Goal: Communication & Community: Answer question/provide support

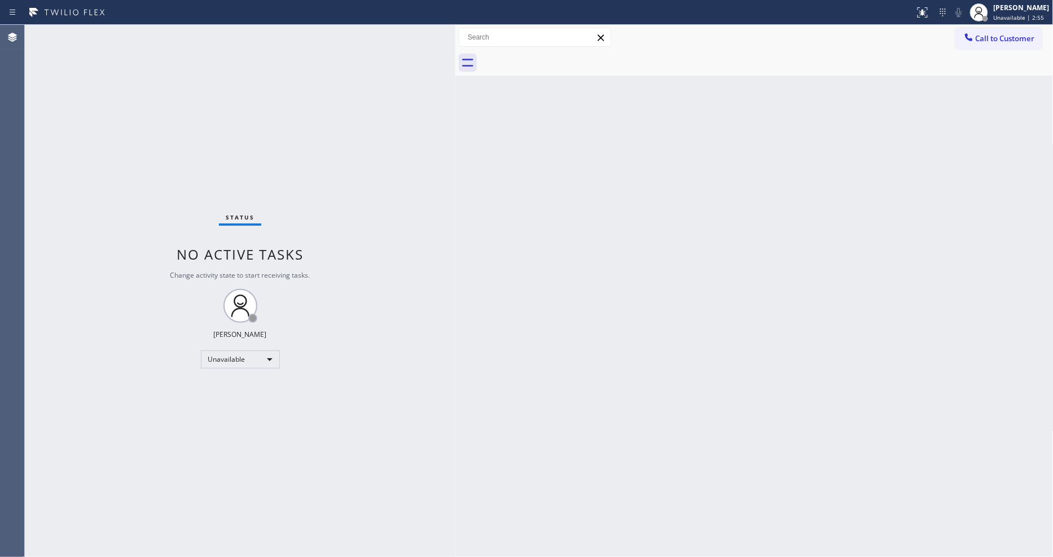
drag, startPoint x: 183, startPoint y: 70, endPoint x: 455, endPoint y: 89, distance: 273.3
click at [455, 89] on div at bounding box center [455, 291] width 0 height 532
drag, startPoint x: 1013, startPoint y: 312, endPoint x: 1023, endPoint y: 373, distance: 61.8
click at [1013, 312] on div "Back to Dashboard Change Sender ID Customers Technicians Select a contact Outbo…" at bounding box center [754, 291] width 598 height 532
click at [978, 42] on button "Call to Customer" at bounding box center [999, 38] width 86 height 21
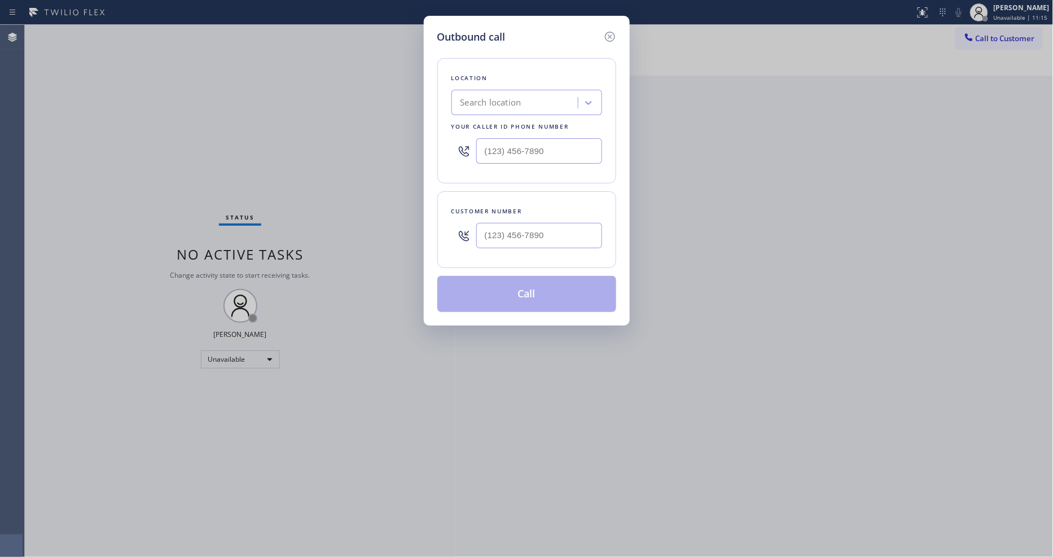
click at [514, 103] on div "Search location" at bounding box center [491, 103] width 61 height 13
paste input "GE Monogram Repair Expert [PERSON_NAME][GEOGRAPHIC_DATA]"
type input "GE Monogram Repair Expert [PERSON_NAME][GEOGRAPHIC_DATA]"
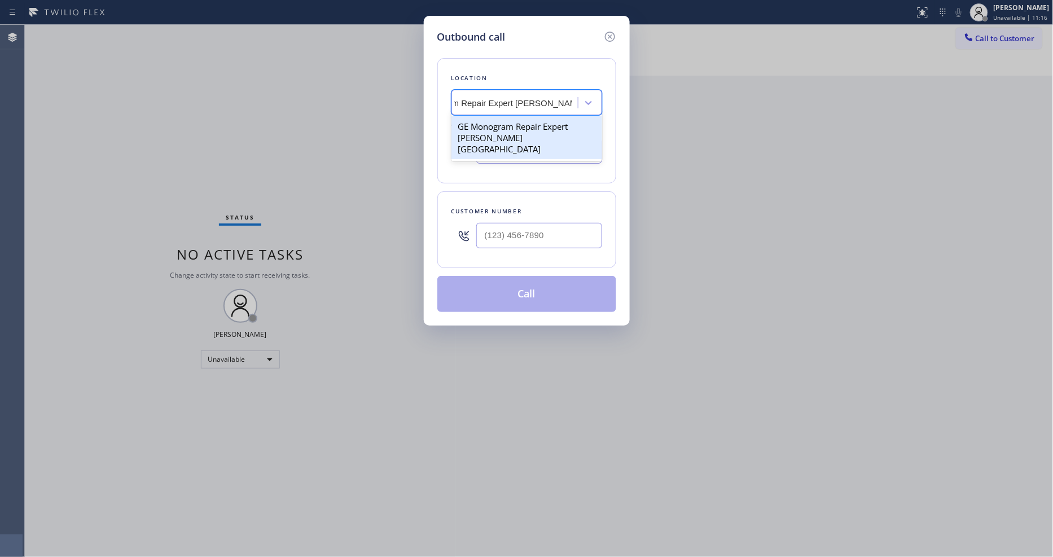
click at [510, 124] on div "GE Monogram Repair Expert [PERSON_NAME][GEOGRAPHIC_DATA]" at bounding box center [527, 137] width 151 height 43
type input "[PHONE_NUMBER]"
click at [512, 242] on input "text" at bounding box center [539, 235] width 126 height 25
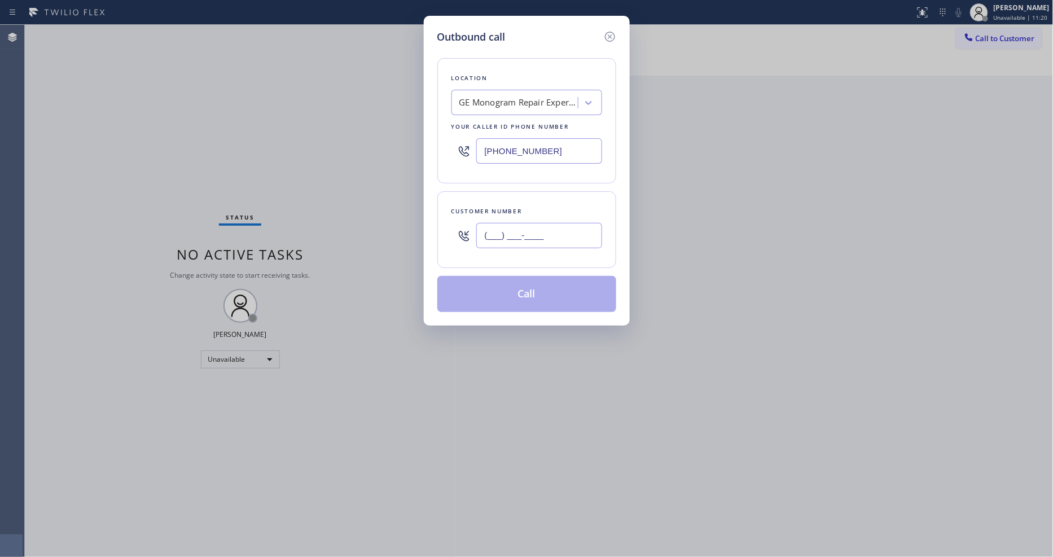
paste input "415) 595-8595"
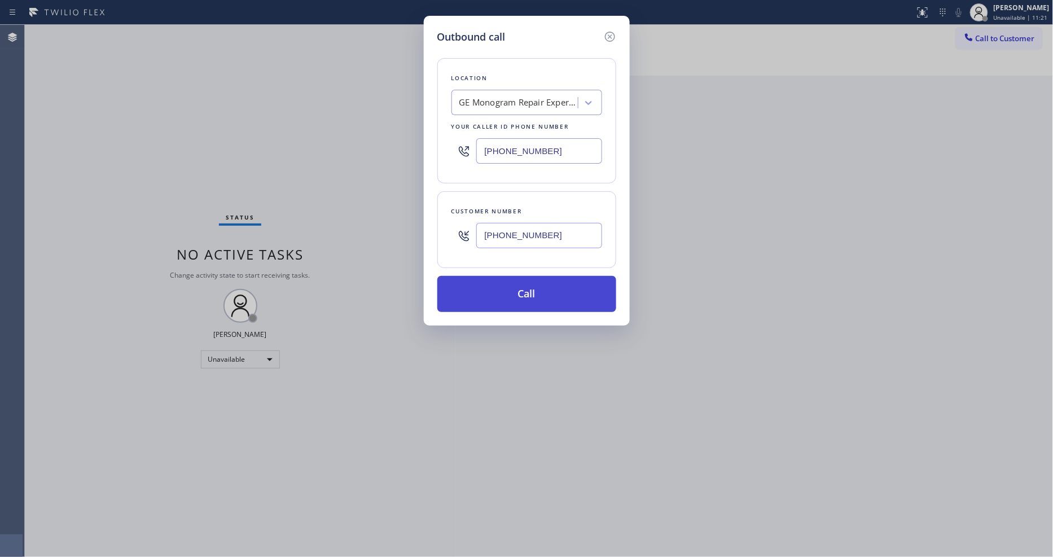
type input "[PHONE_NUMBER]"
click at [484, 297] on button "Call" at bounding box center [526, 294] width 179 height 36
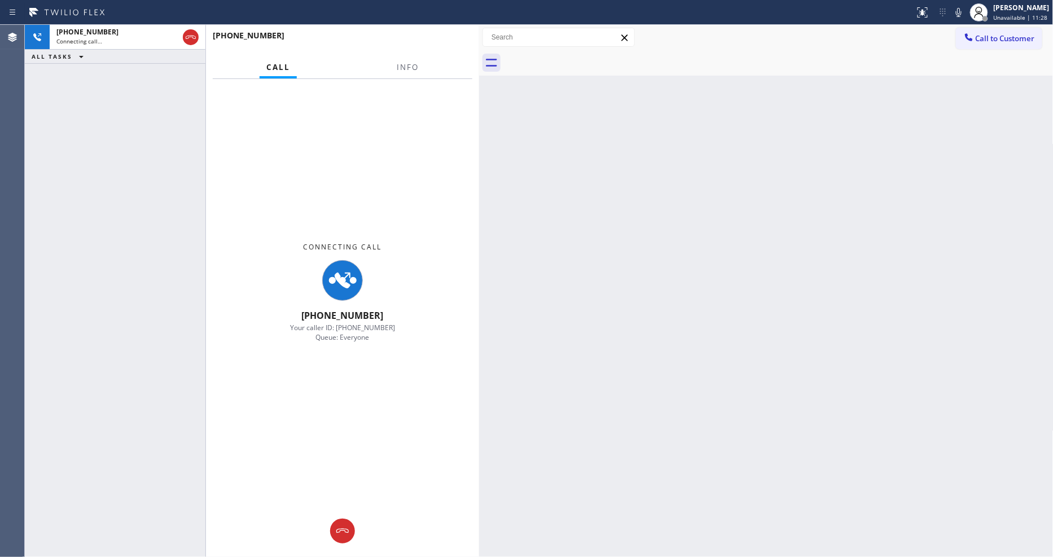
drag, startPoint x: 454, startPoint y: 65, endPoint x: 478, endPoint y: 63, distance: 23.8
click at [479, 63] on div at bounding box center [479, 291] width 0 height 532
click at [419, 63] on button "Info" at bounding box center [408, 67] width 36 height 22
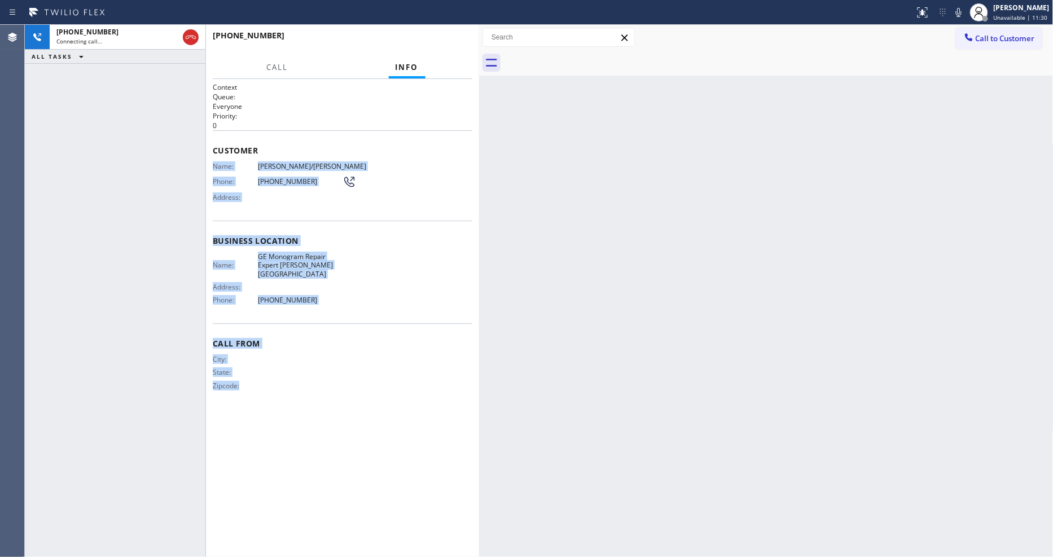
click at [478, 137] on div "[PHONE_NUMBER] Connecting call… ALL TASKS ALL TASKS ACTIVE TASKS TASKS IN WRAP …" at bounding box center [539, 291] width 1028 height 532
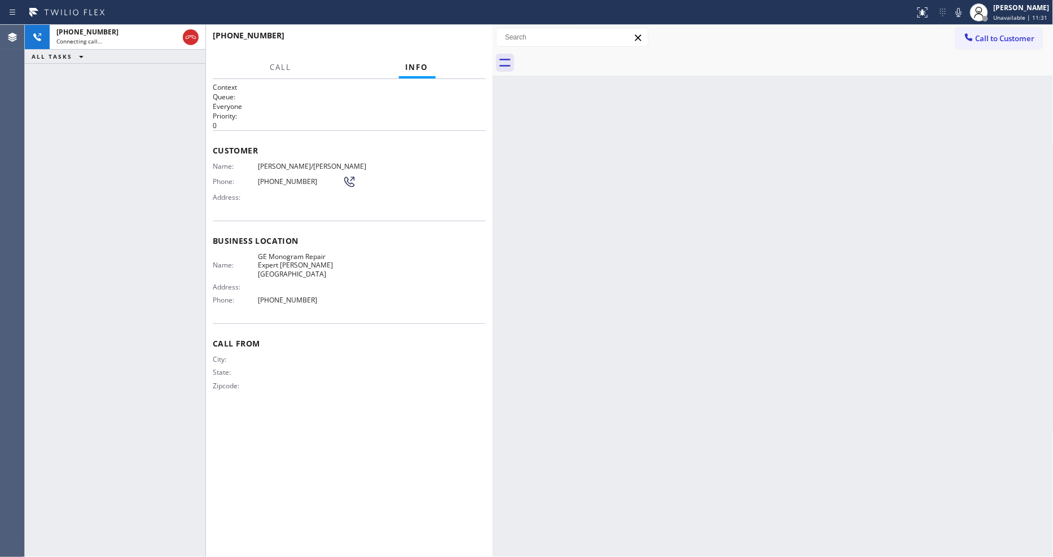
drag, startPoint x: 478, startPoint y: 137, endPoint x: 492, endPoint y: 137, distance: 13.5
click at [493, 137] on div at bounding box center [493, 291] width 0 height 532
click at [351, 244] on div "Business location Name: GE Monogram Repair Expert [PERSON_NAME][GEOGRAPHIC_DATA…" at bounding box center [349, 272] width 273 height 103
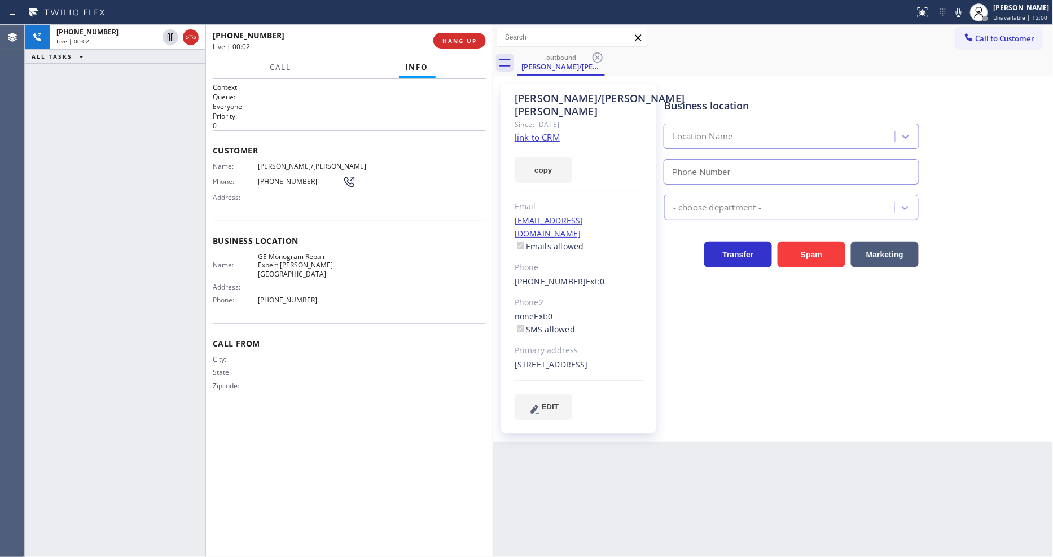
type input "[PHONE_NUMBER]"
click at [459, 37] on span "HANG UP" at bounding box center [459, 41] width 34 height 8
click at [460, 37] on span "HANG UP" at bounding box center [459, 41] width 34 height 8
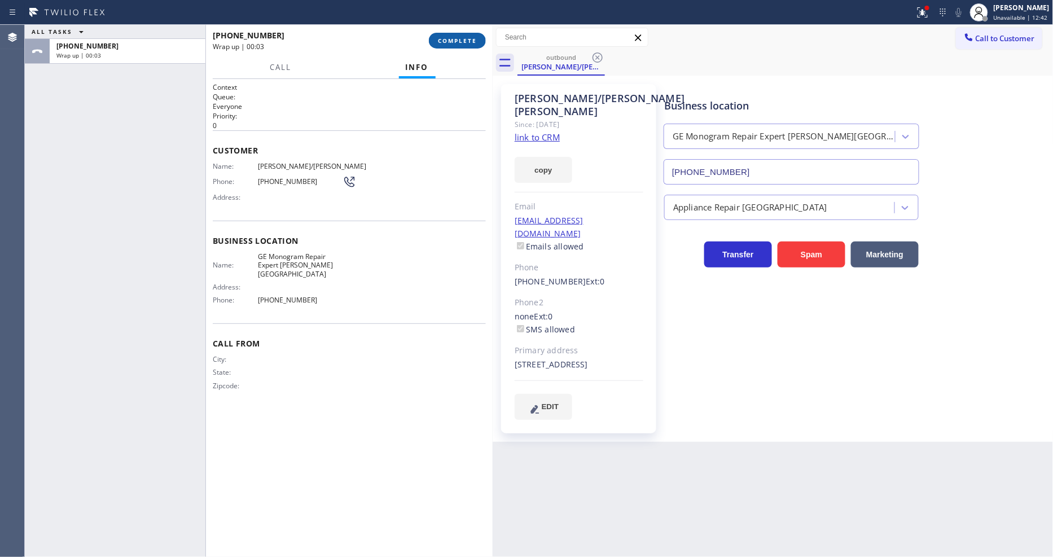
click at [450, 38] on span "COMPLETE" at bounding box center [457, 41] width 39 height 8
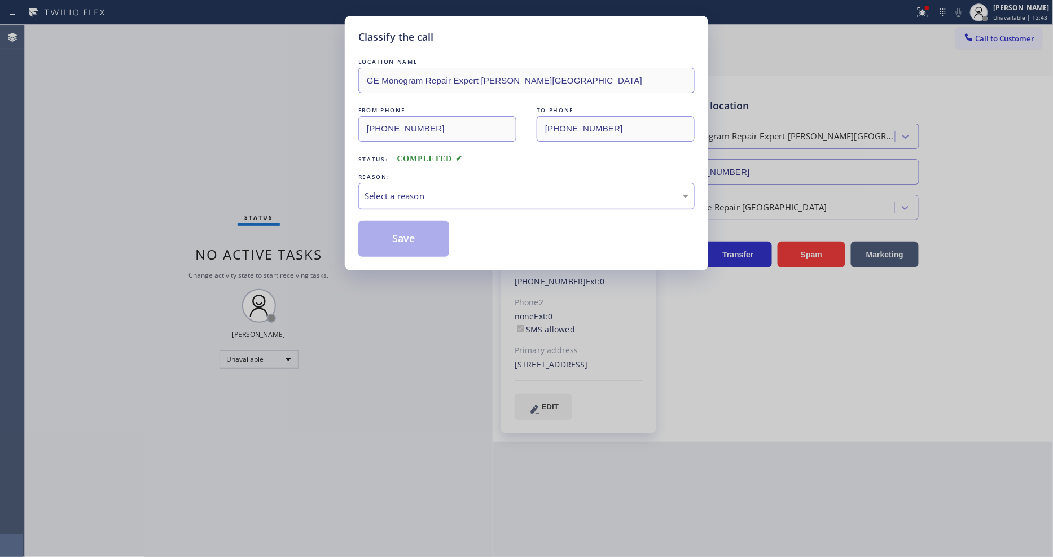
click at [415, 195] on div "Select a reason" at bounding box center [527, 196] width 324 height 13
click at [397, 239] on button "Save" at bounding box center [403, 239] width 91 height 36
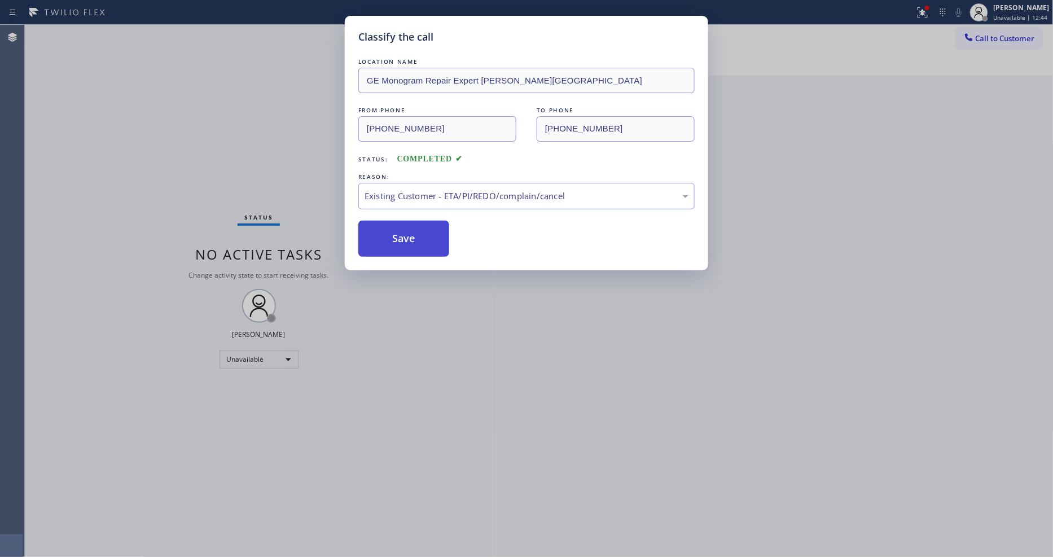
click at [397, 239] on button "Save" at bounding box center [403, 239] width 91 height 36
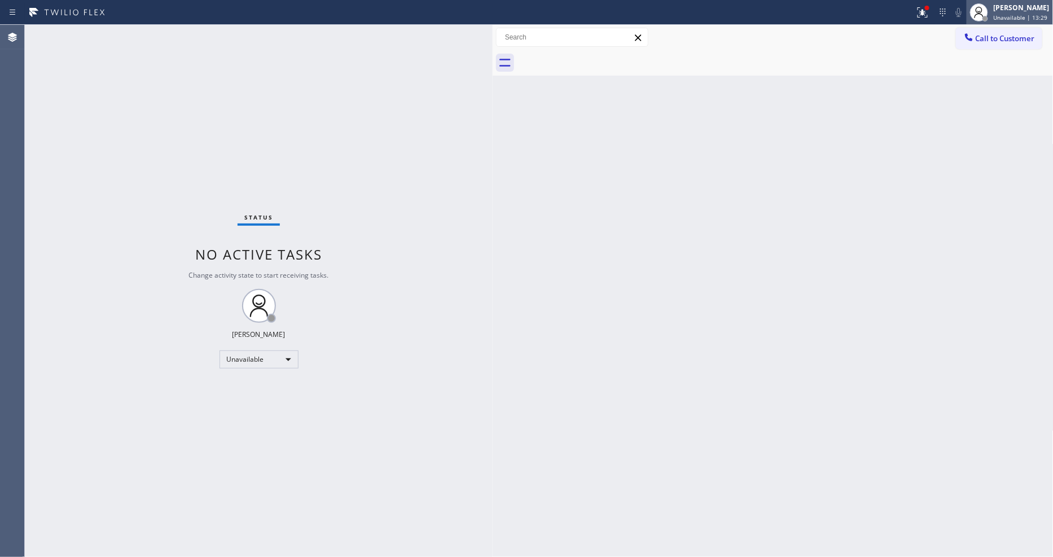
click at [1018, 16] on span "Unavailable | 13:29" at bounding box center [1021, 18] width 54 height 8
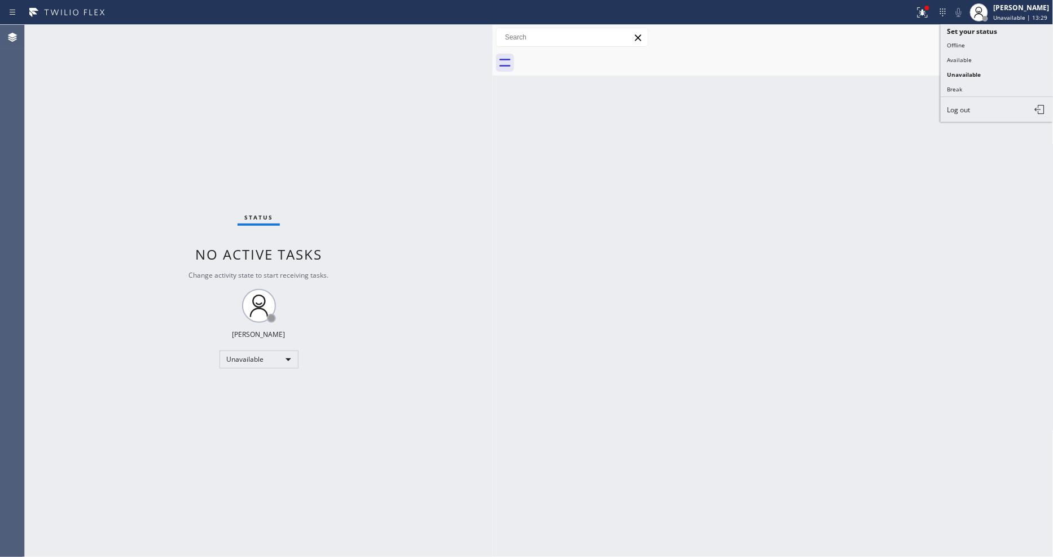
click at [895, 57] on div at bounding box center [786, 62] width 536 height 25
click at [983, 43] on div "Call to Customer Outbound call Location GE Monogram Repair Expert [PERSON_NAME]…" at bounding box center [773, 50] width 561 height 51
click at [983, 40] on span "Call to Customer" at bounding box center [1005, 38] width 59 height 10
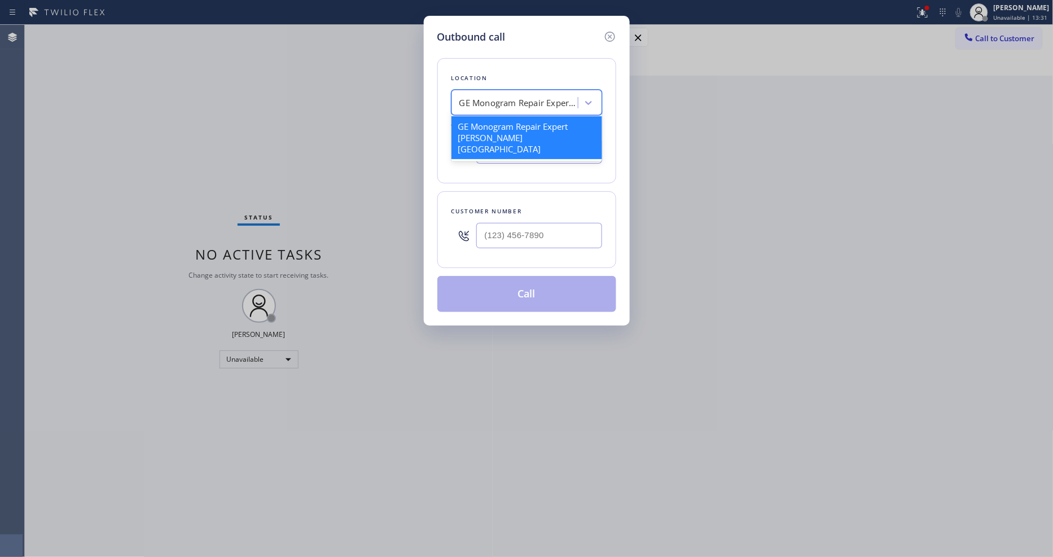
click at [518, 99] on div "GE Monogram Repair Expert [PERSON_NAME][GEOGRAPHIC_DATA]" at bounding box center [518, 103] width 119 height 13
paste input "City Electricians"
type input "City Electricians"
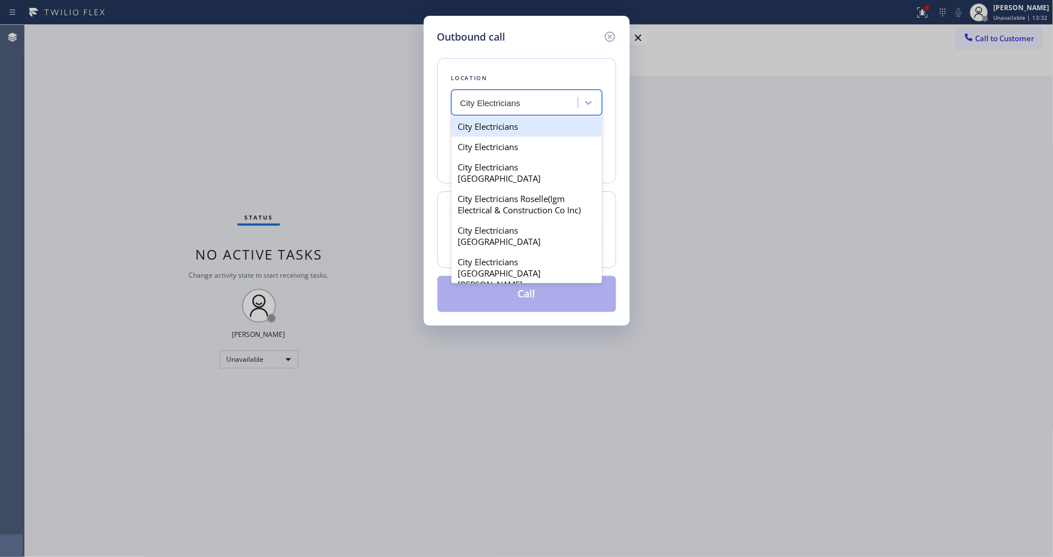
click at [502, 126] on div "City Electricians" at bounding box center [527, 126] width 151 height 20
type input "[PHONE_NUMBER]"
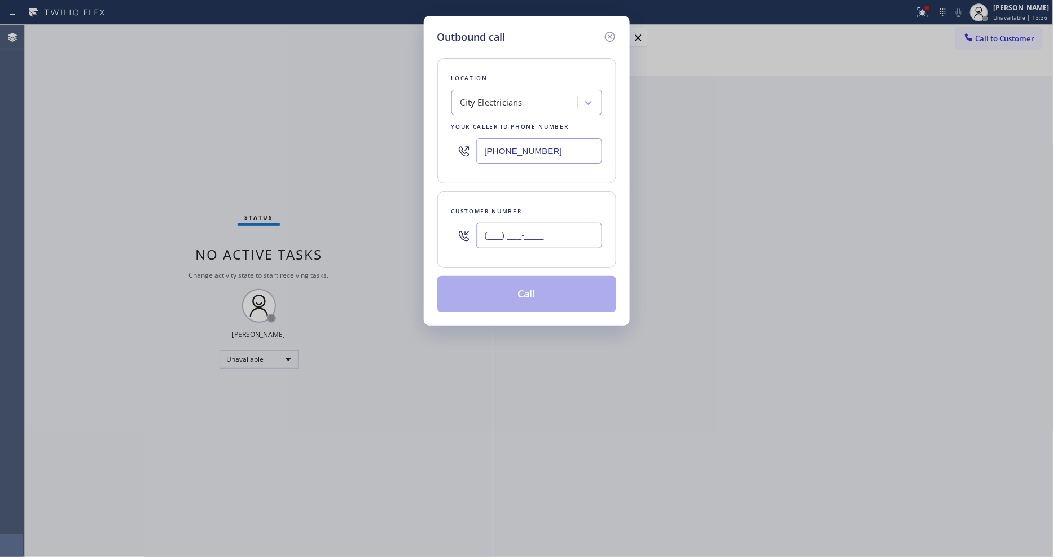
click at [493, 234] on input "(___) ___-____" at bounding box center [539, 235] width 126 height 25
paste input "201) 421-7314"
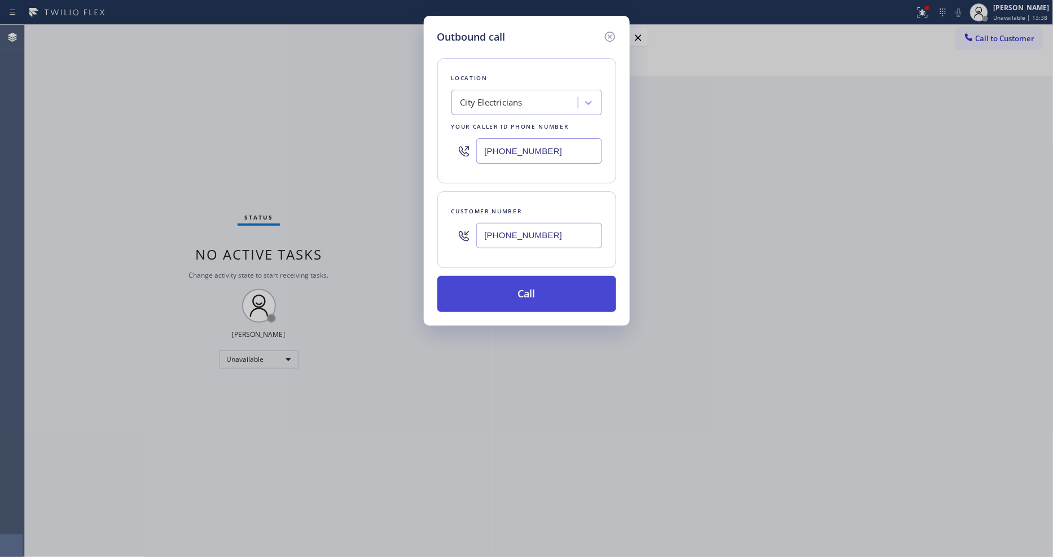
click at [486, 292] on button "Call" at bounding box center [526, 294] width 179 height 36
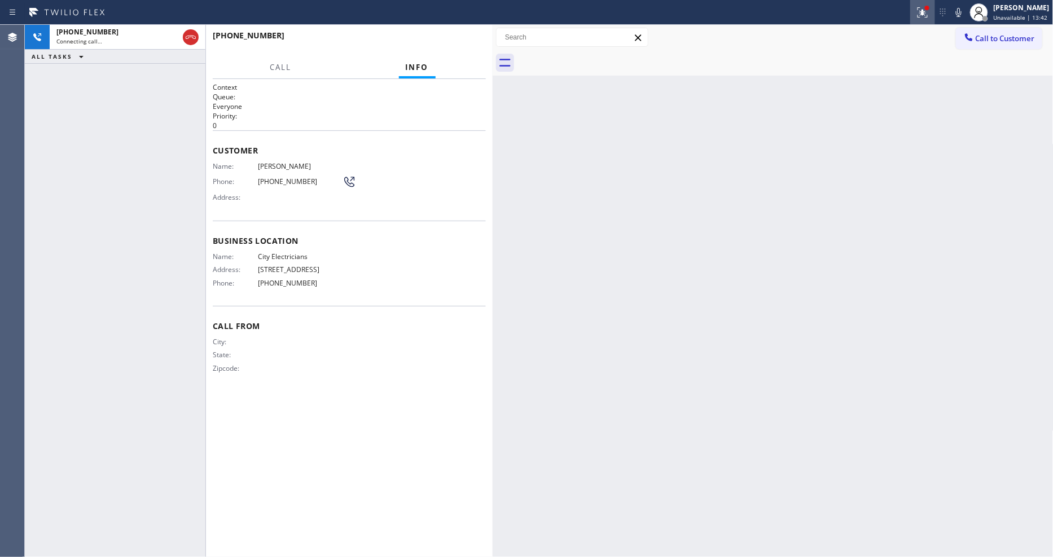
click at [920, 17] on div at bounding box center [922, 13] width 25 height 14
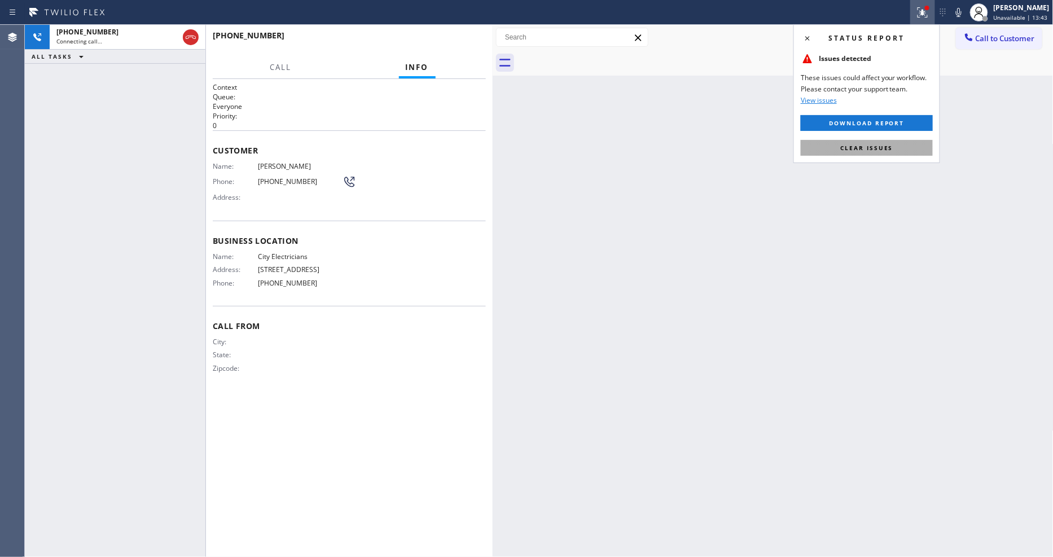
click at [884, 142] on button "Clear issues" at bounding box center [867, 148] width 132 height 16
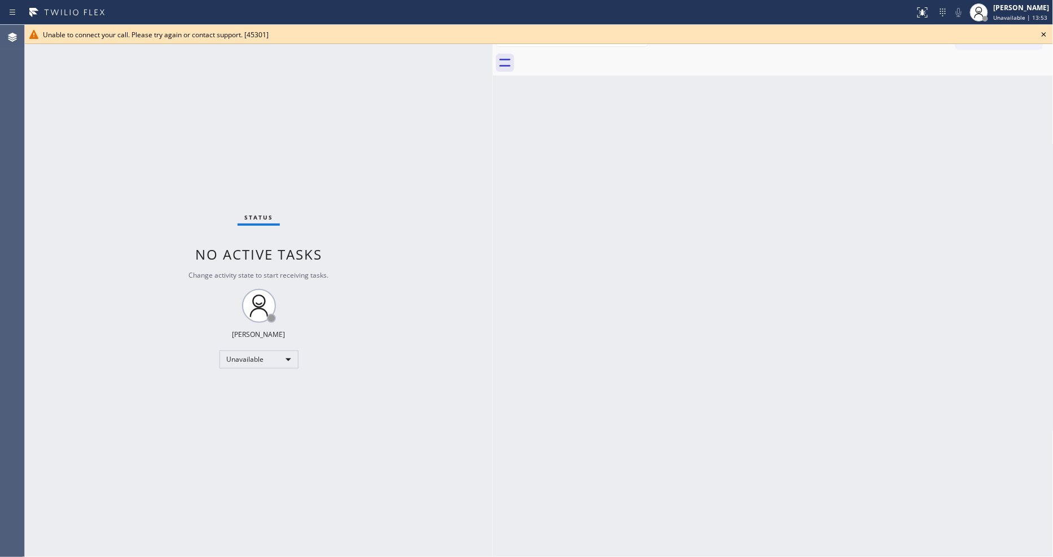
click at [1046, 38] on icon at bounding box center [1044, 35] width 14 height 14
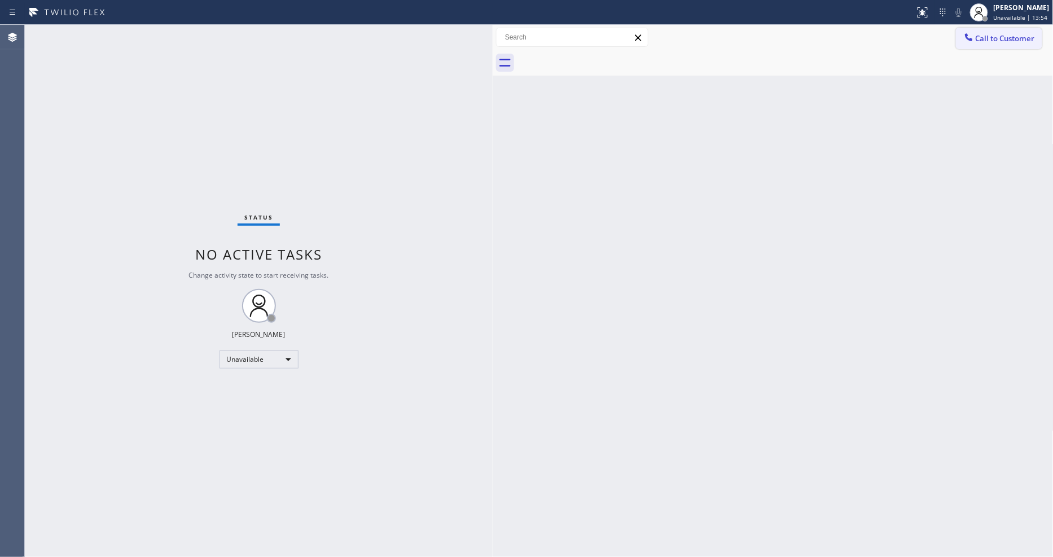
click at [979, 36] on span "Call to Customer" at bounding box center [1005, 38] width 59 height 10
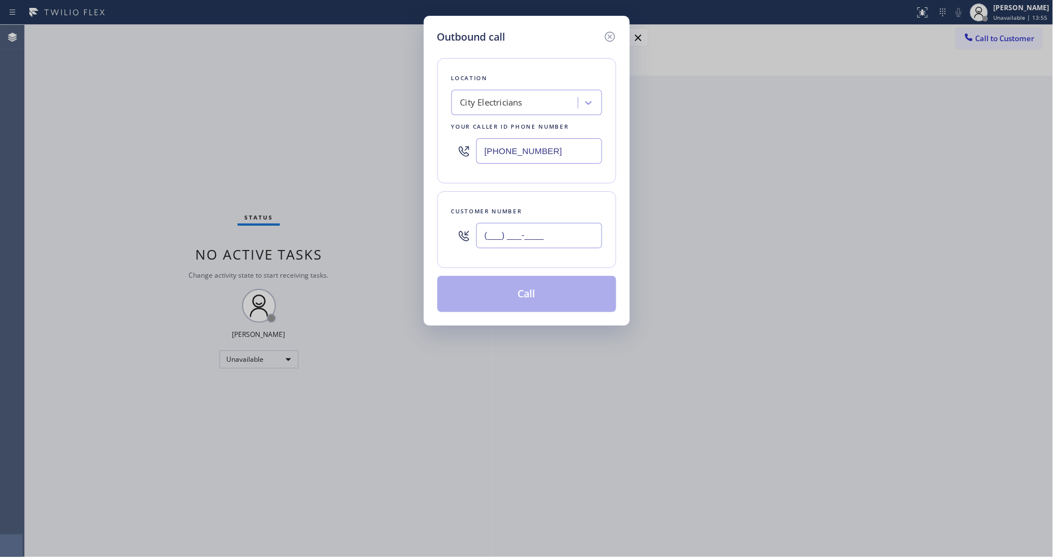
click at [497, 232] on input "(___) ___-____" at bounding box center [539, 235] width 126 height 25
paste input "201) 421-7314"
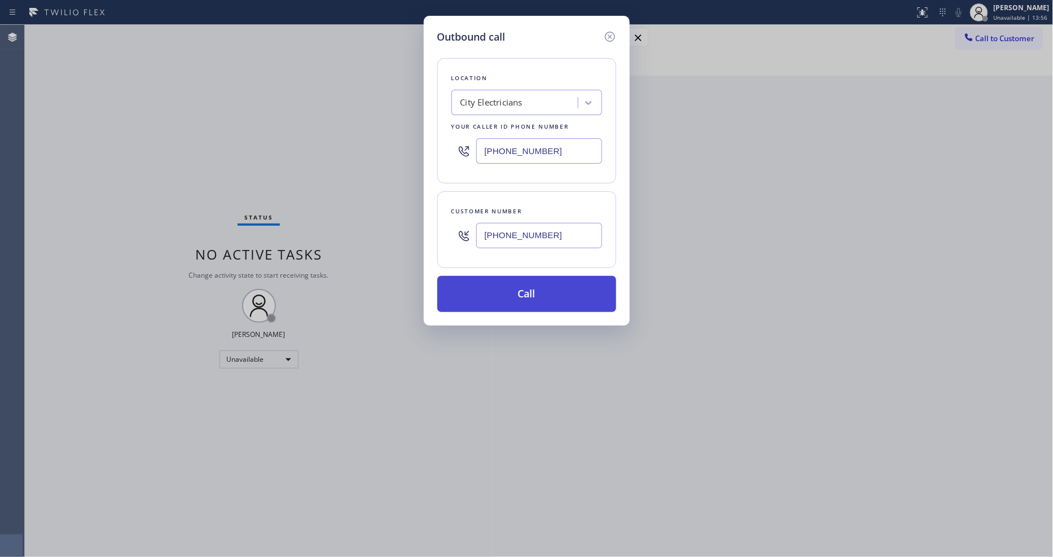
type input "[PHONE_NUMBER]"
click at [484, 282] on button "Call" at bounding box center [526, 294] width 179 height 36
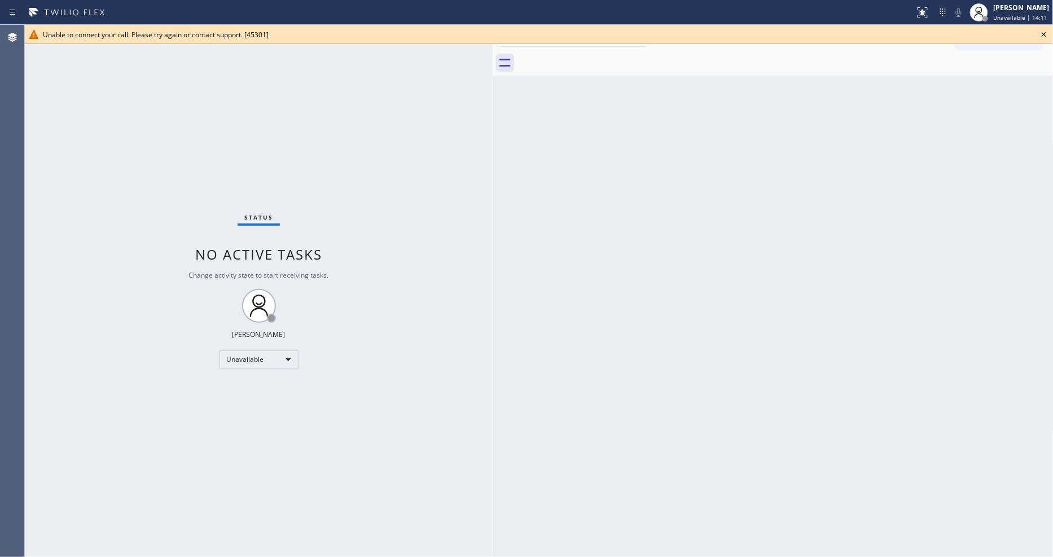
click at [1046, 31] on icon at bounding box center [1044, 35] width 14 height 14
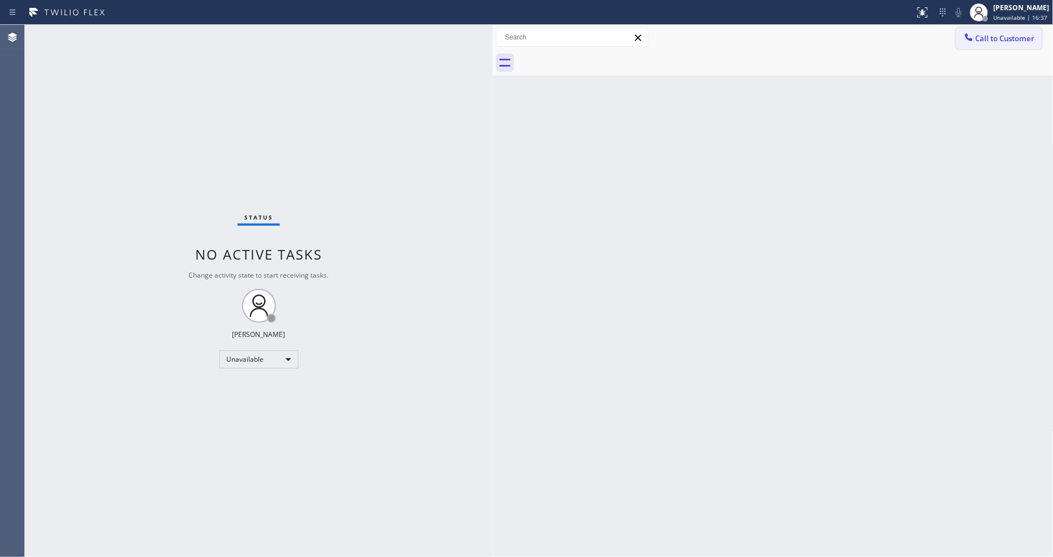
click at [992, 37] on span "Call to Customer" at bounding box center [1005, 38] width 59 height 10
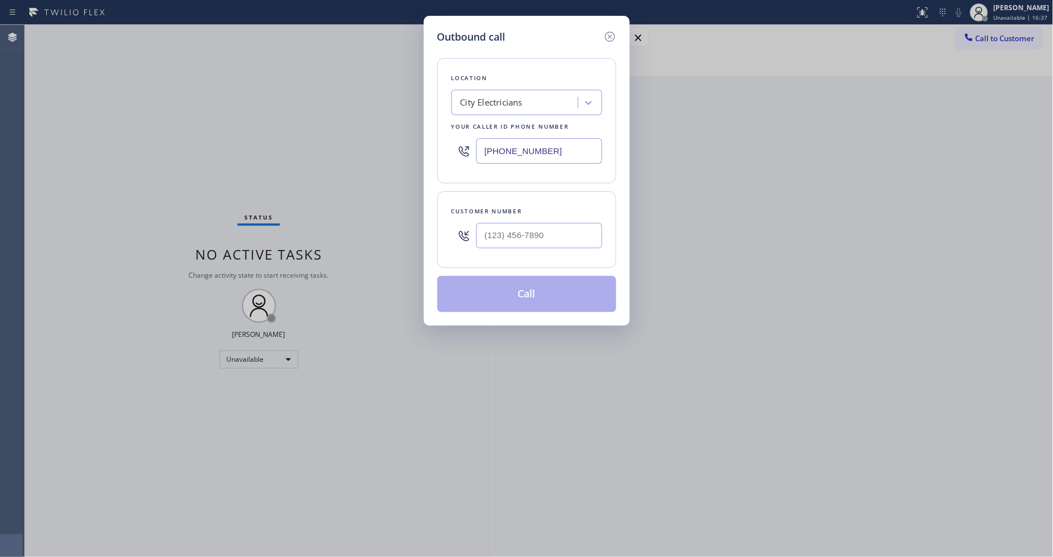
click at [528, 98] on div "City Electricians" at bounding box center [516, 103] width 123 height 20
paste input "Viking Repair Pro [GEOGRAPHIC_DATA]"
type input "Viking Repair Pro [GEOGRAPHIC_DATA]"
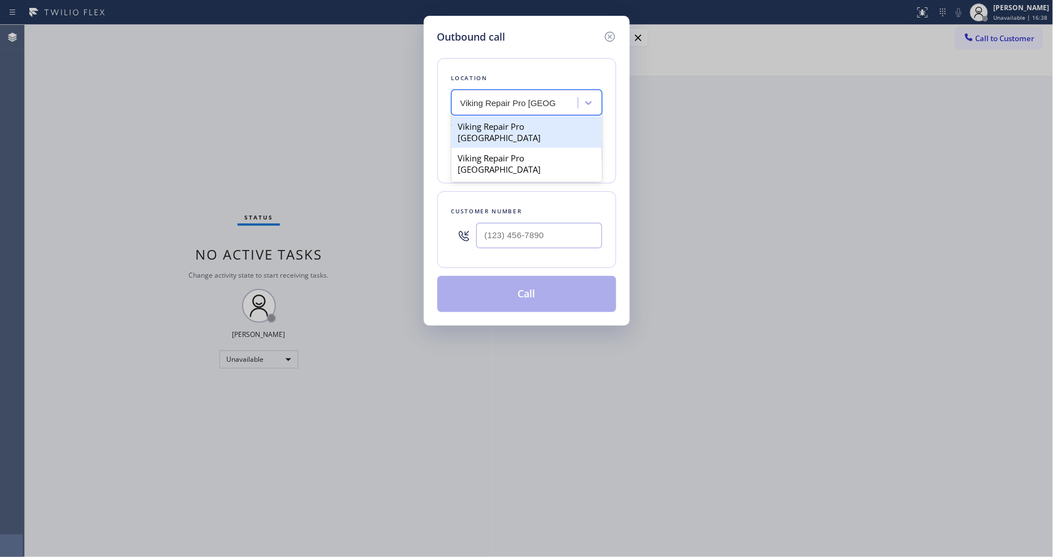
click at [517, 121] on div "Viking Repair Pro [GEOGRAPHIC_DATA]" at bounding box center [527, 132] width 151 height 32
type input "[PHONE_NUMBER]"
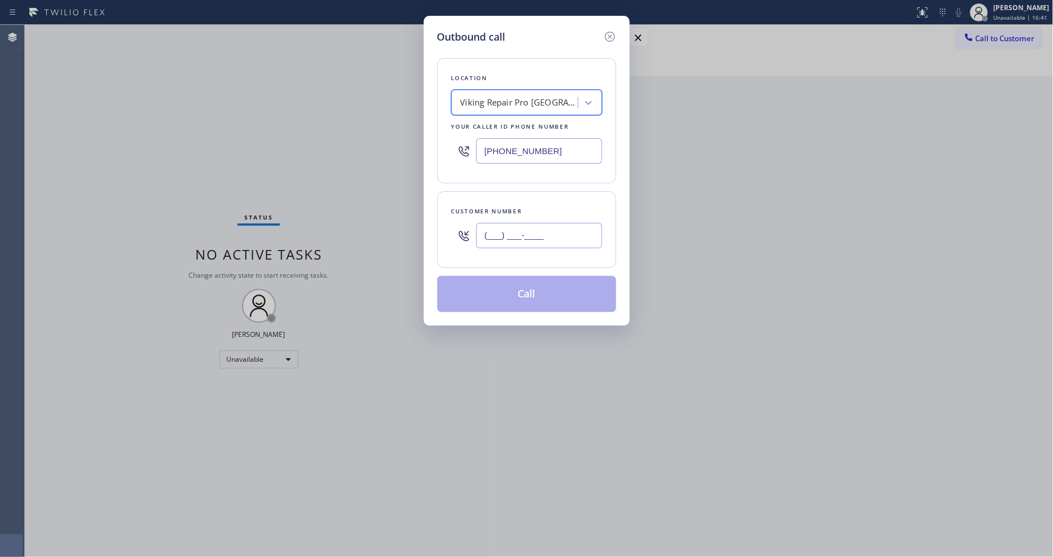
click at [495, 229] on input "(___) ___-____" at bounding box center [539, 235] width 126 height 25
paste input "206) 372-6969"
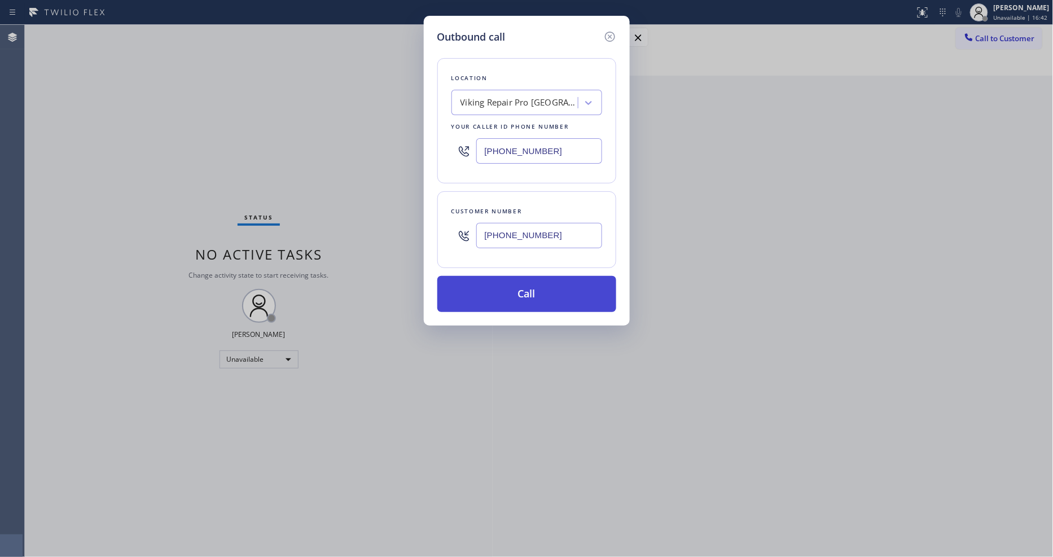
type input "[PHONE_NUMBER]"
click at [493, 289] on button "Call" at bounding box center [526, 294] width 179 height 36
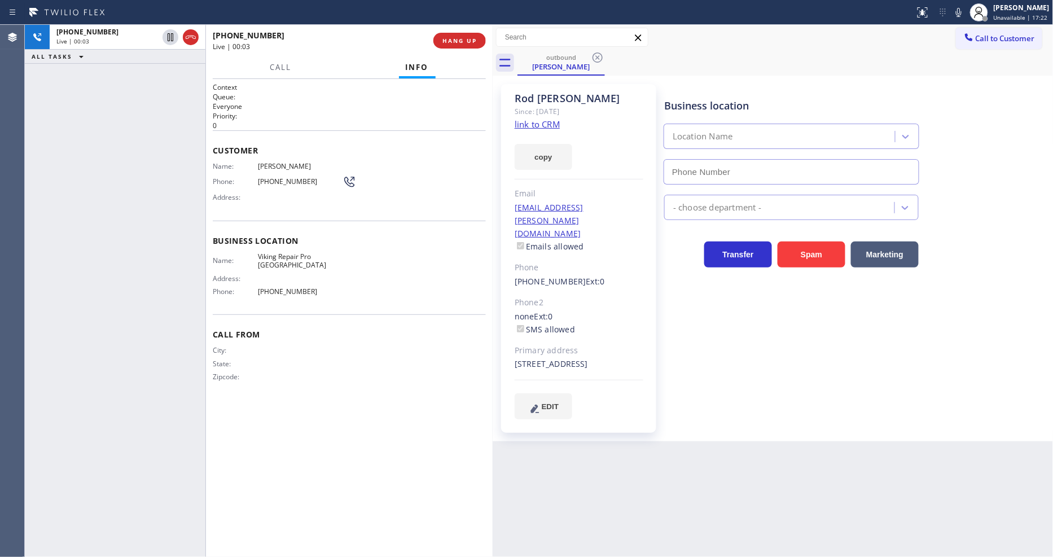
type input "[PHONE_NUMBER]"
click at [662, 410] on div "Business location Viking Repair Pro [GEOGRAPHIC_DATA] [PHONE_NUMBER] Appliance …" at bounding box center [856, 263] width 389 height 352
click at [463, 40] on span "HANG UP" at bounding box center [459, 41] width 34 height 8
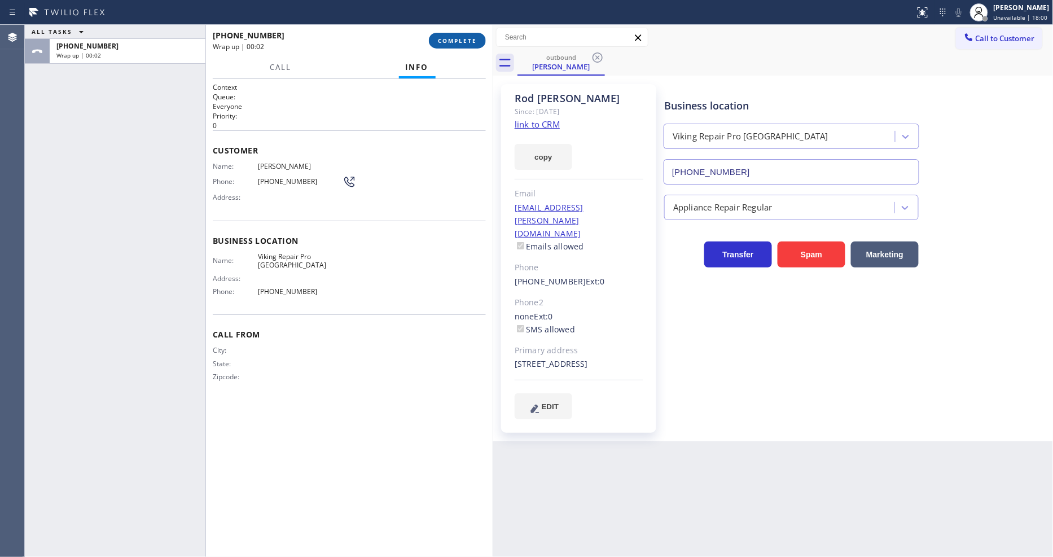
click at [463, 40] on span "COMPLETE" at bounding box center [457, 41] width 39 height 8
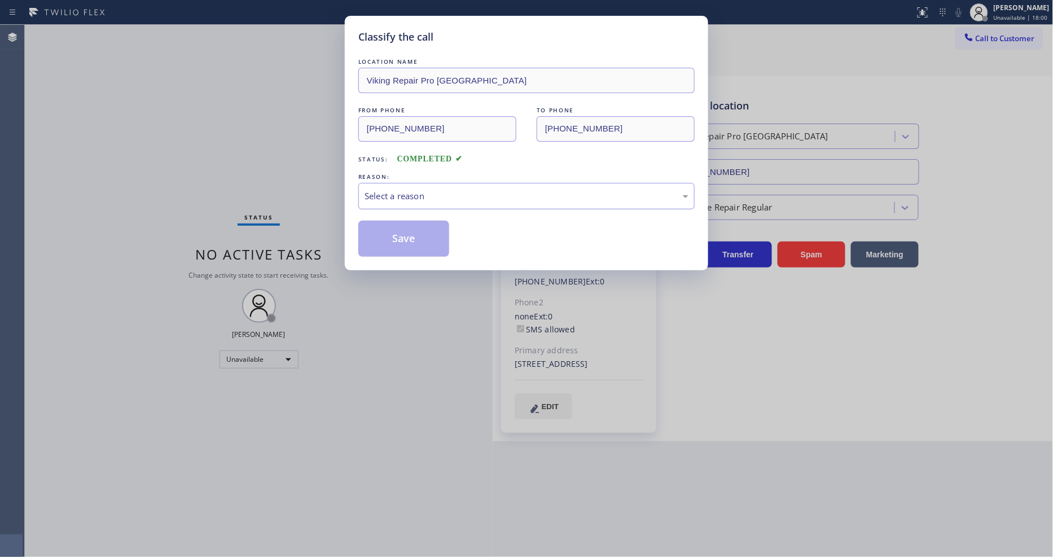
click at [421, 195] on div "Select a reason" at bounding box center [527, 196] width 324 height 13
click at [418, 235] on button "Save" at bounding box center [403, 239] width 91 height 36
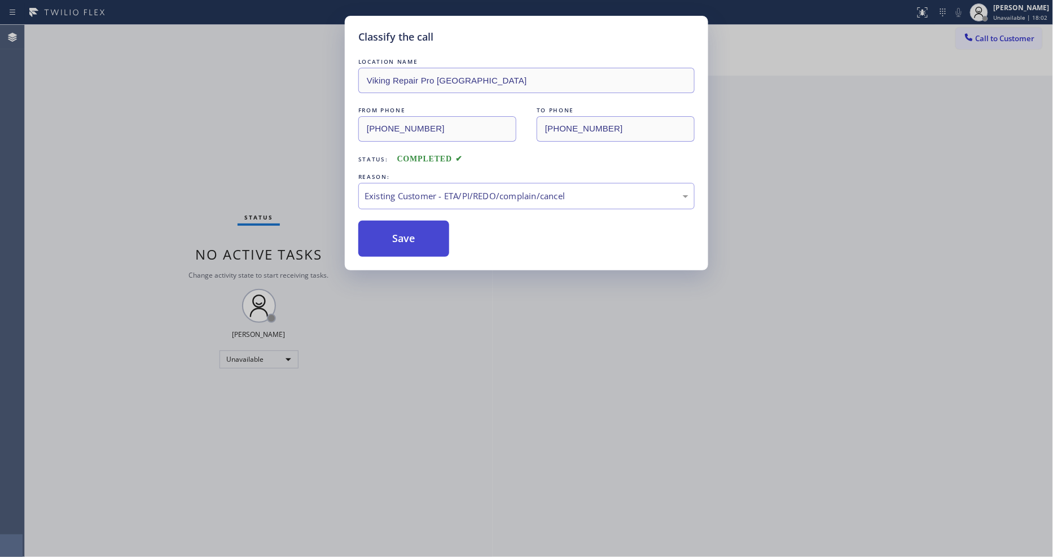
click at [418, 235] on button "Save" at bounding box center [403, 239] width 91 height 36
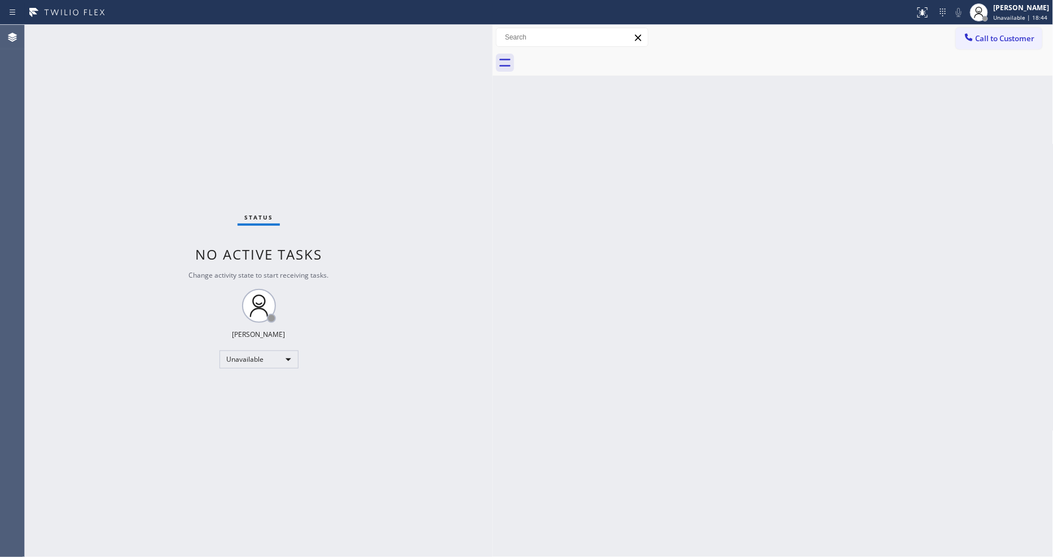
click at [723, 207] on div "Back to Dashboard Change Sender ID Customers Technicians Select a contact Outbo…" at bounding box center [773, 291] width 561 height 532
click at [472, 365] on div "Status No active tasks Change activity state to start receiving tasks. [PERSON_…" at bounding box center [259, 291] width 468 height 532
click at [985, 40] on span "Call to Customer" at bounding box center [1005, 38] width 59 height 10
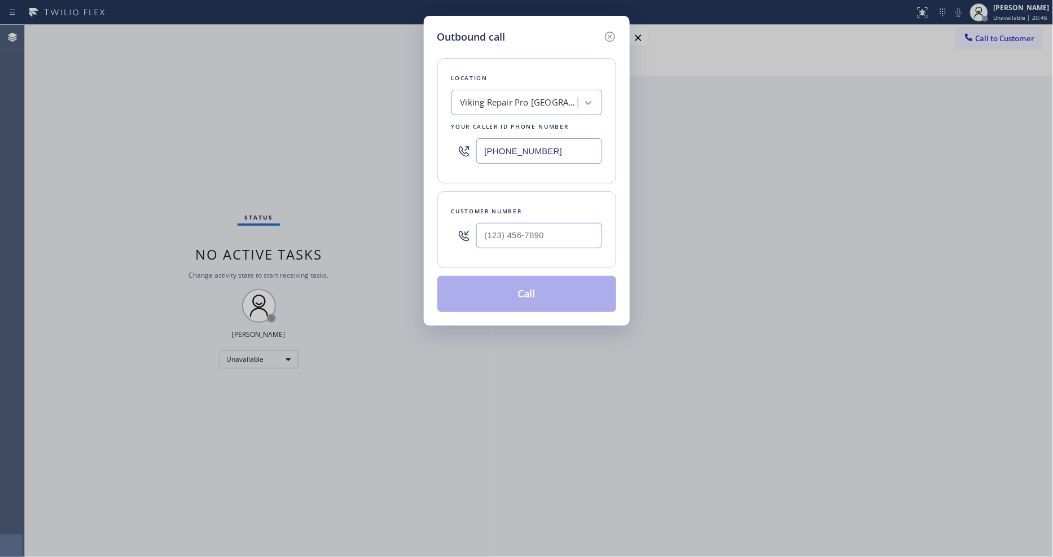
click at [489, 97] on div "Viking Repair Pro [GEOGRAPHIC_DATA]" at bounding box center [520, 103] width 119 height 13
paste input "Elite Sub-Zero Appliance Repair"
type input "Elite Sub-Zero Appliance Repair"
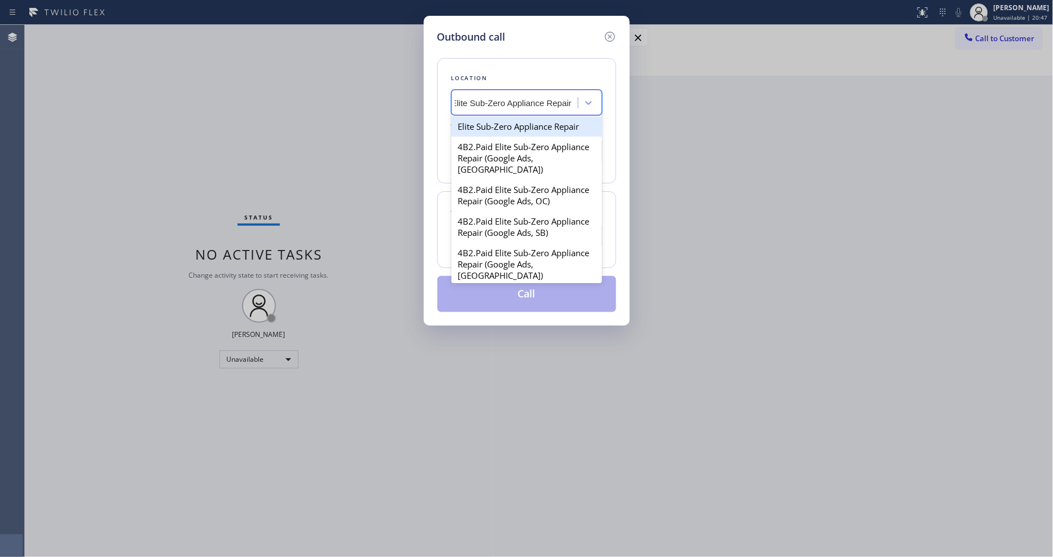
click at [483, 125] on div "Elite Sub-Zero Appliance Repair" at bounding box center [527, 126] width 151 height 20
type input "[PHONE_NUMBER]"
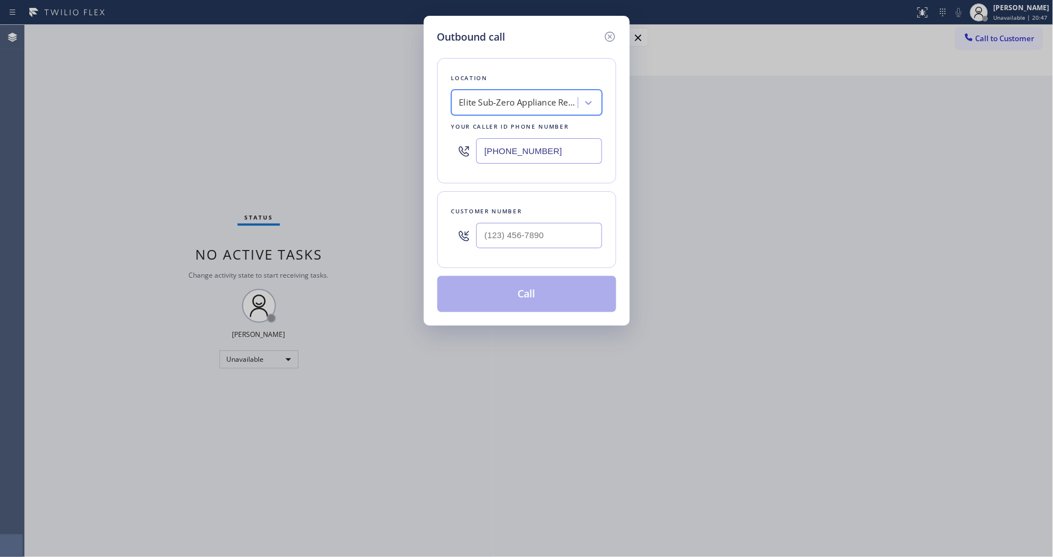
scroll to position [0, 1]
click at [509, 238] on input "(___) ___-____" at bounding box center [539, 235] width 126 height 25
paste input "650) 400-0202"
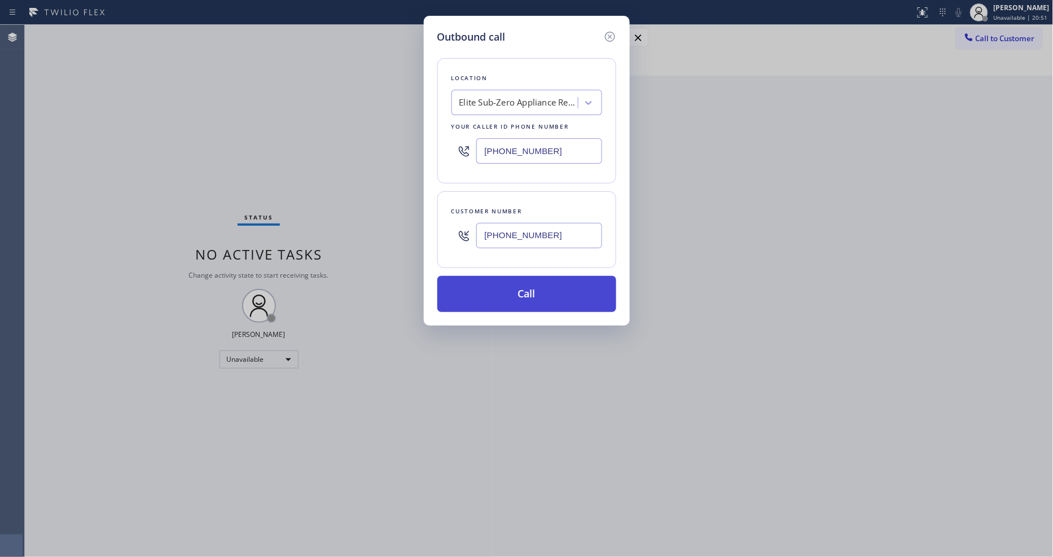
type input "[PHONE_NUMBER]"
click at [498, 283] on button "Call" at bounding box center [526, 294] width 179 height 36
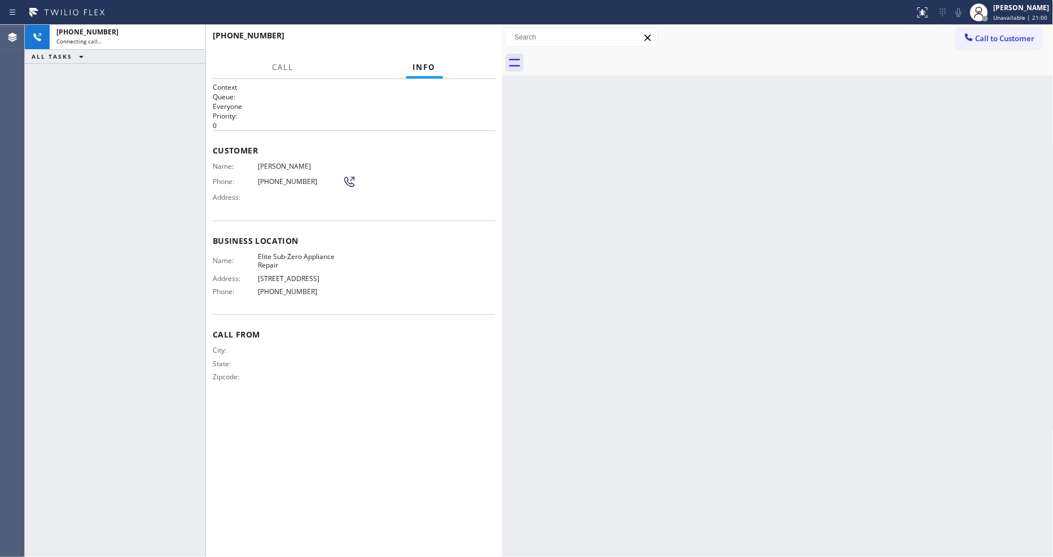
drag, startPoint x: 492, startPoint y: 100, endPoint x: 501, endPoint y: 95, distance: 11.1
click at [502, 95] on div at bounding box center [502, 291] width 0 height 532
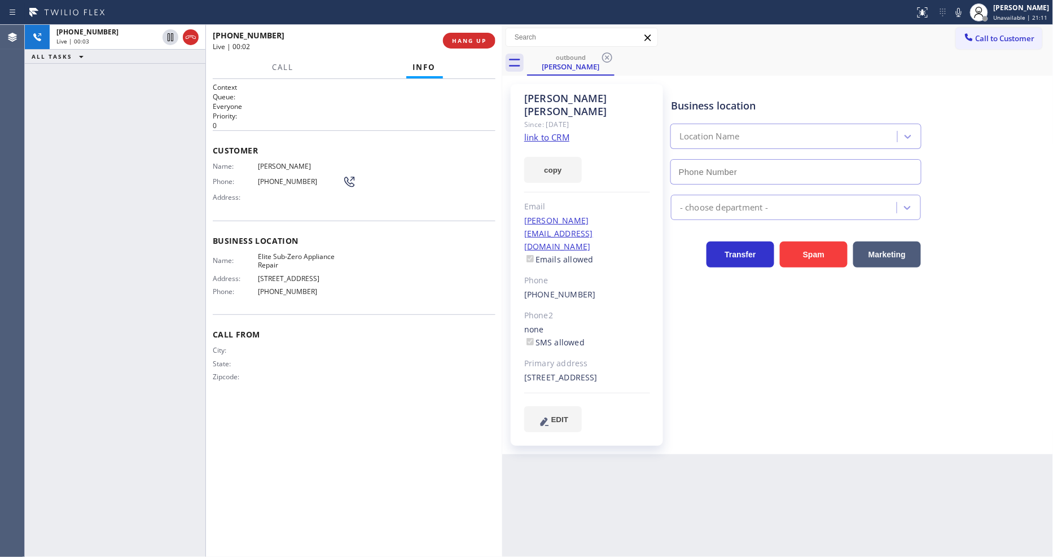
type input "[PHONE_NUMBER]"
drag, startPoint x: 443, startPoint y: 33, endPoint x: 453, endPoint y: 35, distance: 9.9
click at [447, 33] on div "[PHONE_NUMBER] Live | 00:44 HANG UP" at bounding box center [354, 40] width 283 height 29
click at [455, 37] on span "HANG UP" at bounding box center [469, 41] width 34 height 8
click at [458, 38] on span "HANG UP" at bounding box center [469, 41] width 34 height 8
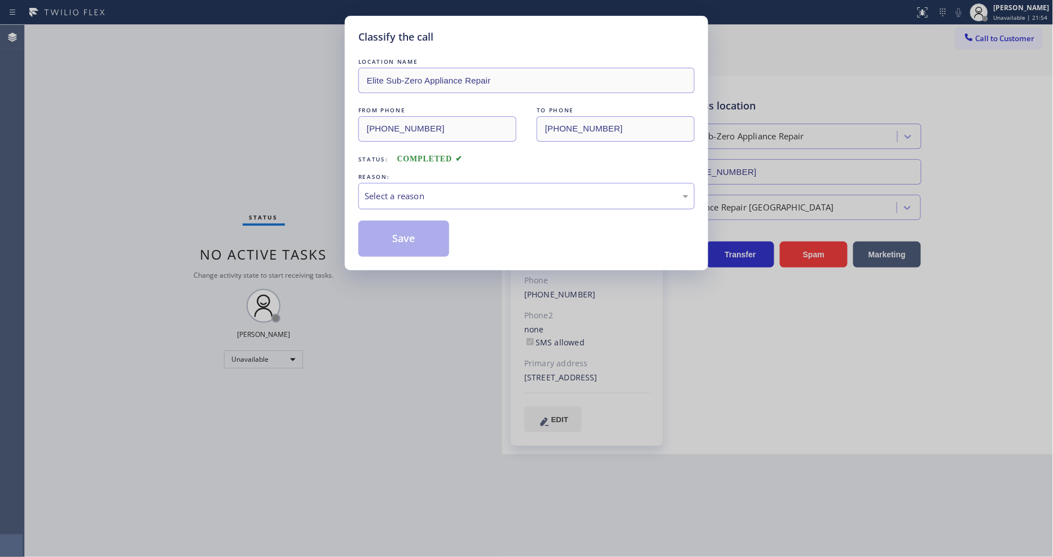
click at [439, 201] on div "Select a reason" at bounding box center [526, 196] width 336 height 27
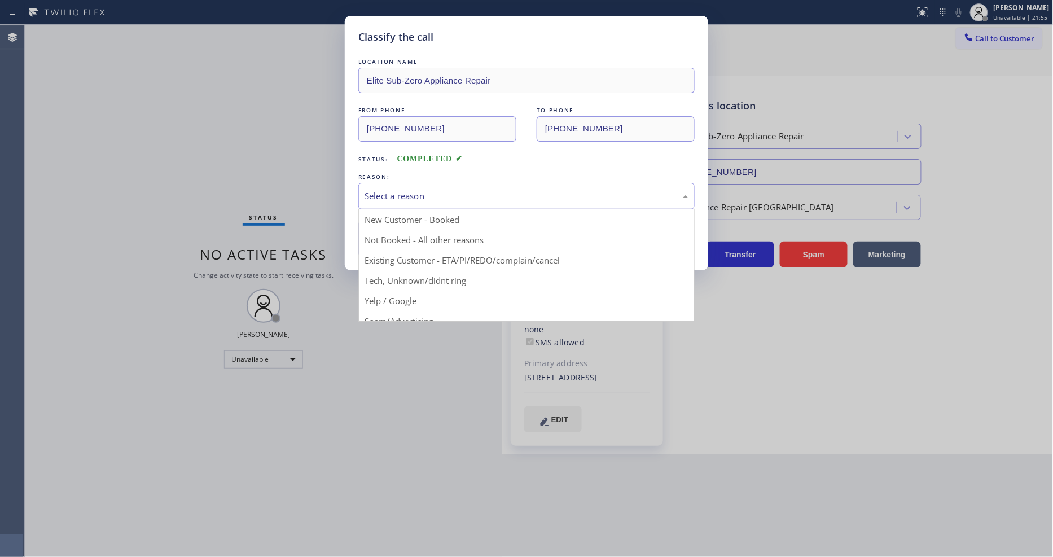
drag, startPoint x: 423, startPoint y: 260, endPoint x: 422, endPoint y: 242, distance: 18.1
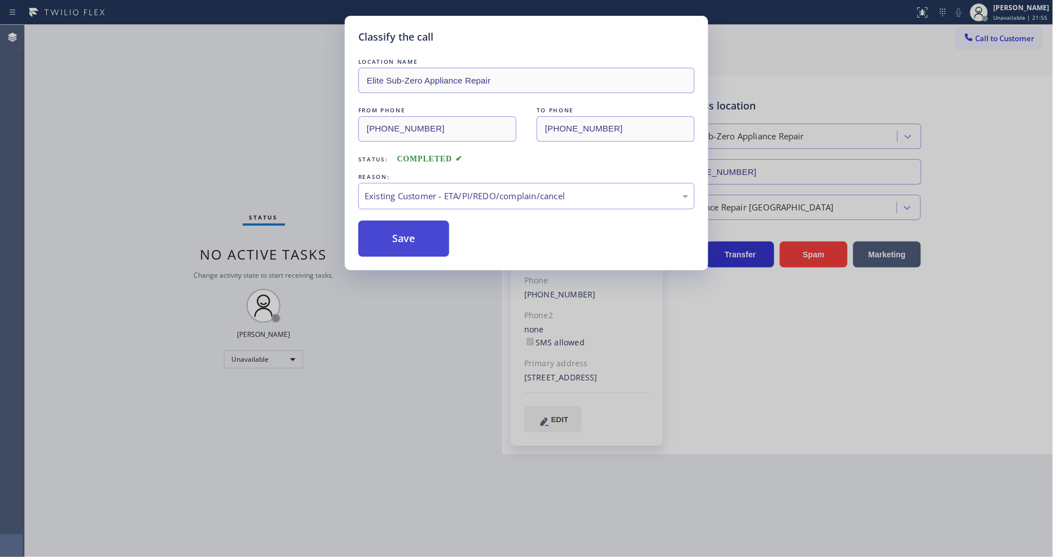
click at [421, 240] on button "Save" at bounding box center [403, 239] width 91 height 36
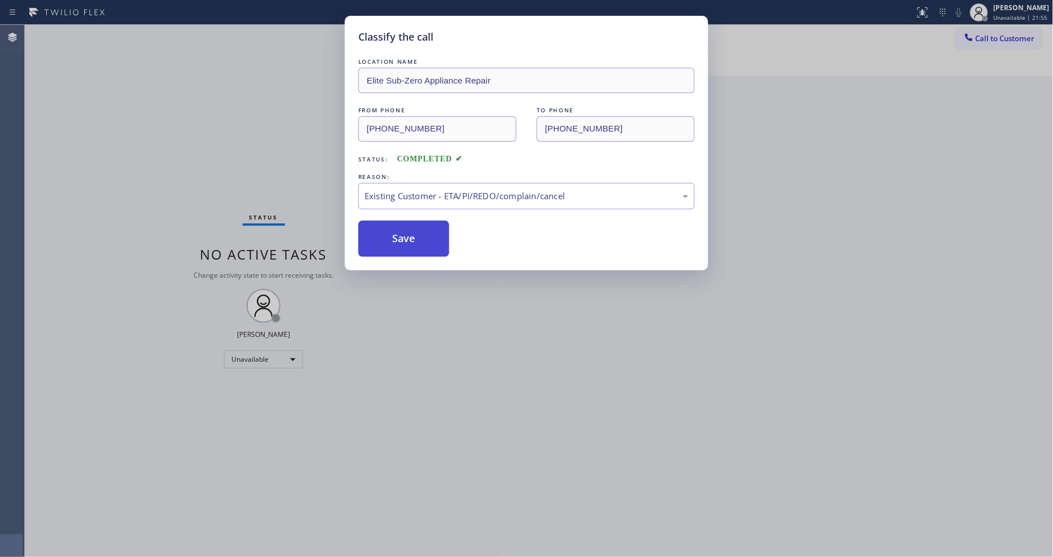
click at [421, 240] on button "Save" at bounding box center [403, 239] width 91 height 36
drag, startPoint x: 421, startPoint y: 240, endPoint x: 353, endPoint y: 17, distance: 233.2
click at [421, 238] on button "Save" at bounding box center [403, 239] width 91 height 36
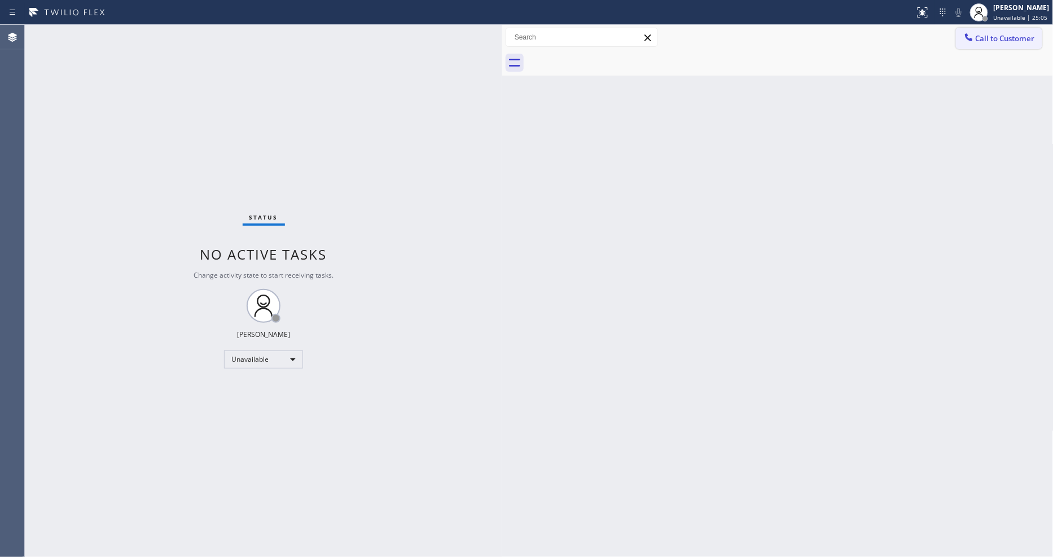
click at [1000, 37] on span "Call to Customer" at bounding box center [1005, 38] width 59 height 10
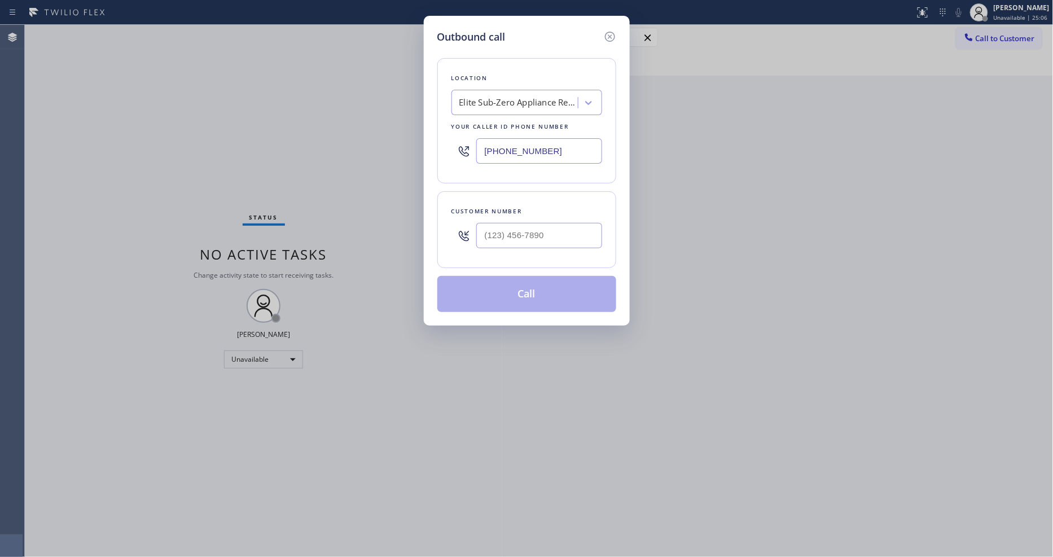
click at [498, 103] on div "Elite Sub-Zero Appliance Repair" at bounding box center [518, 103] width 119 height 13
paste input "Sub Zero Appliance Repair"
type input "Sub Zero Appliance Repair"
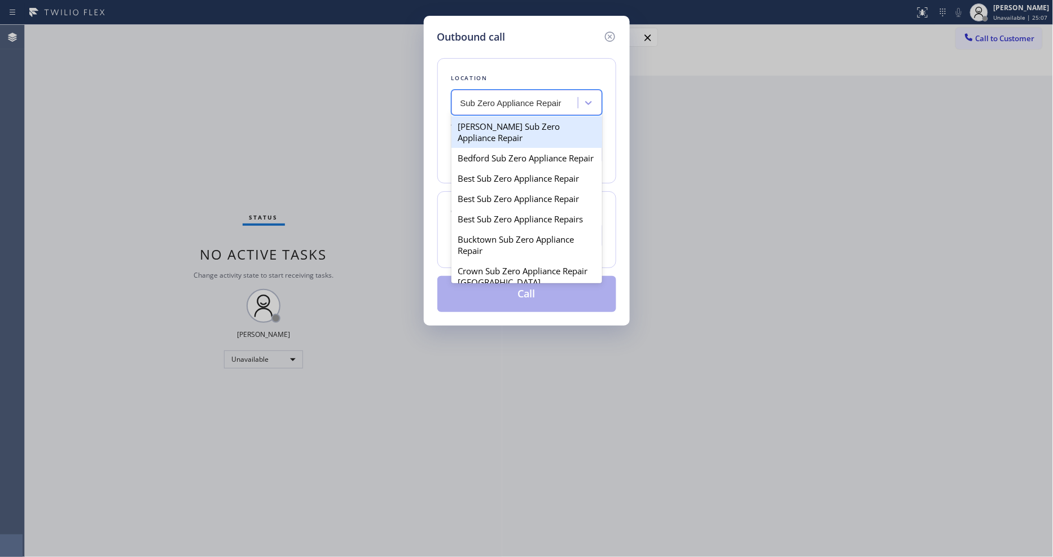
click at [495, 124] on div "[PERSON_NAME] Sub Zero Appliance Repair" at bounding box center [527, 132] width 151 height 32
type input "[PHONE_NUMBER]"
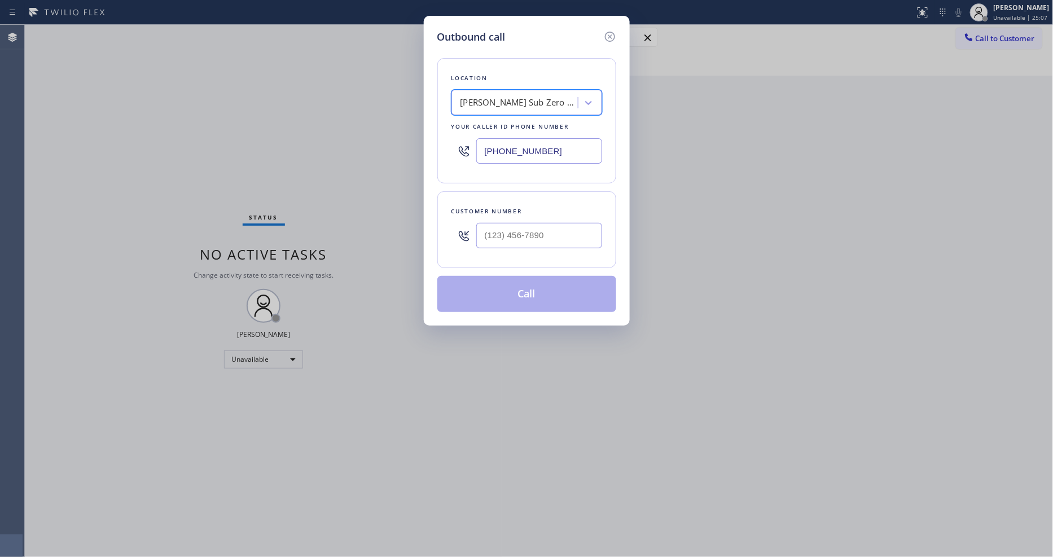
click at [477, 103] on div "[PERSON_NAME] Sub Zero Appliance Repair" at bounding box center [520, 103] width 119 height 13
paste input "Sub Zero Appliance Repair"
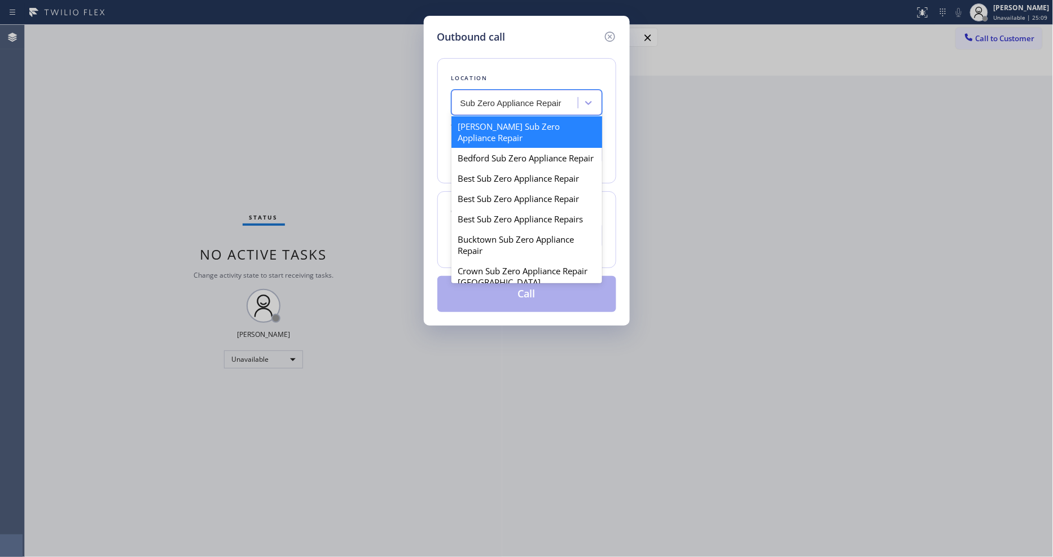
type input "Sub Zero Appliance Repair"
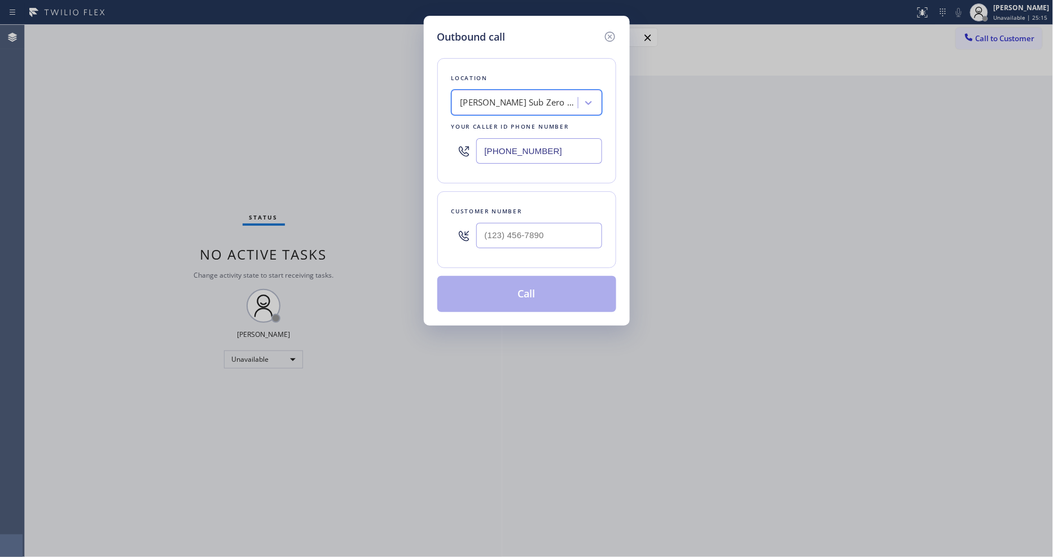
click at [529, 138] on input "[PHONE_NUMBER]" at bounding box center [539, 150] width 126 height 25
paste input "855) 340-1313"
type input "[PHONE_NUMBER]"
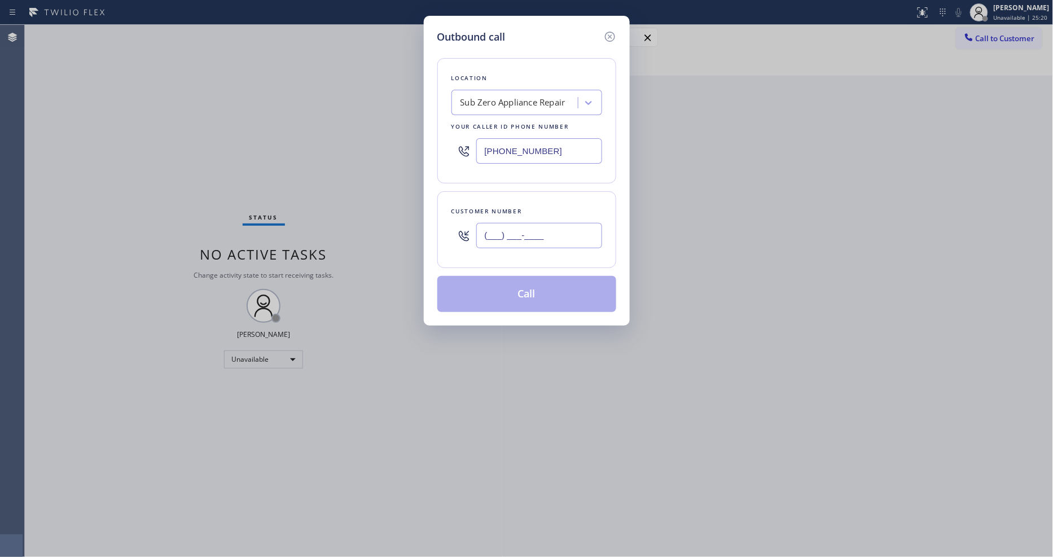
click at [503, 224] on input "(___) ___-____" at bounding box center [539, 235] width 126 height 25
paste input "818) 916-9651"
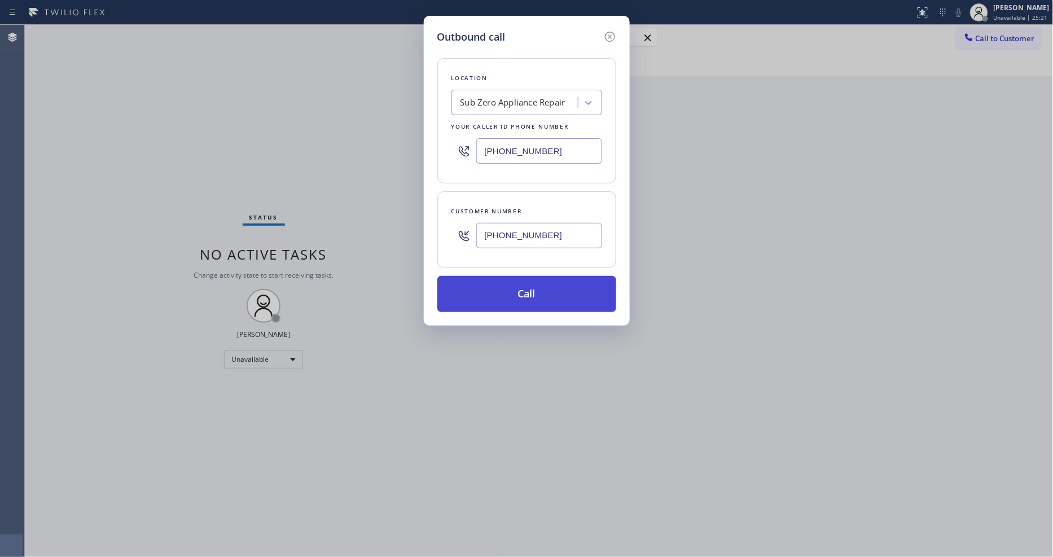
type input "[PHONE_NUMBER]"
click at [492, 299] on button "Call" at bounding box center [526, 294] width 179 height 36
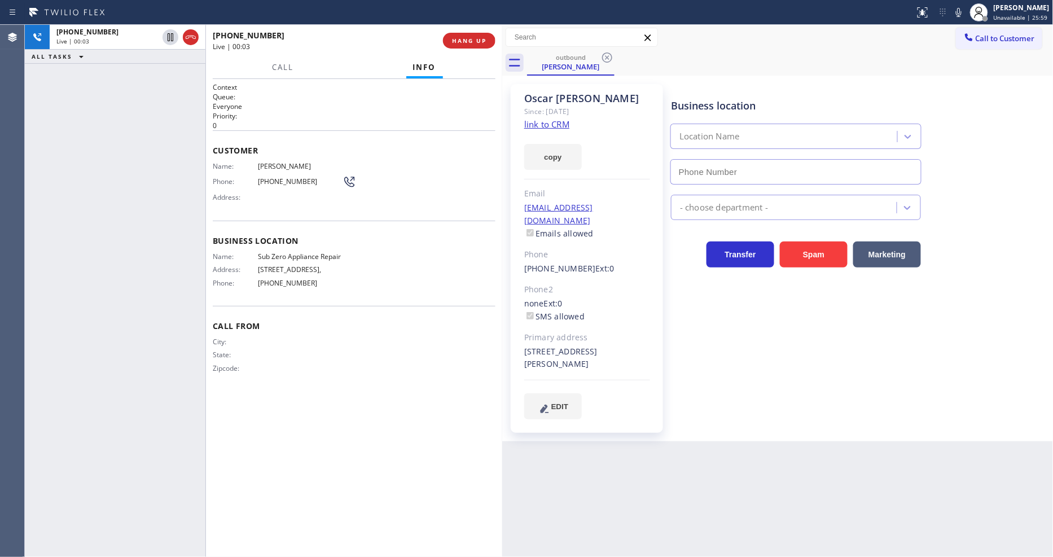
type input "[PHONE_NUMBER]"
click at [466, 41] on span "HANG UP" at bounding box center [469, 41] width 34 height 8
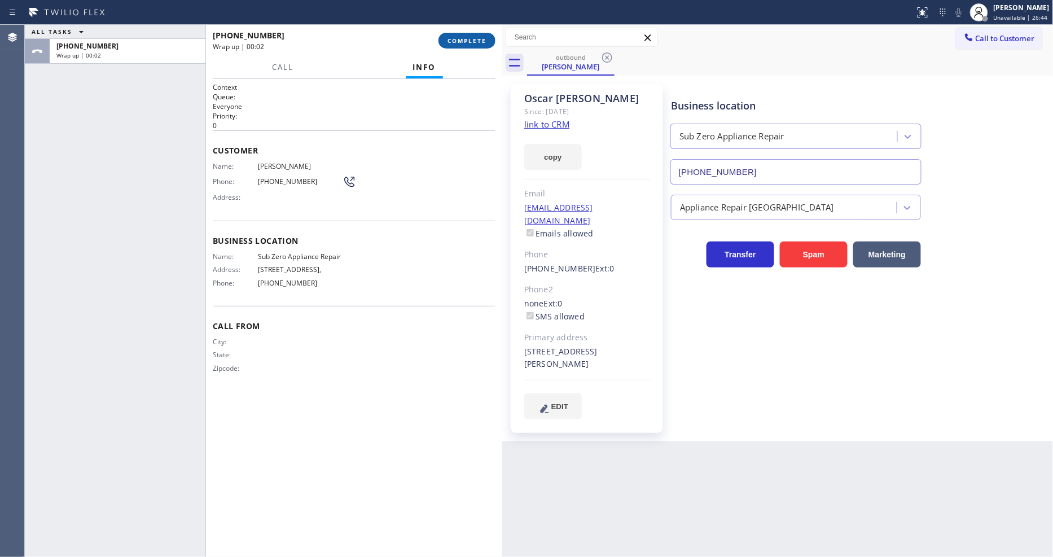
click at [466, 41] on span "COMPLETE" at bounding box center [467, 41] width 39 height 8
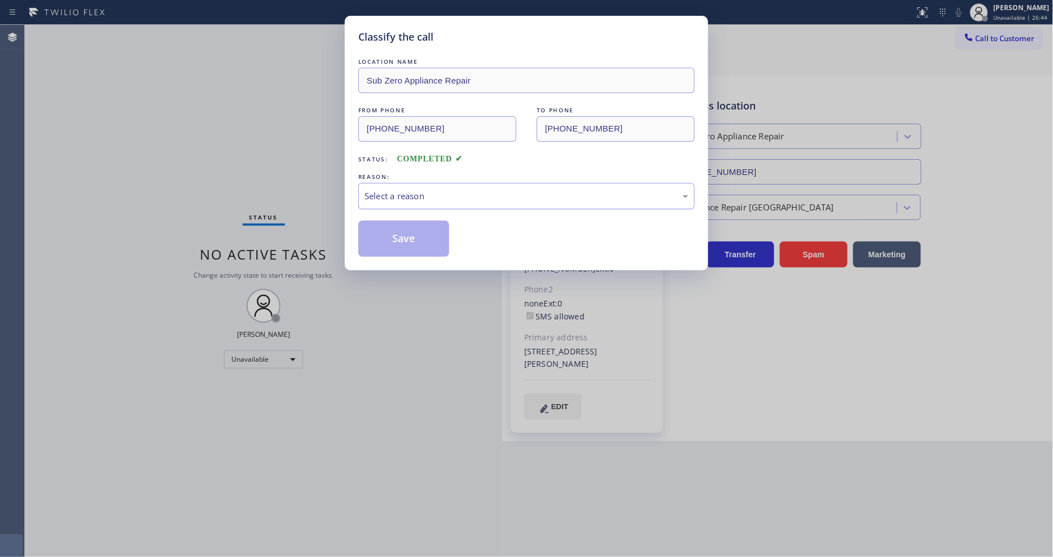
click at [413, 190] on div "Select a reason" at bounding box center [527, 196] width 324 height 13
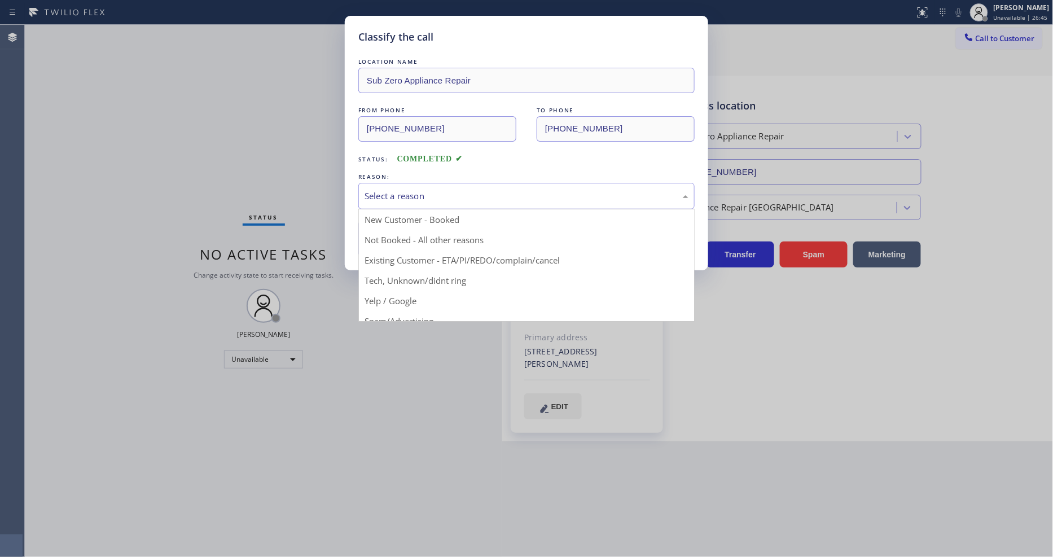
drag, startPoint x: 399, startPoint y: 264, endPoint x: 398, endPoint y: 245, distance: 18.7
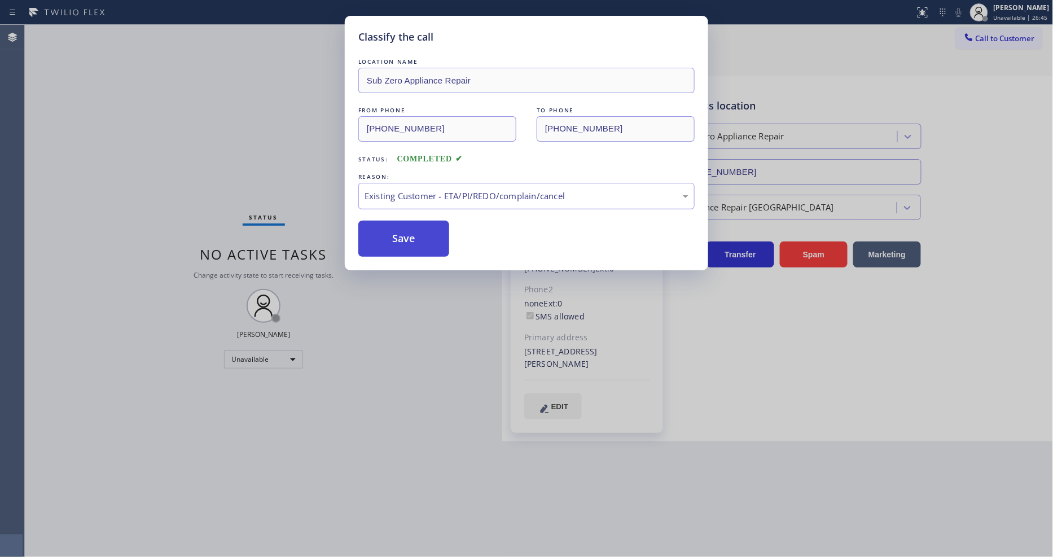
click at [398, 239] on button "Save" at bounding box center [403, 239] width 91 height 36
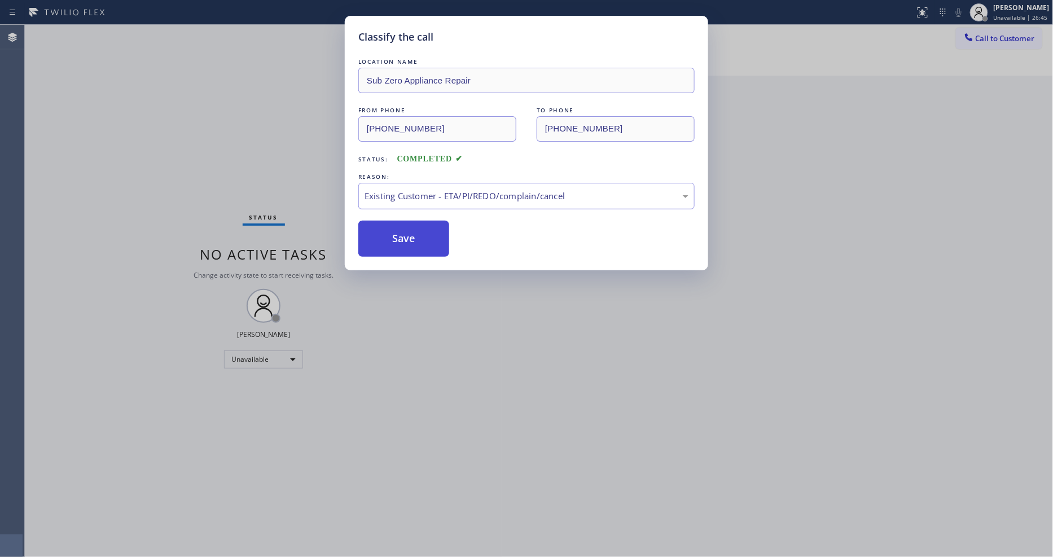
click at [398, 239] on button "Save" at bounding box center [403, 239] width 91 height 36
drag, startPoint x: 398, startPoint y: 239, endPoint x: 384, endPoint y: 172, distance: 68.5
click at [398, 237] on button "Save" at bounding box center [403, 239] width 91 height 36
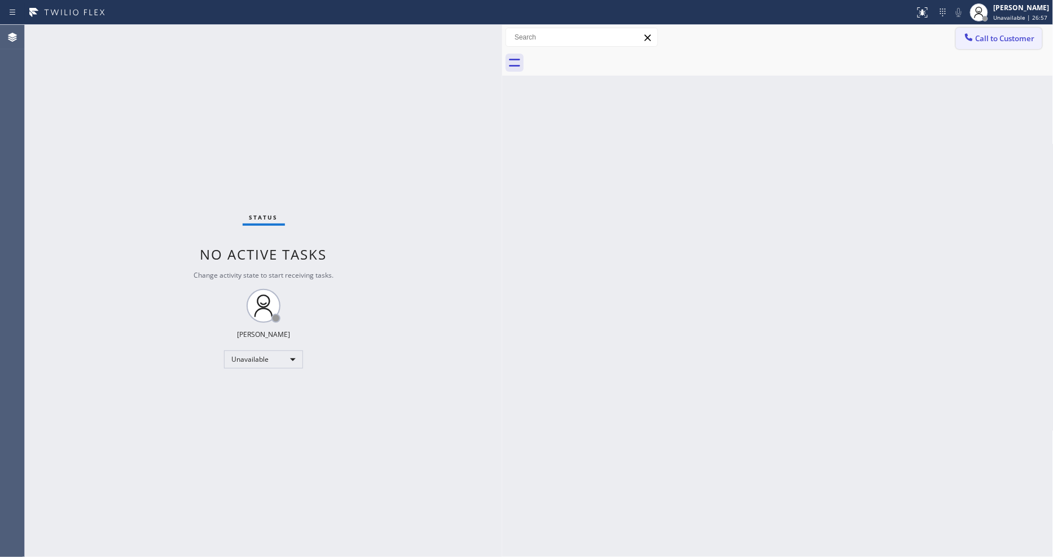
click at [985, 44] on button "Call to Customer" at bounding box center [999, 38] width 86 height 21
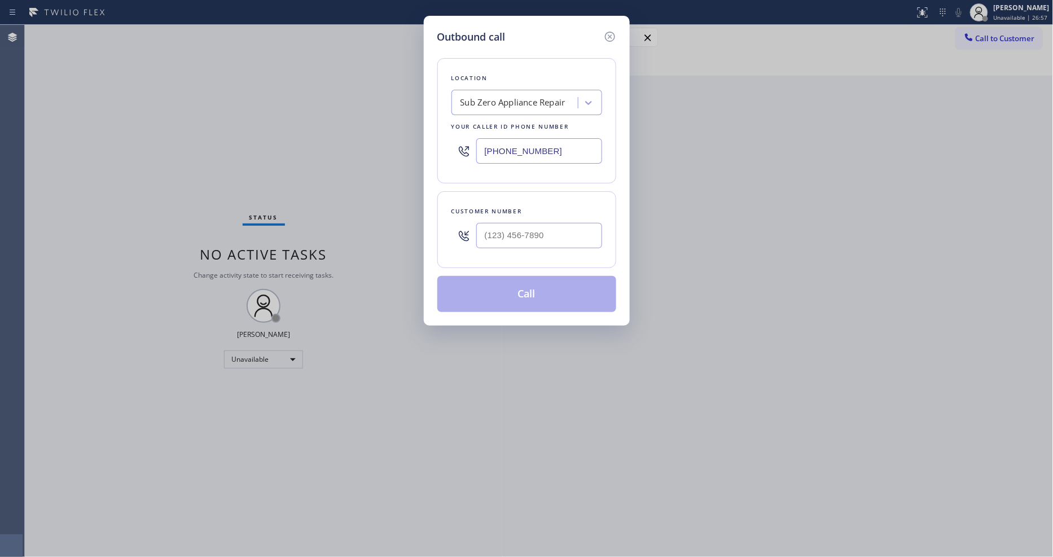
click at [487, 99] on div "Sub Zero Appliance Repair" at bounding box center [513, 103] width 105 height 13
paste input "HVAC Alliance Expert"
type input "HVAC Alliance Expert"
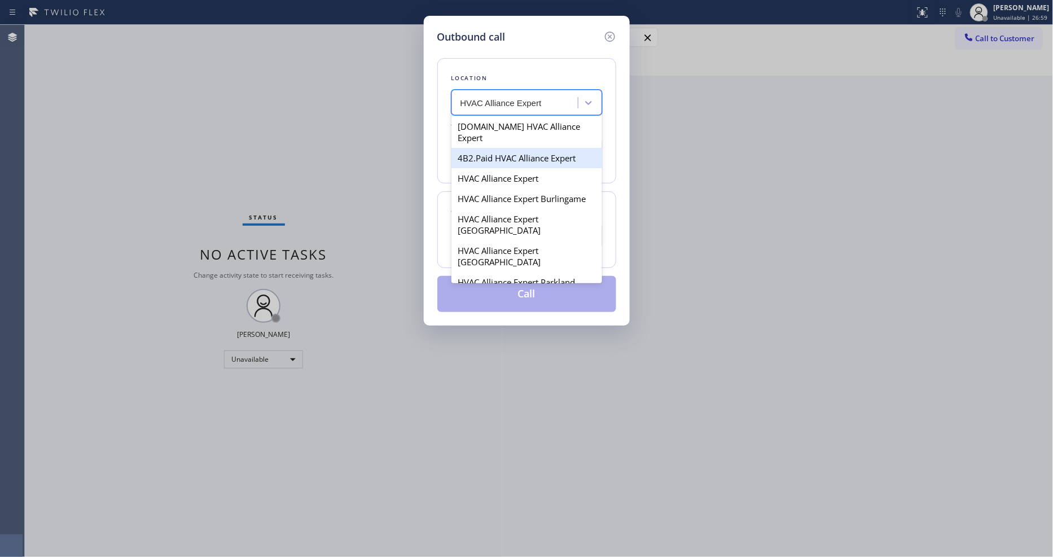
drag, startPoint x: 482, startPoint y: 123, endPoint x: 482, endPoint y: 150, distance: 26.5
click at [482, 150] on div "[DOMAIN_NAME] HVAC Alliance Expert 4B2.Paid HVAC Alliance Expert HVAC Alliance …" at bounding box center [527, 198] width 151 height 169
click at [482, 150] on div "4B2.Paid HVAC Alliance Expert" at bounding box center [527, 158] width 151 height 20
type input "[PHONE_NUMBER]"
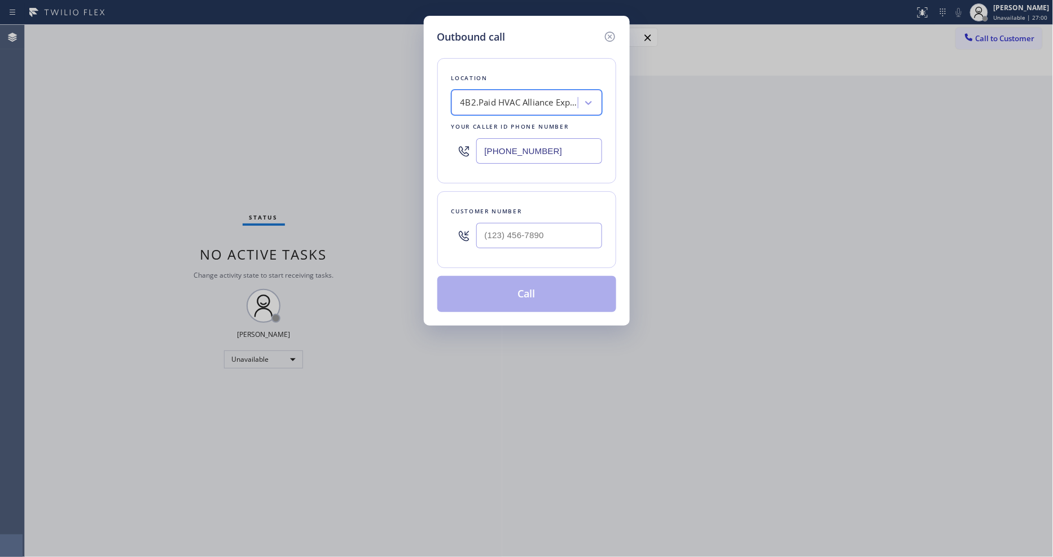
click at [491, 108] on div "4B2.Paid HVAC Alliance Expert" at bounding box center [527, 102] width 151 height 25
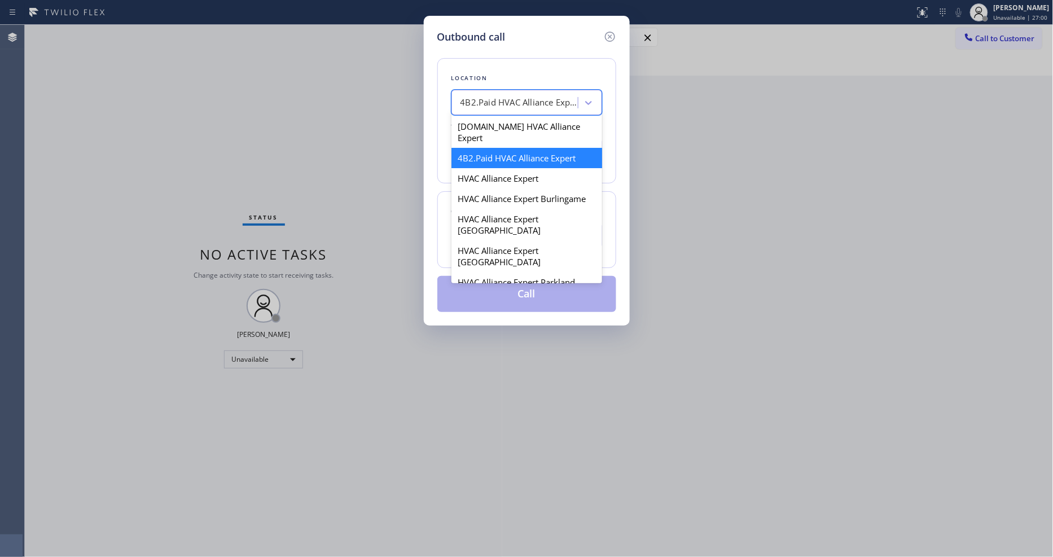
click at [493, 102] on div "4B2.Paid HVAC Alliance Expert" at bounding box center [520, 103] width 119 height 13
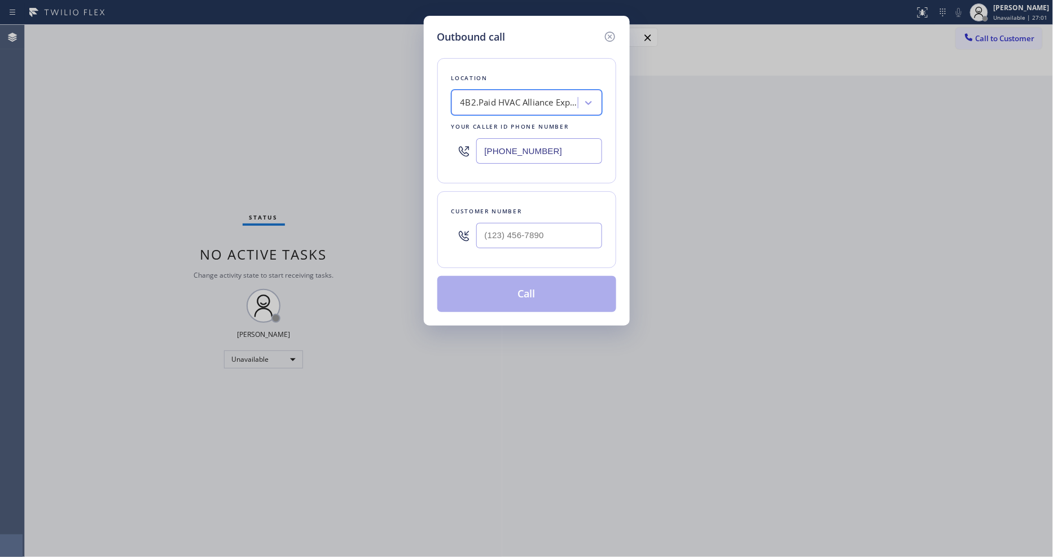
paste input "HVAC Alliance Expert"
type input "HVAC Alliance Expert"
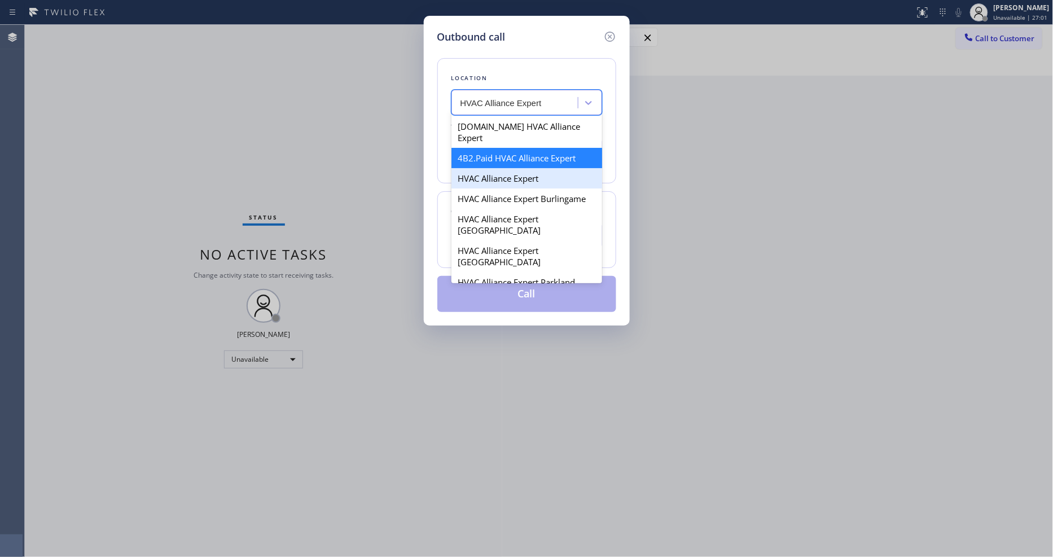
click at [490, 168] on div "HVAC Alliance Expert" at bounding box center [527, 178] width 151 height 20
type input "[PHONE_NUMBER]"
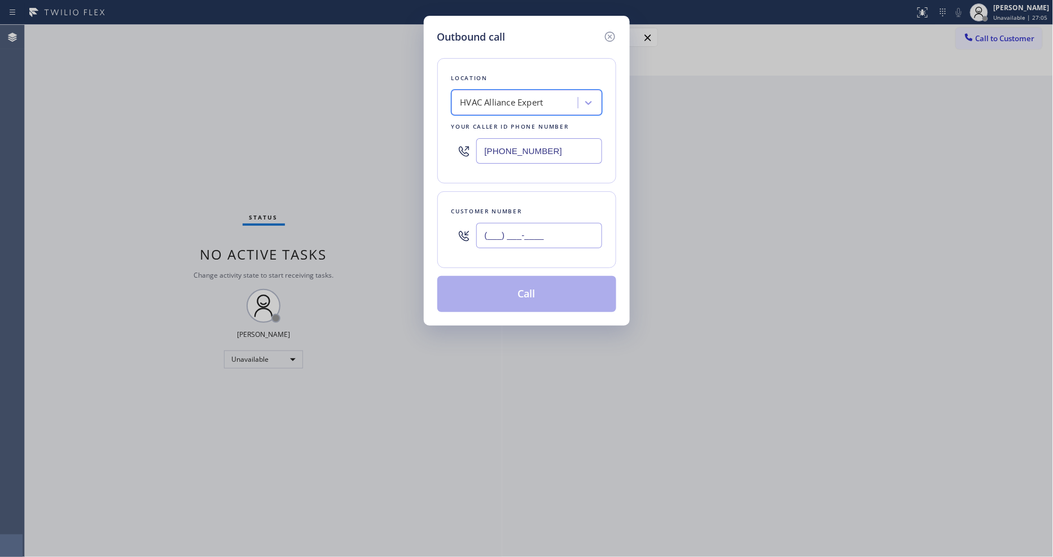
click at [504, 235] on input "(___) ___-____" at bounding box center [539, 235] width 126 height 25
paste input "646) 258-5043"
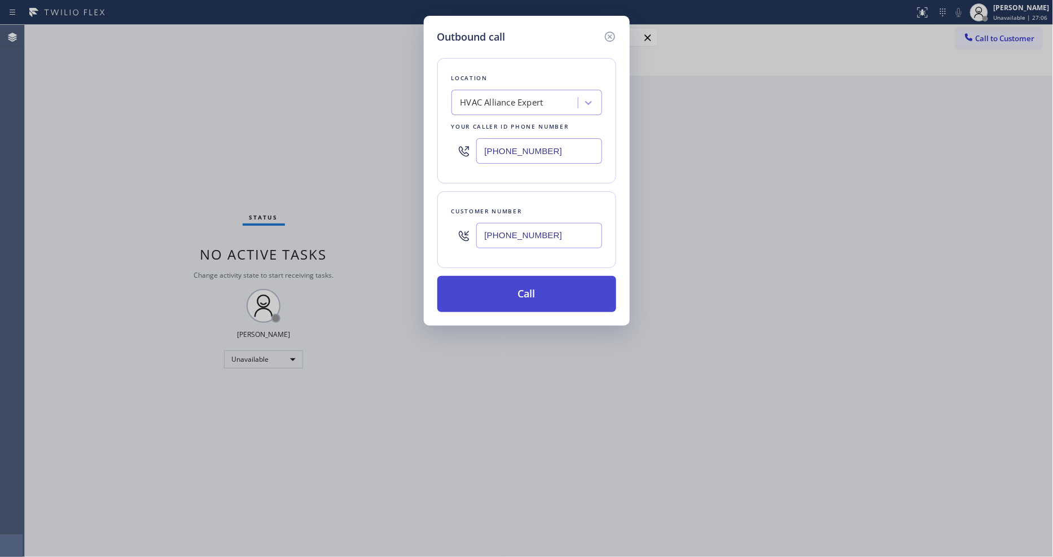
type input "[PHONE_NUMBER]"
click at [473, 305] on button "Call" at bounding box center [526, 294] width 179 height 36
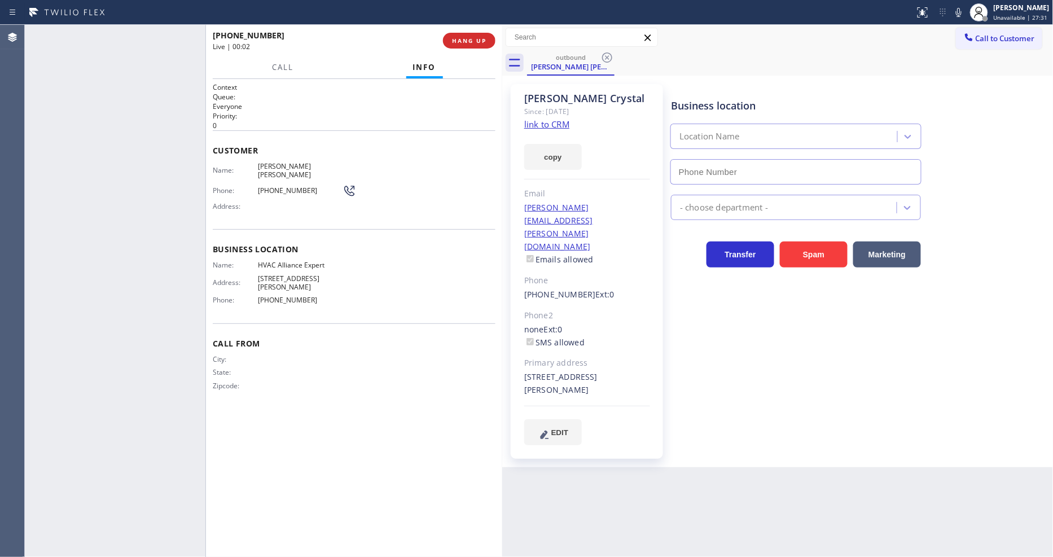
type input "[PHONE_NUMBER]"
click at [476, 42] on span "HANG UP" at bounding box center [469, 41] width 34 height 8
click at [484, 42] on span "COMPLETE" at bounding box center [467, 41] width 39 height 8
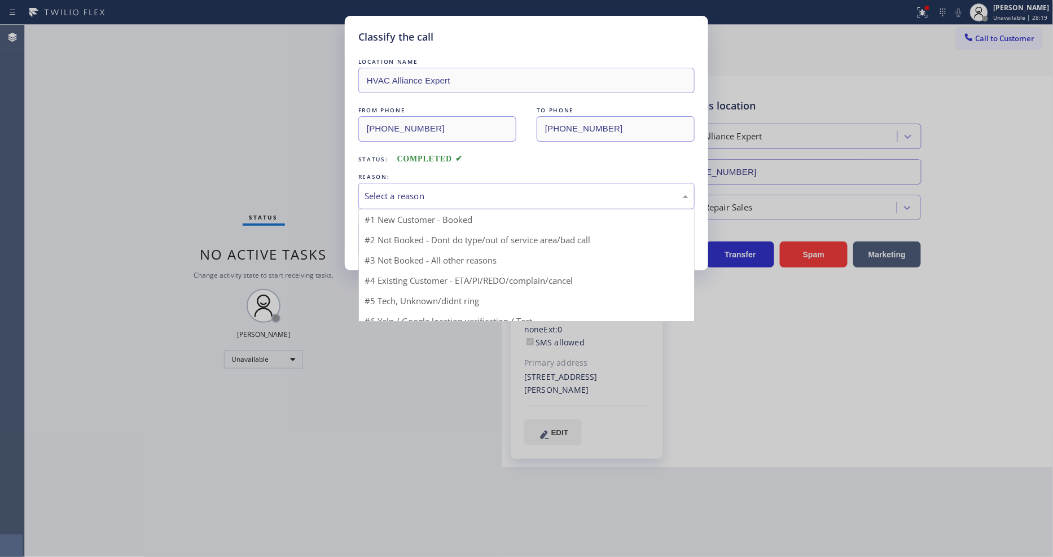
click at [418, 195] on div "Select a reason" at bounding box center [527, 196] width 324 height 13
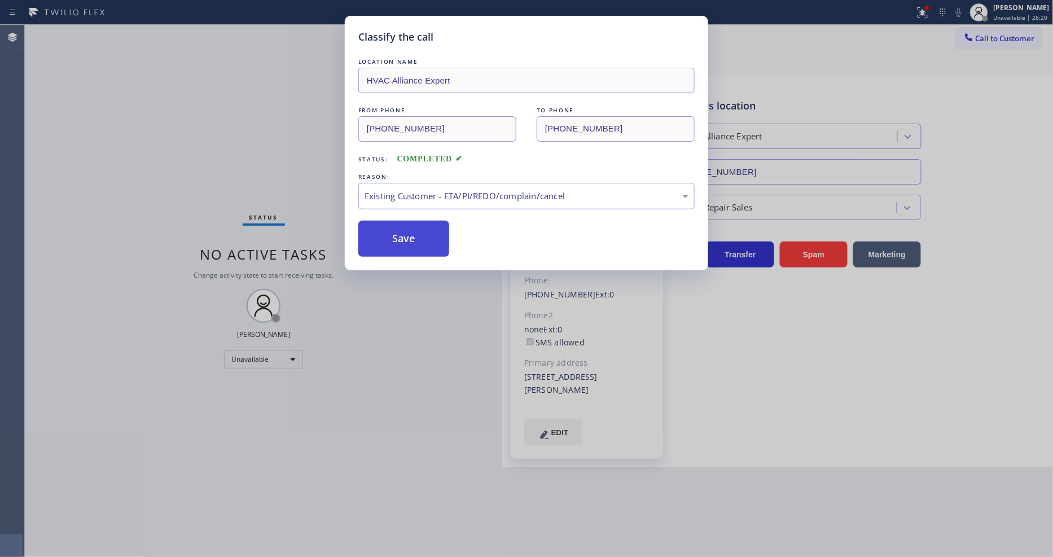
click at [405, 234] on button "Save" at bounding box center [403, 239] width 91 height 36
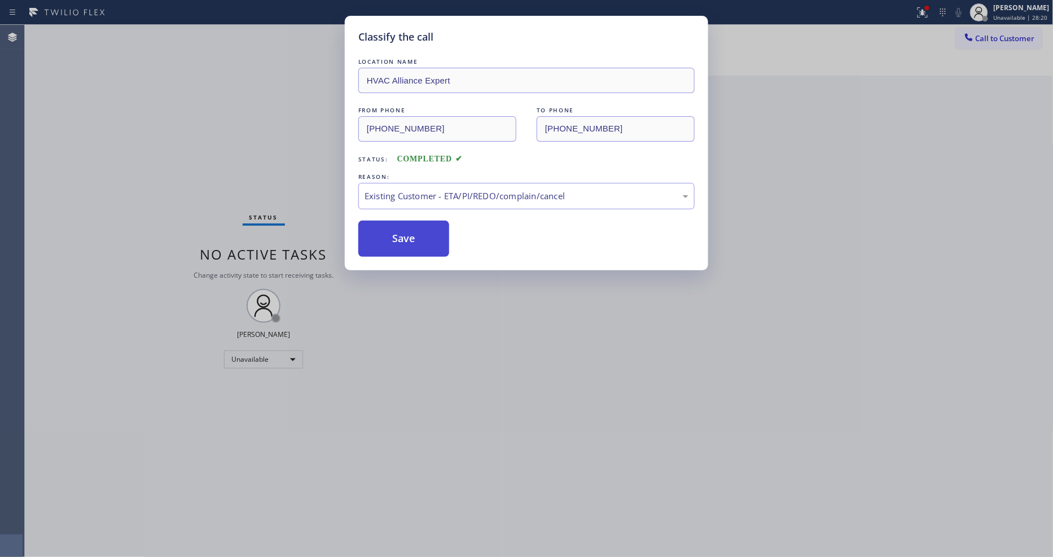
click at [405, 234] on button "Save" at bounding box center [403, 239] width 91 height 36
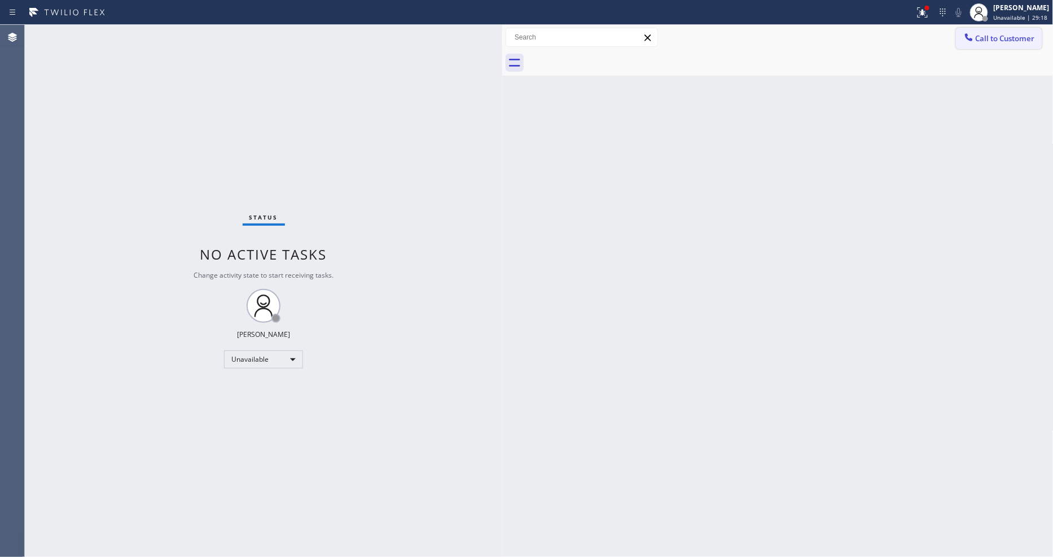
click at [983, 37] on span "Call to Customer" at bounding box center [1005, 38] width 59 height 10
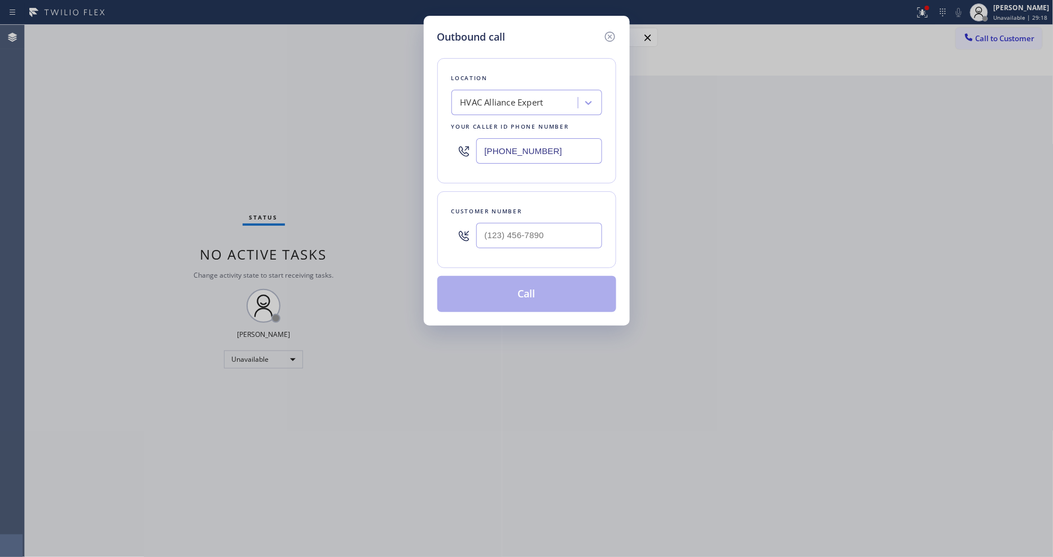
click at [529, 97] on div "HVAC Alliance Expert" at bounding box center [502, 103] width 83 height 13
paste input "Mr. Professional Appliance Service"
type input "Mr. Professional Appliance Service"
click at [509, 126] on div "Mr. Professional Appliance Service" at bounding box center [527, 126] width 151 height 20
type input "[PHONE_NUMBER]"
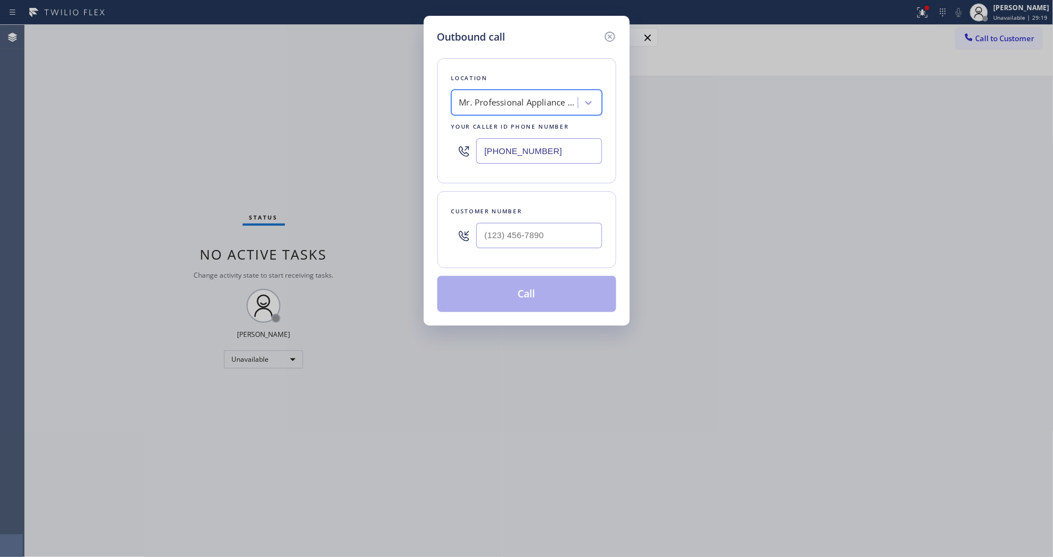
scroll to position [0, 1]
click at [498, 227] on input "(___) ___-____" at bounding box center [539, 235] width 126 height 25
paste input "754) 246-5645"
type input "[PHONE_NUMBER]"
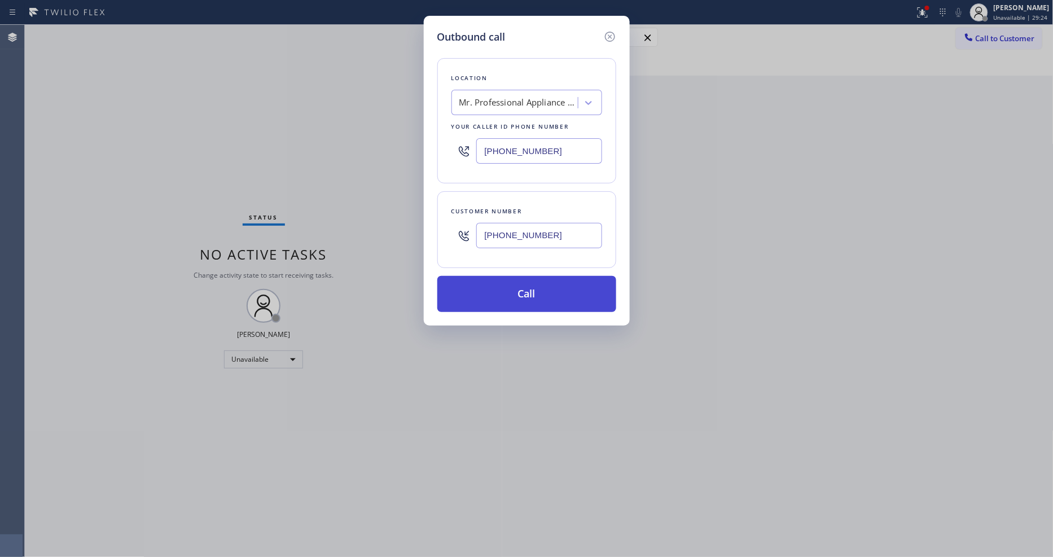
click at [479, 286] on button "Call" at bounding box center [526, 294] width 179 height 36
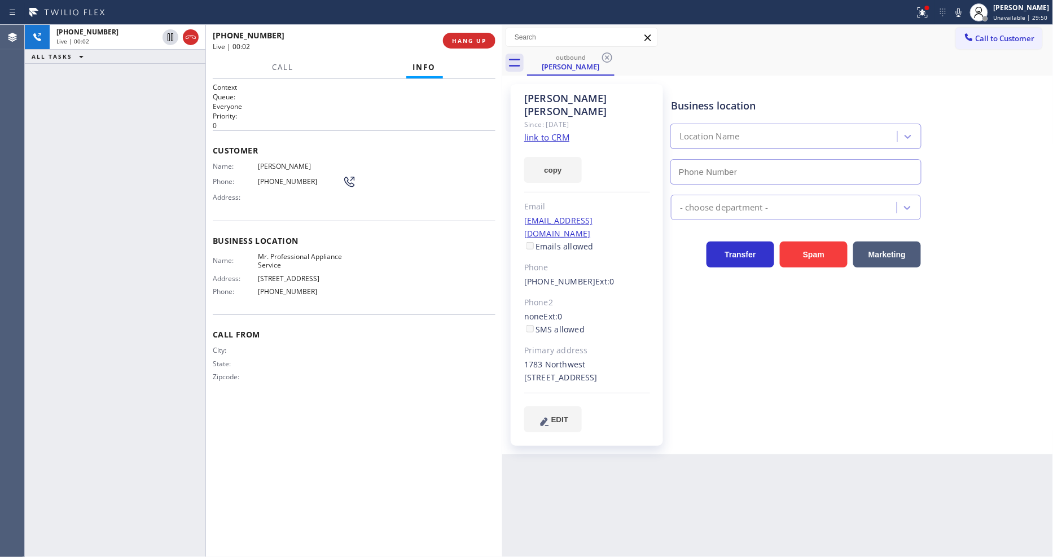
type input "[PHONE_NUMBER]"
click at [475, 41] on span "HANG UP" at bounding box center [469, 41] width 34 height 8
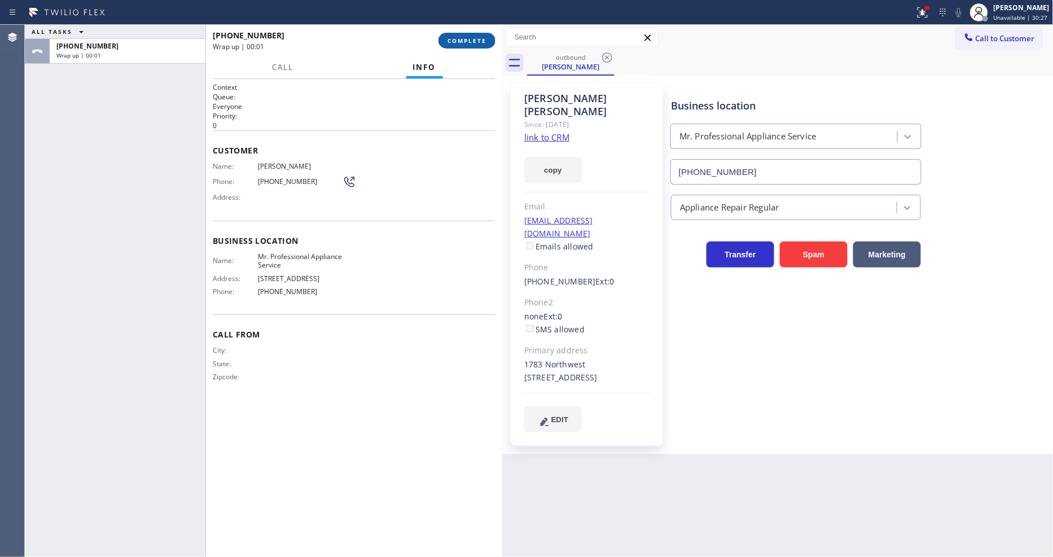
drag, startPoint x: 475, startPoint y: 41, endPoint x: 471, endPoint y: 358, distance: 317.2
click at [473, 40] on span "COMPLETE" at bounding box center [467, 41] width 39 height 8
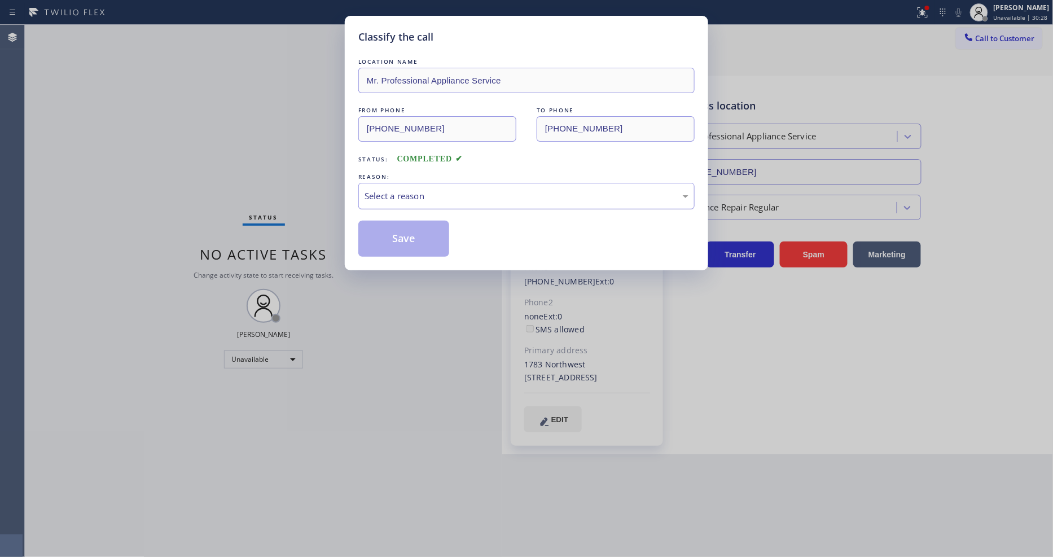
click at [407, 183] on div "Select a reason" at bounding box center [526, 196] width 336 height 27
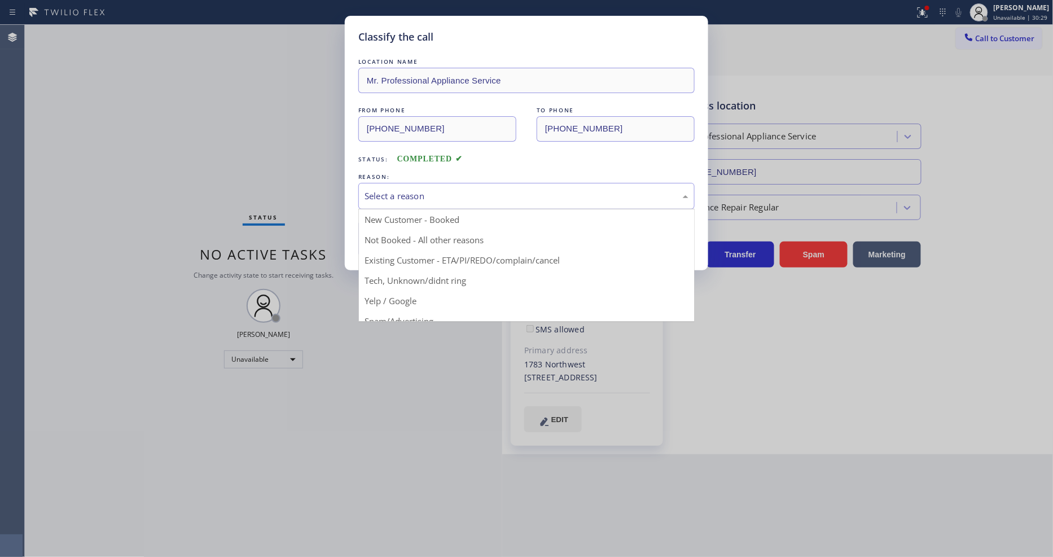
drag, startPoint x: 399, startPoint y: 256, endPoint x: 398, endPoint y: 238, distance: 18.6
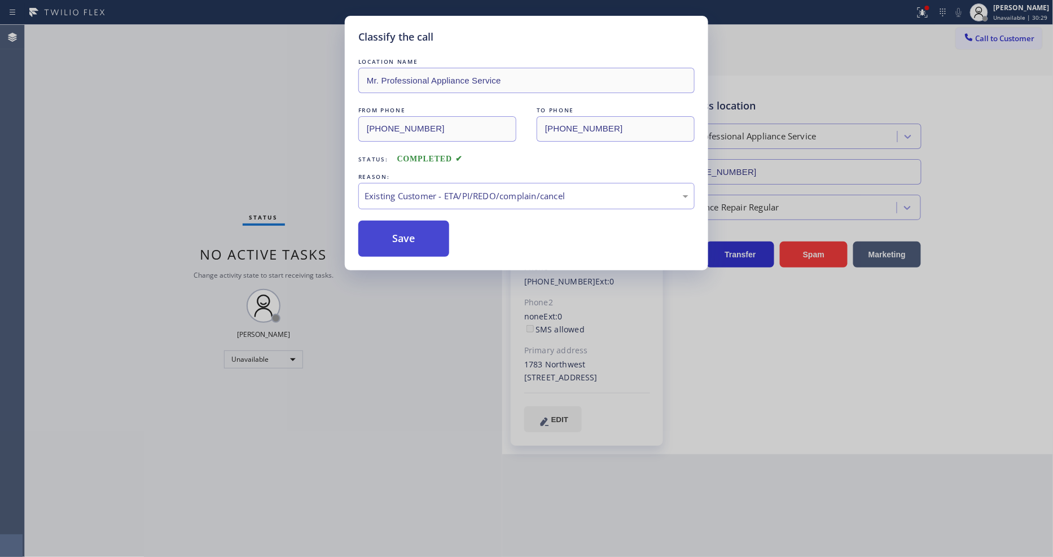
click at [398, 238] on button "Save" at bounding box center [403, 239] width 91 height 36
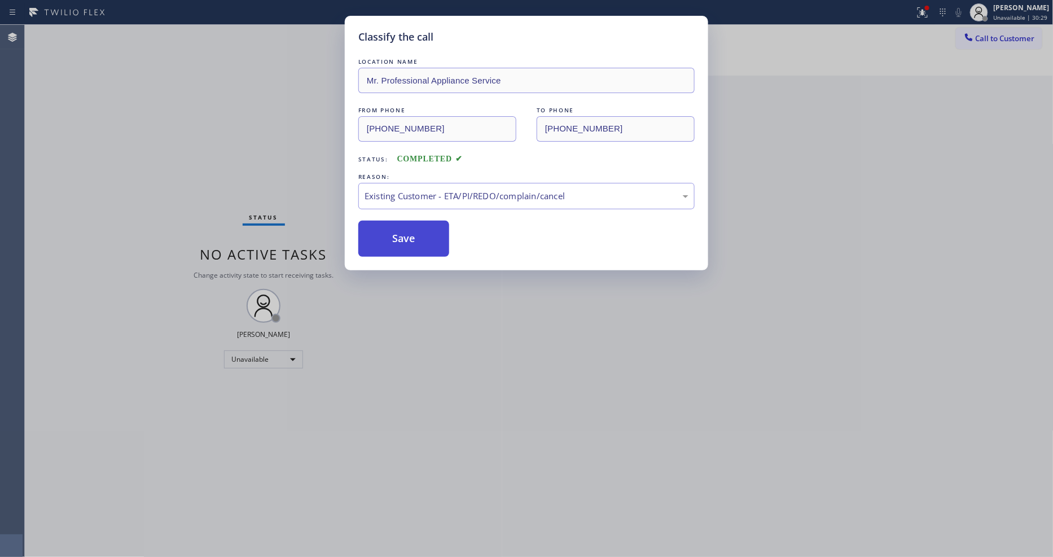
click at [398, 238] on button "Save" at bounding box center [403, 239] width 91 height 36
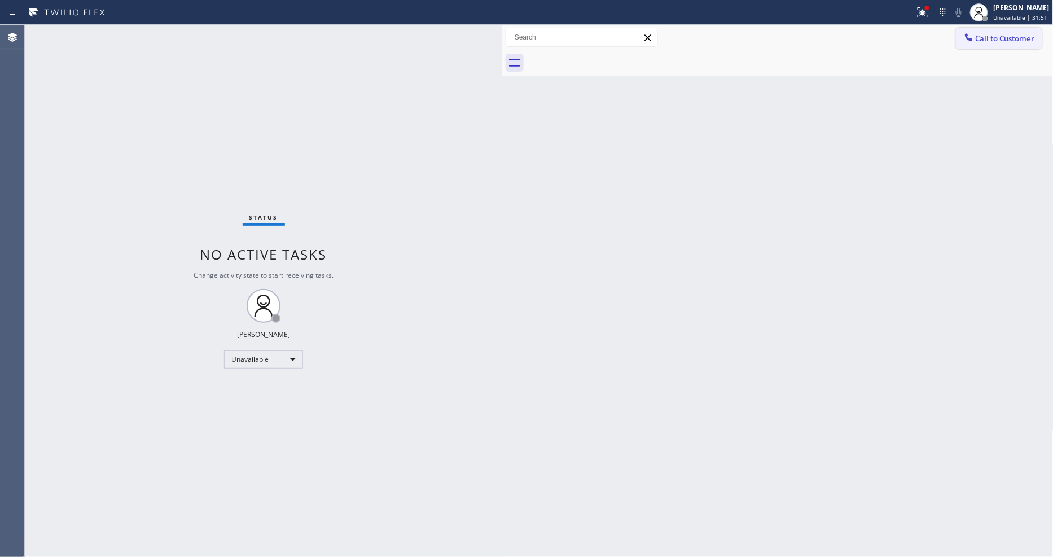
click at [985, 43] on button "Call to Customer" at bounding box center [999, 38] width 86 height 21
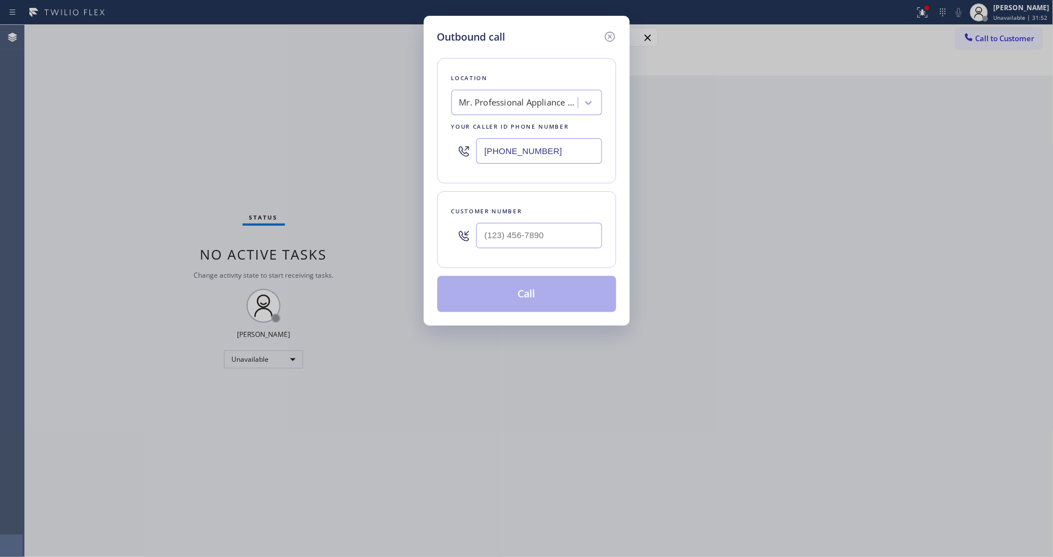
click at [532, 156] on input "[PHONE_NUMBER]" at bounding box center [539, 150] width 126 height 25
paste input "323) 416-2342"
type input "[PHONE_NUMBER]"
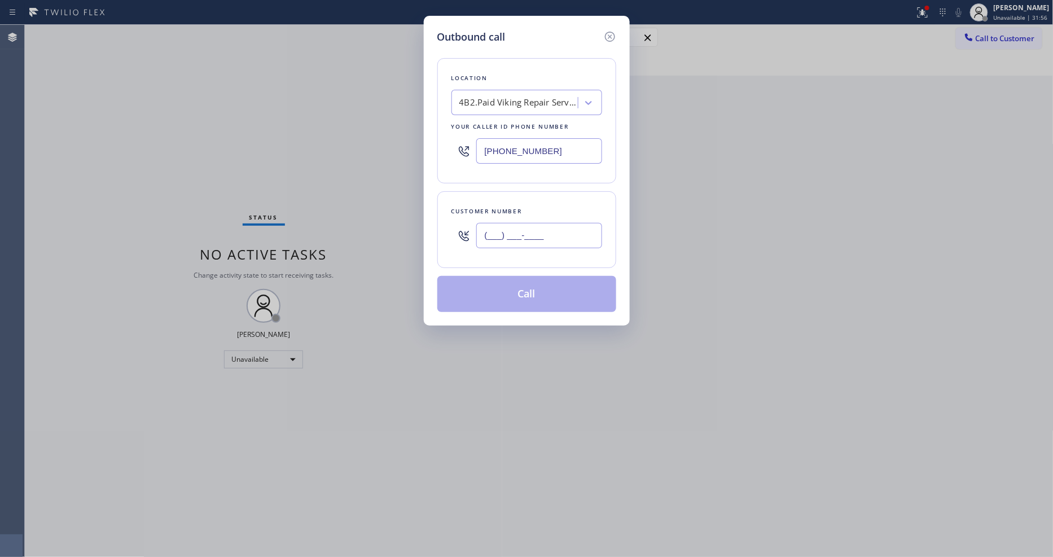
click at [499, 233] on input "(___) ___-____" at bounding box center [539, 235] width 126 height 25
paste input "818) 266-4109"
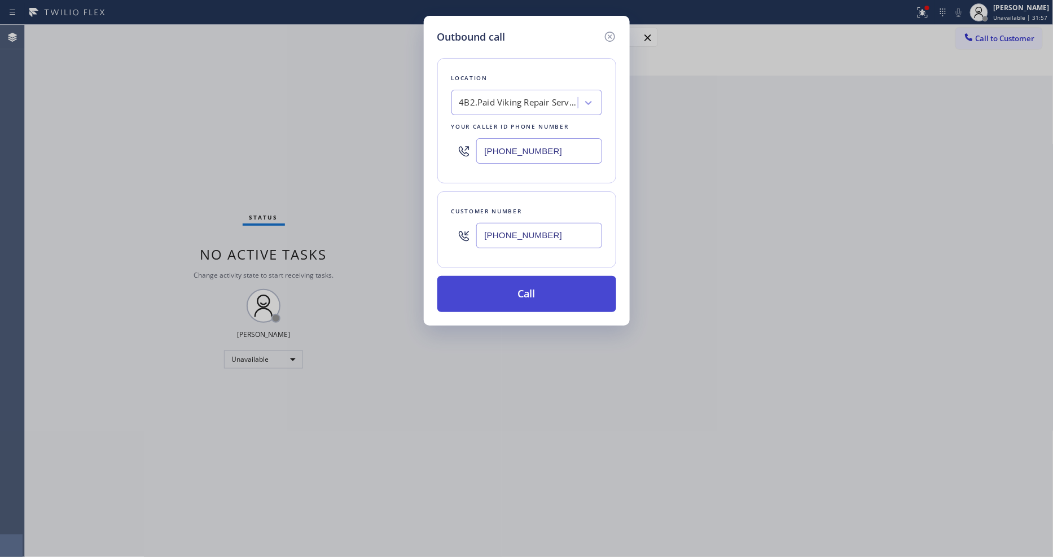
type input "[PHONE_NUMBER]"
click at [474, 297] on button "Call" at bounding box center [526, 294] width 179 height 36
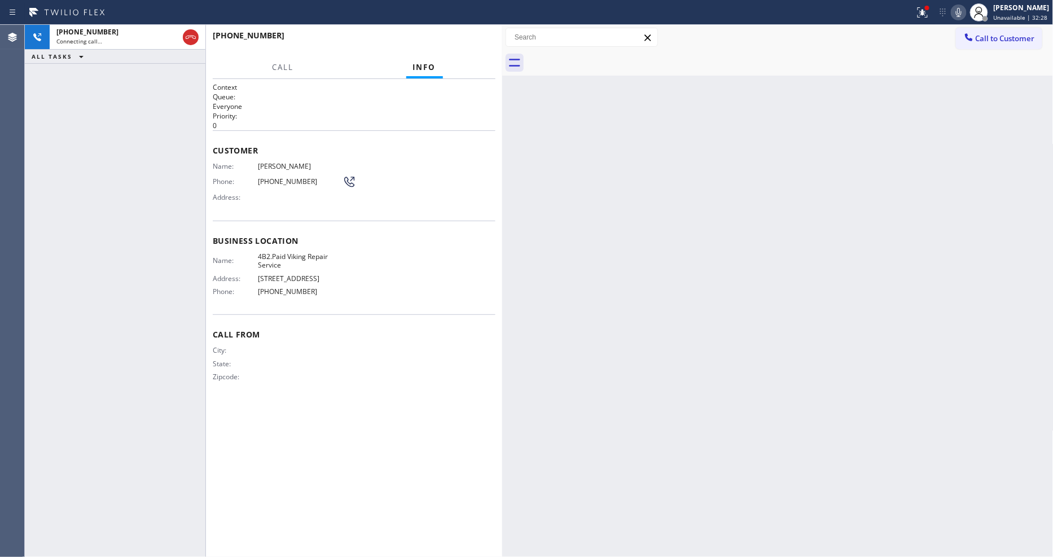
click at [963, 10] on icon at bounding box center [959, 13] width 14 height 14
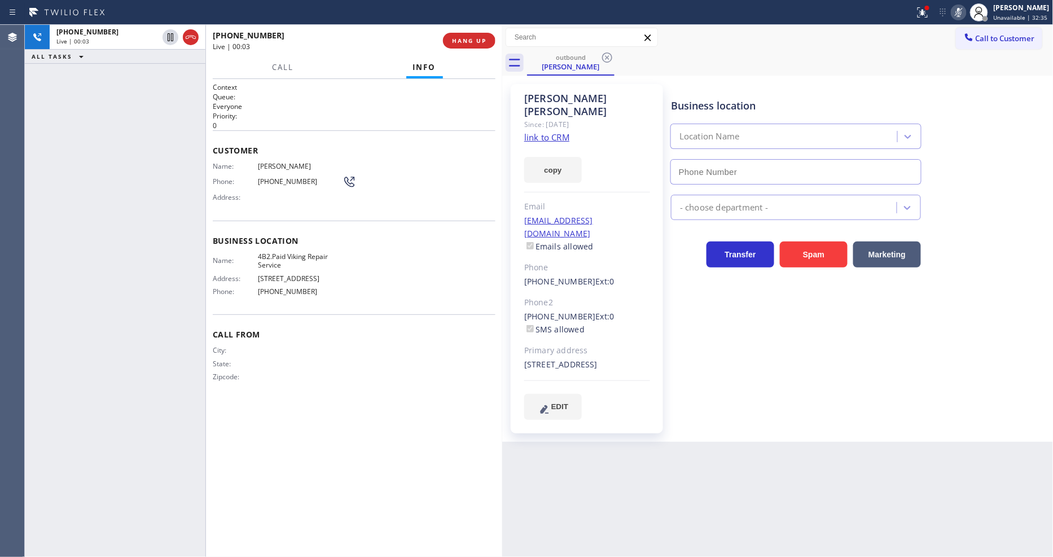
type input "[PHONE_NUMBER]"
click at [965, 11] on icon at bounding box center [959, 13] width 14 height 14
click at [917, 11] on div at bounding box center [922, 13] width 25 height 14
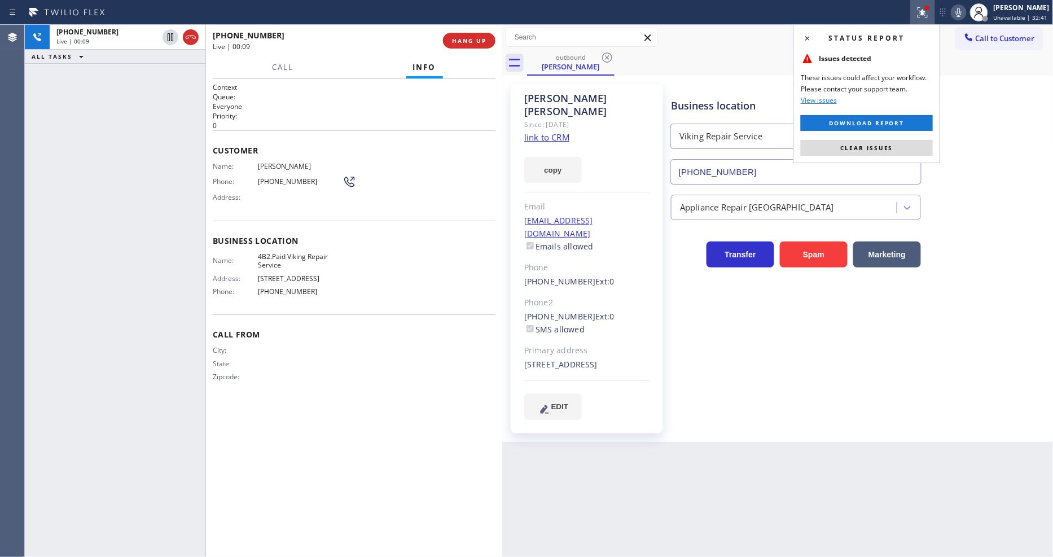
click at [914, 139] on div "Status report Issues detected These issues could affect your workflow. Please c…" at bounding box center [867, 93] width 147 height 139
click at [837, 150] on button "Clear issues" at bounding box center [867, 148] width 132 height 16
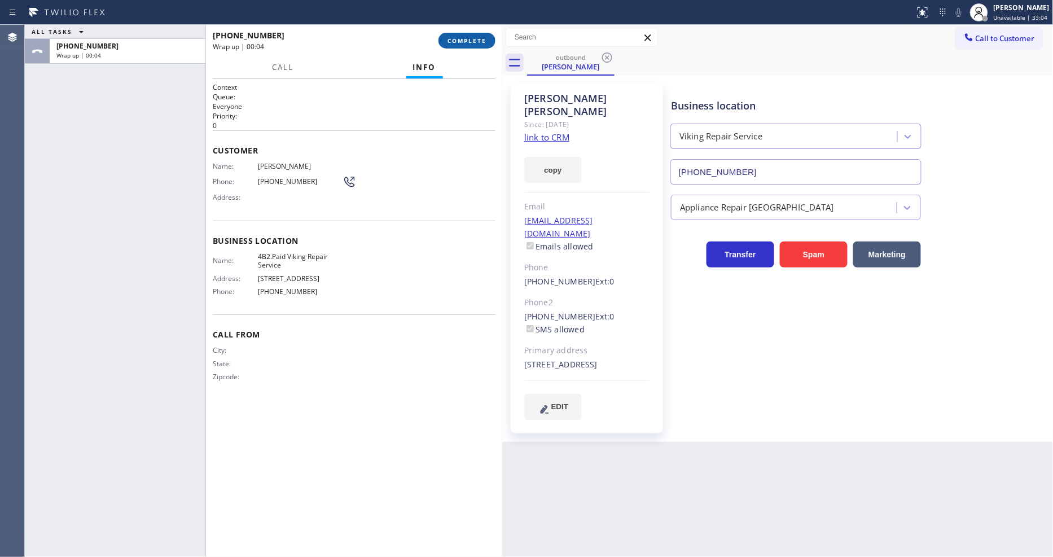
click at [465, 38] on span "COMPLETE" at bounding box center [467, 41] width 39 height 8
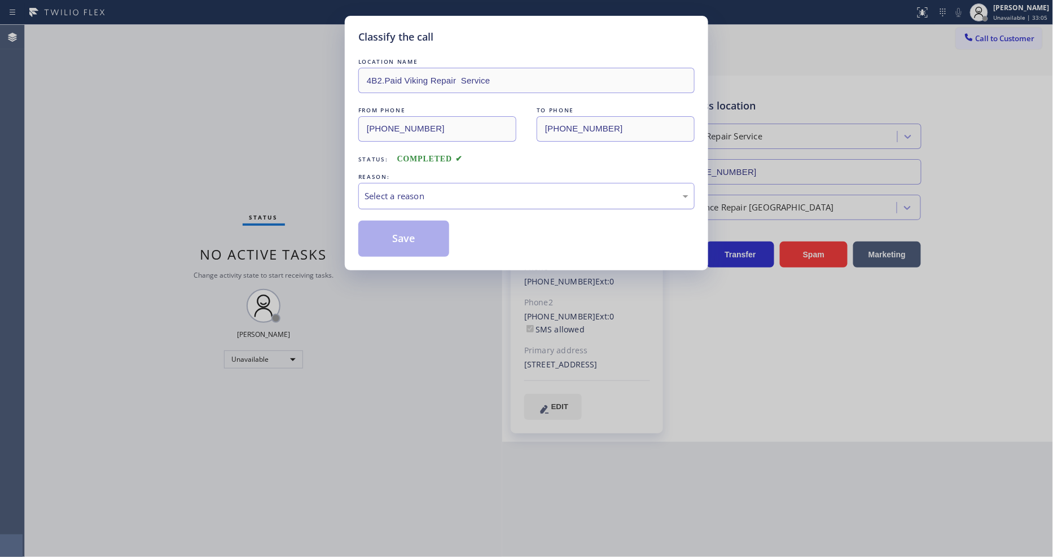
click at [414, 192] on div "Select a reason" at bounding box center [527, 196] width 324 height 13
click at [404, 236] on button "Save" at bounding box center [403, 239] width 91 height 36
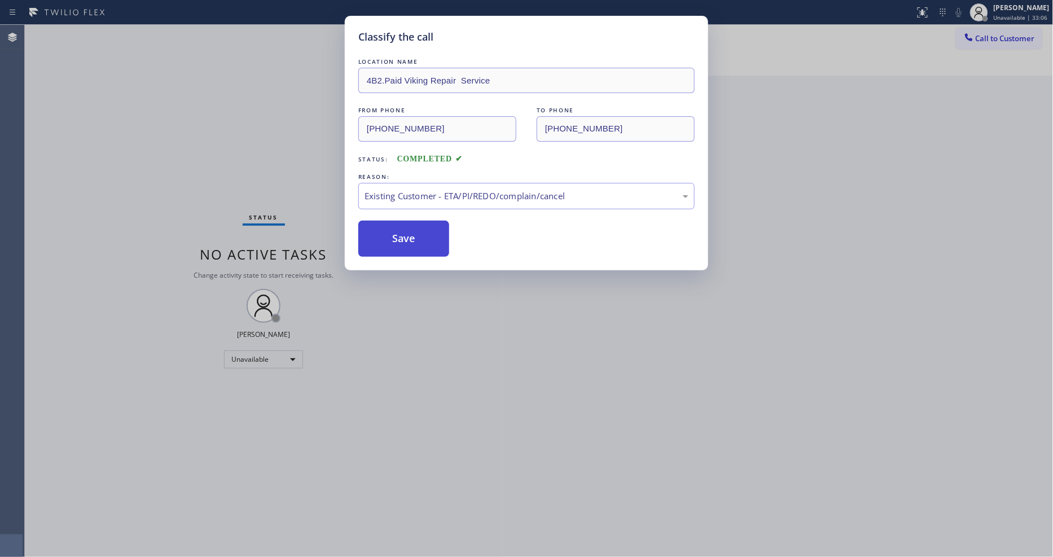
click at [404, 236] on button "Save" at bounding box center [403, 239] width 91 height 36
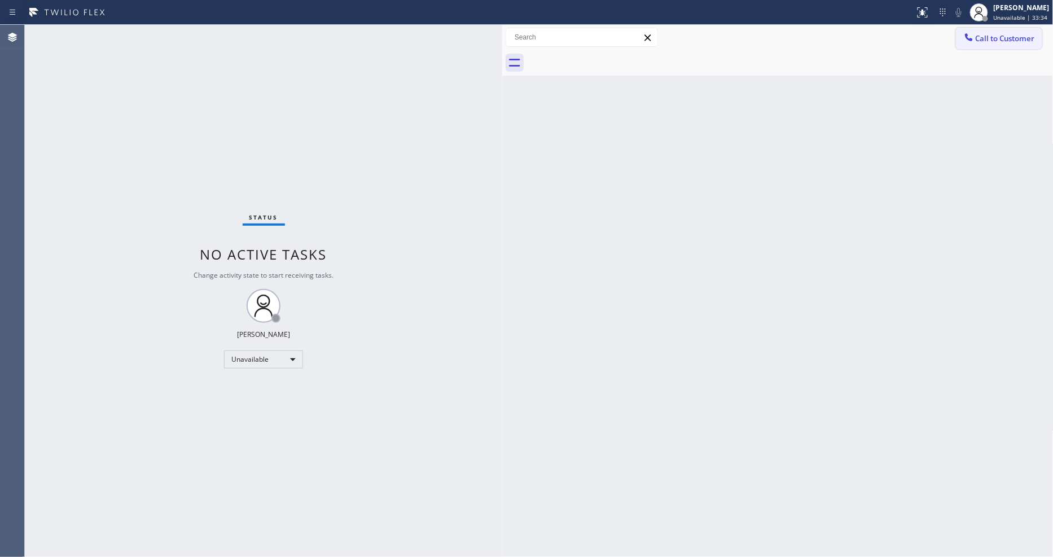
click at [1018, 41] on button "Call to Customer" at bounding box center [999, 38] width 86 height 21
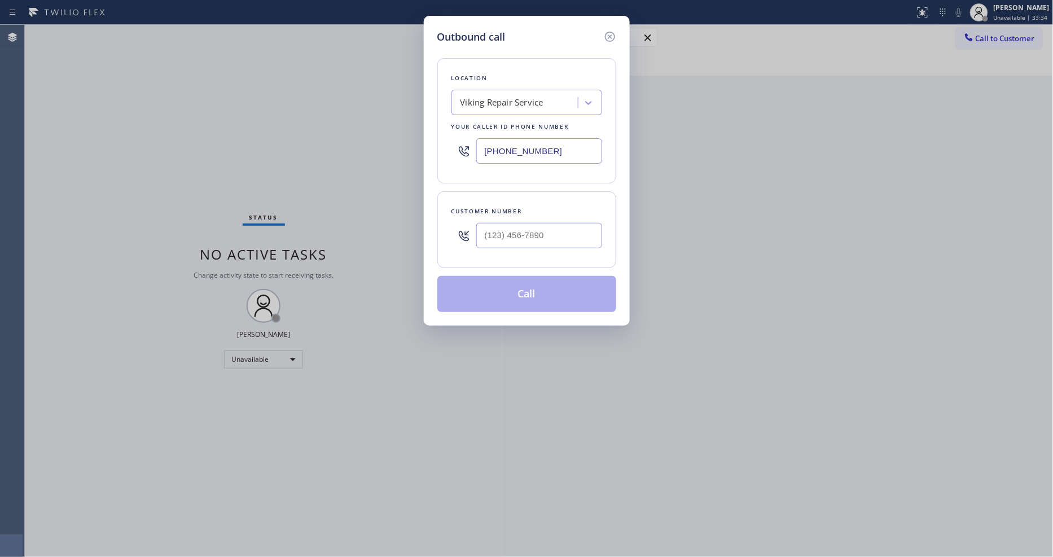
click at [498, 108] on div "Viking Repair Service" at bounding box center [516, 103] width 123 height 20
paste input "Elite Sub-Zero & Wolf Repair Service [US_STATE]"
type input "Elite Sub-Zero & Wolf Repair Service [US_STATE]"
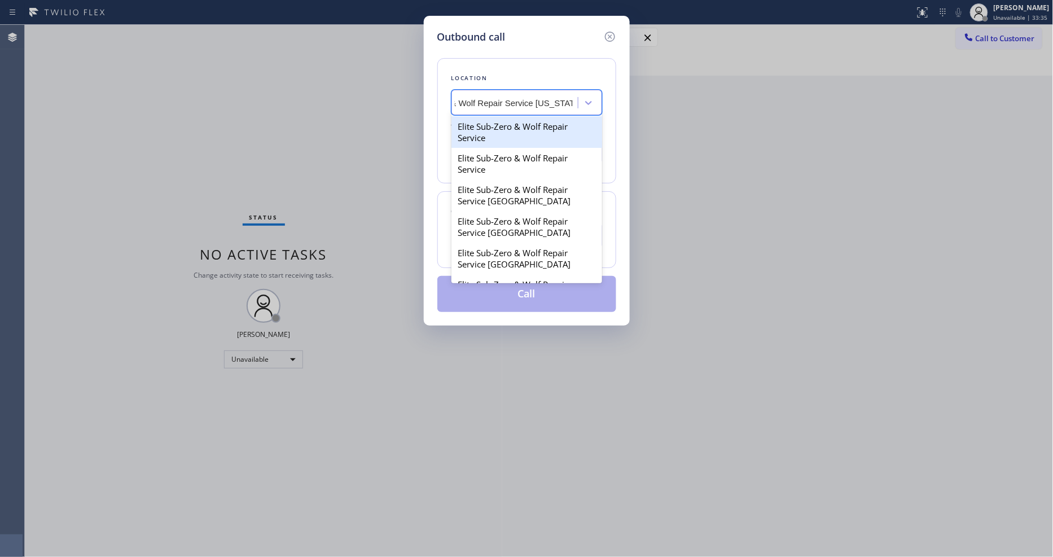
click at [492, 123] on div "Elite Sub-Zero & Wolf Repair Service" at bounding box center [527, 132] width 151 height 32
type input "[PHONE_NUMBER]"
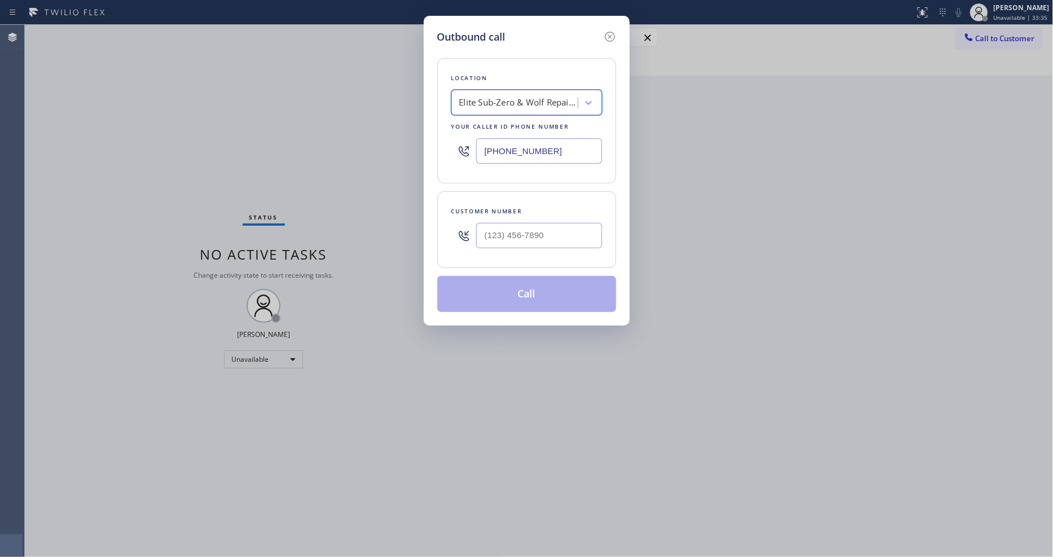
scroll to position [0, 1]
click at [488, 229] on input "(___) ___-____" at bounding box center [539, 235] width 126 height 25
paste input "914) 582-0390"
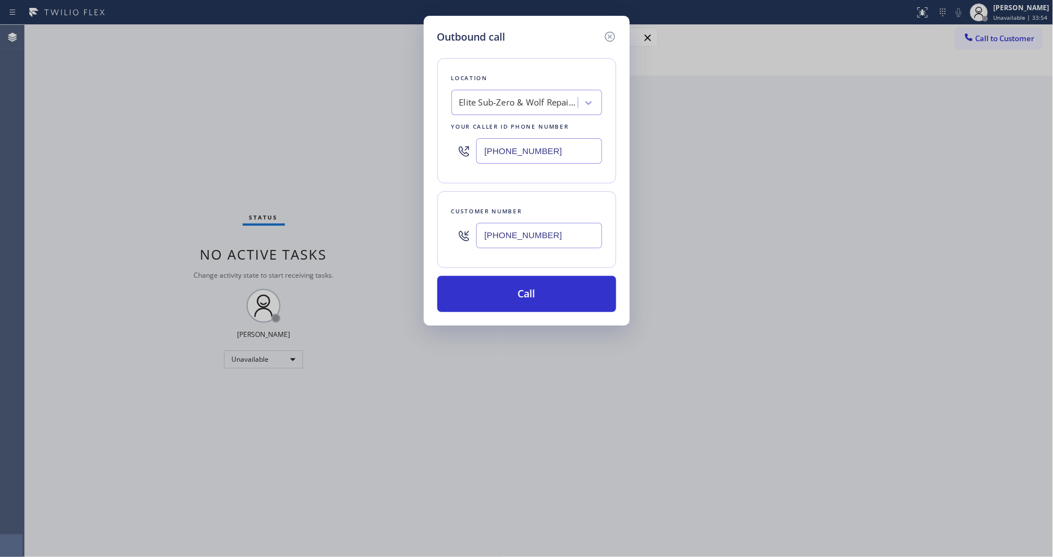
type input "[PHONE_NUMBER]"
click at [539, 194] on div "Customer number [PHONE_NUMBER]" at bounding box center [526, 229] width 179 height 77
click at [605, 32] on icon at bounding box center [609, 37] width 10 height 10
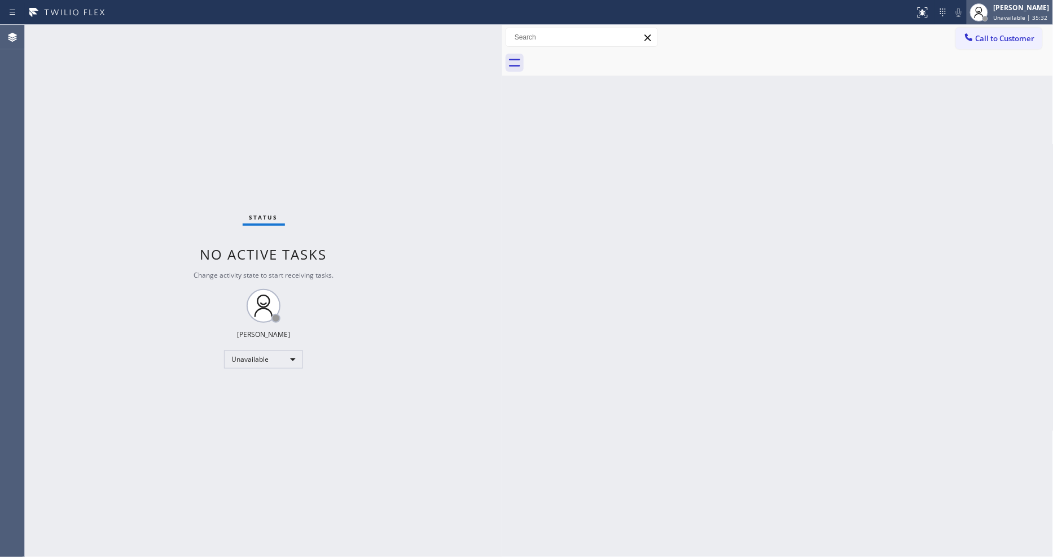
click at [979, 14] on icon at bounding box center [979, 13] width 14 height 14
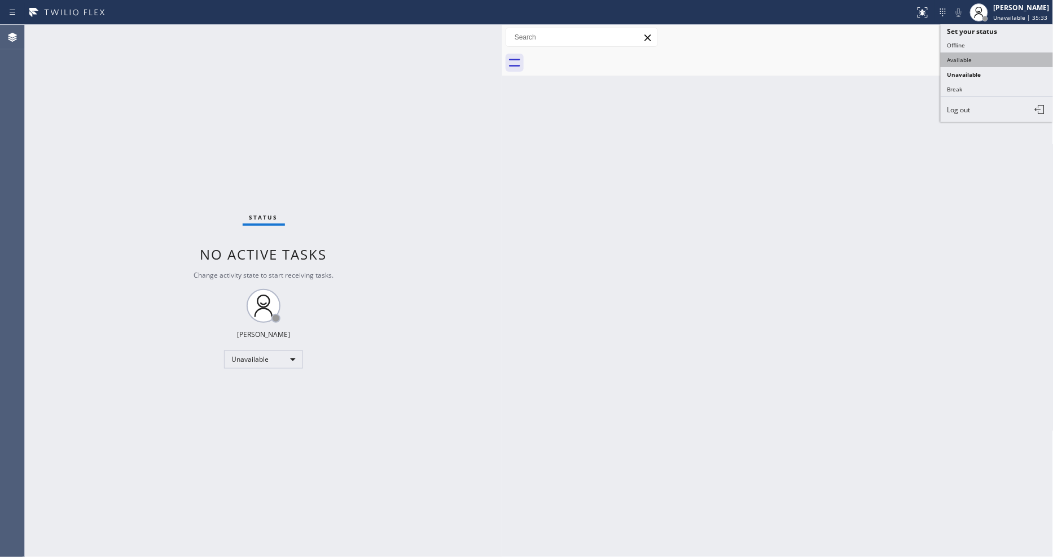
click at [975, 58] on button "Available" at bounding box center [997, 59] width 113 height 15
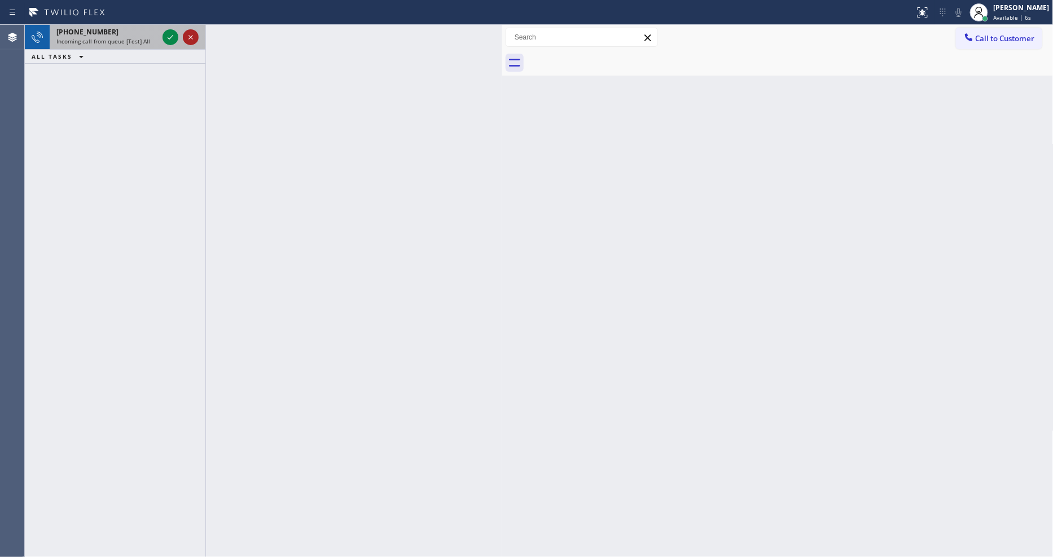
click at [192, 36] on icon at bounding box center [191, 37] width 14 height 14
click at [165, 38] on icon at bounding box center [171, 37] width 14 height 14
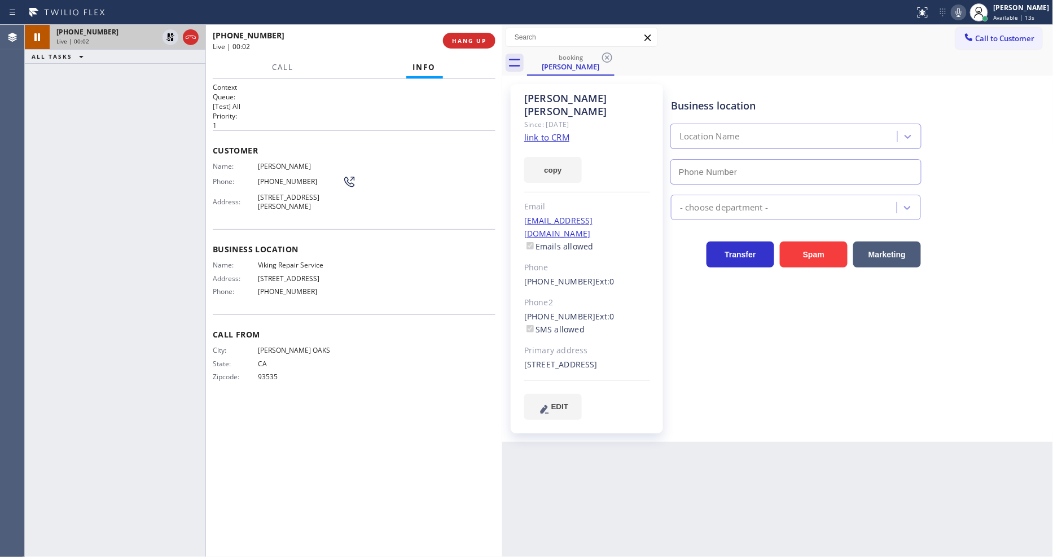
type input "[PHONE_NUMBER]"
click at [553, 132] on link "link to CRM" at bounding box center [546, 137] width 45 height 11
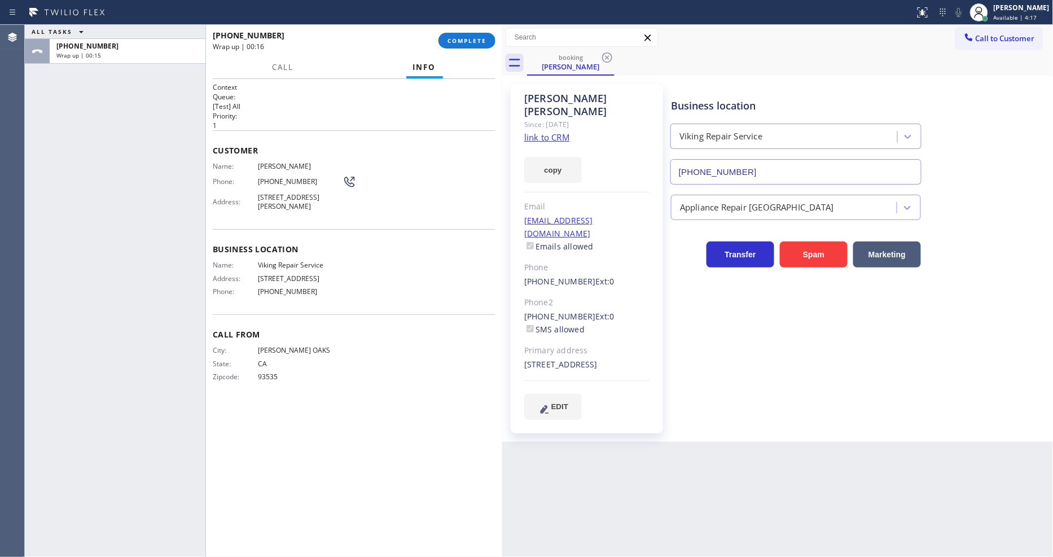
click at [452, 31] on div "[PHONE_NUMBER] Wrap up | 00:16 COMPLETE" at bounding box center [354, 40] width 283 height 29
click at [453, 36] on button "COMPLETE" at bounding box center [467, 41] width 57 height 16
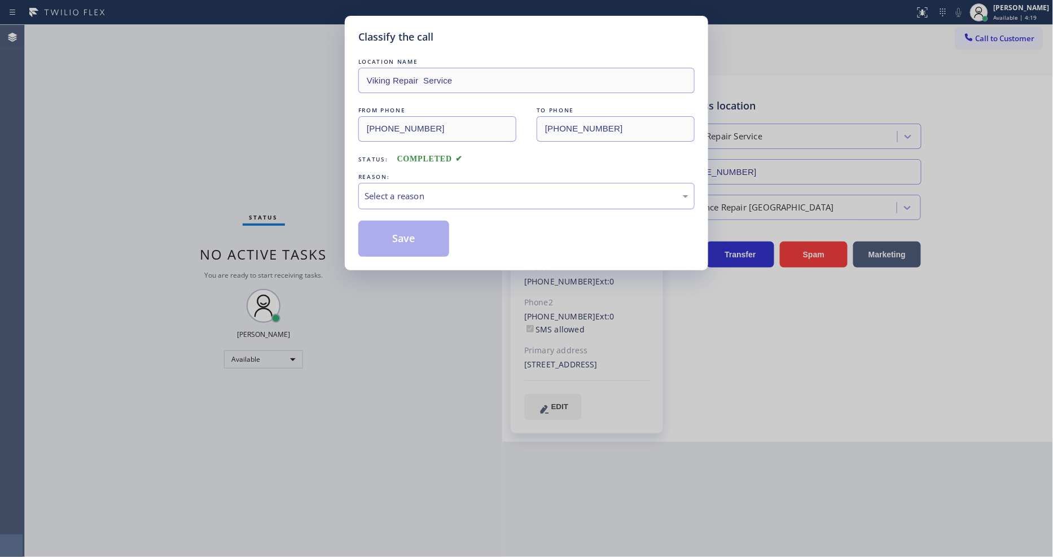
click at [427, 190] on div "Select a reason" at bounding box center [527, 196] width 324 height 13
click at [410, 235] on button "Save" at bounding box center [403, 239] width 91 height 36
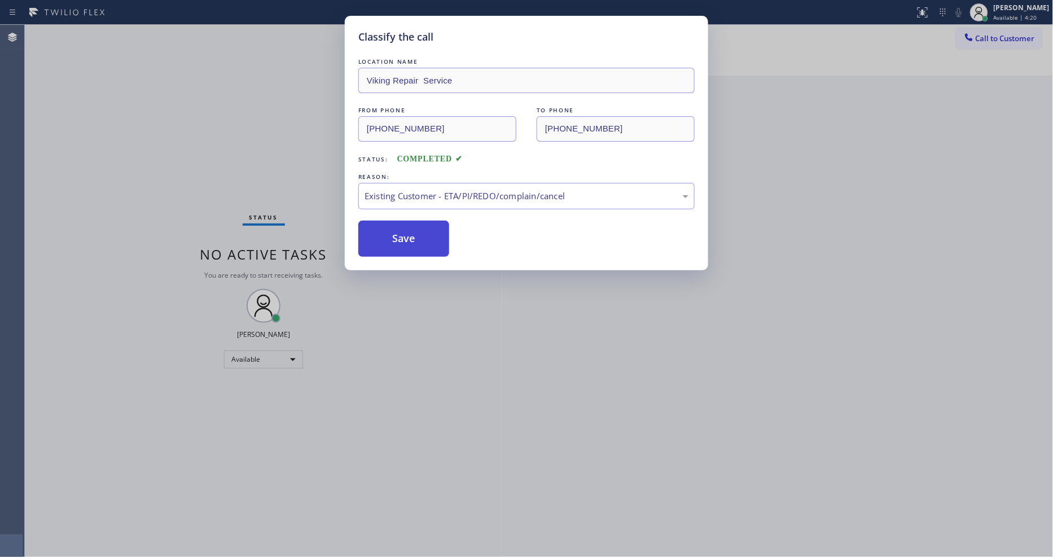
click at [410, 235] on button "Save" at bounding box center [403, 239] width 91 height 36
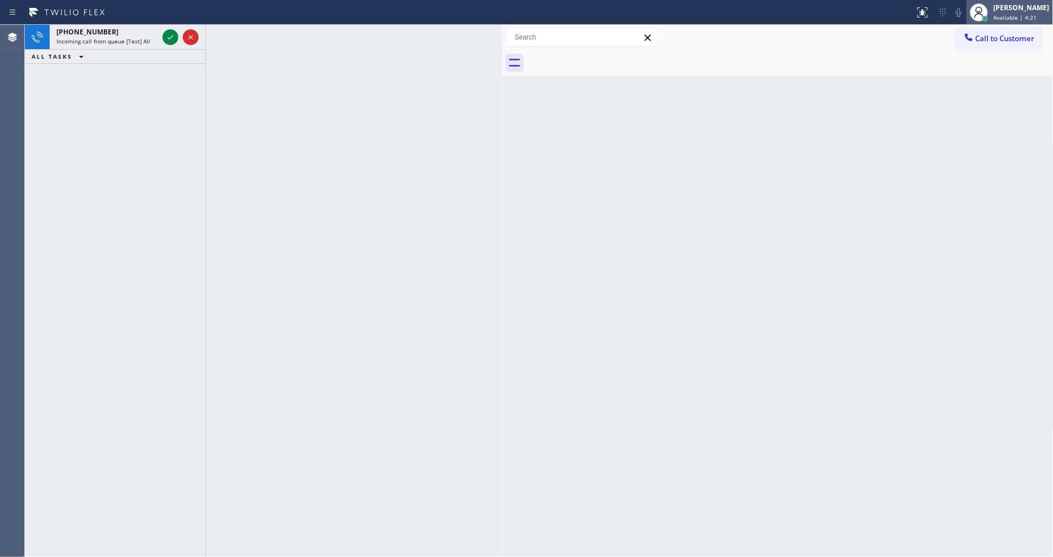
click at [1022, 21] on span "Available | 4:21" at bounding box center [1015, 18] width 43 height 8
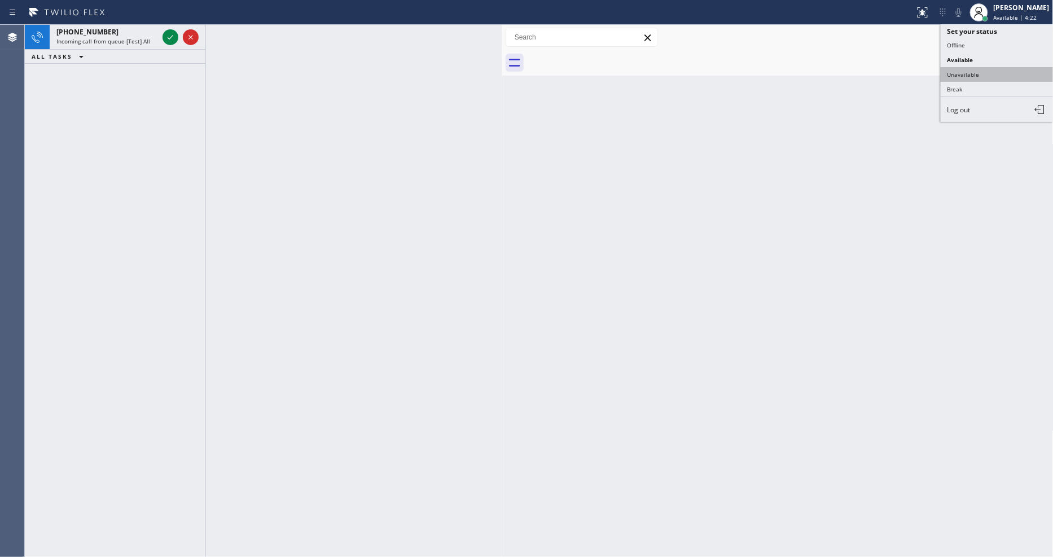
click at [961, 76] on button "Unavailable" at bounding box center [997, 74] width 113 height 15
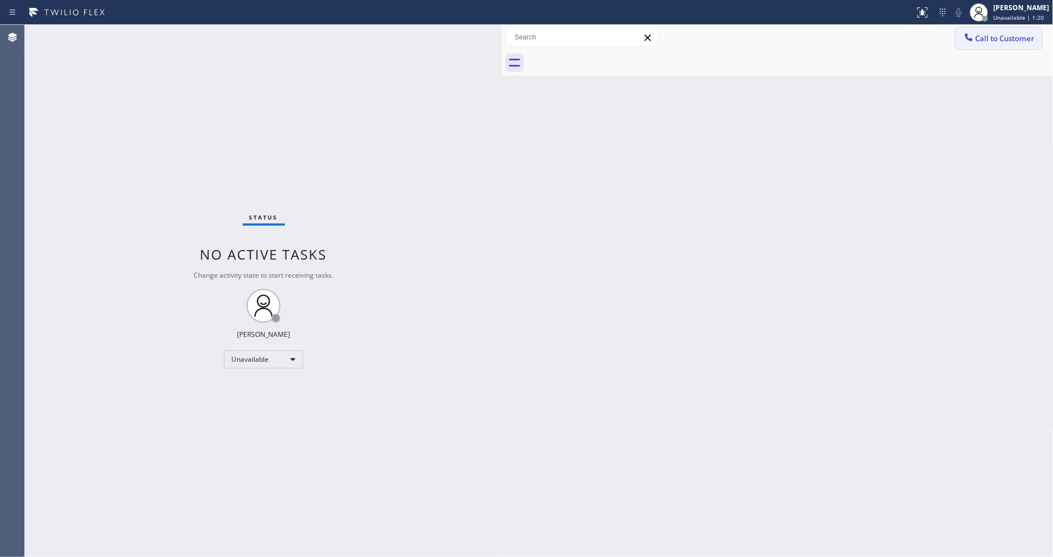
click at [984, 43] on button "Call to Customer" at bounding box center [999, 38] width 86 height 21
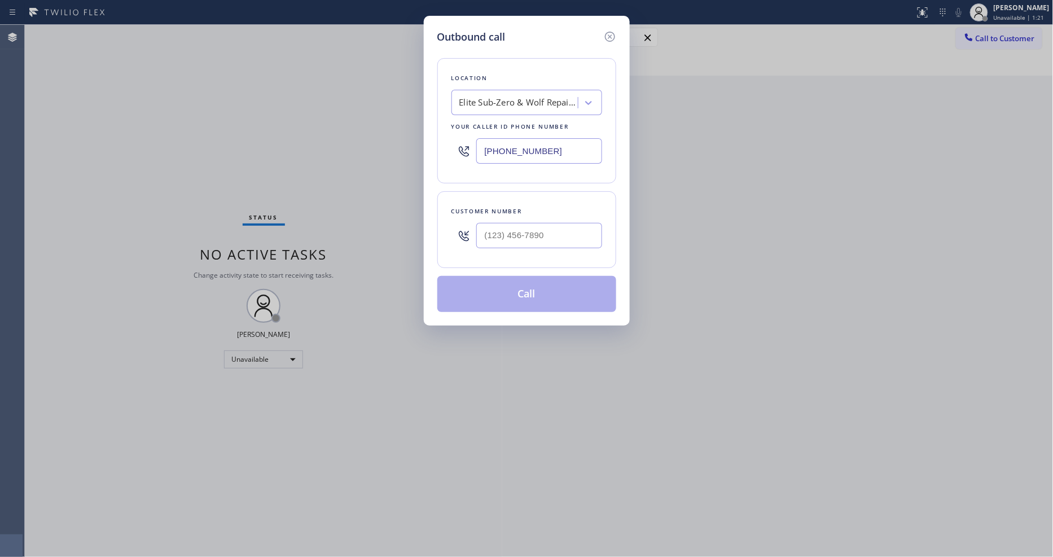
click at [499, 105] on div "Elite Sub-Zero & Wolf Repair Service" at bounding box center [516, 103] width 123 height 20
paste input "Elite Sub-Zero & Wolf Repair Service [US_STATE]"
type input "Elite Sub-Zero & Wolf Repair Service [US_STATE]"
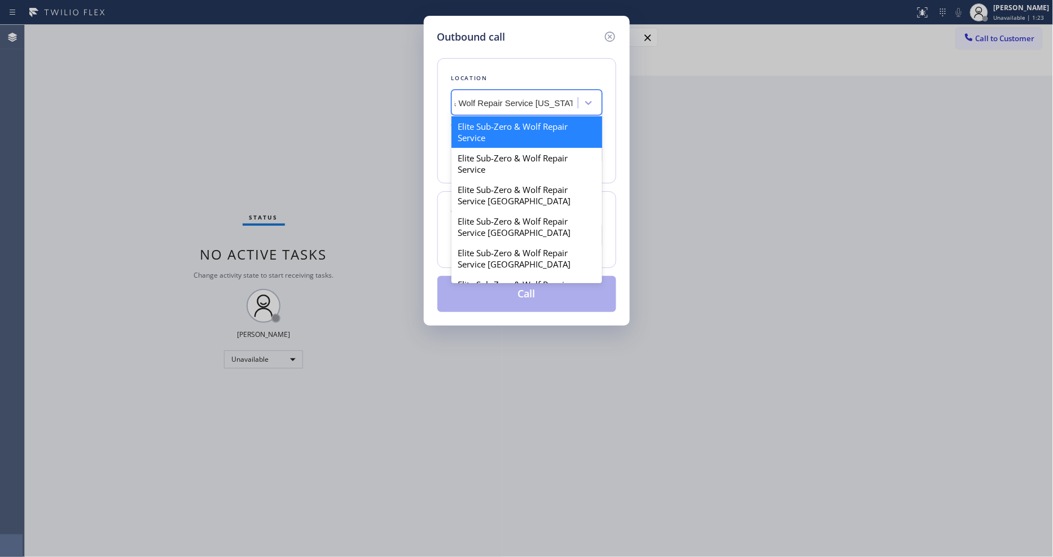
click at [496, 122] on div "Elite Sub-Zero & Wolf Repair Service" at bounding box center [527, 132] width 151 height 32
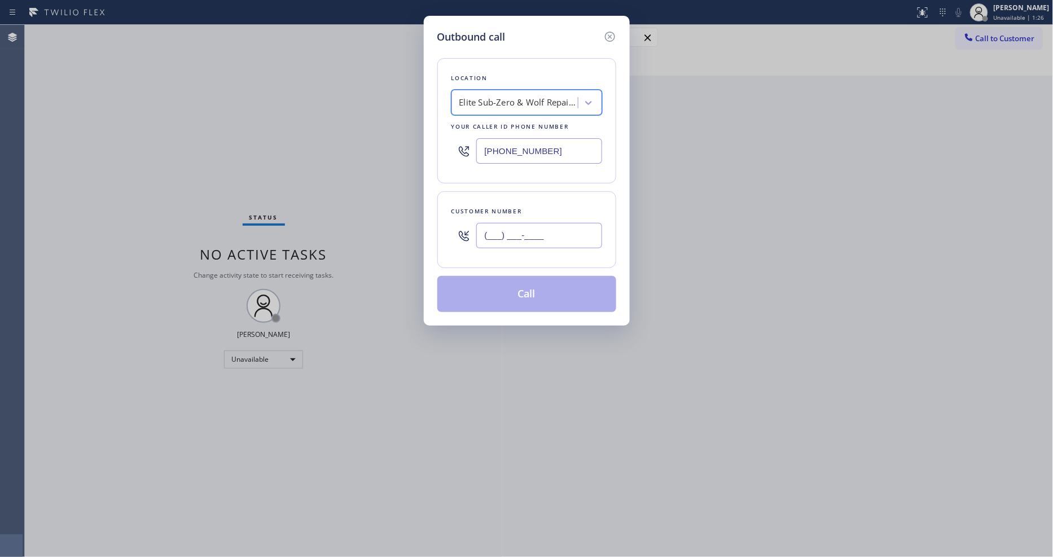
click at [521, 239] on input "(___) ___-____" at bounding box center [539, 235] width 126 height 25
paste input "914) 582-0390"
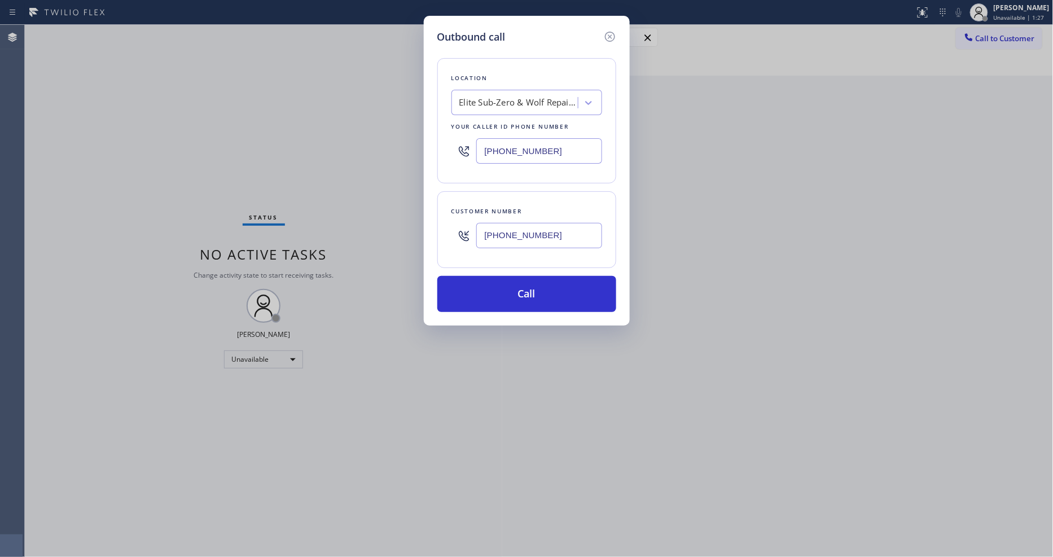
type input "[PHONE_NUMBER]"
click at [540, 65] on div "Location Elite Sub-Zero & Wolf Repair Service Your caller id phone number [PHON…" at bounding box center [526, 120] width 179 height 125
click at [458, 288] on button "Call" at bounding box center [526, 294] width 179 height 36
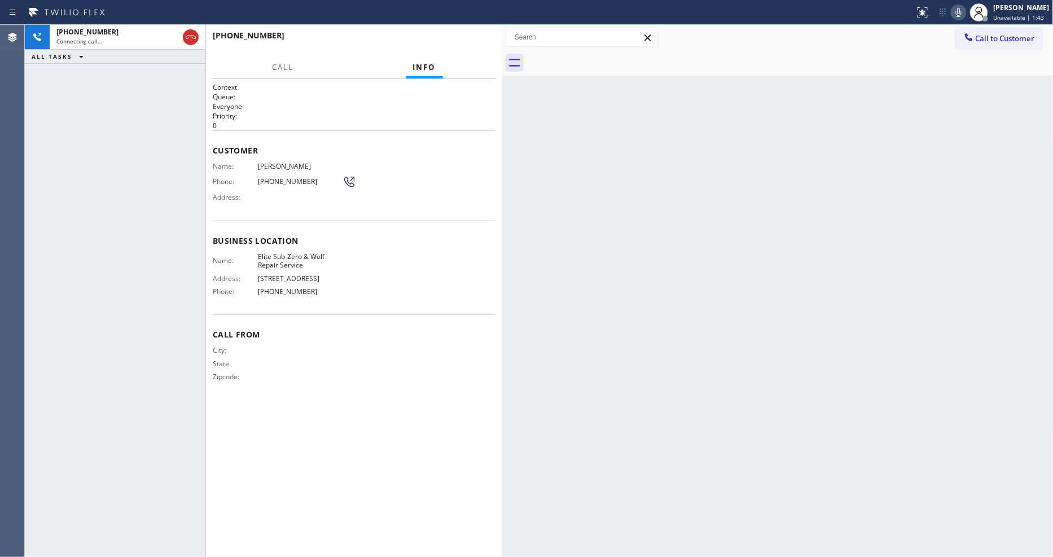
click at [309, 364] on div "State:" at bounding box center [278, 364] width 130 height 8
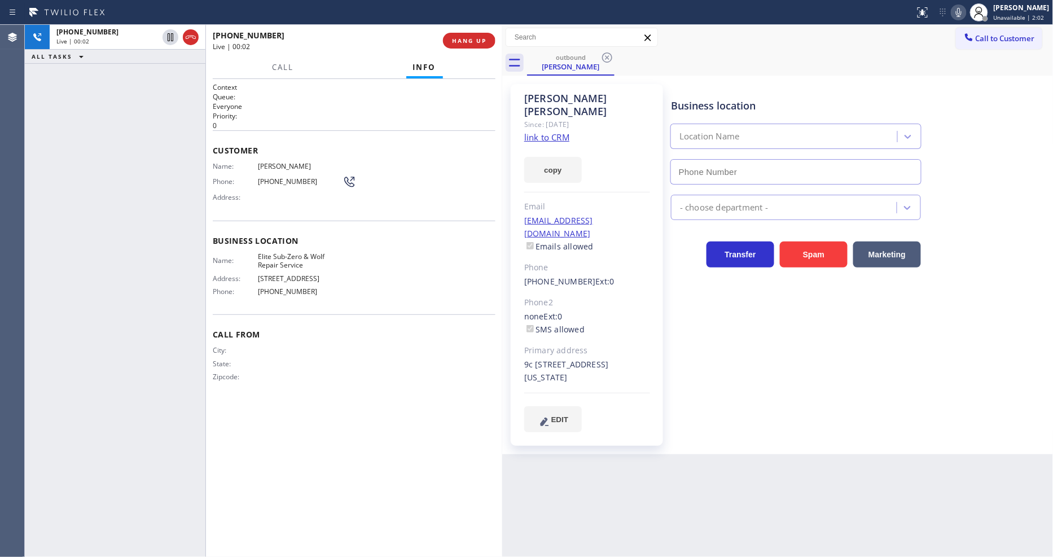
type input "[PHONE_NUMBER]"
click at [476, 43] on span "HANG UP" at bounding box center [469, 41] width 34 height 8
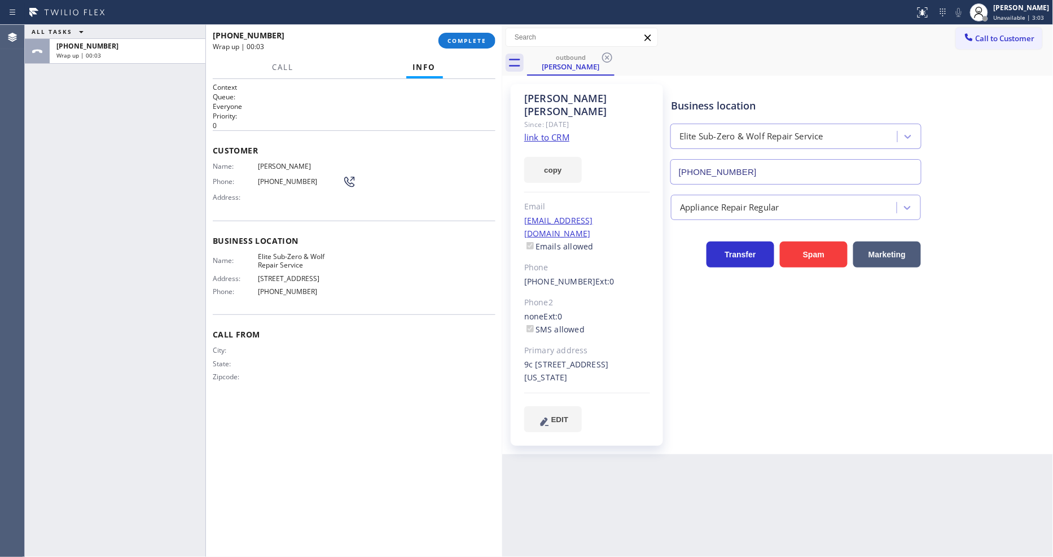
drag, startPoint x: 473, startPoint y: 44, endPoint x: 828, endPoint y: 234, distance: 402.5
click at [473, 43] on span "COMPLETE" at bounding box center [467, 41] width 39 height 8
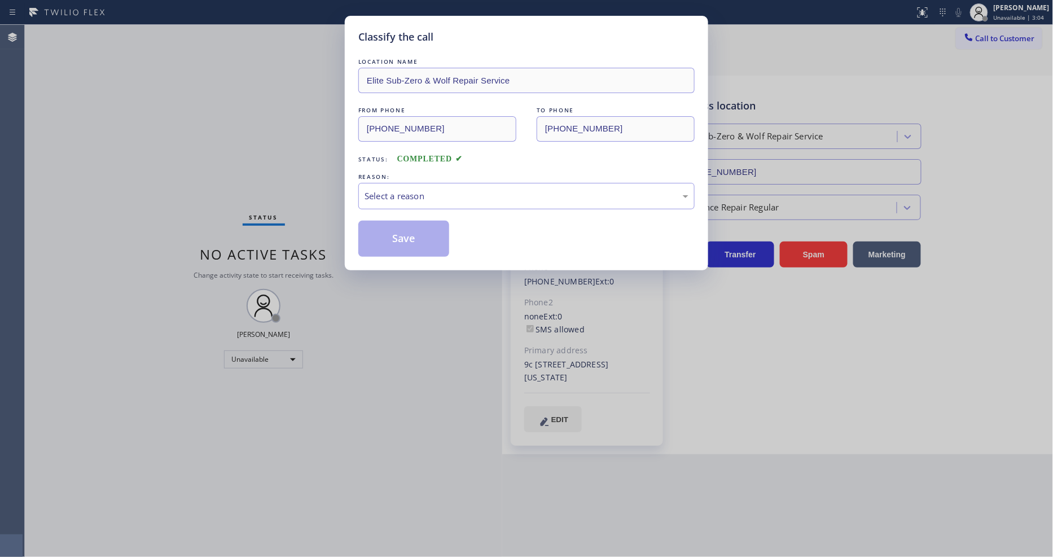
click at [436, 173] on div "REASON:" at bounding box center [526, 177] width 336 height 12
click at [433, 190] on div "Select a reason" at bounding box center [527, 196] width 324 height 13
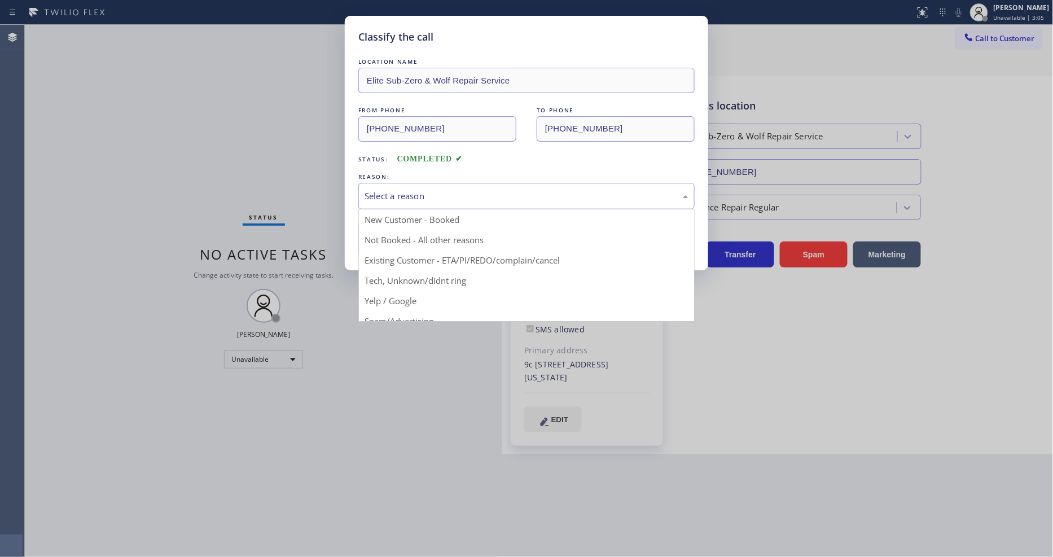
drag, startPoint x: 414, startPoint y: 254, endPoint x: 422, endPoint y: 234, distance: 21.1
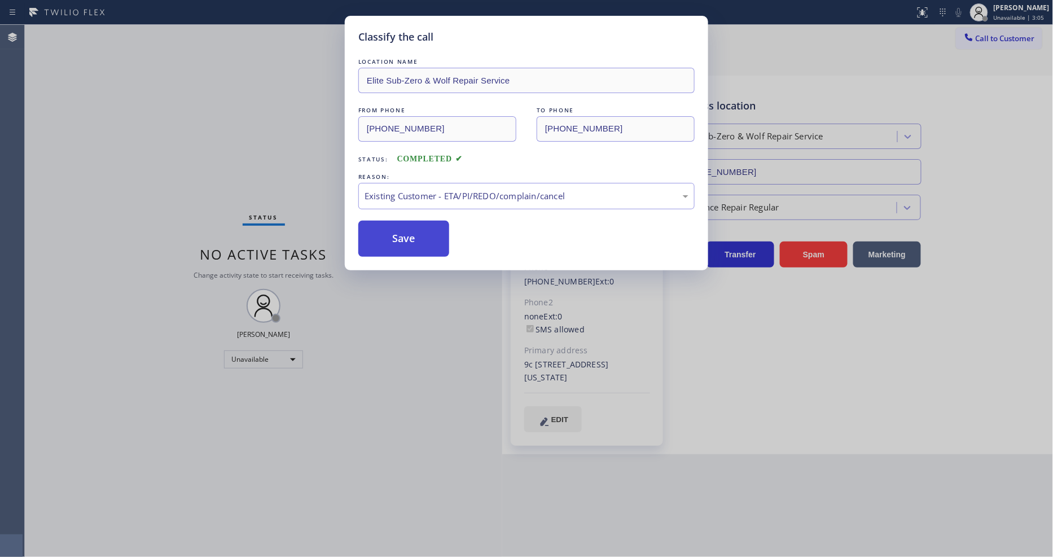
click at [422, 234] on button "Save" at bounding box center [403, 239] width 91 height 36
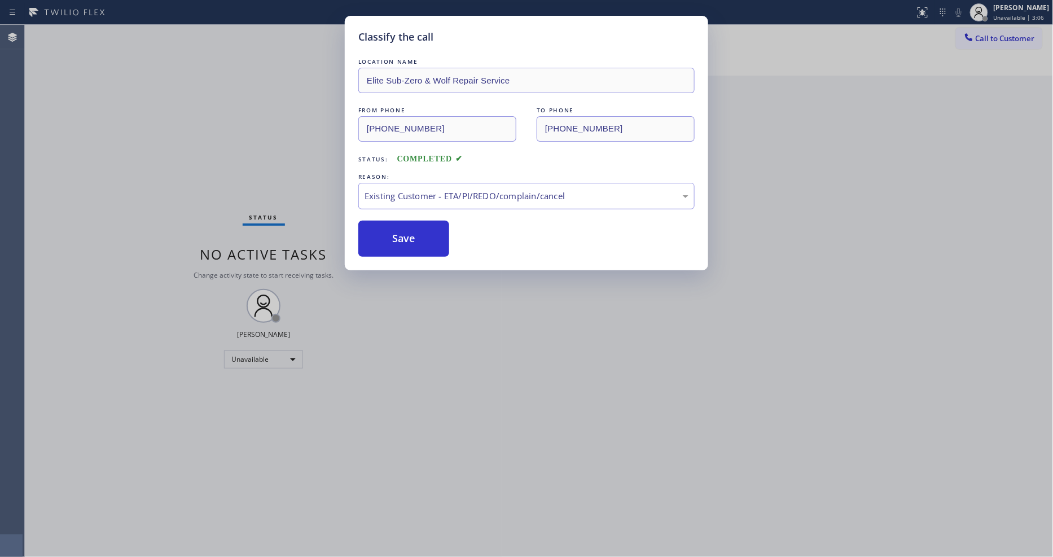
drag, startPoint x: 422, startPoint y: 234, endPoint x: 379, endPoint y: 548, distance: 316.7
click at [423, 234] on button "Save" at bounding box center [403, 239] width 91 height 36
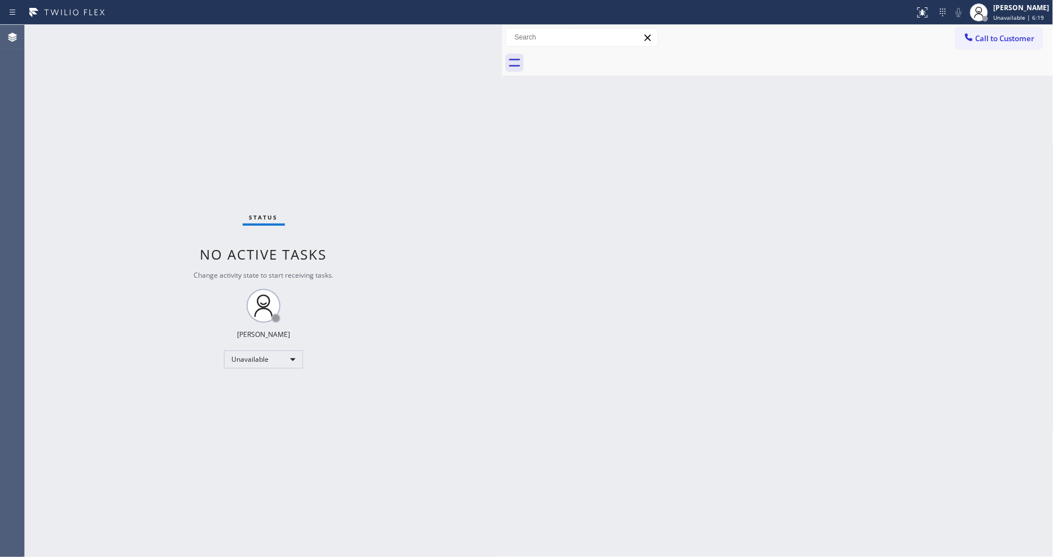
drag, startPoint x: 980, startPoint y: 41, endPoint x: 967, endPoint y: 43, distance: 13.7
click at [980, 40] on span "Call to Customer" at bounding box center [1005, 38] width 59 height 10
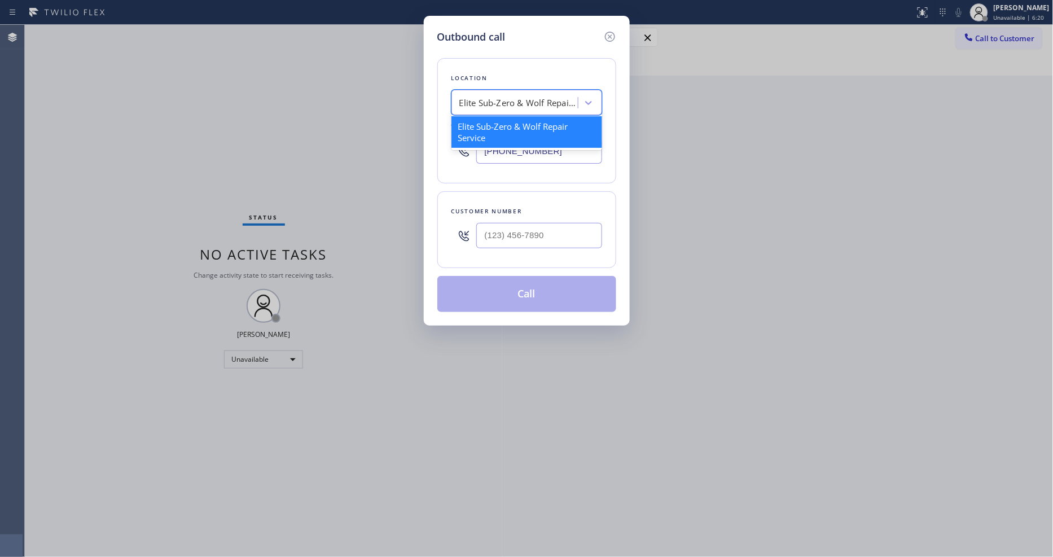
click at [518, 102] on div "Elite Sub-Zero & Wolf Repair Service" at bounding box center [518, 103] width 119 height 13
paste input "Viking Repair Pro"
type input "Viking Repair Pro"
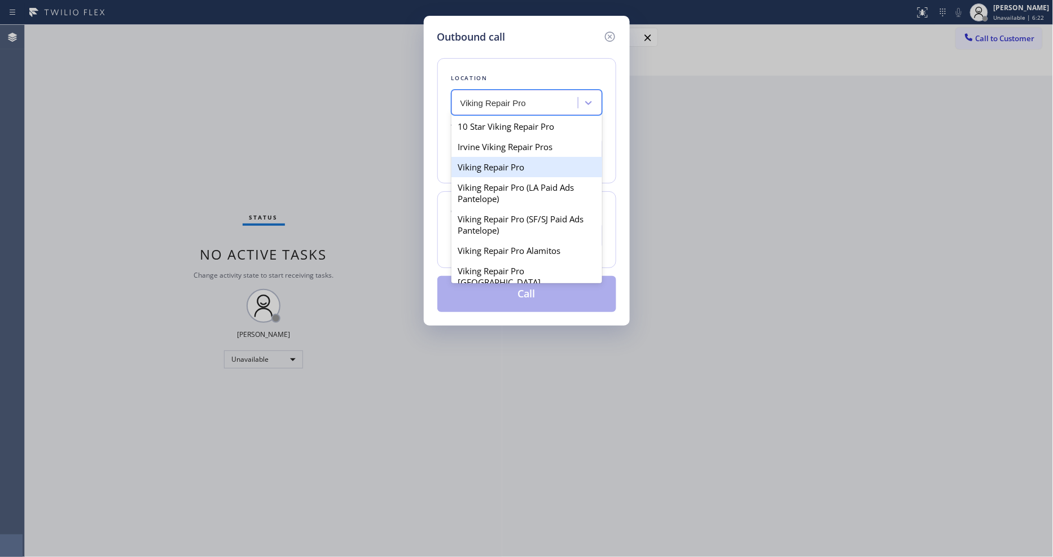
drag, startPoint x: 477, startPoint y: 167, endPoint x: 449, endPoint y: 15, distance: 155.0
click at [477, 168] on div "Viking Repair Pro" at bounding box center [527, 167] width 151 height 20
type input "[PHONE_NUMBER]"
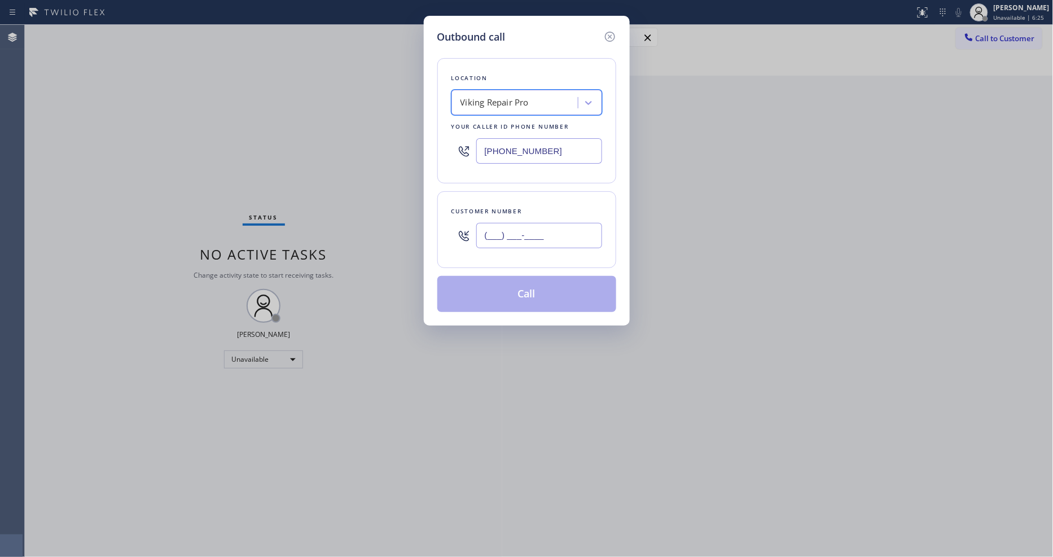
click at [528, 226] on input "(___) ___-____" at bounding box center [539, 235] width 126 height 25
paste input "510) 697-6885"
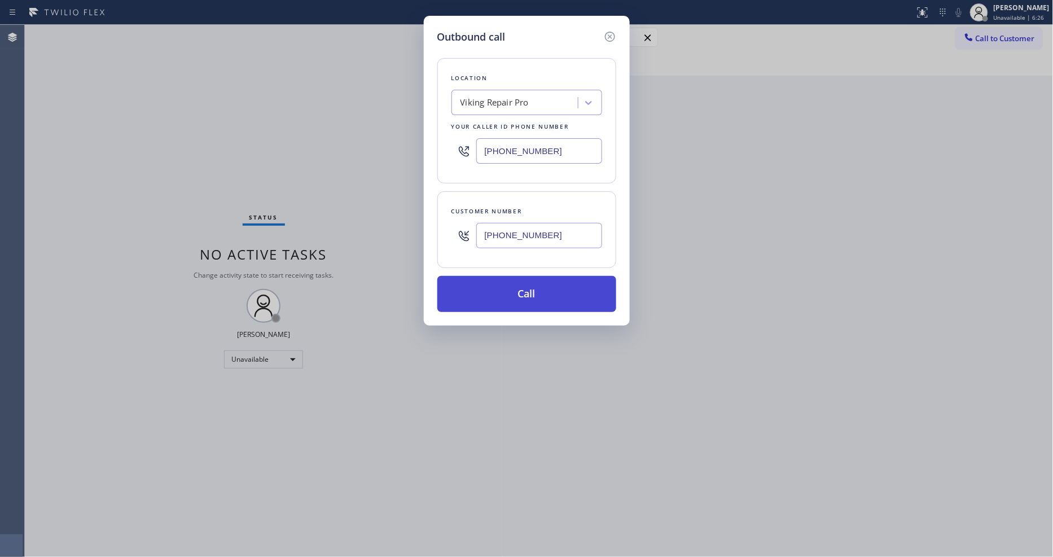
type input "[PHONE_NUMBER]"
click at [497, 288] on button "Call" at bounding box center [526, 294] width 179 height 36
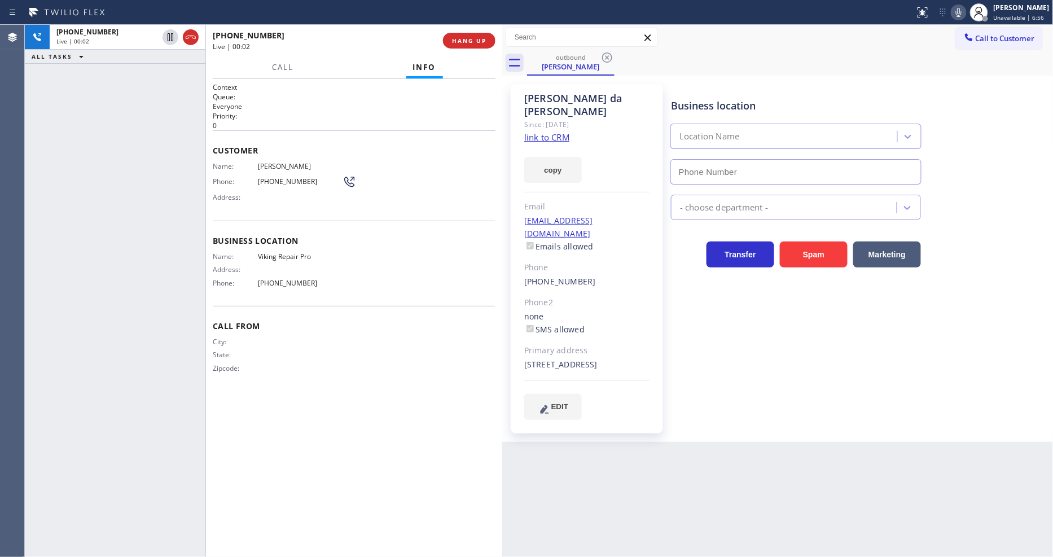
type input "[PHONE_NUMBER]"
click at [477, 34] on button "HANG UP" at bounding box center [469, 41] width 52 height 16
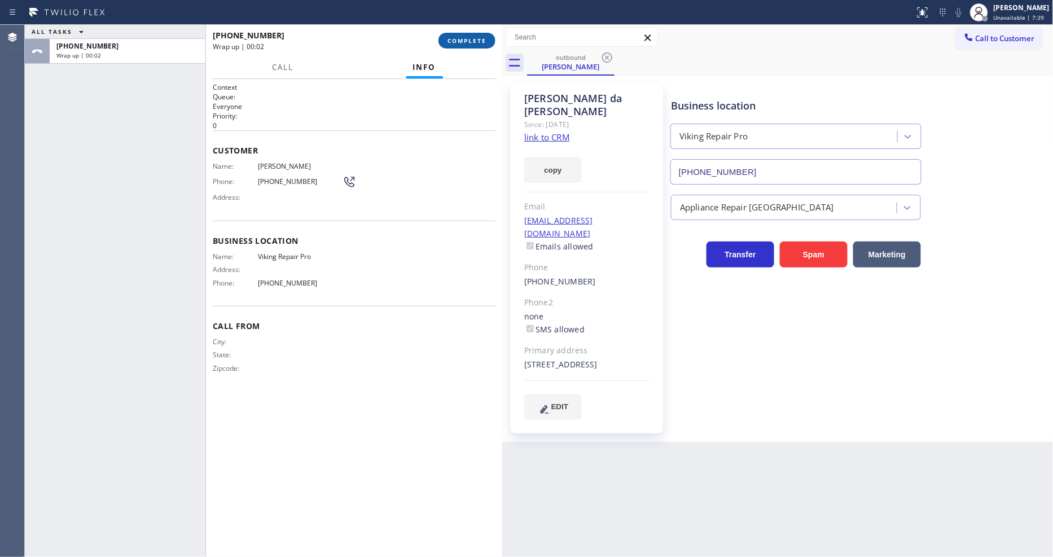
click at [477, 34] on button "COMPLETE" at bounding box center [467, 41] width 57 height 16
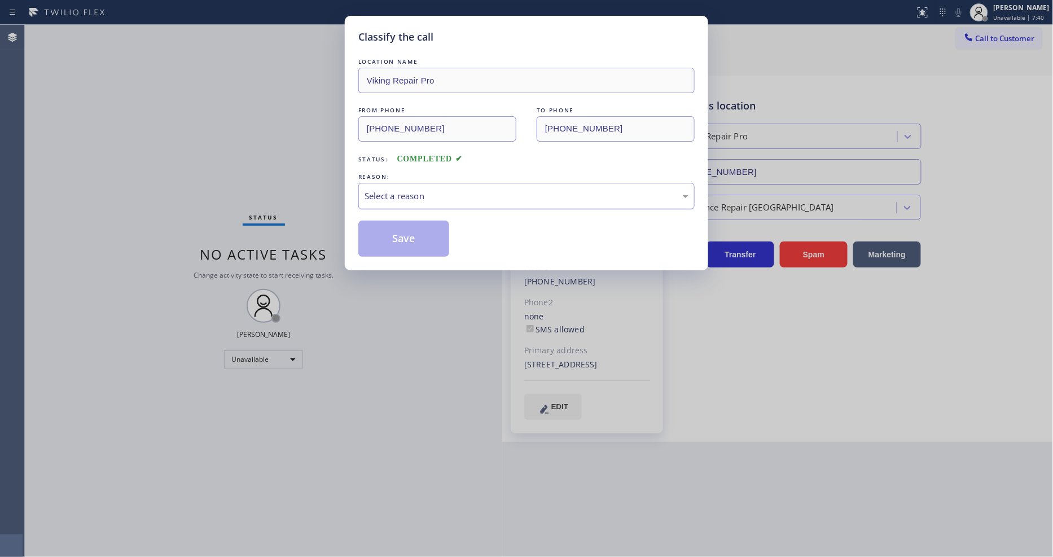
click at [422, 190] on div "Select a reason" at bounding box center [527, 196] width 324 height 13
click at [431, 233] on button "Save" at bounding box center [403, 239] width 91 height 36
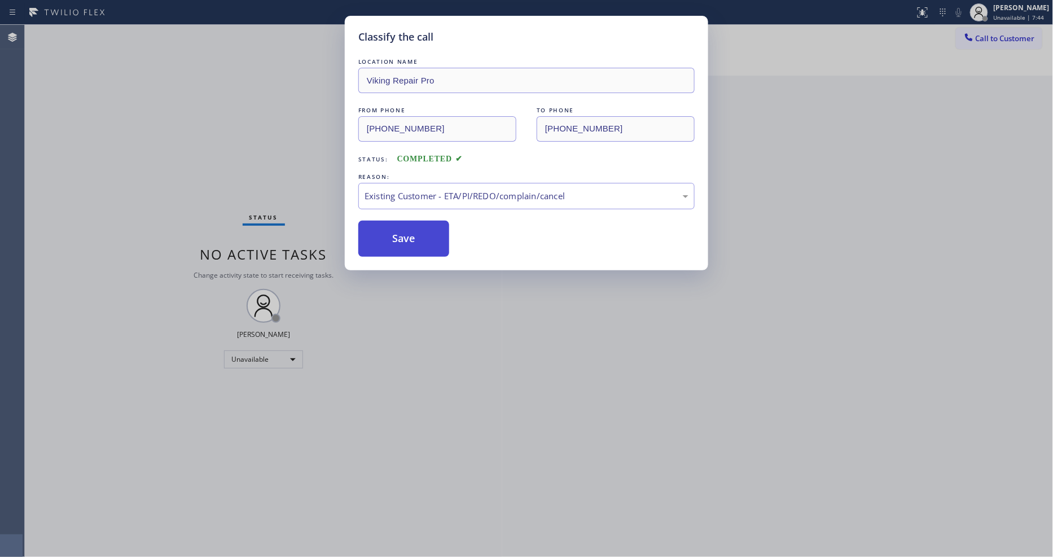
click at [431, 233] on button "Save" at bounding box center [403, 239] width 91 height 36
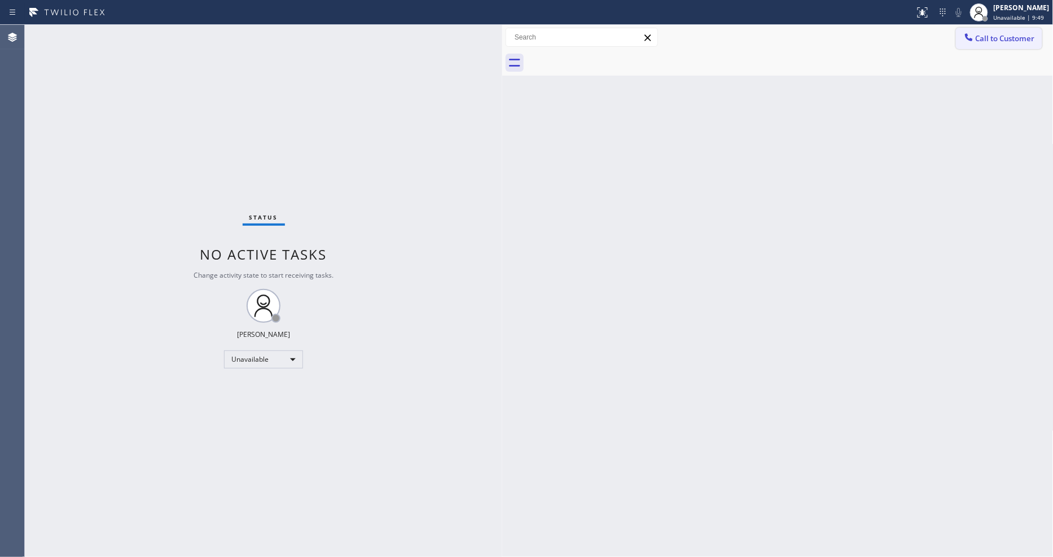
click at [996, 41] on span "Call to Customer" at bounding box center [1005, 38] width 59 height 10
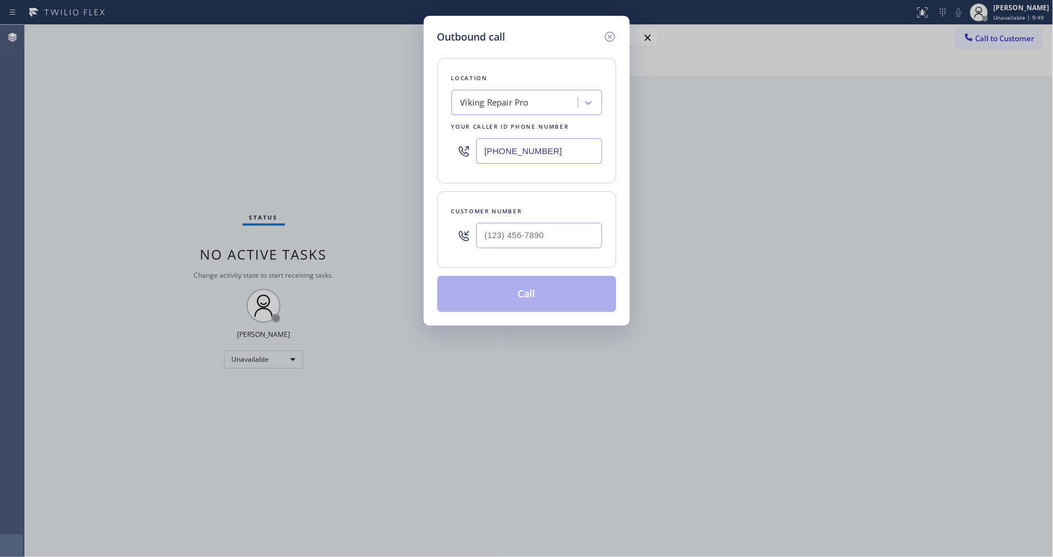
click at [490, 99] on div "Viking Repair Pro" at bounding box center [495, 103] width 68 height 13
paste input "Electrical Land [GEOGRAPHIC_DATA]"
type input "Electrical Land [GEOGRAPHIC_DATA]"
click at [489, 120] on div "Electrical Land [GEOGRAPHIC_DATA]" at bounding box center [527, 132] width 151 height 32
type input "[PHONE_NUMBER]"
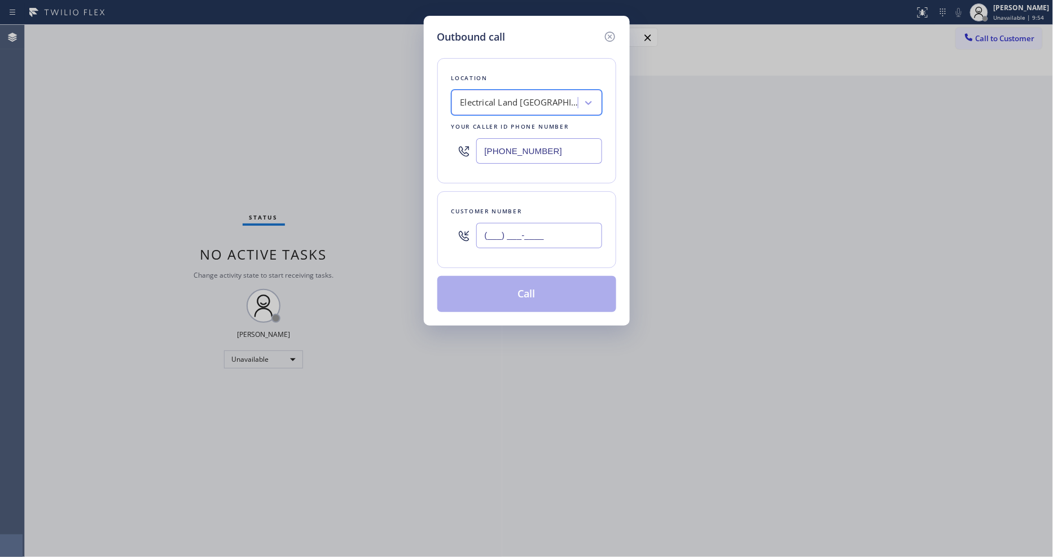
click at [507, 231] on input "(___) ___-____" at bounding box center [539, 235] width 126 height 25
paste input "949) 922-7348"
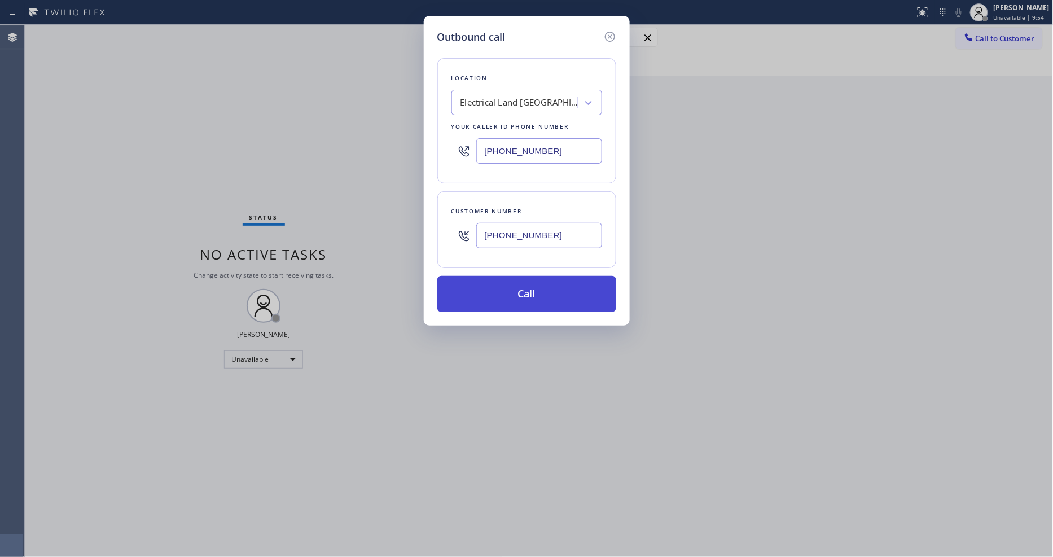
type input "[PHONE_NUMBER]"
click at [480, 289] on button "Call" at bounding box center [526, 294] width 179 height 36
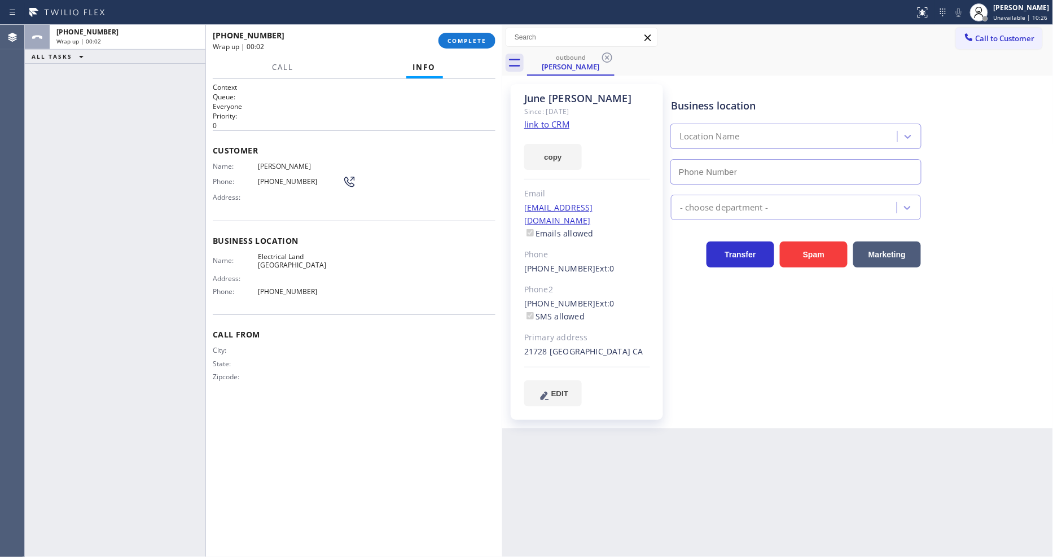
type input "[PHONE_NUMBER]"
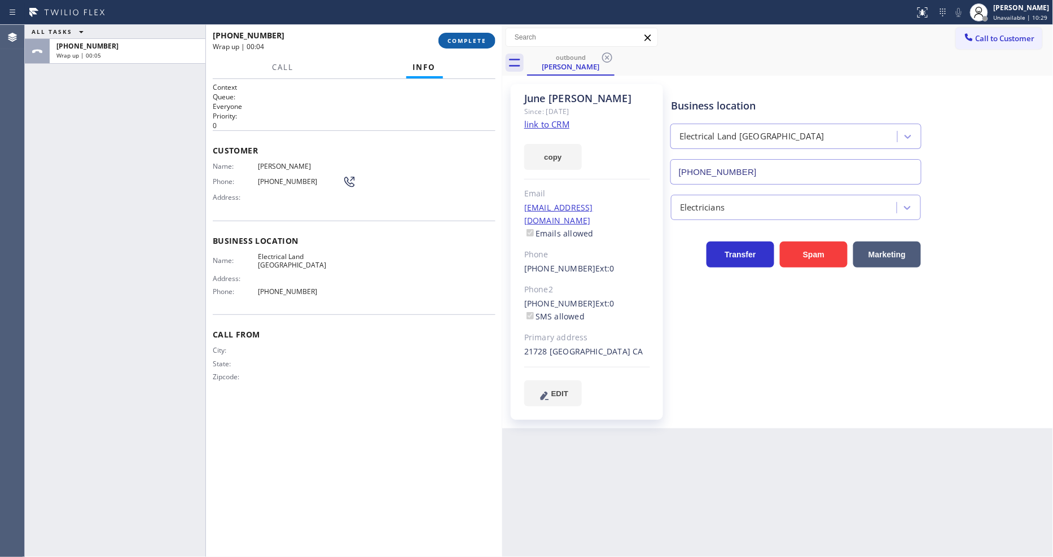
click at [463, 36] on button "COMPLETE" at bounding box center [467, 41] width 57 height 16
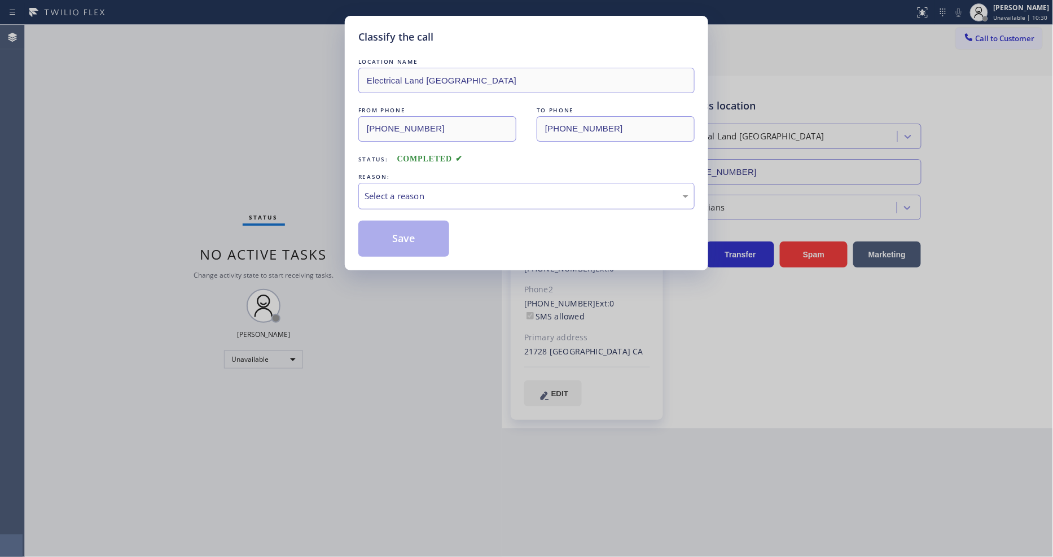
click at [431, 190] on div "Select a reason" at bounding box center [527, 196] width 324 height 13
click at [417, 230] on button "Save" at bounding box center [403, 239] width 91 height 36
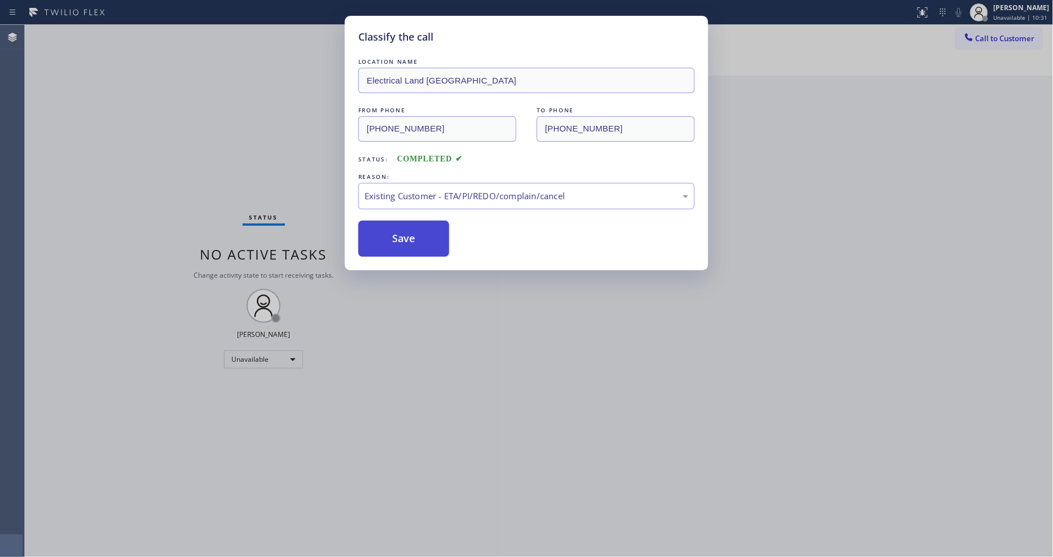
click at [417, 230] on button "Save" at bounding box center [403, 239] width 91 height 36
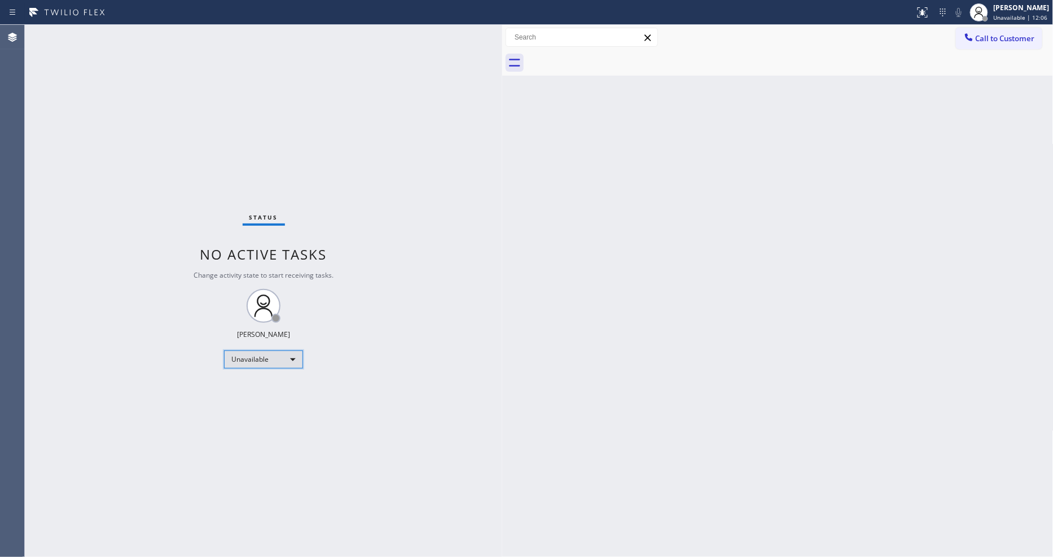
click at [247, 354] on div "Unavailable" at bounding box center [263, 359] width 79 height 18
click at [245, 394] on li "Available" at bounding box center [263, 390] width 77 height 14
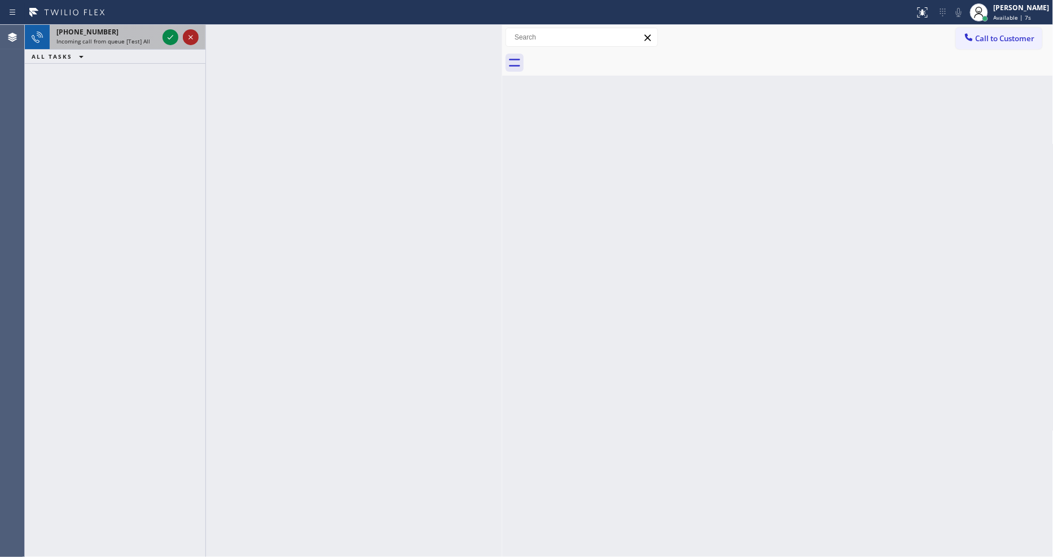
click at [187, 34] on icon at bounding box center [191, 37] width 14 height 14
click at [170, 37] on icon at bounding box center [171, 37] width 14 height 14
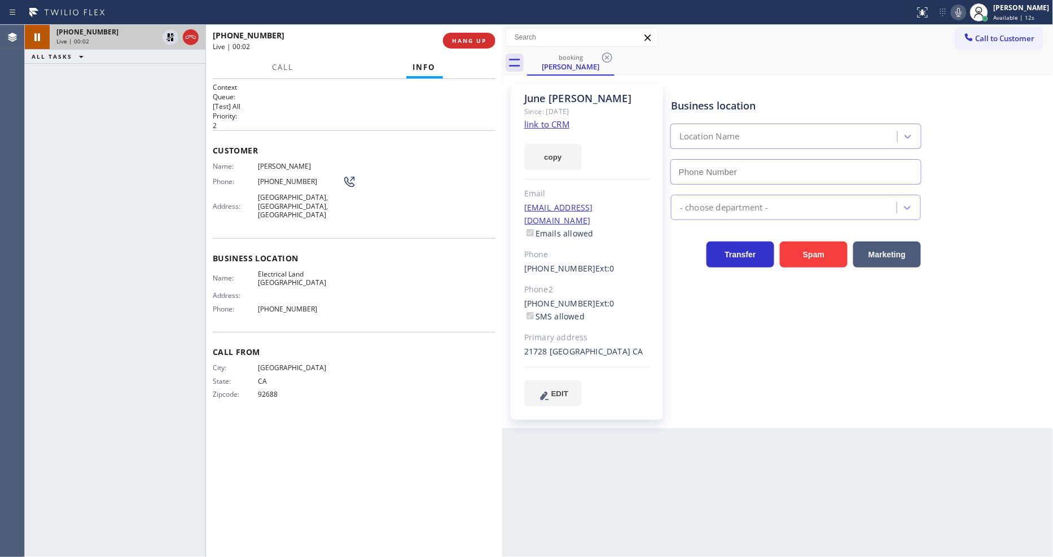
type input "[PHONE_NUMBER]"
click at [555, 124] on link "link to CRM" at bounding box center [546, 124] width 45 height 11
click at [1022, 12] on div "[PERSON_NAME]" at bounding box center [1022, 8] width 56 height 10
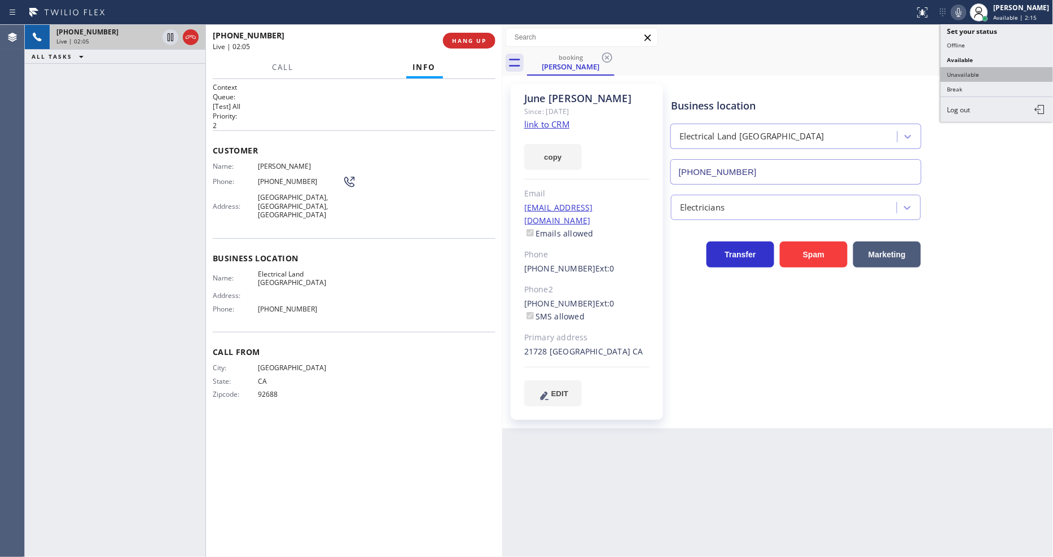
click at [983, 74] on button "Unavailable" at bounding box center [997, 74] width 113 height 15
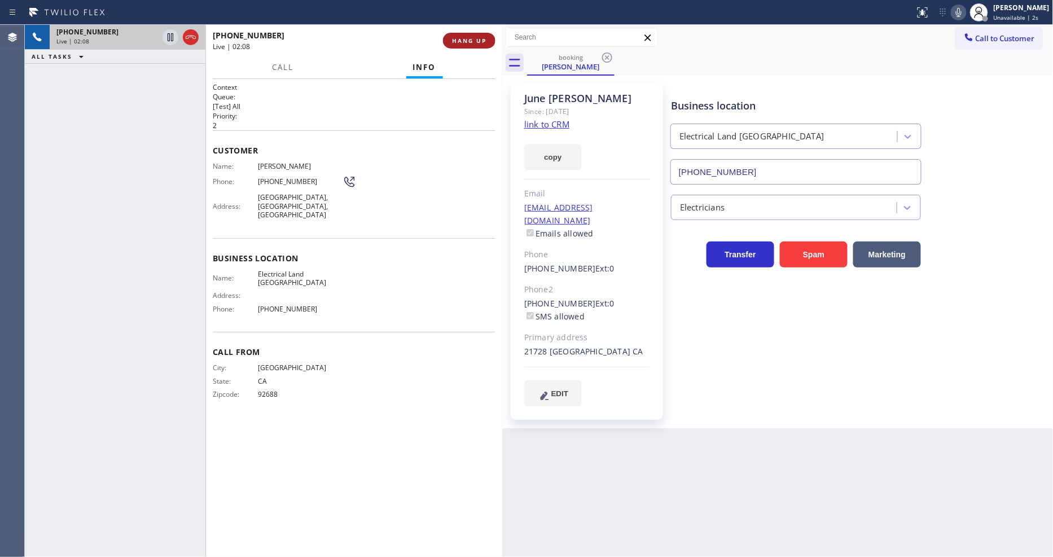
click at [483, 47] on button "HANG UP" at bounding box center [469, 41] width 52 height 16
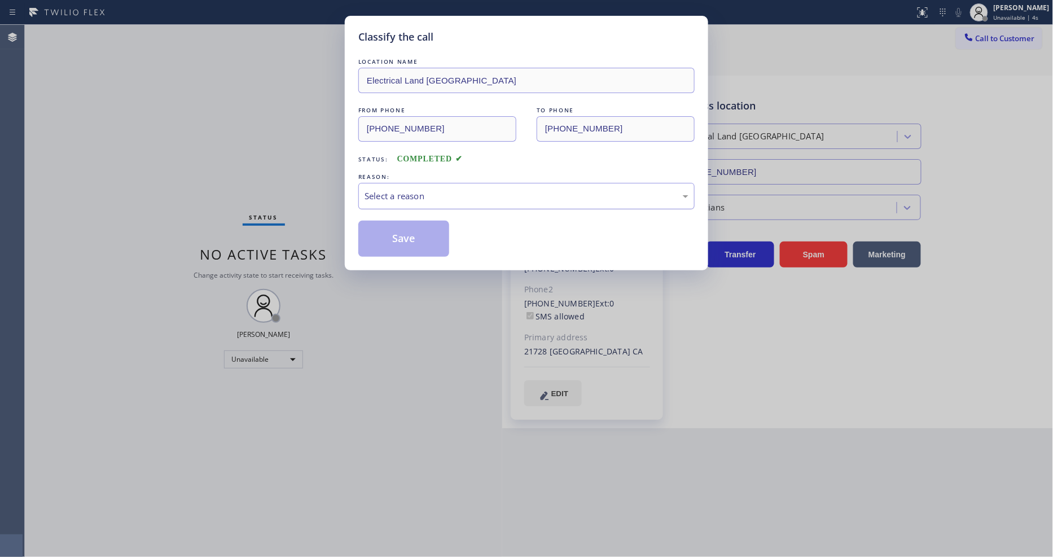
click at [392, 194] on div "Select a reason" at bounding box center [527, 196] width 324 height 13
click at [390, 227] on button "Save" at bounding box center [403, 239] width 91 height 36
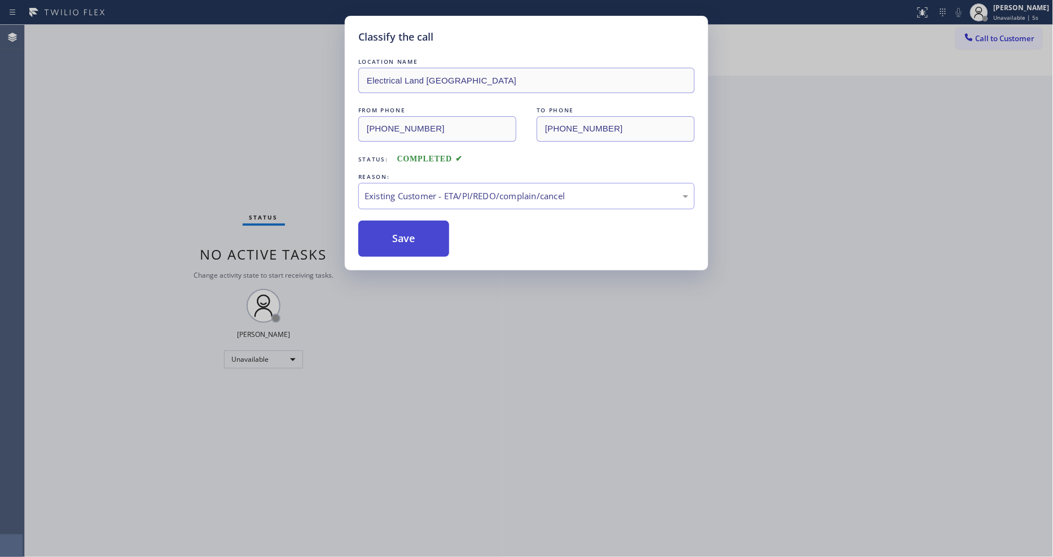
click at [390, 227] on button "Save" at bounding box center [403, 239] width 91 height 36
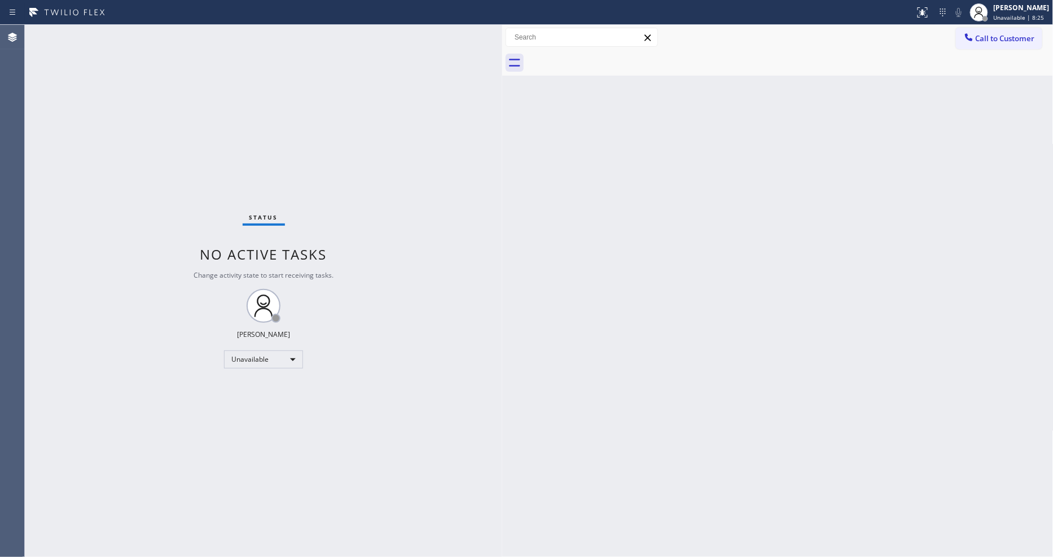
drag, startPoint x: 137, startPoint y: 37, endPoint x: 148, endPoint y: 17, distance: 22.0
click at [137, 37] on div "Status No active tasks Change activity state to start receiving tasks. [PERSON_…" at bounding box center [263, 291] width 477 height 532
click at [321, 279] on span "Change activity state to start receiving tasks." at bounding box center [264, 275] width 140 height 10
click at [719, 348] on div "Back to Dashboard Change Sender ID Customers Technicians Select a contact Outbo…" at bounding box center [777, 291] width 551 height 532
click at [997, 36] on span "Call to Customer" at bounding box center [1005, 38] width 59 height 10
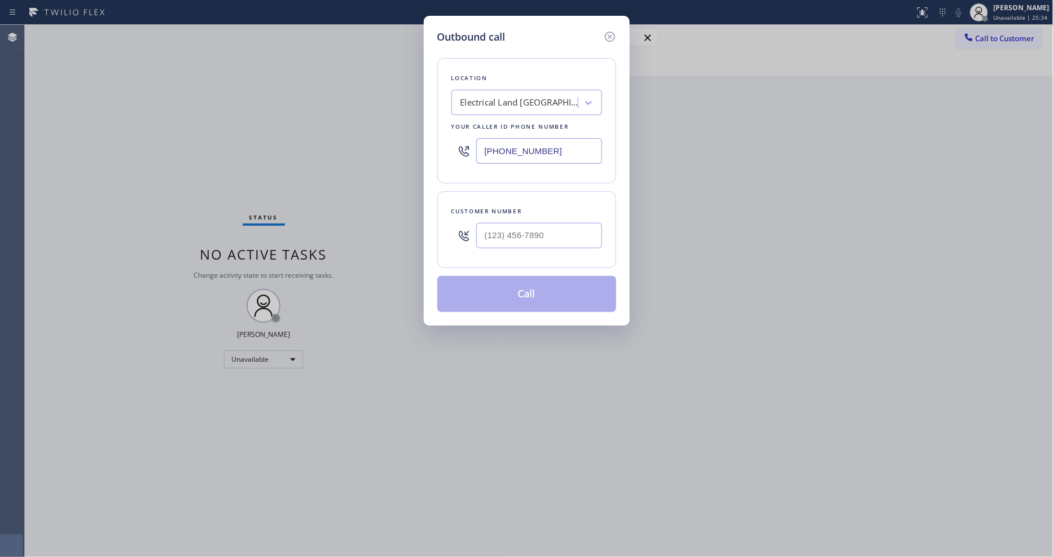
click at [524, 104] on div "Electrical Land [GEOGRAPHIC_DATA]" at bounding box center [520, 103] width 119 height 13
paste input "Wolf Top Choice Appliance Repair"
type input "Wolf Top Choice Appliance Repair"
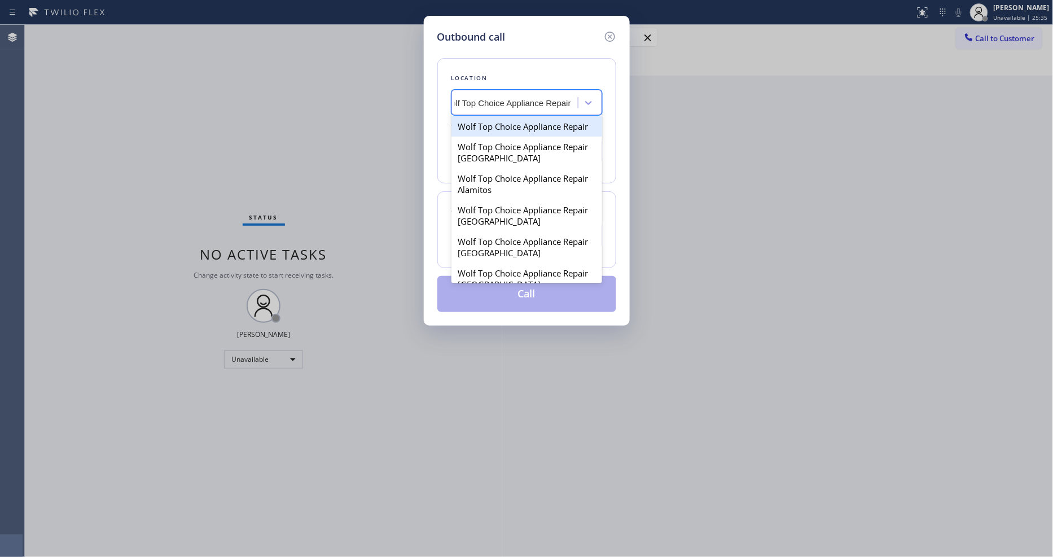
click at [503, 122] on div "Wolf Top Choice Appliance Repair" at bounding box center [527, 126] width 151 height 20
type input "[PHONE_NUMBER]"
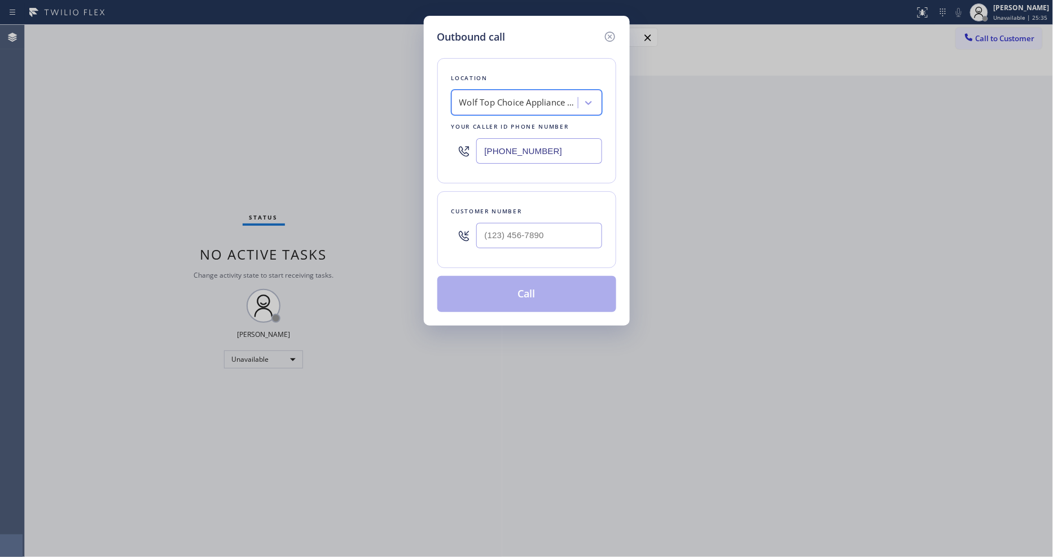
scroll to position [0, 1]
click at [510, 234] on input "(___) ___-____" at bounding box center [539, 235] width 126 height 25
paste input "630) 917-0013"
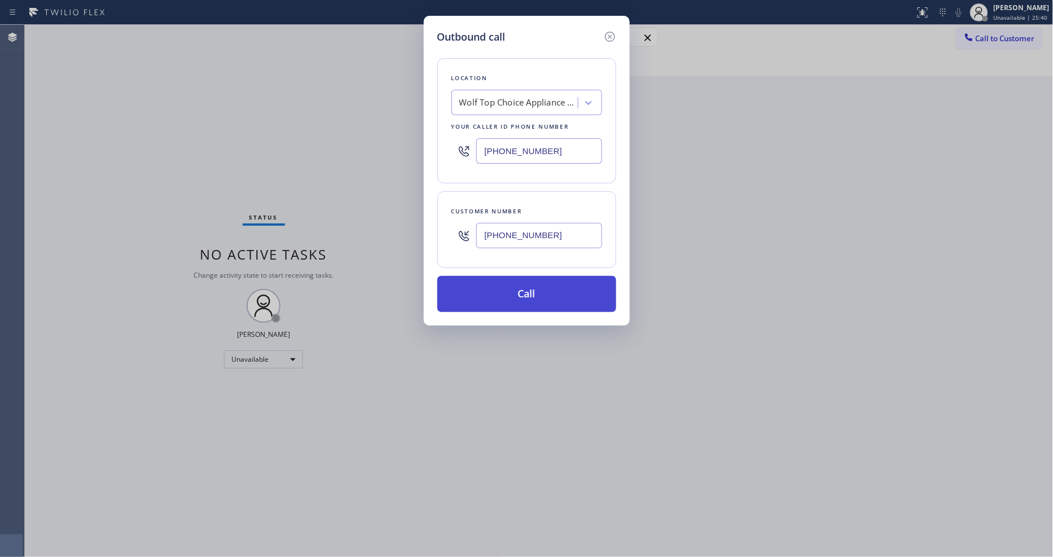
type input "[PHONE_NUMBER]"
click at [497, 303] on button "Call" at bounding box center [526, 294] width 179 height 36
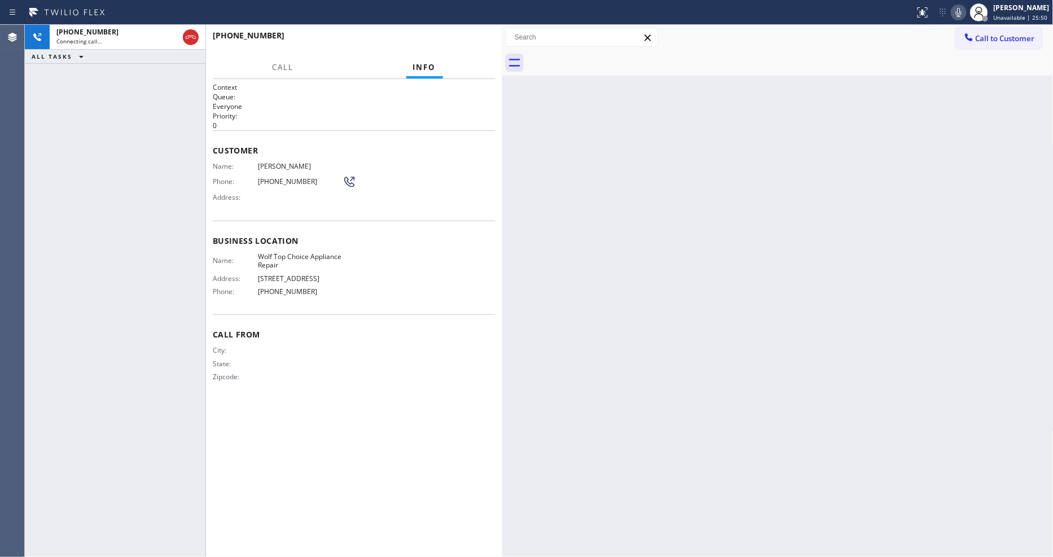
click at [244, 350] on span "City:" at bounding box center [235, 350] width 45 height 8
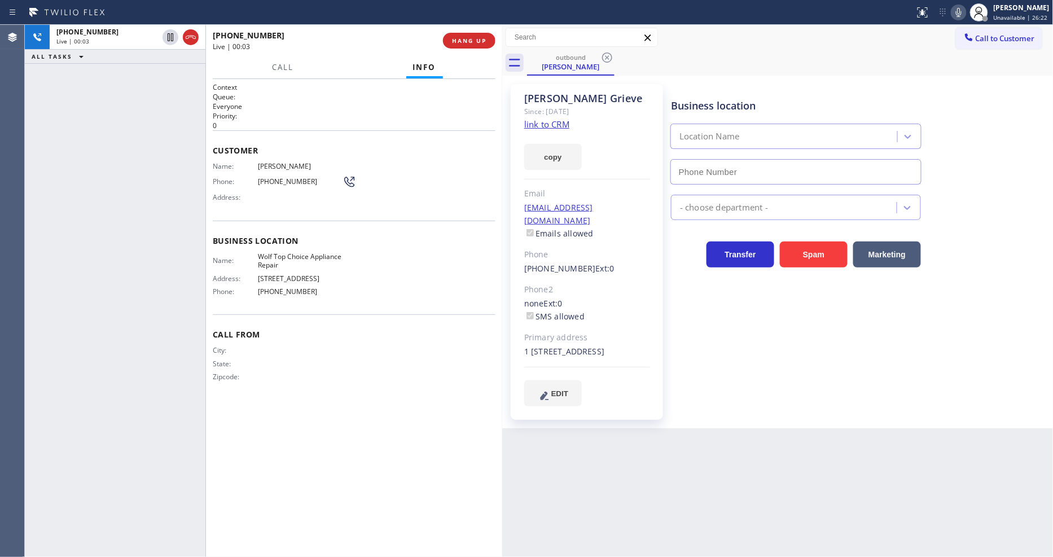
type input "[PHONE_NUMBER]"
click at [471, 38] on span "HANG UP" at bounding box center [469, 41] width 34 height 8
click at [470, 38] on span "HANG UP" at bounding box center [469, 41] width 34 height 8
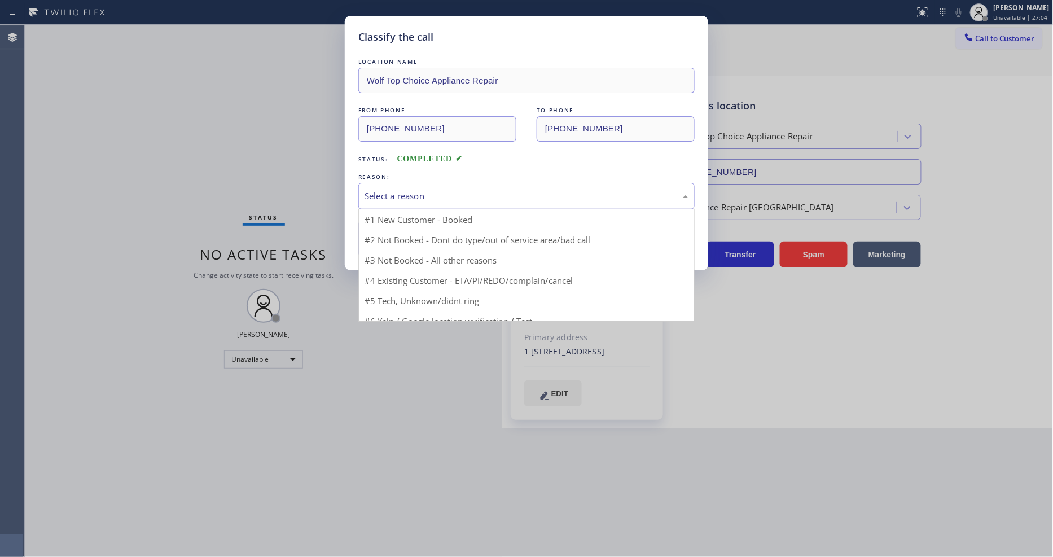
click at [414, 190] on div "Select a reason" at bounding box center [527, 196] width 324 height 13
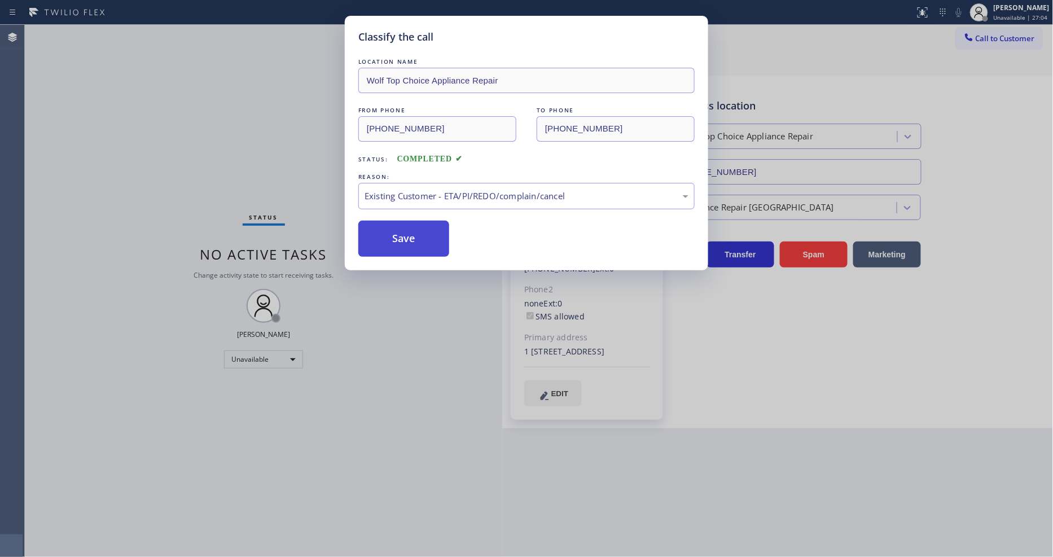
click at [406, 232] on button "Save" at bounding box center [403, 239] width 91 height 36
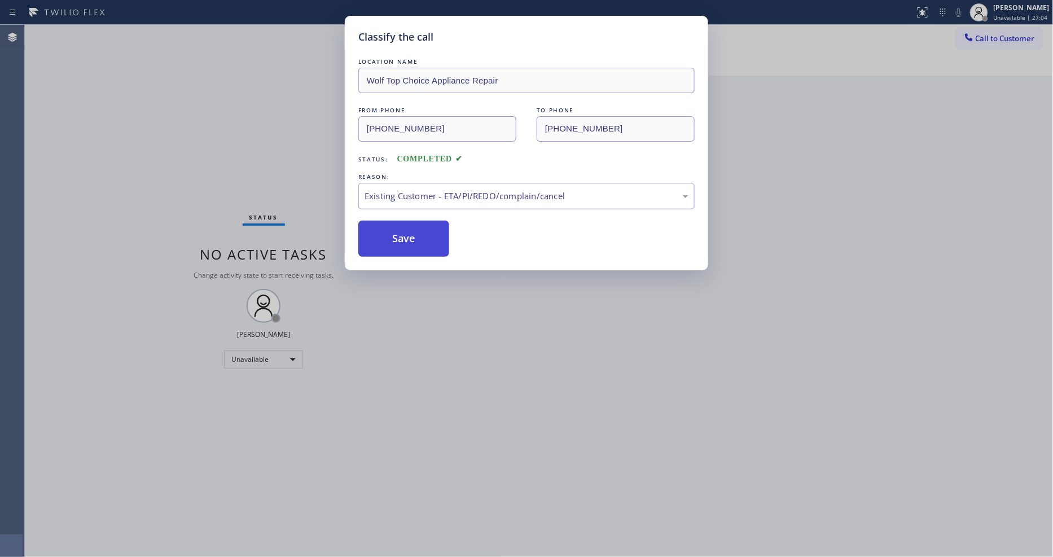
click at [406, 232] on button "Save" at bounding box center [403, 239] width 91 height 36
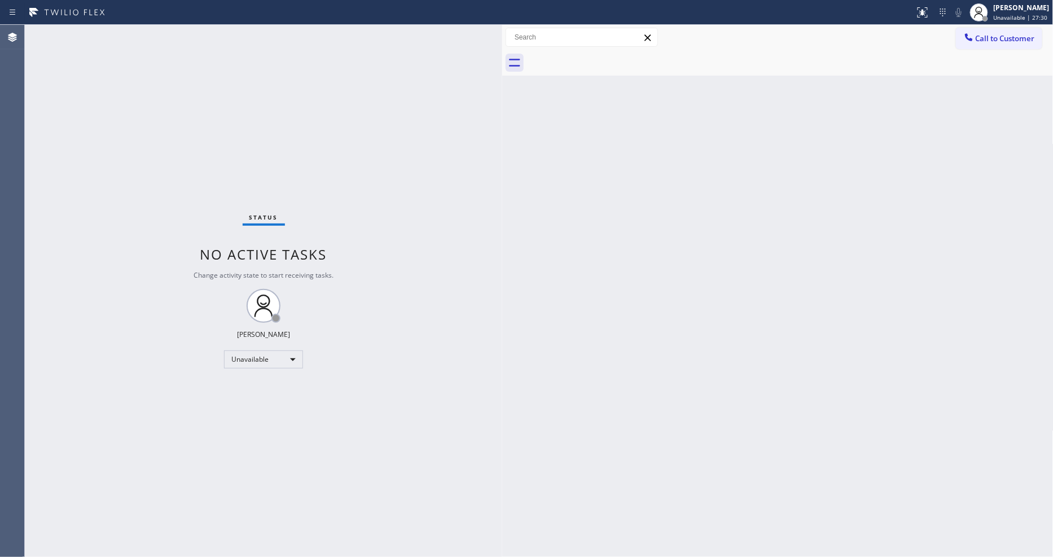
click at [783, 326] on div "Back to Dashboard Change Sender ID Customers Technicians Select a contact Outbo…" at bounding box center [777, 291] width 551 height 532
click at [985, 46] on button "Call to Customer" at bounding box center [999, 38] width 86 height 21
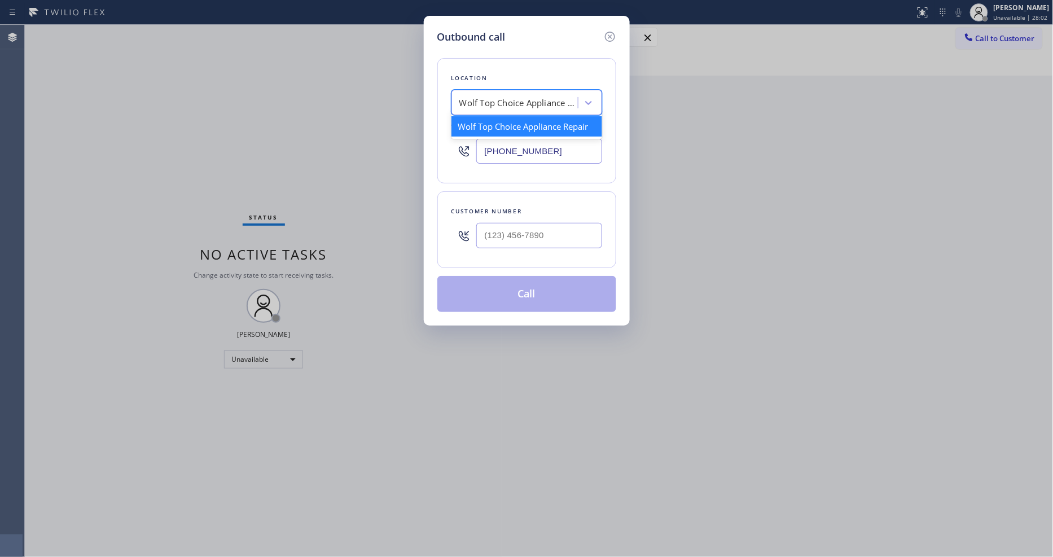
click at [492, 97] on div "Wolf Top Choice Appliance Repair" at bounding box center [518, 103] width 119 height 13
paste input "AR B2B SMS"
type input "AR B2B SMS"
click at [492, 126] on div "4C.SMS Campaign AR B2B SMS" at bounding box center [527, 126] width 151 height 20
type input "[PHONE_NUMBER]"
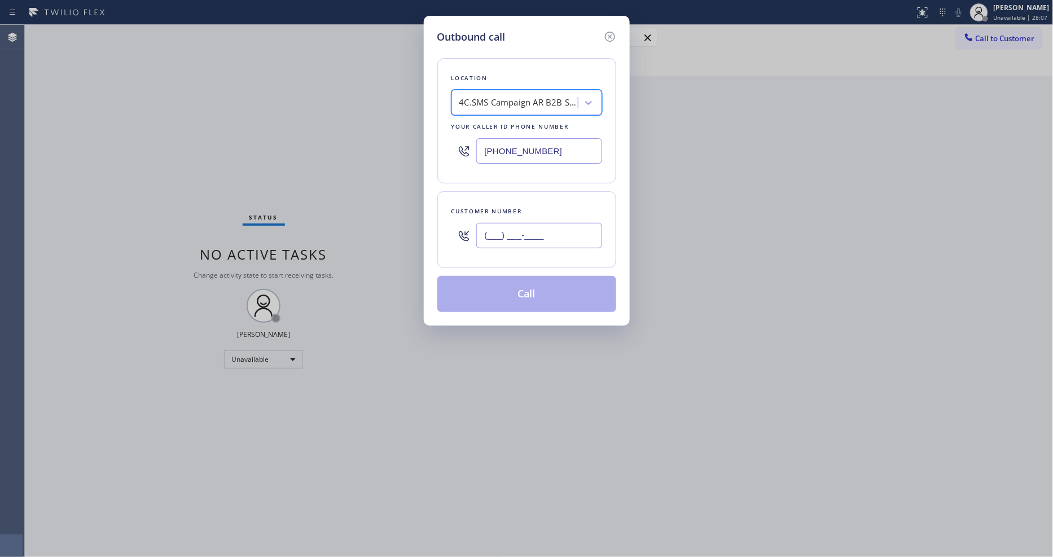
click at [527, 228] on input "(___) ___-____" at bounding box center [539, 235] width 126 height 25
paste input "415) 226-8571"
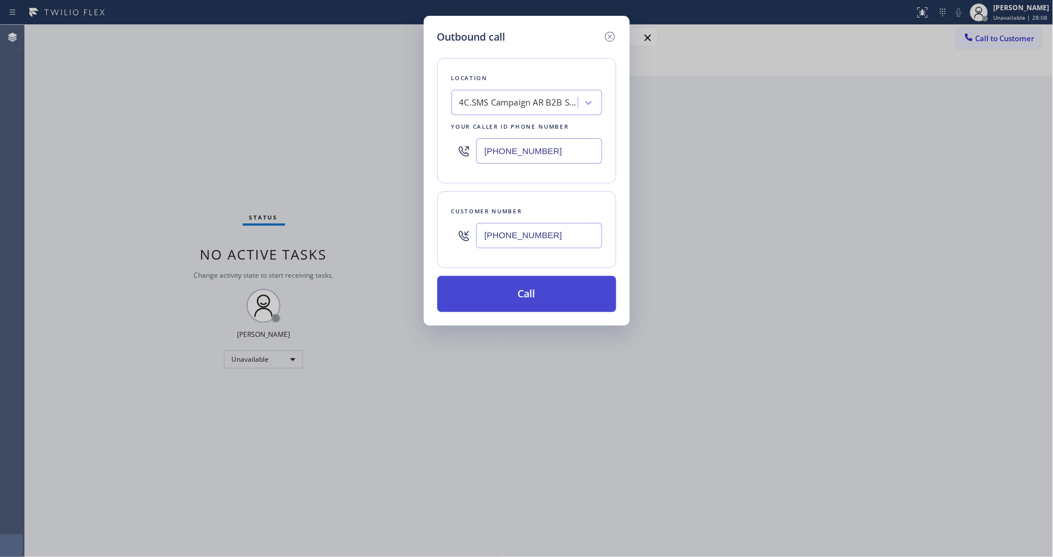
type input "[PHONE_NUMBER]"
click at [515, 300] on button "Call" at bounding box center [526, 294] width 179 height 36
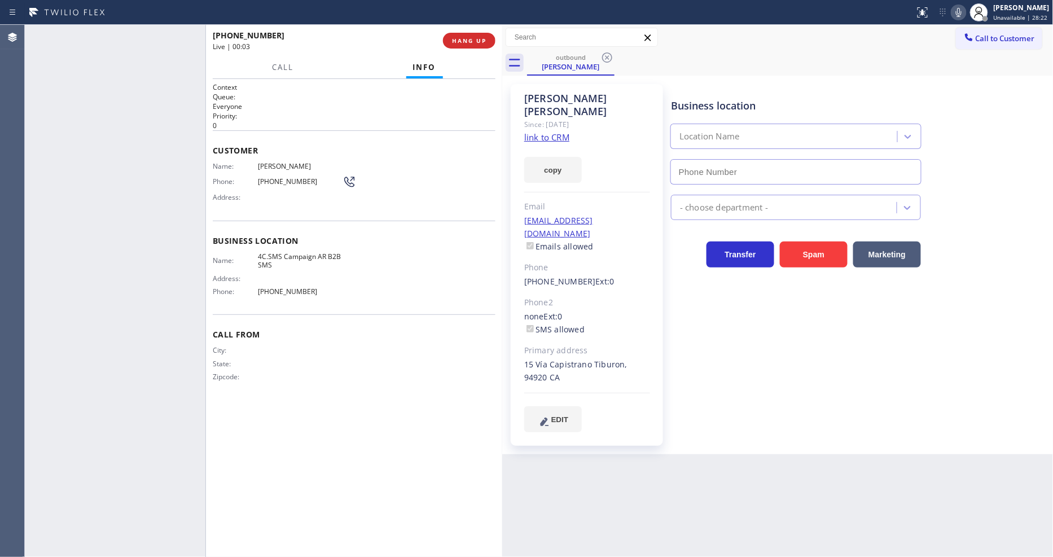
type input "[PHONE_NUMBER]"
click at [476, 42] on span "HANG UP" at bounding box center [469, 41] width 34 height 8
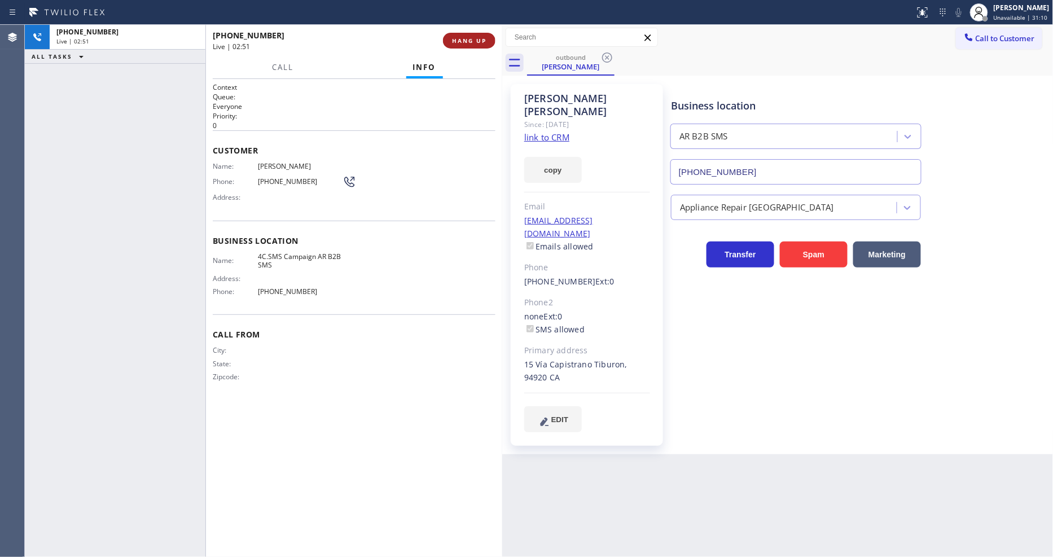
click at [475, 42] on span "HANG UP" at bounding box center [469, 41] width 34 height 8
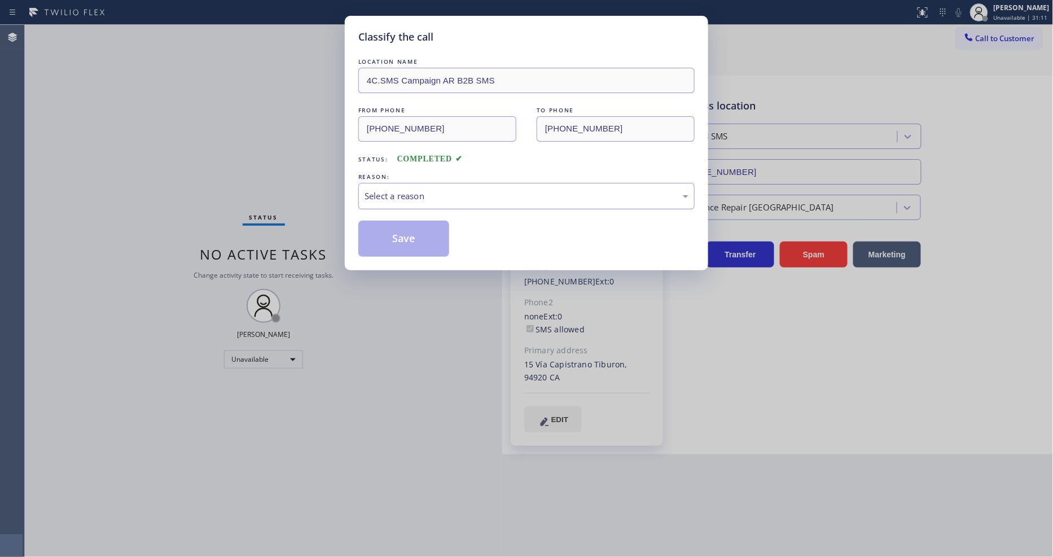
drag, startPoint x: 417, startPoint y: 189, endPoint x: 410, endPoint y: 204, distance: 16.2
click at [416, 190] on div "Select a reason" at bounding box center [527, 196] width 324 height 13
click at [413, 221] on button "Save" at bounding box center [403, 239] width 91 height 36
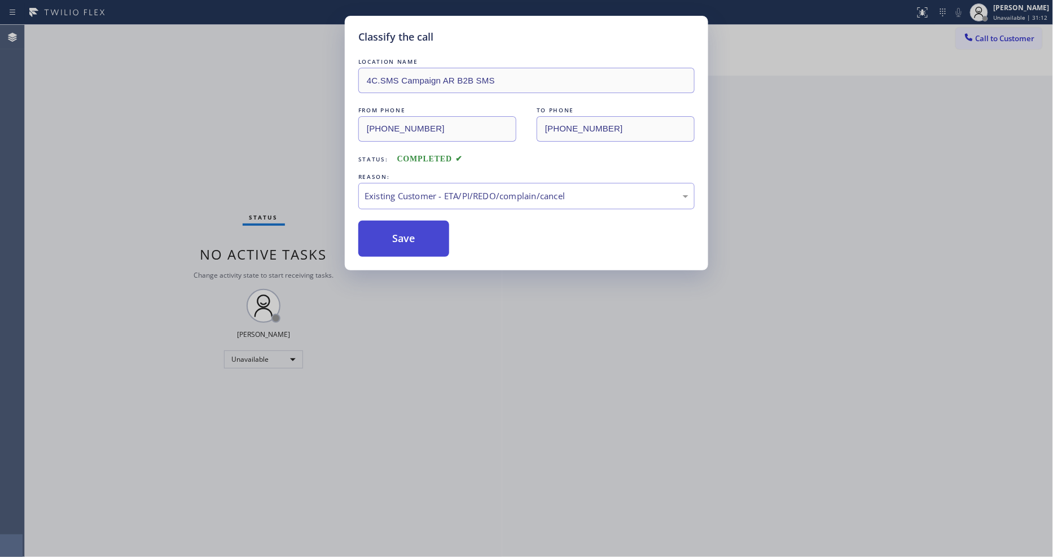
click at [413, 221] on button "Save" at bounding box center [403, 239] width 91 height 36
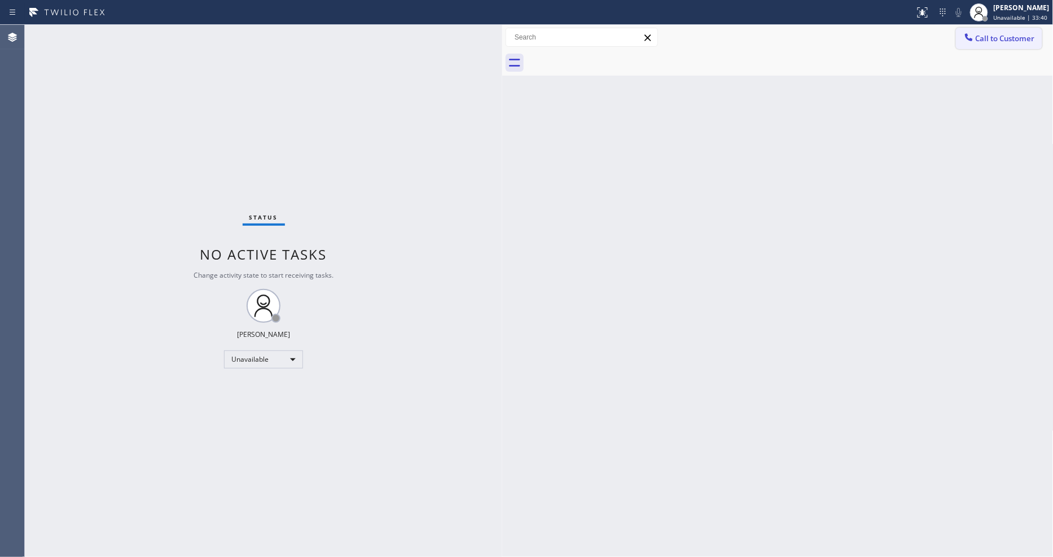
click at [1011, 38] on span "Call to Customer" at bounding box center [1005, 38] width 59 height 10
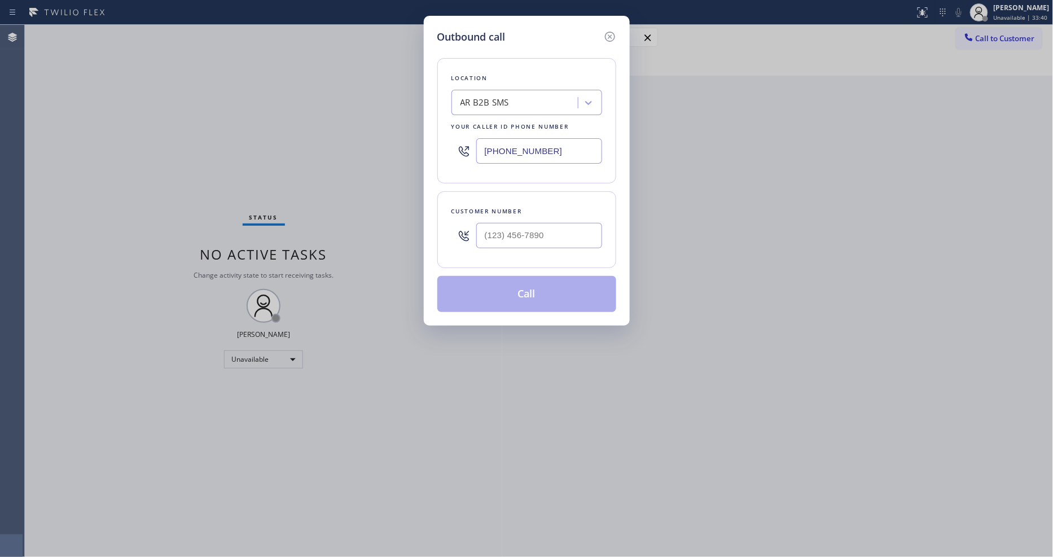
click at [541, 97] on div "AR B2B SMS" at bounding box center [516, 103] width 123 height 20
paste input "Wolf Top Choice Appliance Repair"
type input "Wolf Top Choice Appliance Repair"
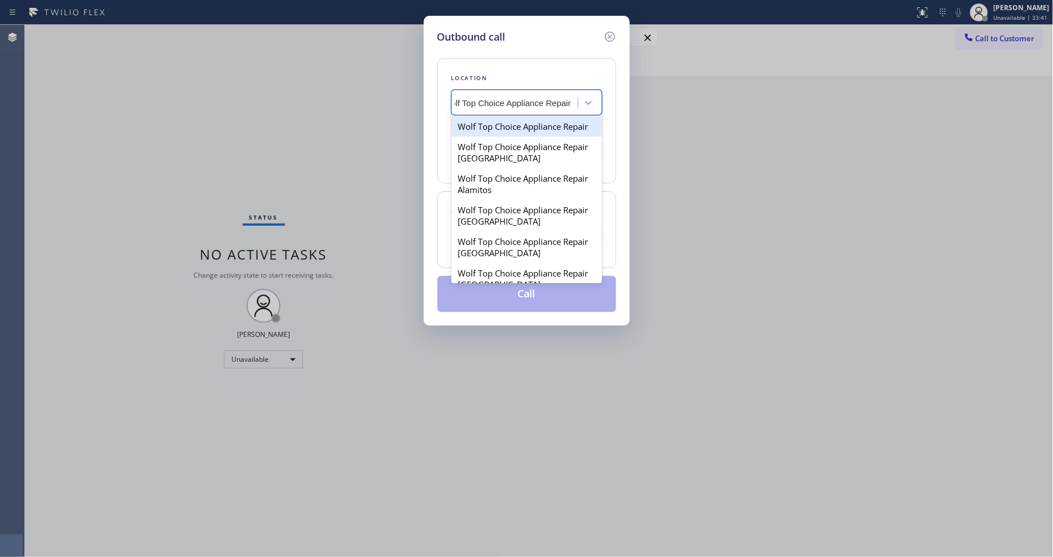
click at [499, 125] on div "Wolf Top Choice Appliance Repair" at bounding box center [527, 126] width 151 height 20
type input "[PHONE_NUMBER]"
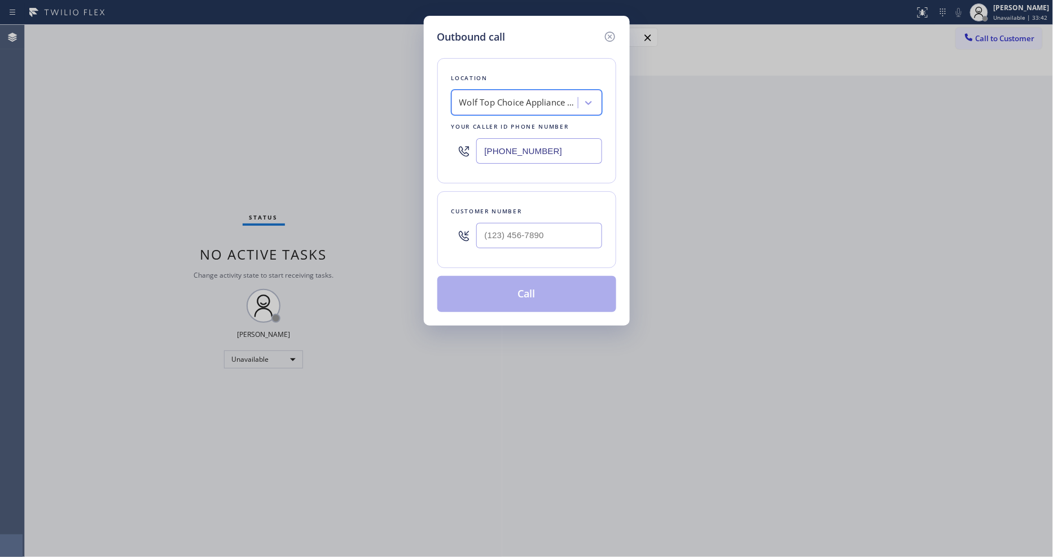
scroll to position [0, 1]
click at [528, 229] on input "(___) ___-____" at bounding box center [539, 235] width 126 height 25
paste input "630) 917-0013"
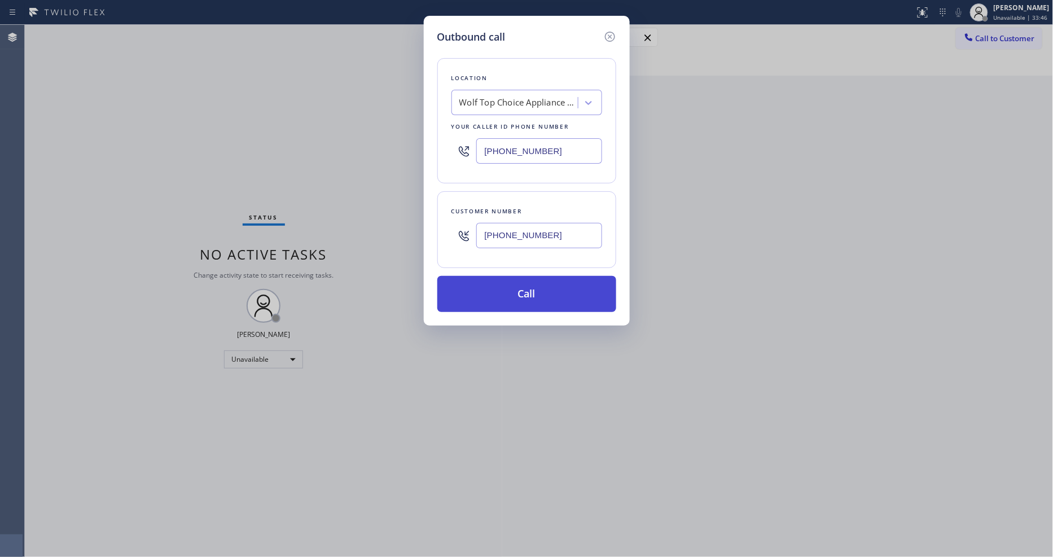
type input "[PHONE_NUMBER]"
click at [506, 285] on button "Call" at bounding box center [526, 294] width 179 height 36
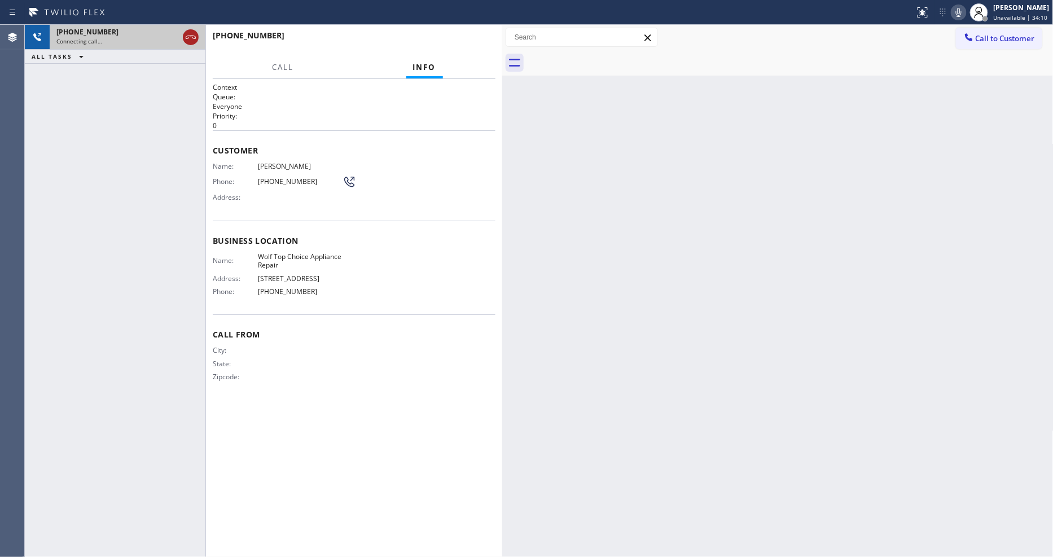
click at [192, 40] on icon at bounding box center [191, 37] width 14 height 14
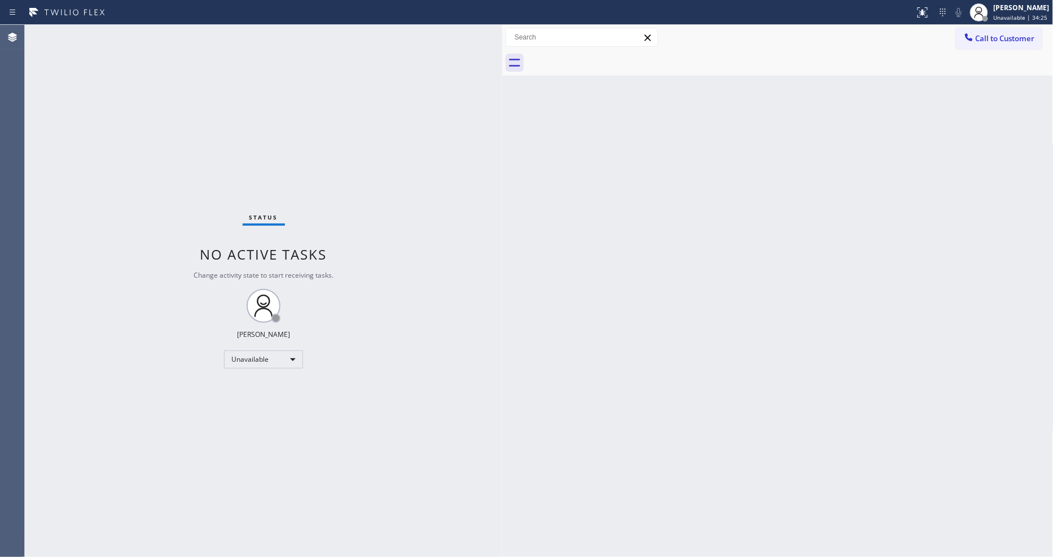
click at [986, 47] on button "Call to Customer" at bounding box center [999, 38] width 86 height 21
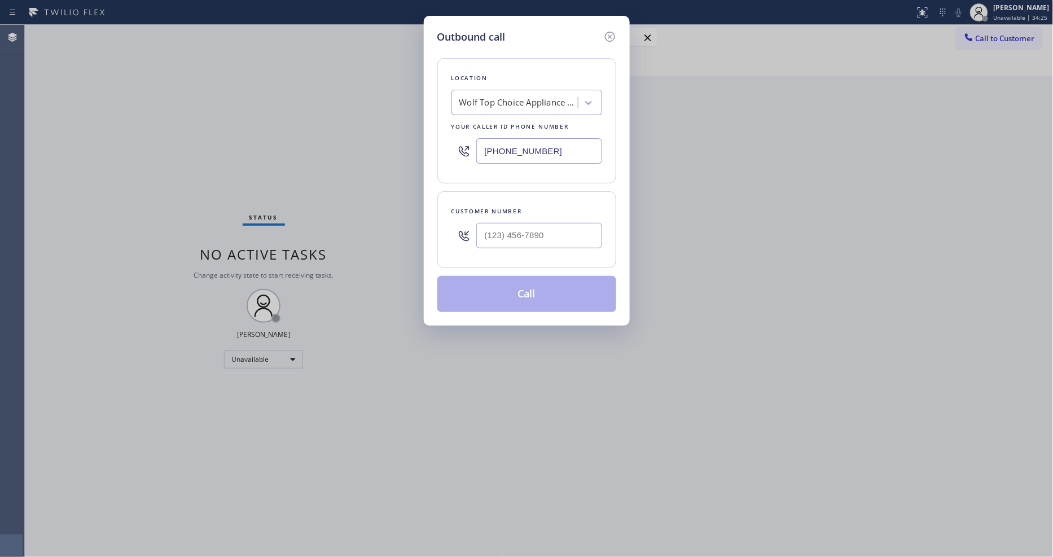
click at [498, 102] on div "Wolf Top Choice Appliance Repair" at bounding box center [518, 103] width 119 height 13
paste input "5 Star Air"
type input "5 Star Air"
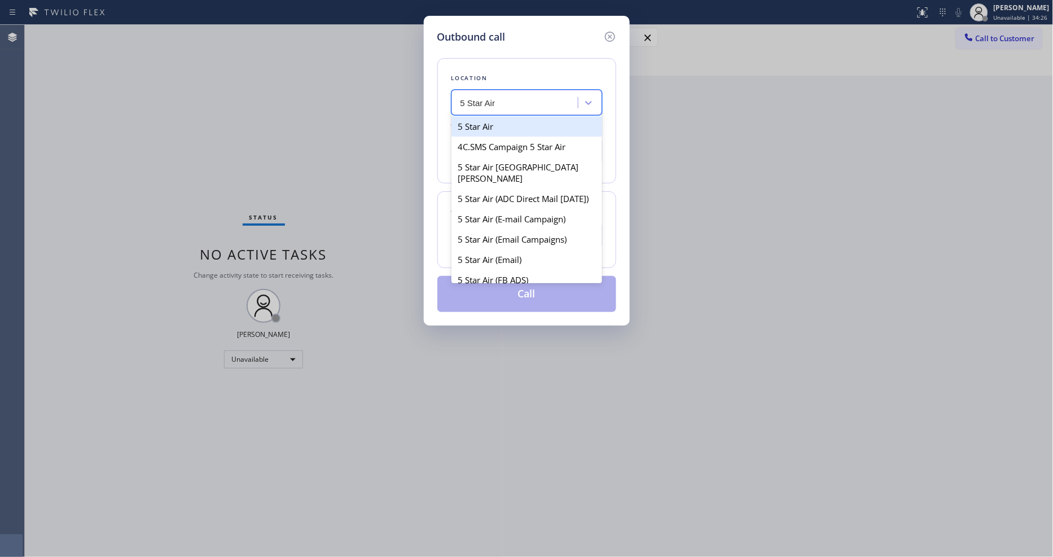
click at [488, 126] on div "5 Star Air" at bounding box center [527, 126] width 151 height 20
type input "[PHONE_NUMBER]"
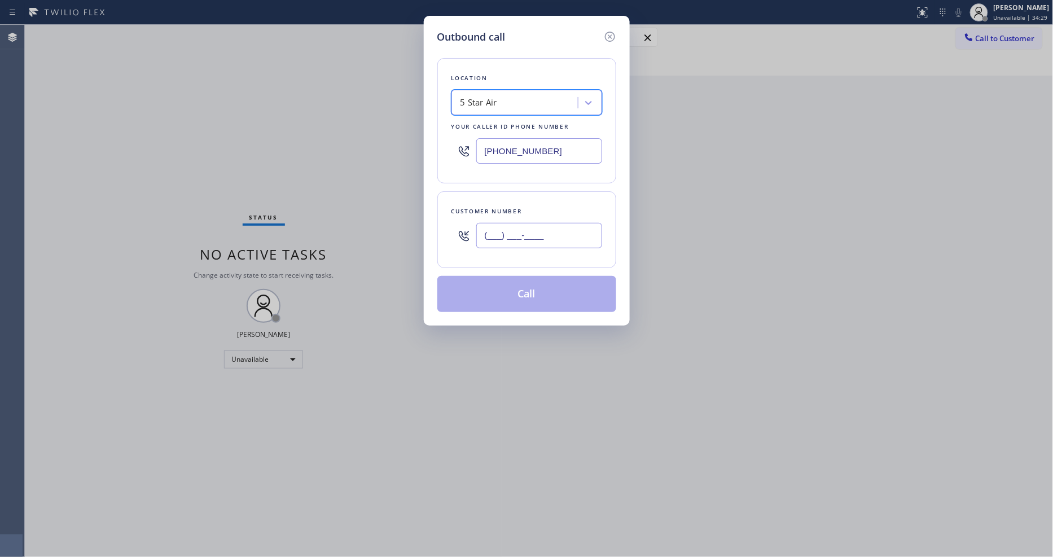
click at [505, 228] on input "(___) ___-____" at bounding box center [539, 235] width 126 height 25
paste input "310) 963-7468"
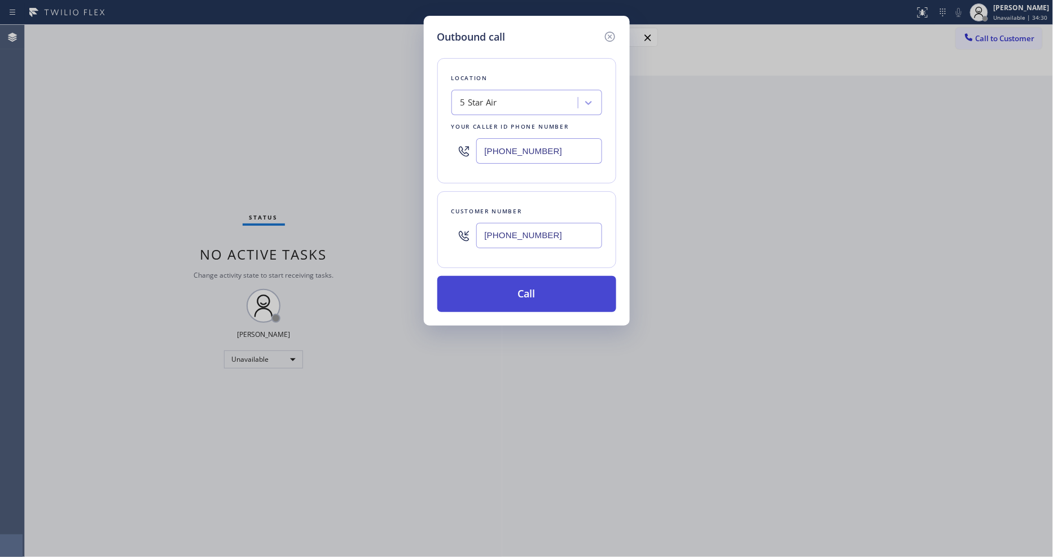
type input "[PHONE_NUMBER]"
drag, startPoint x: 497, startPoint y: 286, endPoint x: 466, endPoint y: 470, distance: 186.1
click at [497, 286] on button "Call" at bounding box center [526, 294] width 179 height 36
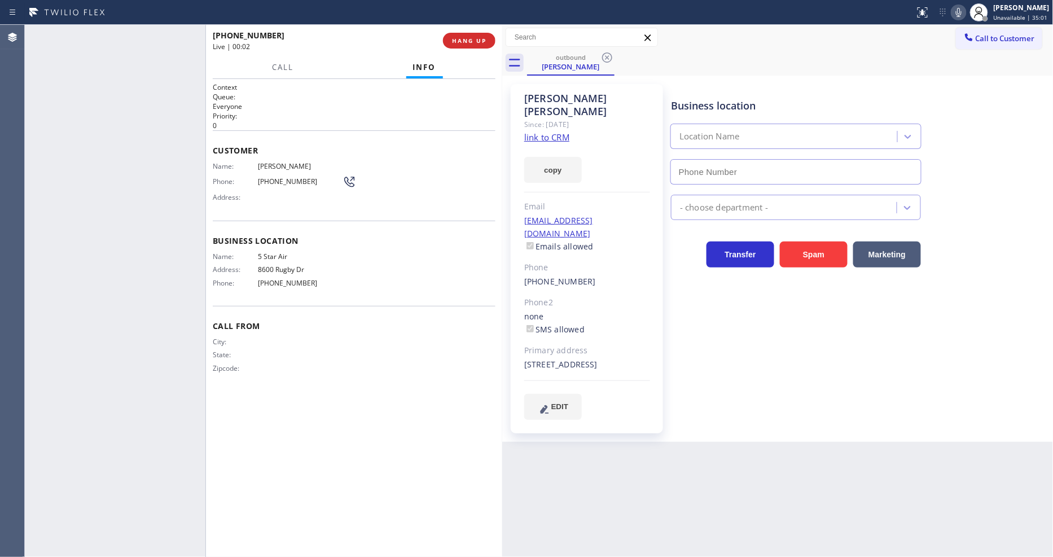
type input "[PHONE_NUMBER]"
click at [466, 42] on span "HANG UP" at bounding box center [469, 41] width 34 height 8
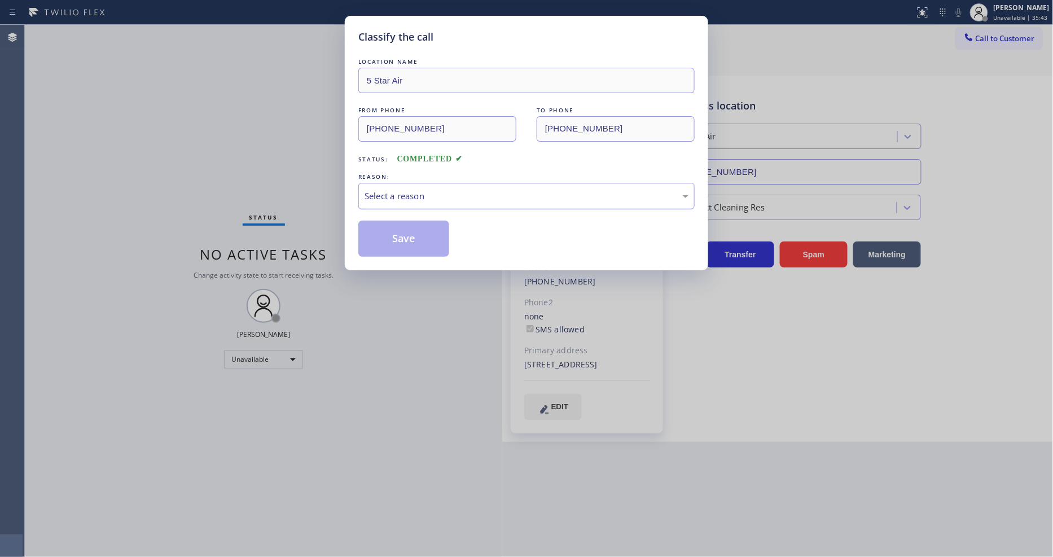
click at [432, 192] on div "Select a reason" at bounding box center [527, 196] width 324 height 13
drag, startPoint x: 419, startPoint y: 251, endPoint x: 419, endPoint y: 233, distance: 18.1
click at [419, 233] on button "Save" at bounding box center [403, 239] width 91 height 36
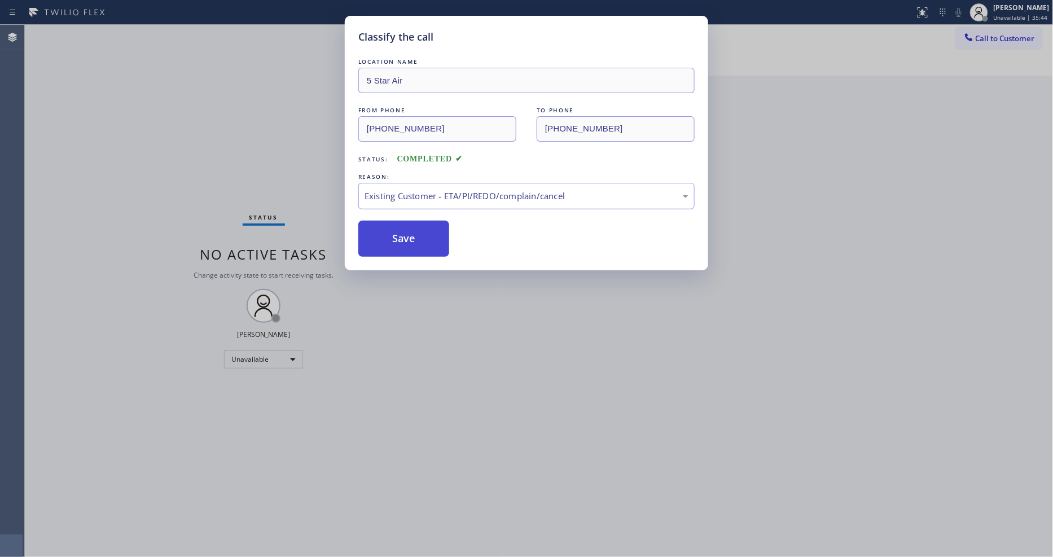
click at [419, 233] on button "Save" at bounding box center [403, 239] width 91 height 36
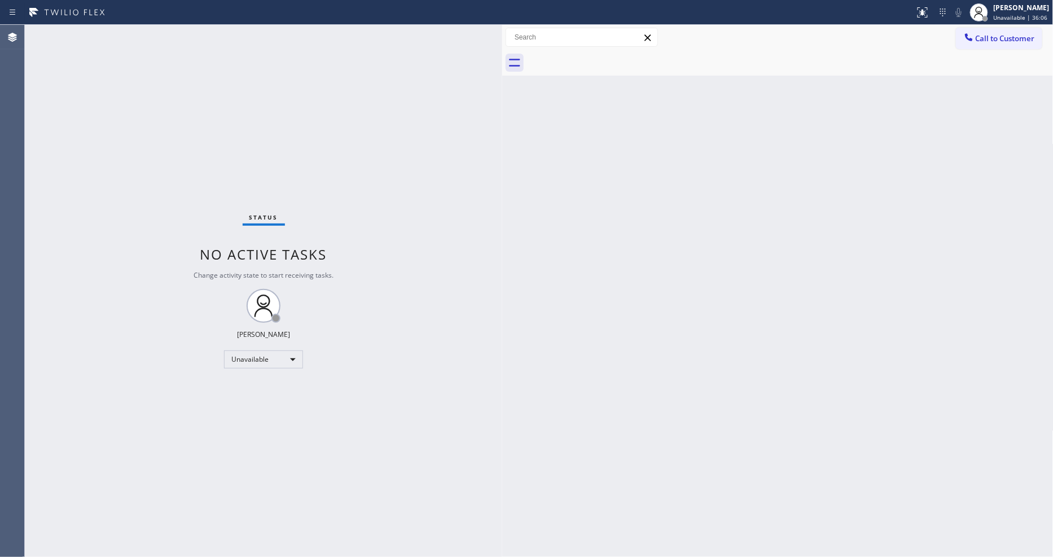
click at [691, 322] on div "Back to Dashboard Change Sender ID Customers Technicians Select a contact Outbo…" at bounding box center [777, 291] width 551 height 532
click at [1002, 25] on div "Call to Customer Outbound call Location 5 Star Air Your caller id phone number …" at bounding box center [777, 37] width 551 height 25
click at [1006, 16] on span "Unavailable | 36:31" at bounding box center [1021, 18] width 54 height 8
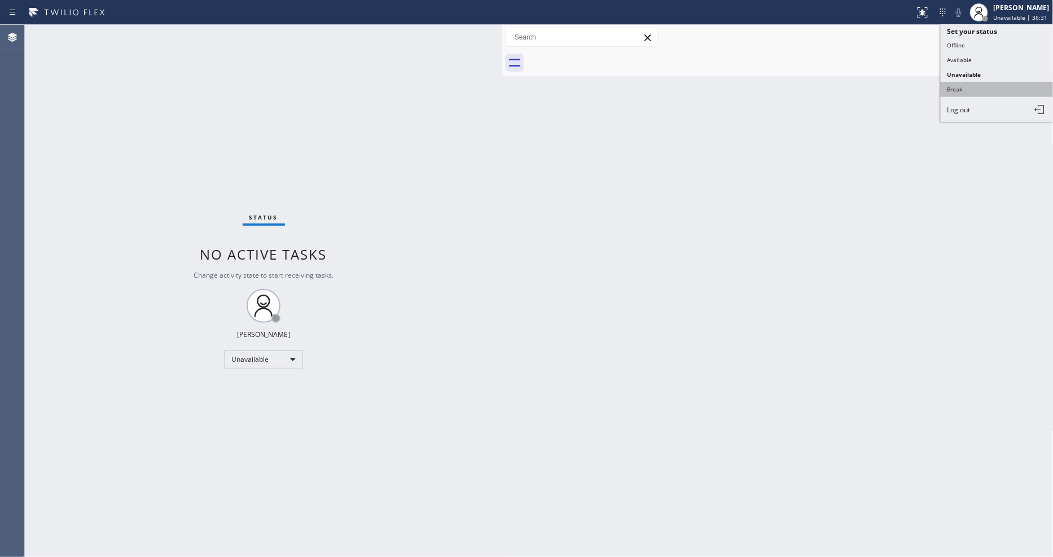
click at [967, 96] on button "Break" at bounding box center [997, 89] width 113 height 15
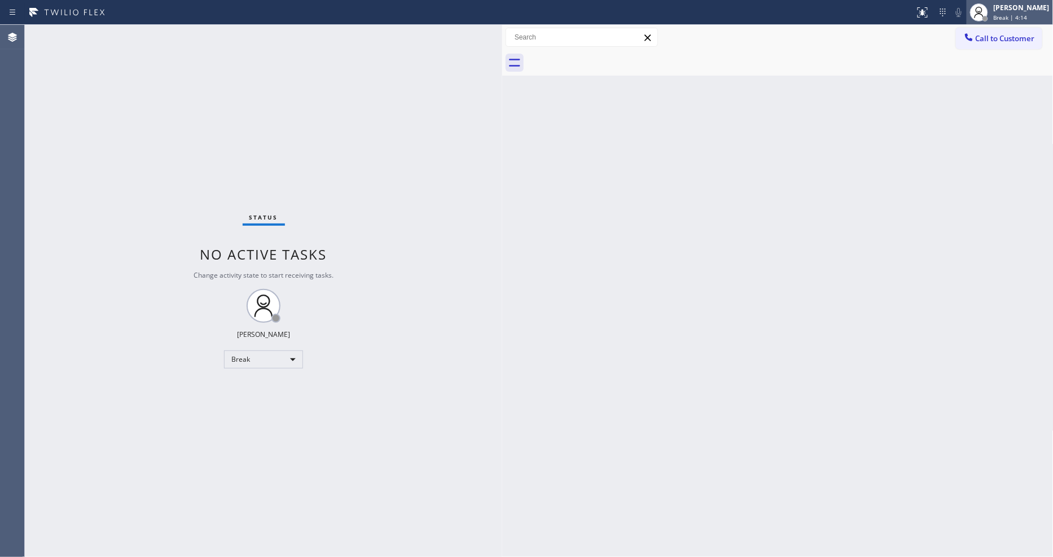
click at [1024, 12] on div "[PERSON_NAME] Break | 4:14" at bounding box center [1023, 12] width 62 height 20
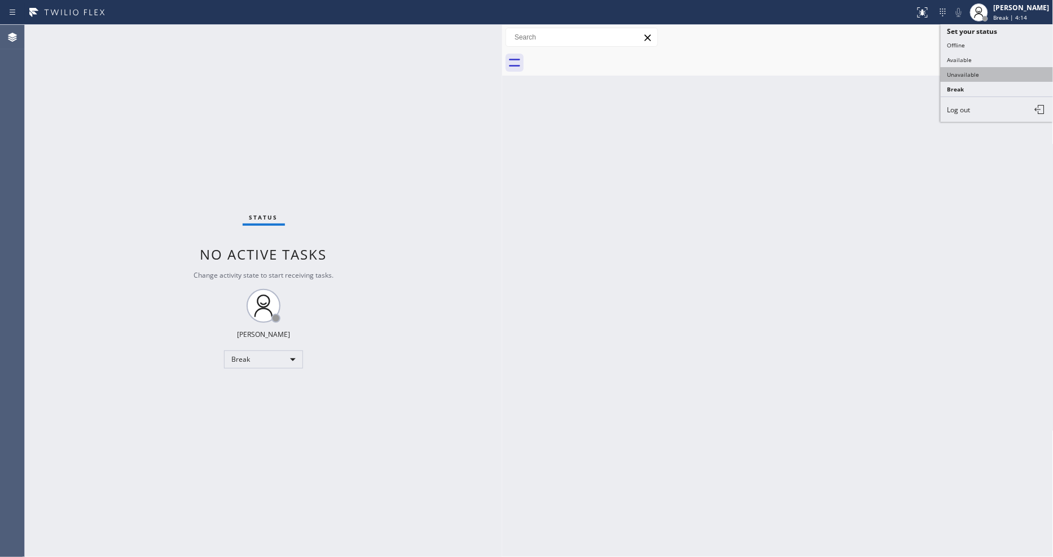
click at [999, 72] on button "Unavailable" at bounding box center [997, 74] width 113 height 15
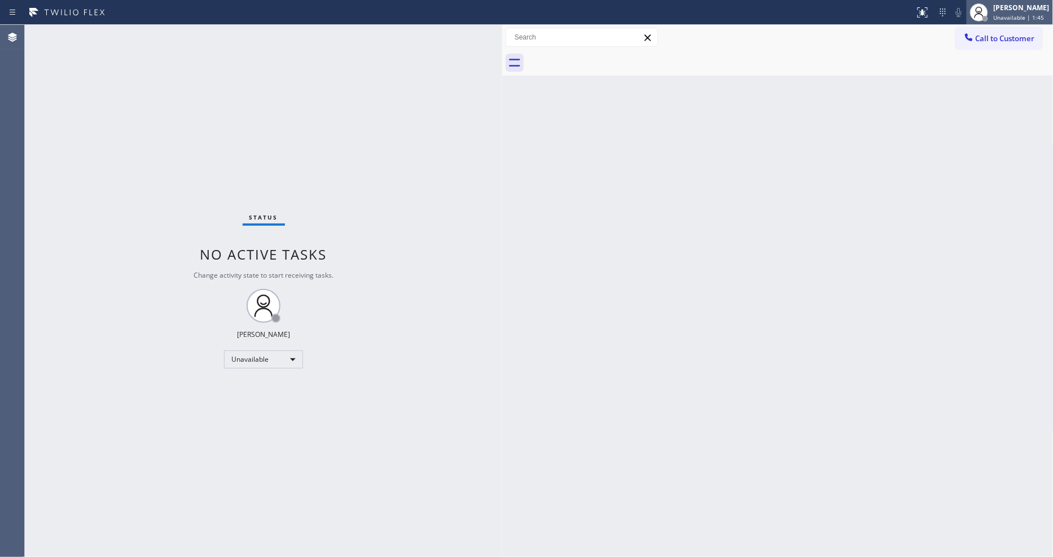
click at [1007, 20] on span "Unavailable | 1:45" at bounding box center [1019, 18] width 51 height 8
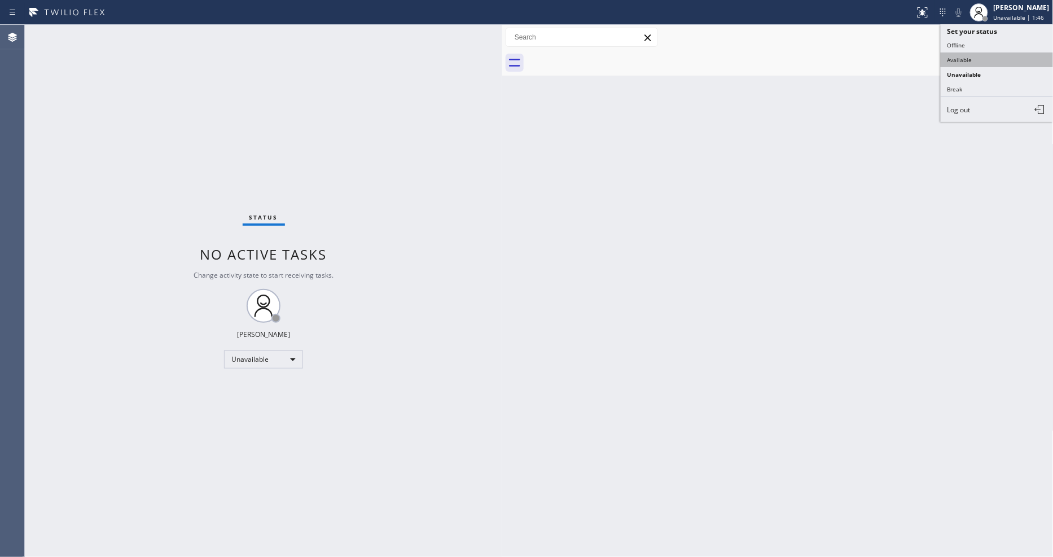
click at [981, 60] on button "Available" at bounding box center [997, 59] width 113 height 15
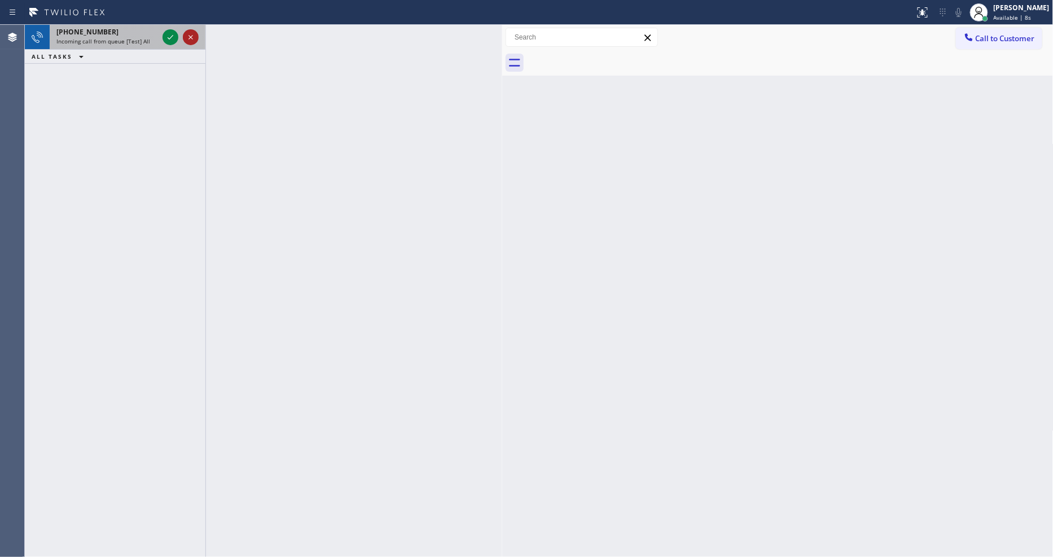
click at [191, 34] on icon at bounding box center [191, 37] width 14 height 14
click at [192, 35] on icon at bounding box center [191, 37] width 14 height 14
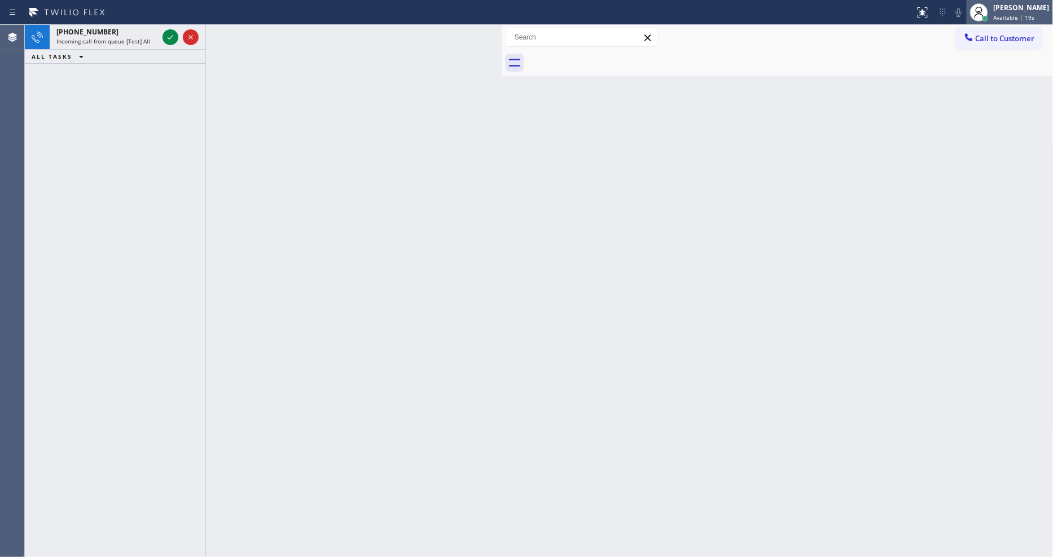
click at [1026, 11] on div "[PERSON_NAME]" at bounding box center [1022, 8] width 56 height 10
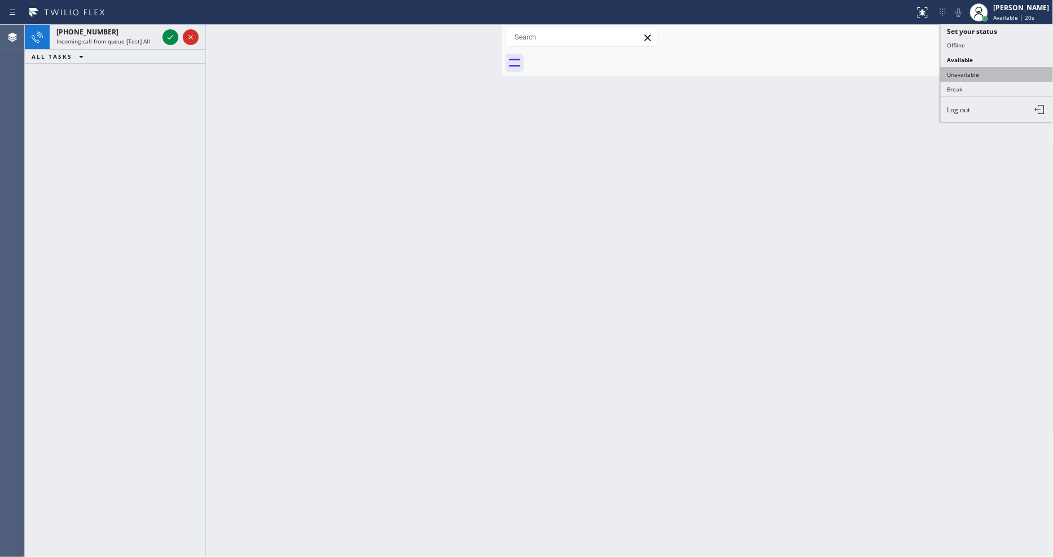
click at [1002, 74] on button "Unavailable" at bounding box center [997, 74] width 113 height 15
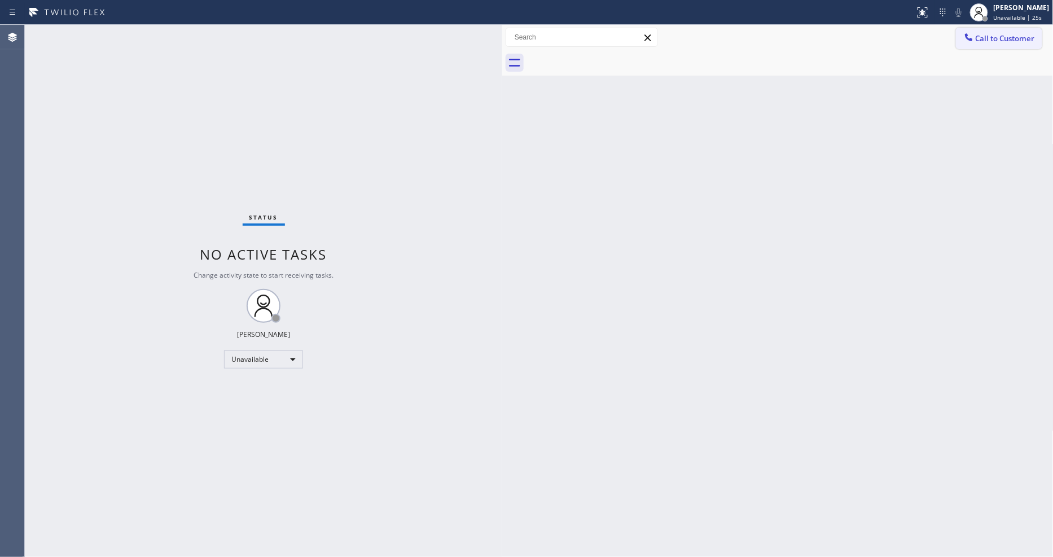
click at [978, 38] on span "Call to Customer" at bounding box center [1005, 38] width 59 height 10
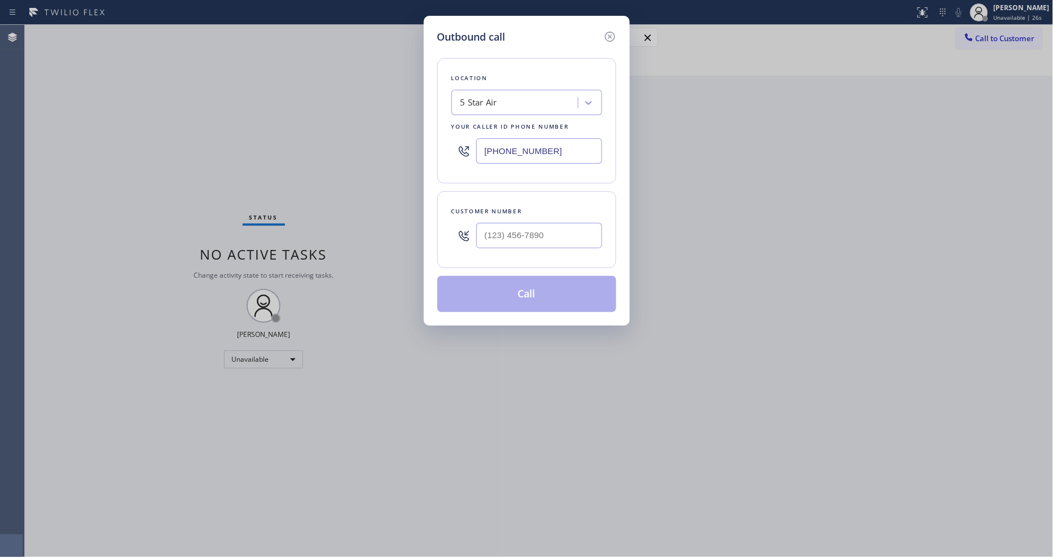
click at [511, 98] on div "5 Star Air" at bounding box center [516, 103] width 123 height 20
paste input "Sub Zero Appliance Repair"
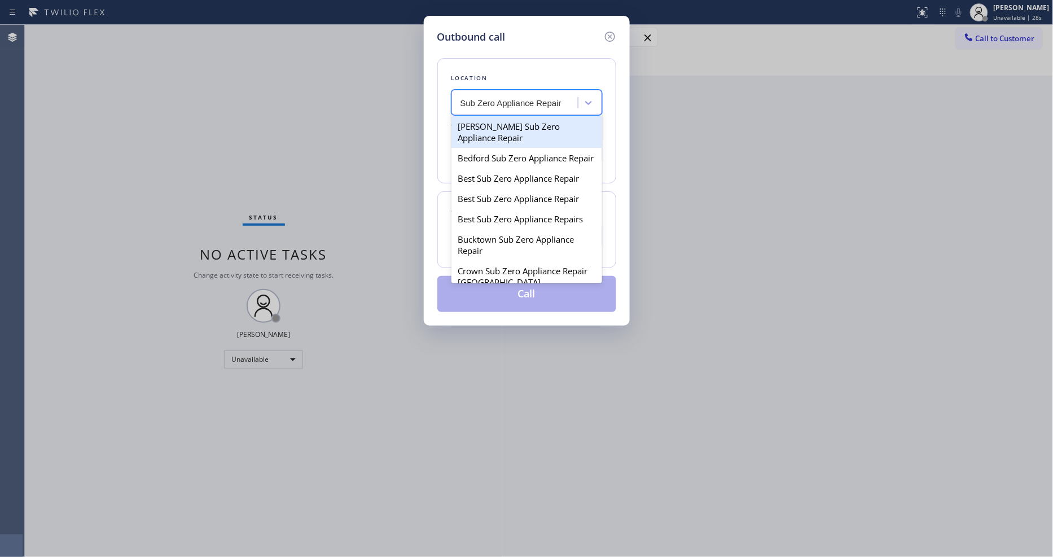
type input "Sub Zero Appliance Repair"
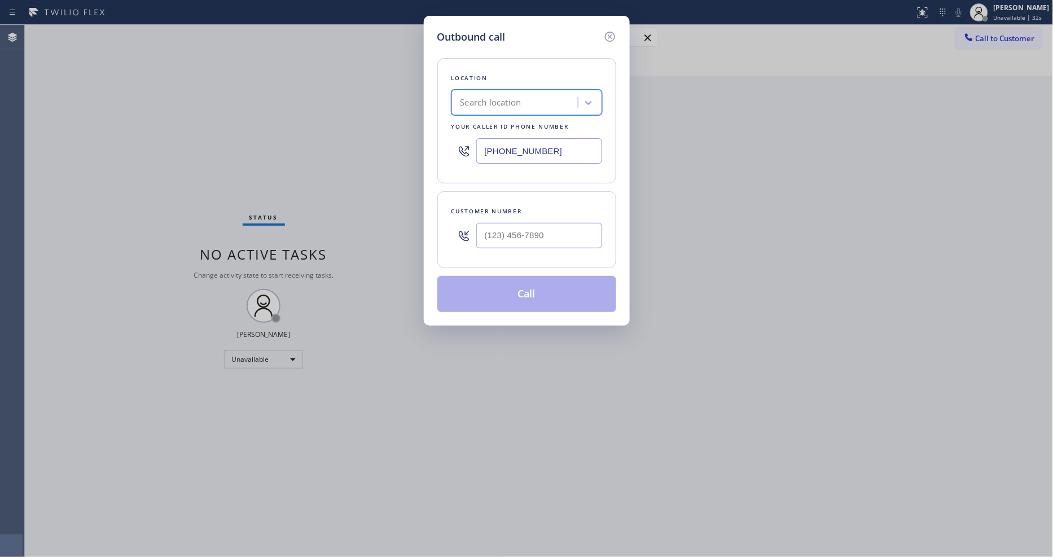
click at [518, 144] on input "[PHONE_NUMBER]" at bounding box center [539, 150] width 126 height 25
paste input "55) 340-1313"
type input "[PHONE_NUMBER]"
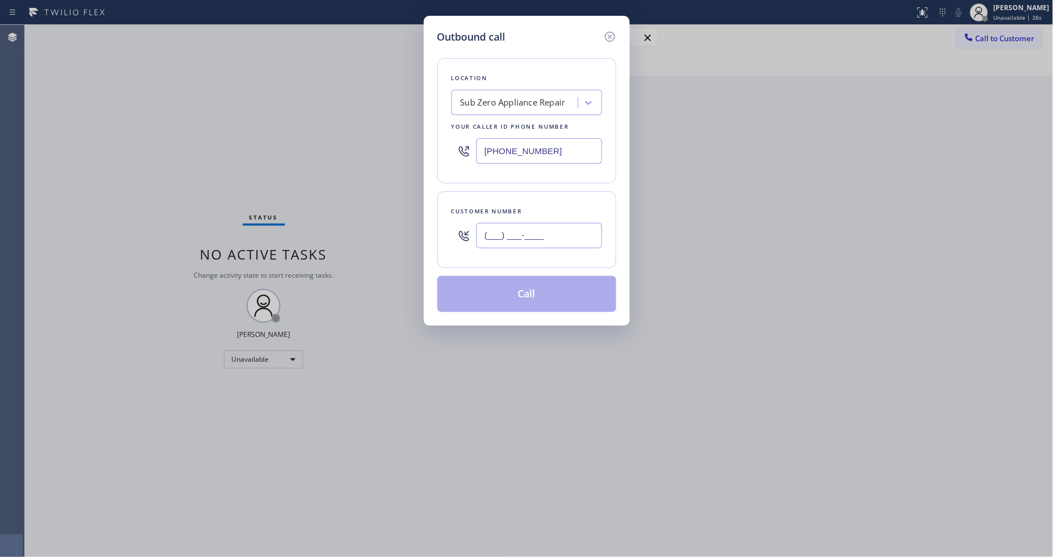
click at [487, 230] on input "(___) ___-____" at bounding box center [539, 235] width 126 height 25
paste input "818) 916-9651"
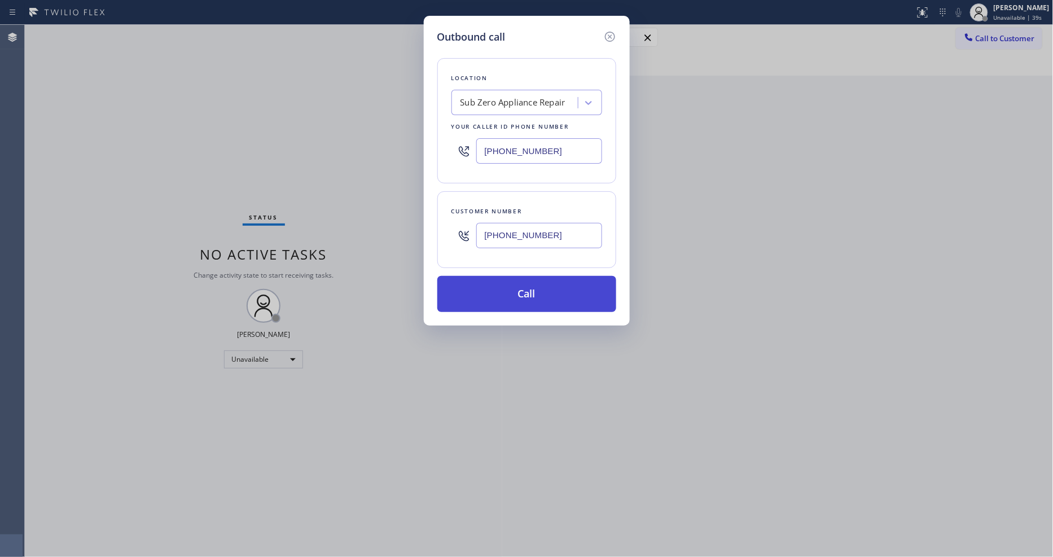
type input "[PHONE_NUMBER]"
click at [490, 284] on button "Call" at bounding box center [526, 294] width 179 height 36
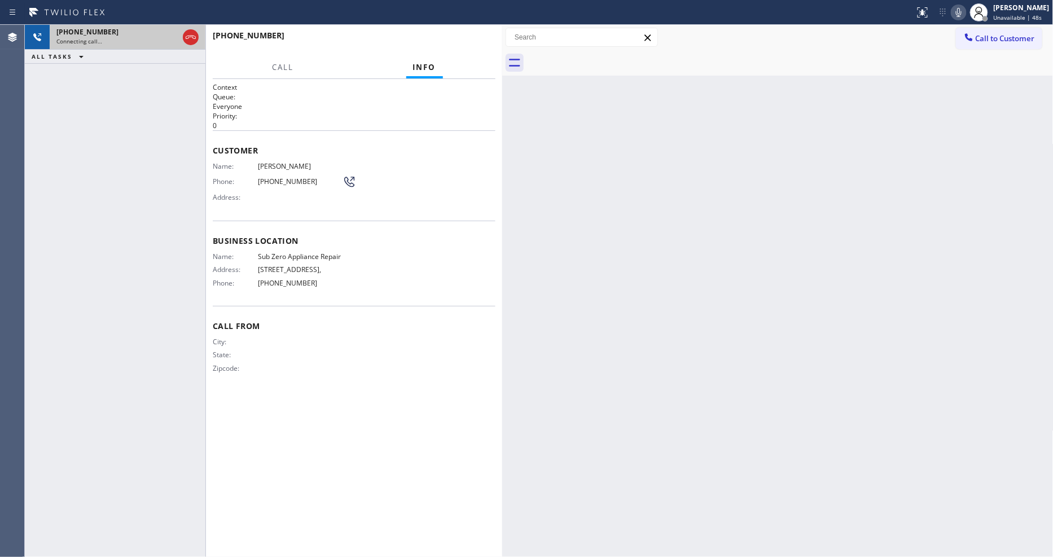
click at [190, 40] on icon at bounding box center [191, 37] width 14 height 14
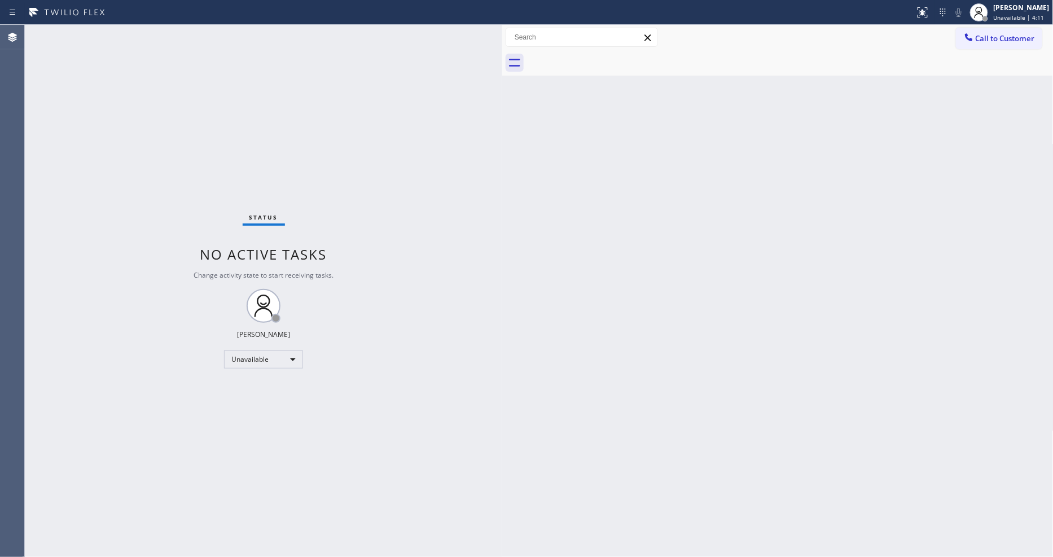
click at [743, 363] on div "Back to Dashboard Change Sender ID Customers Technicians Select a contact Outbo…" at bounding box center [777, 291] width 551 height 532
drag, startPoint x: 1006, startPoint y: 12, endPoint x: 1001, endPoint y: 40, distance: 27.5
click at [1006, 12] on div "[PERSON_NAME] Unavailable | 4:58" at bounding box center [1023, 12] width 62 height 20
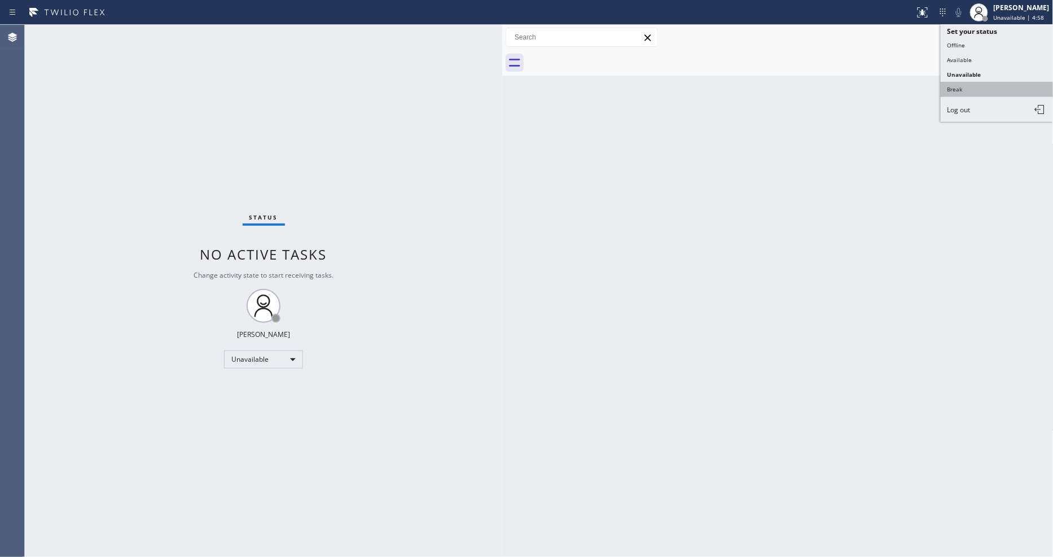
click at [973, 89] on button "Break" at bounding box center [997, 89] width 113 height 15
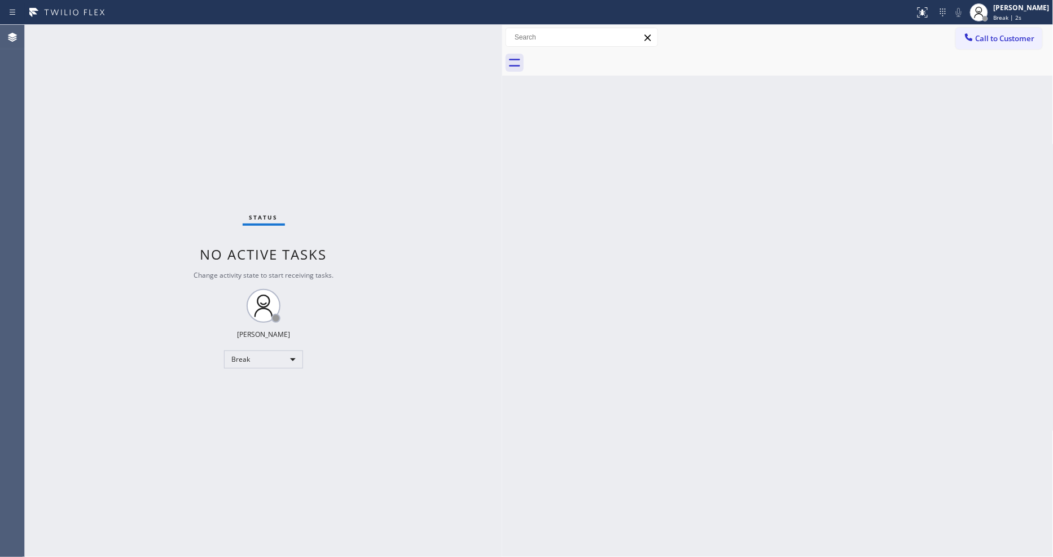
click at [139, 36] on div "Status No active tasks Change activity state to start receiving tasks. [PERSON_…" at bounding box center [263, 291] width 477 height 532
click at [1023, 12] on div "[PERSON_NAME]" at bounding box center [1022, 8] width 56 height 10
click at [990, 72] on button "Unavailable" at bounding box center [997, 74] width 113 height 15
click at [450, 342] on div "Status No active tasks Change activity state to start receiving tasks. [PERSON_…" at bounding box center [263, 291] width 477 height 532
click at [971, 35] on icon at bounding box center [968, 37] width 11 height 11
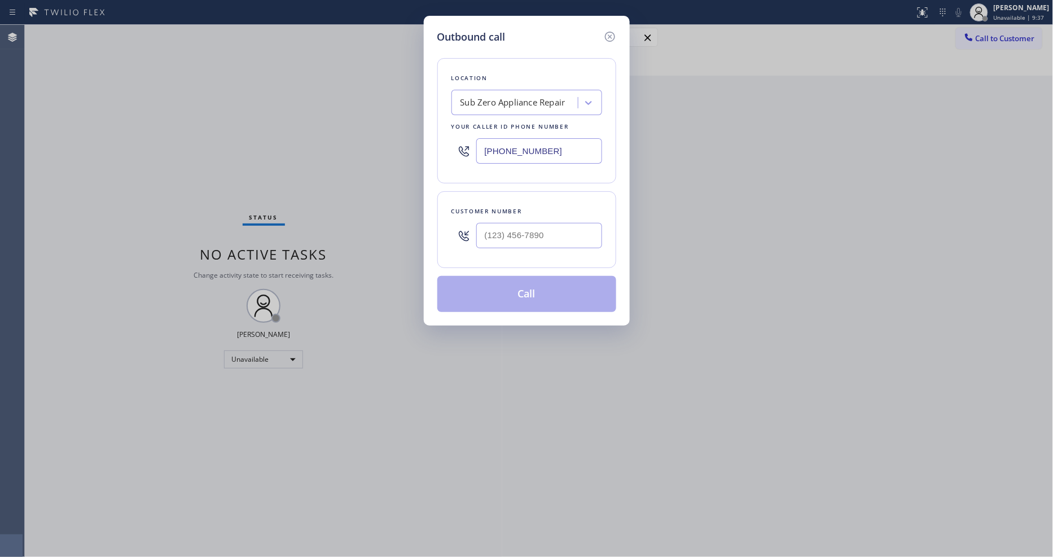
click at [494, 102] on div "Sub Zero Appliance Repair" at bounding box center [513, 103] width 105 height 13
paste input "Sub Zero Appliance Repair Tower Triangle"
type input "Sub Zero Appliance Repair Tower Triangle"
drag, startPoint x: 497, startPoint y: 126, endPoint x: 473, endPoint y: 20, distance: 108.7
click at [497, 126] on div "Sub Zero Appliance Repair Tower Triangle" at bounding box center [527, 132] width 151 height 32
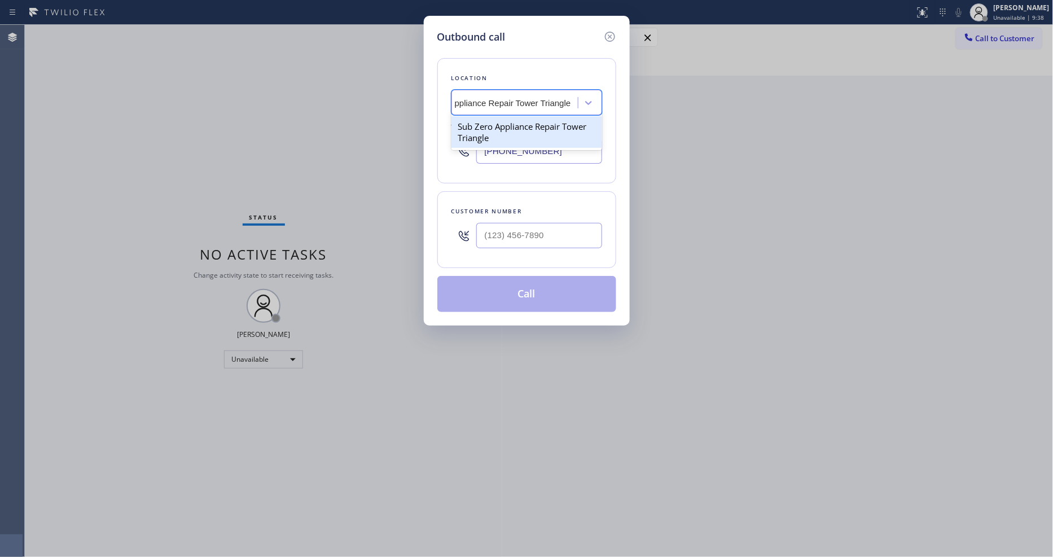
type input "[PHONE_NUMBER]"
click at [520, 235] on input "(___) ___-____" at bounding box center [539, 235] width 126 height 25
paste input "720) 233-6036"
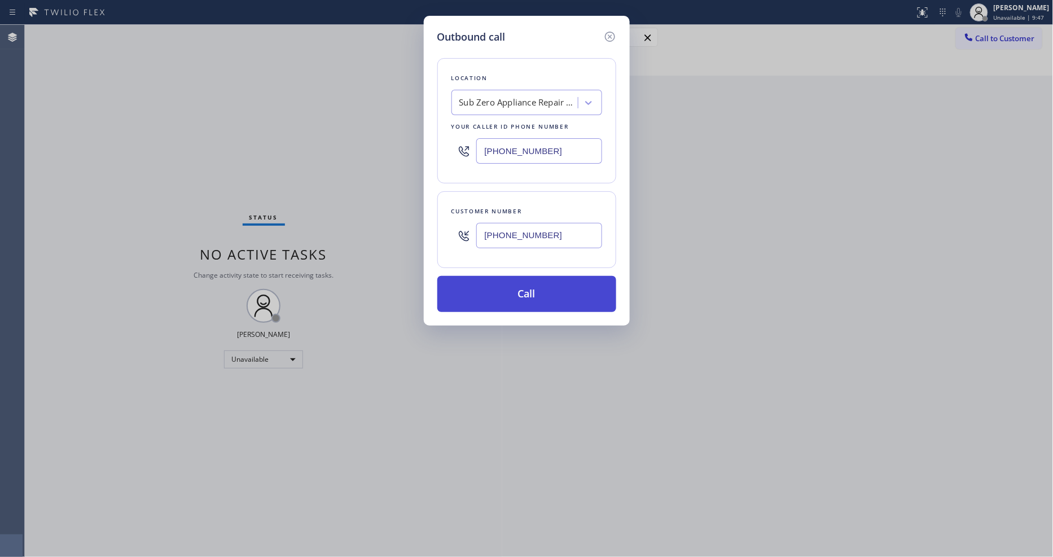
type input "[PHONE_NUMBER]"
click at [475, 290] on button "Call" at bounding box center [526, 294] width 179 height 36
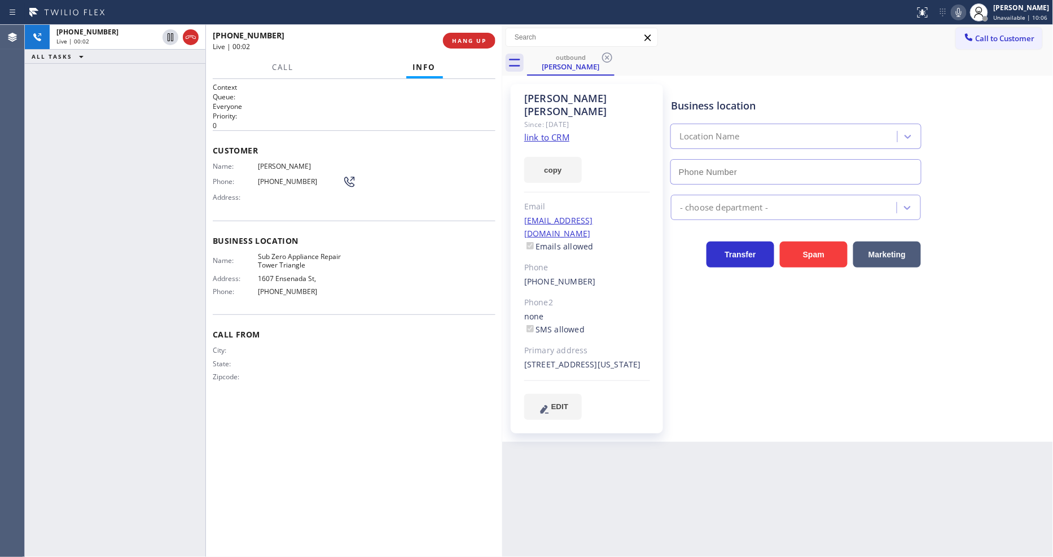
type input "[PHONE_NUMBER]"
click at [474, 40] on span "HANG UP" at bounding box center [469, 41] width 34 height 8
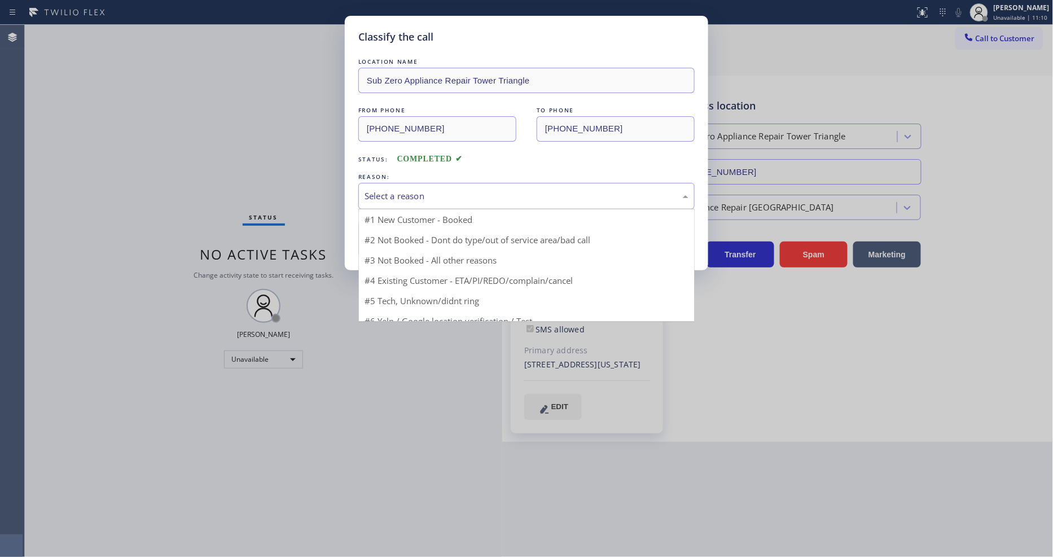
click at [420, 198] on div "Select a reason" at bounding box center [527, 196] width 324 height 13
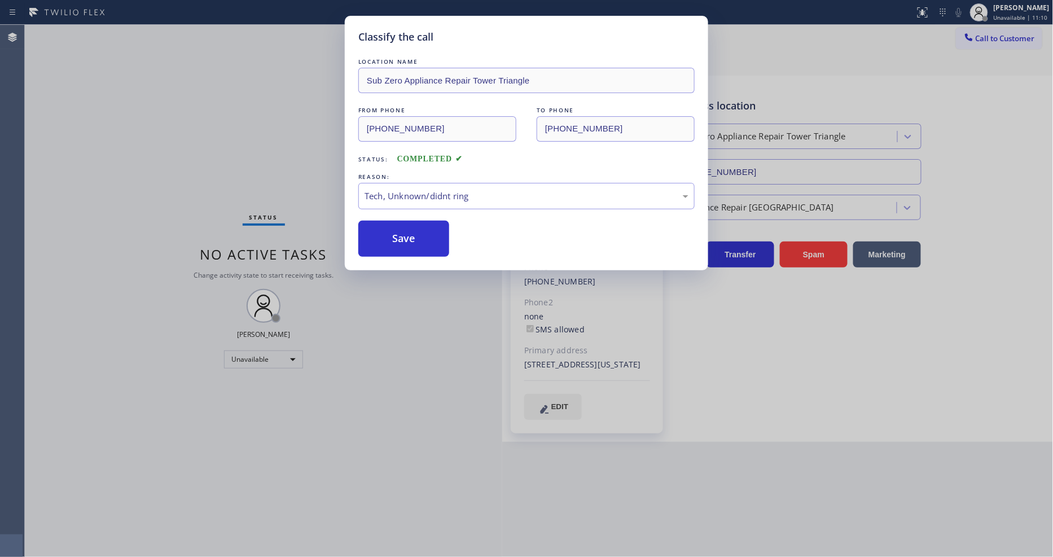
drag, startPoint x: 402, startPoint y: 266, endPoint x: 402, endPoint y: 256, distance: 9.6
click at [410, 198] on div "Tech, Unknown/didnt ring" at bounding box center [527, 196] width 324 height 13
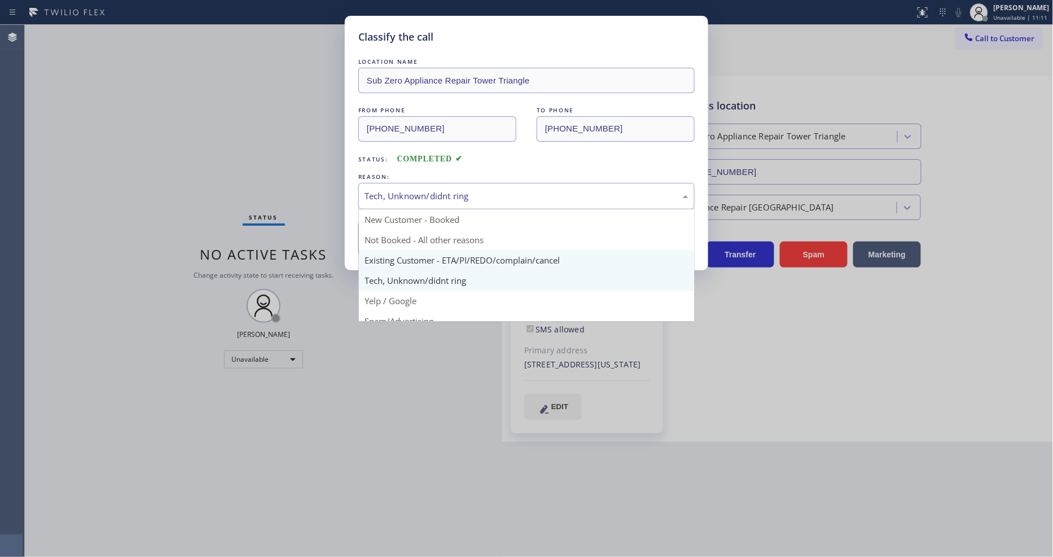
drag, startPoint x: 406, startPoint y: 246, endPoint x: 404, endPoint y: 238, distance: 7.7
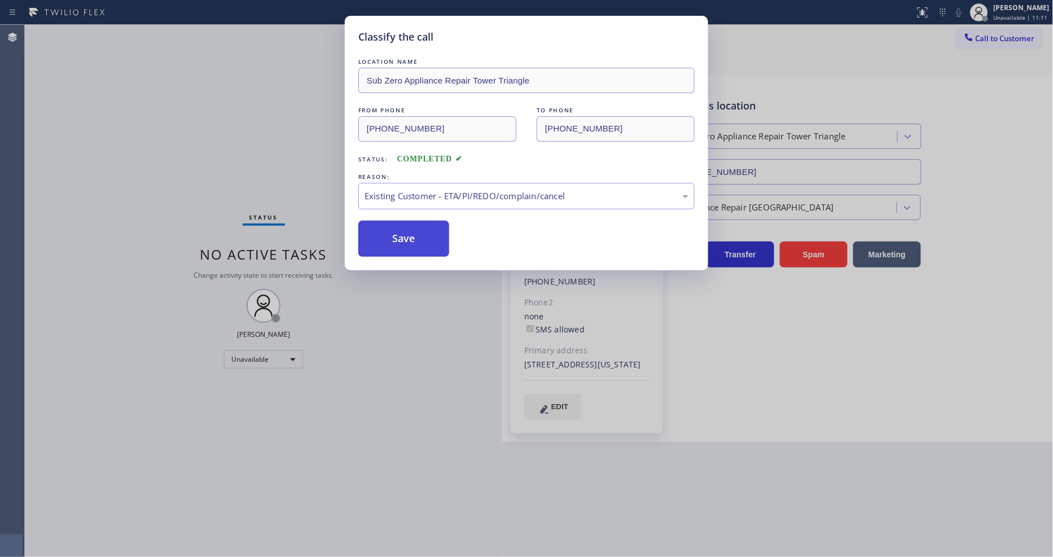
click at [404, 238] on button "Save" at bounding box center [403, 239] width 91 height 36
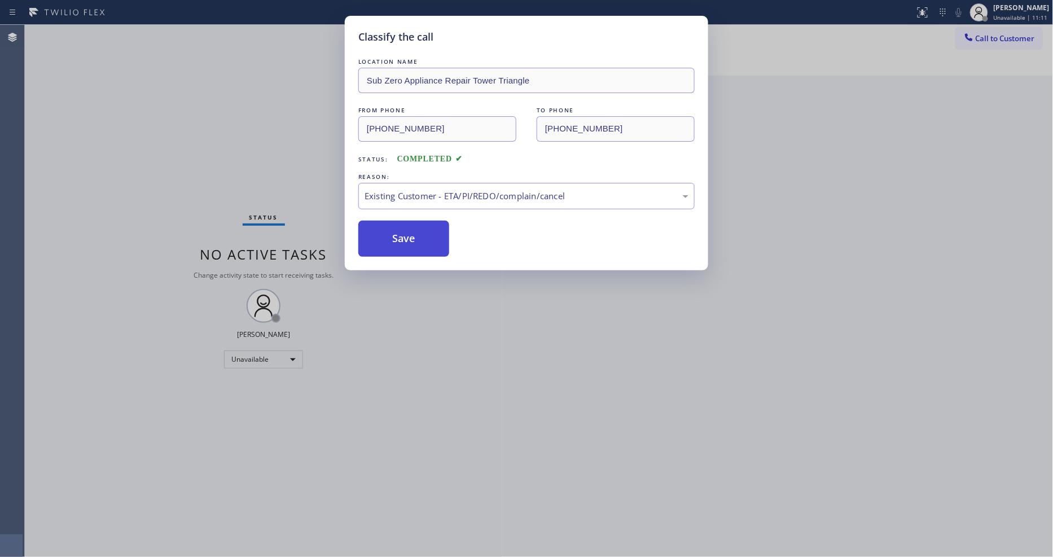
click at [404, 238] on button "Save" at bounding box center [403, 239] width 91 height 36
click at [404, 235] on button "Save" at bounding box center [403, 239] width 91 height 36
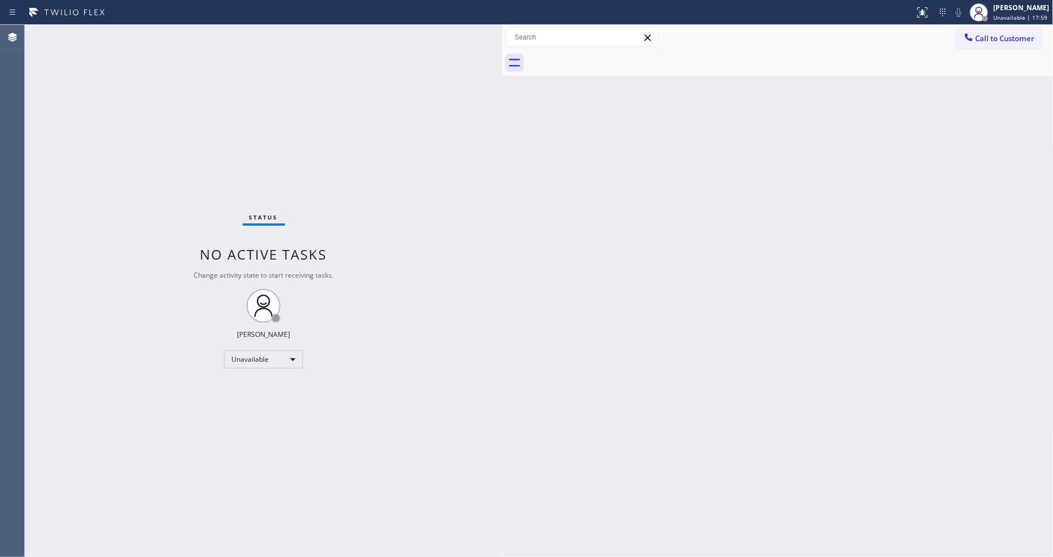
click at [762, 425] on div "Back to Dashboard Change Sender ID Customers Technicians Select a contact Outbo…" at bounding box center [777, 291] width 551 height 532
click at [1000, 41] on span "Call to Customer" at bounding box center [1005, 38] width 59 height 10
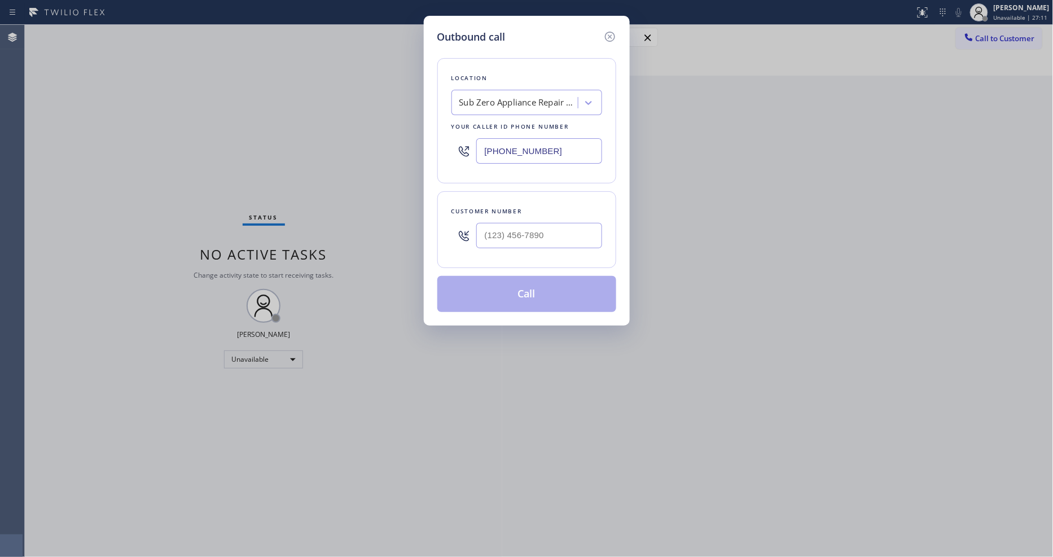
click at [505, 102] on div "Sub Zero Appliance Repair Tower Triangle" at bounding box center [518, 103] width 119 height 13
paste input "AR B2B SMS"
type input "AR B2B SMS"
click at [485, 126] on div "4C.SMS Campaign AR B2B SMS" at bounding box center [527, 126] width 151 height 20
type input "[PHONE_NUMBER]"
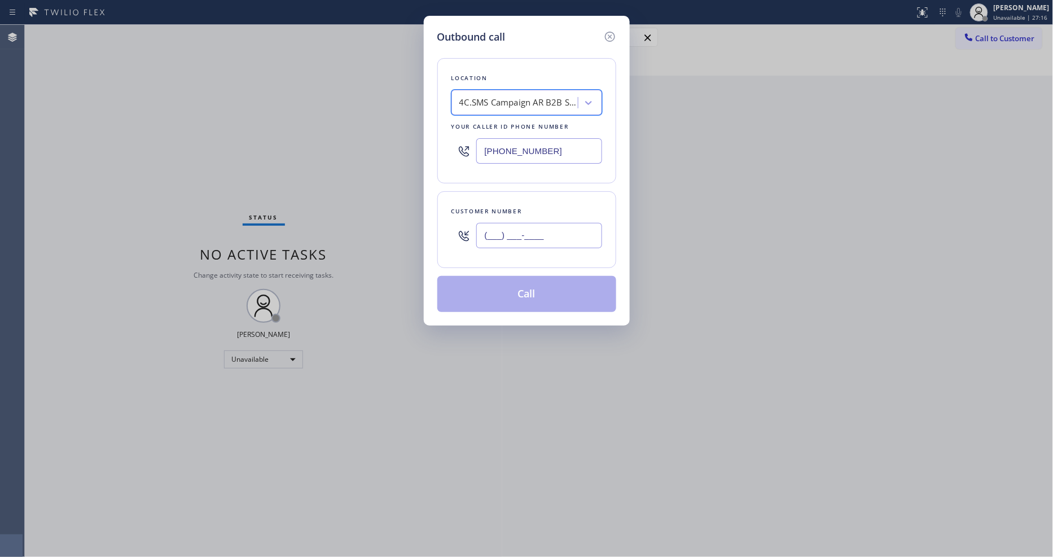
click at [510, 237] on input "(___) ___-____" at bounding box center [539, 235] width 126 height 25
paste input "347) 257-1713"
type input "[PHONE_NUMBER]"
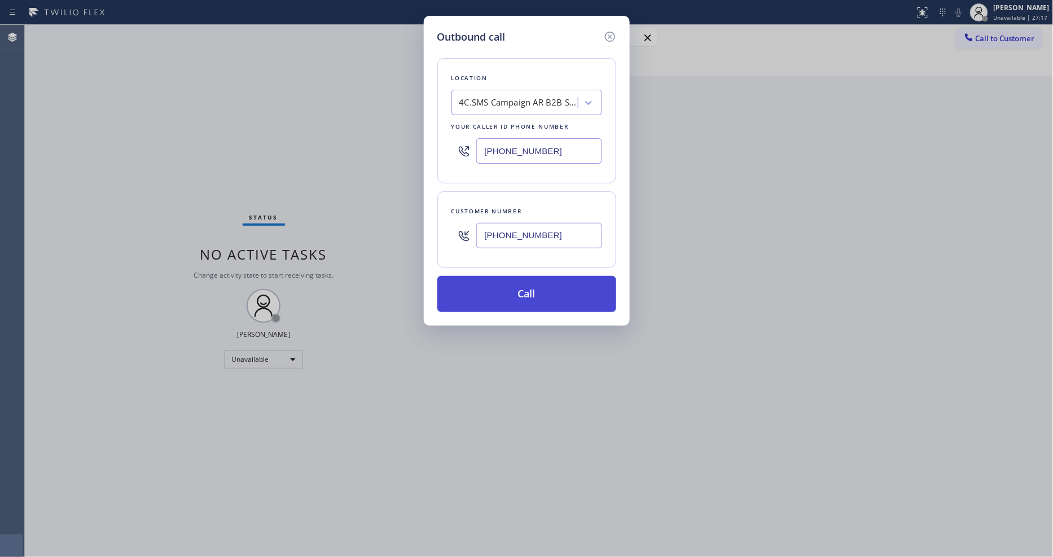
click at [492, 300] on button "Call" at bounding box center [526, 294] width 179 height 36
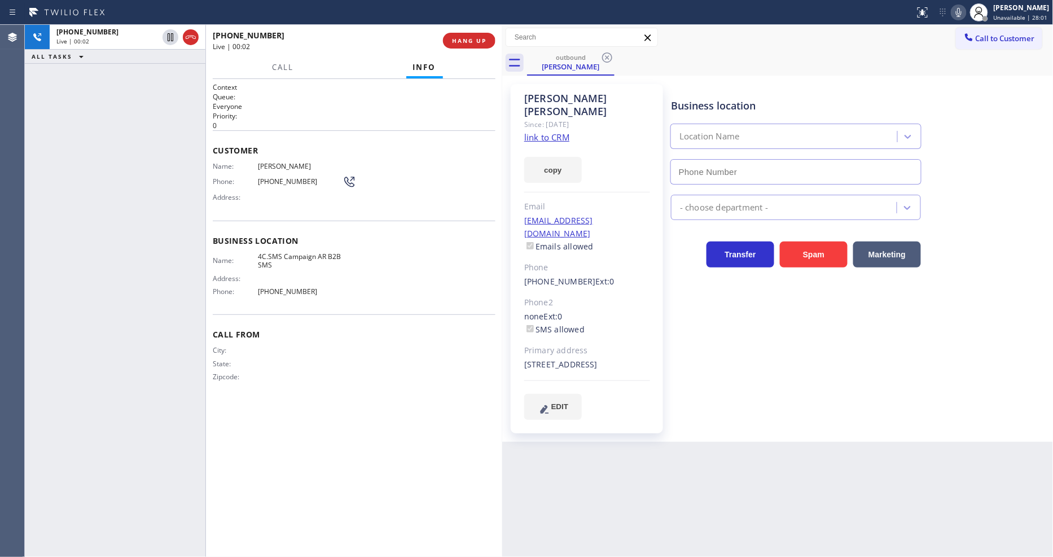
type input "[PHONE_NUMBER]"
click at [475, 37] on span "HANG UP" at bounding box center [469, 41] width 34 height 8
drag, startPoint x: 475, startPoint y: 37, endPoint x: 404, endPoint y: 379, distance: 349.9
click at [473, 37] on span "HANG UP" at bounding box center [469, 41] width 34 height 8
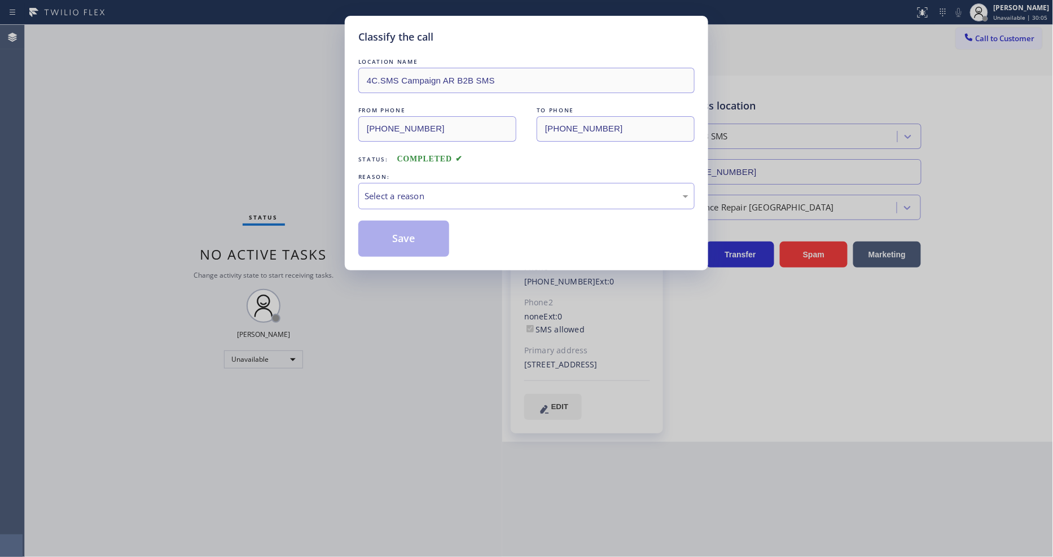
click at [400, 194] on div "Select a reason" at bounding box center [527, 196] width 324 height 13
click at [399, 227] on button "Save" at bounding box center [403, 239] width 91 height 36
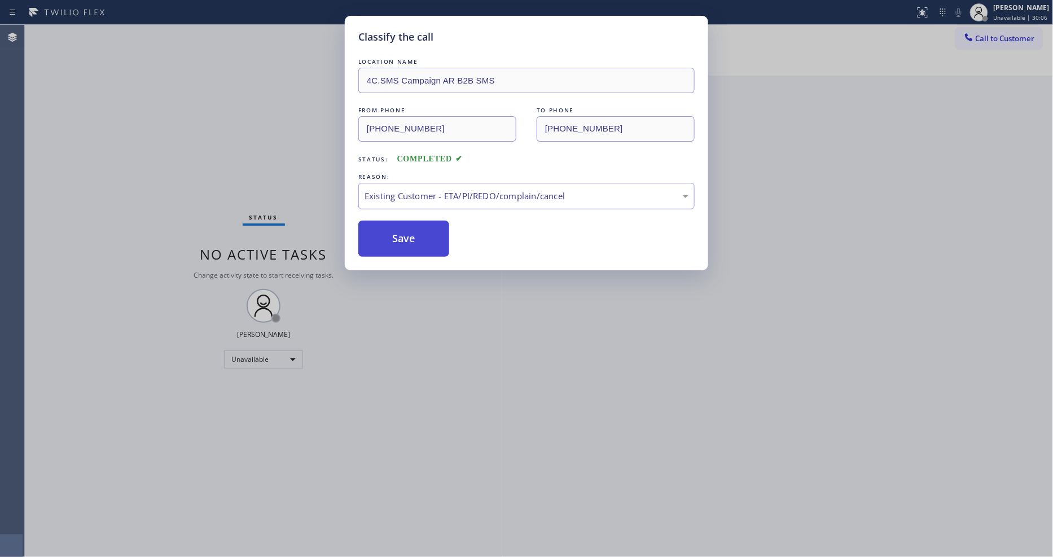
click at [399, 227] on button "Save" at bounding box center [403, 239] width 91 height 36
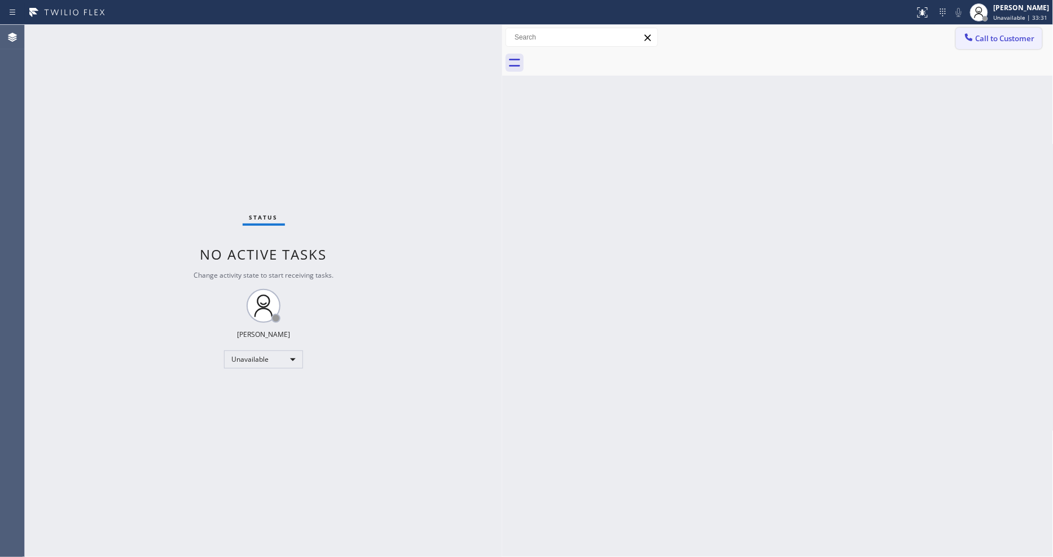
click at [976, 38] on span "Call to Customer" at bounding box center [1005, 38] width 59 height 10
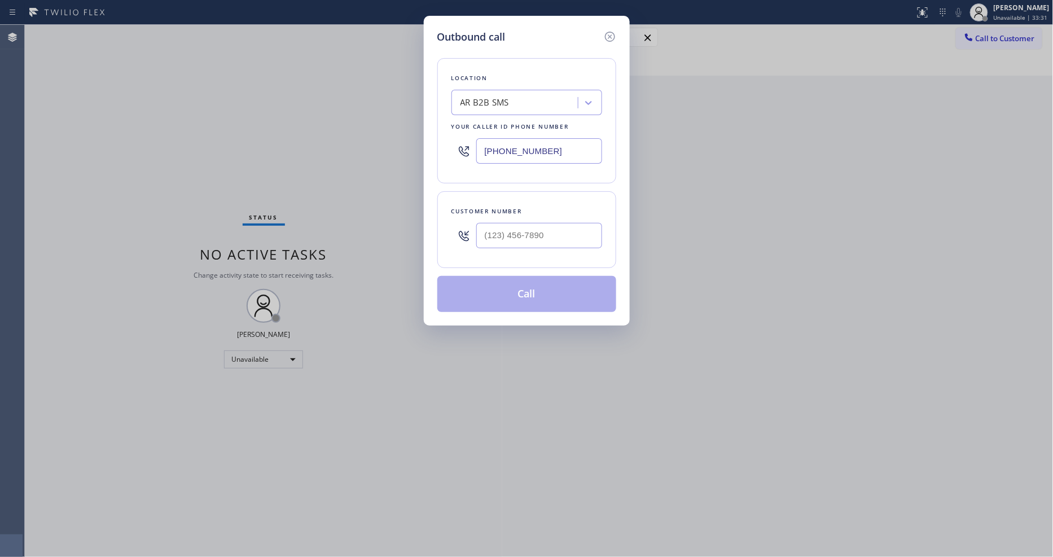
click at [512, 96] on div "AR B2B SMS" at bounding box center [516, 103] width 123 height 20
paste input "Palo Alto Wolf Appliance Service"
type input "Palo Alto Wolf Appliance Service"
click at [489, 131] on div "Palo Alto Wolf Appliance Service" at bounding box center [527, 126] width 151 height 20
type input "[PHONE_NUMBER]"
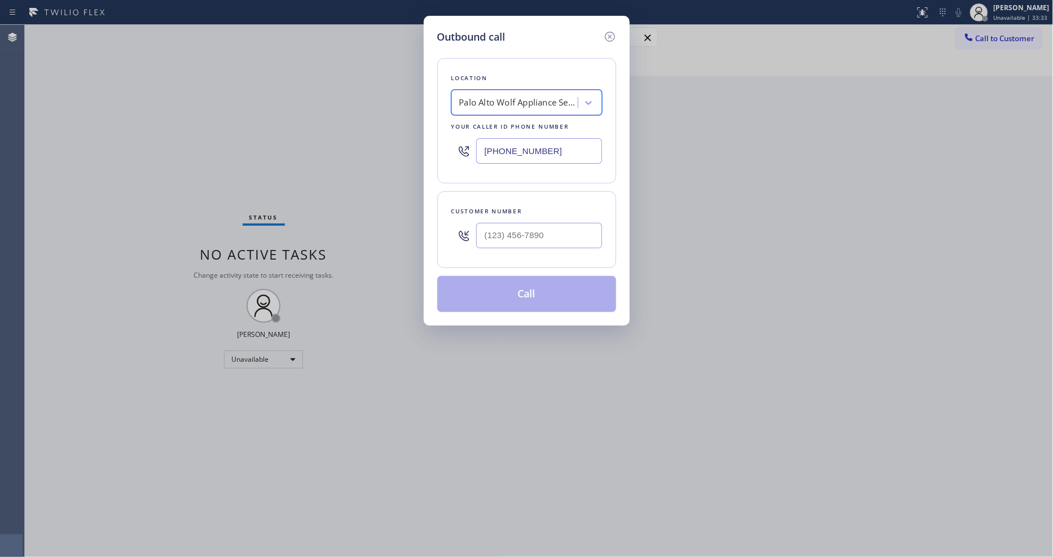
scroll to position [0, 1]
click at [519, 235] on input "(___) ___-____" at bounding box center [539, 235] width 126 height 25
paste input "650) 464-6248"
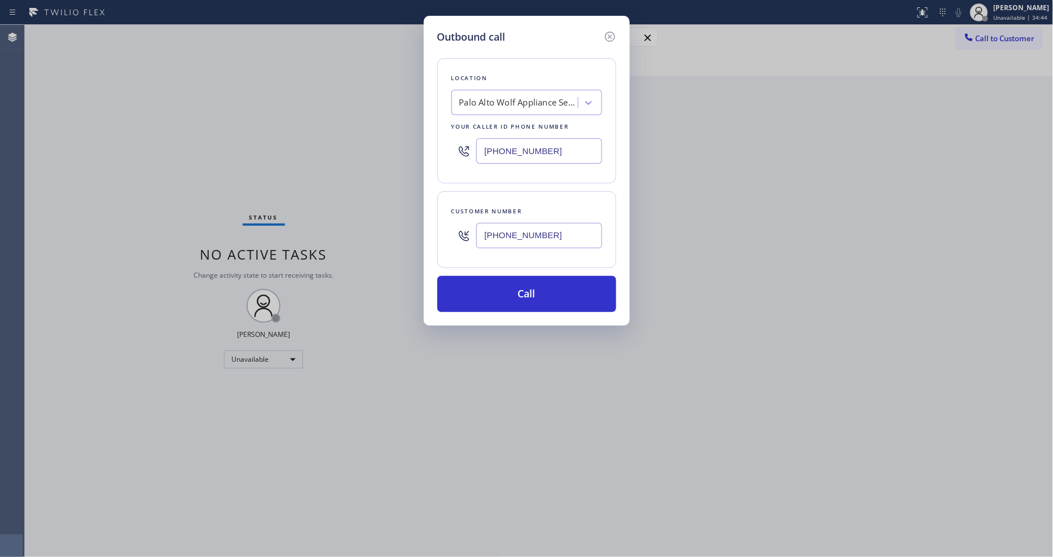
click at [523, 227] on input "[PHONE_NUMBER]" at bounding box center [539, 235] width 126 height 25
paste input "text"
type input "[PHONE_NUMBER]"
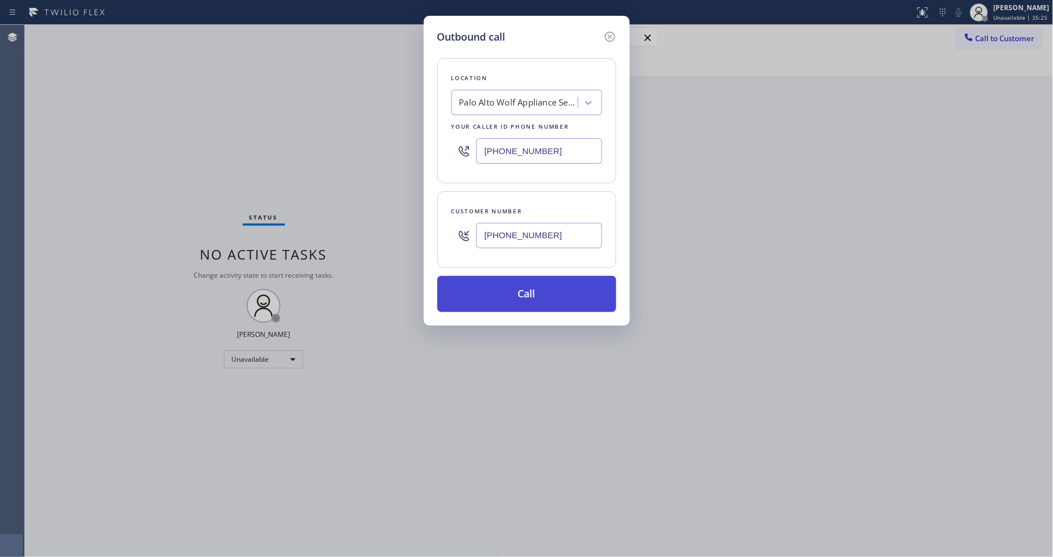
click at [477, 294] on button "Call" at bounding box center [526, 294] width 179 height 36
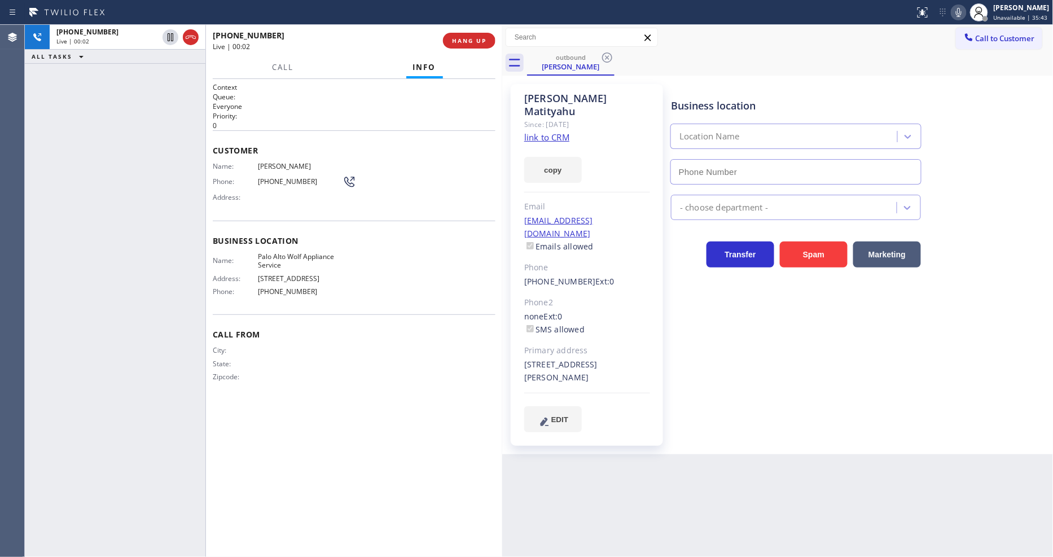
type input "[PHONE_NUMBER]"
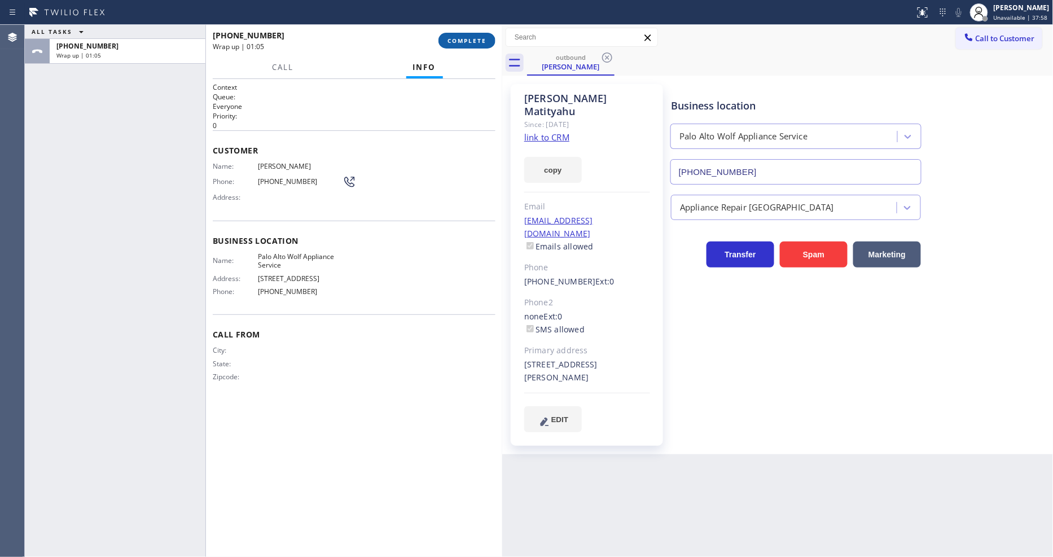
click at [462, 36] on button "COMPLETE" at bounding box center [467, 41] width 57 height 16
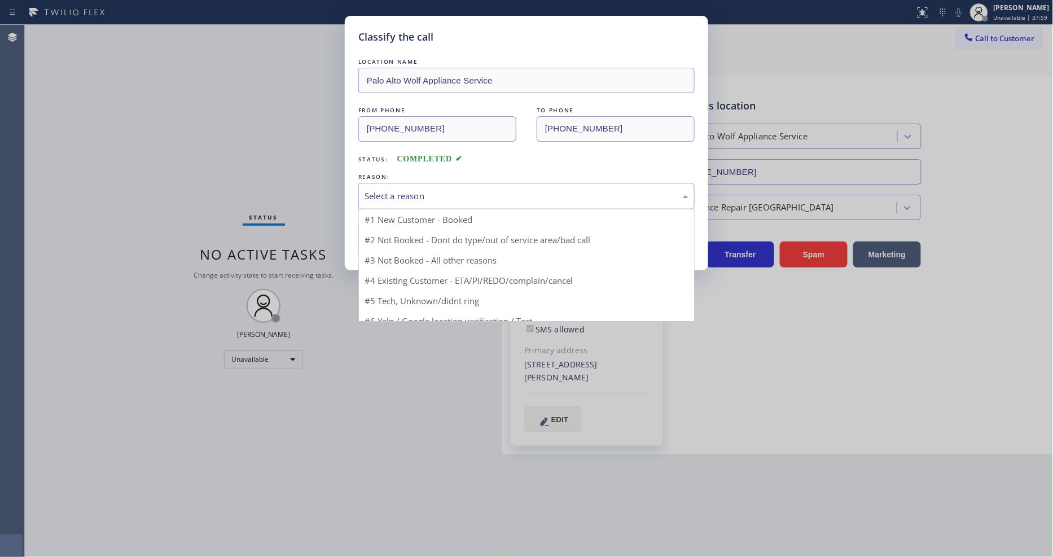
click at [373, 192] on div "Select a reason" at bounding box center [527, 196] width 324 height 13
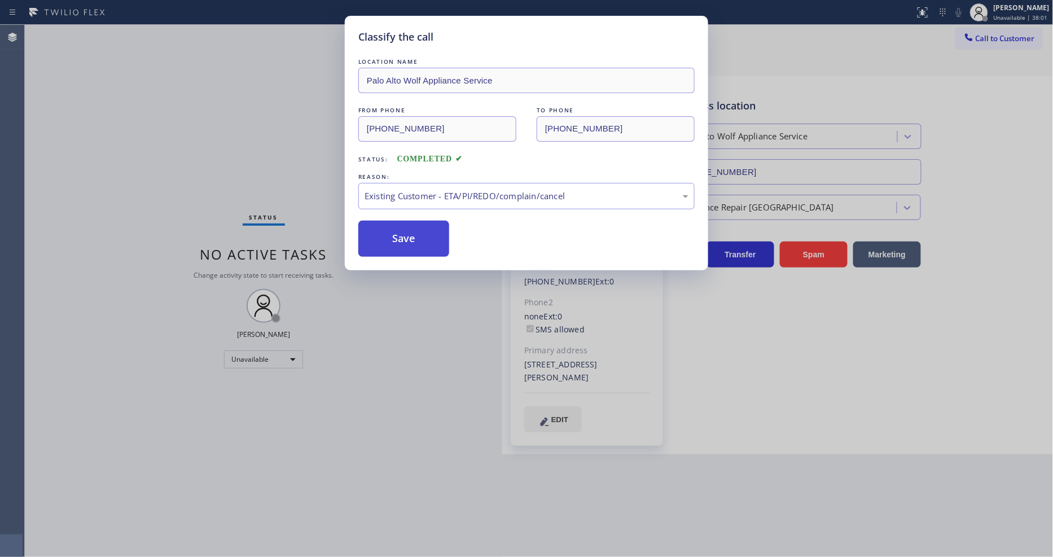
click at [388, 226] on button "Save" at bounding box center [403, 239] width 91 height 36
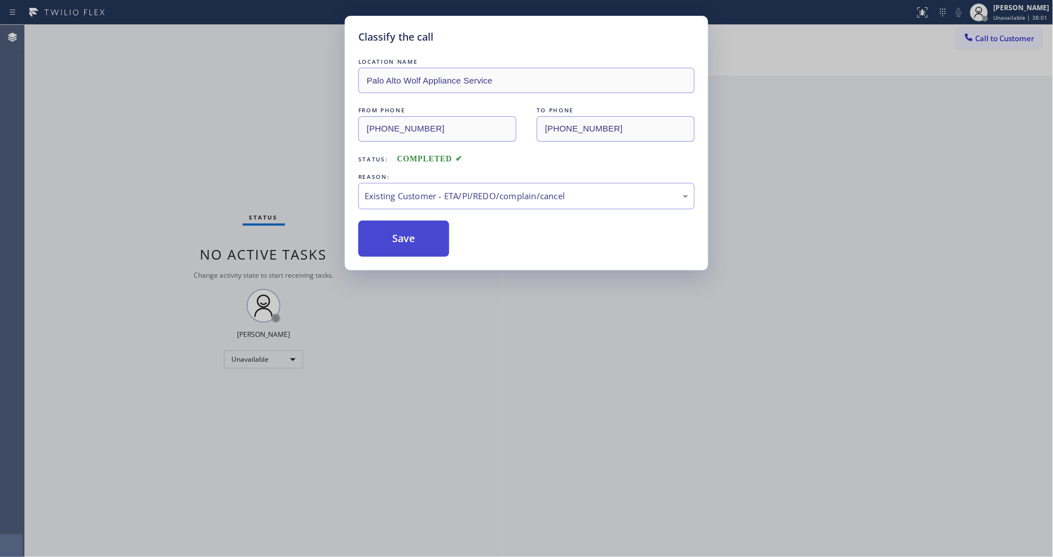
click at [388, 226] on button "Save" at bounding box center [403, 239] width 91 height 36
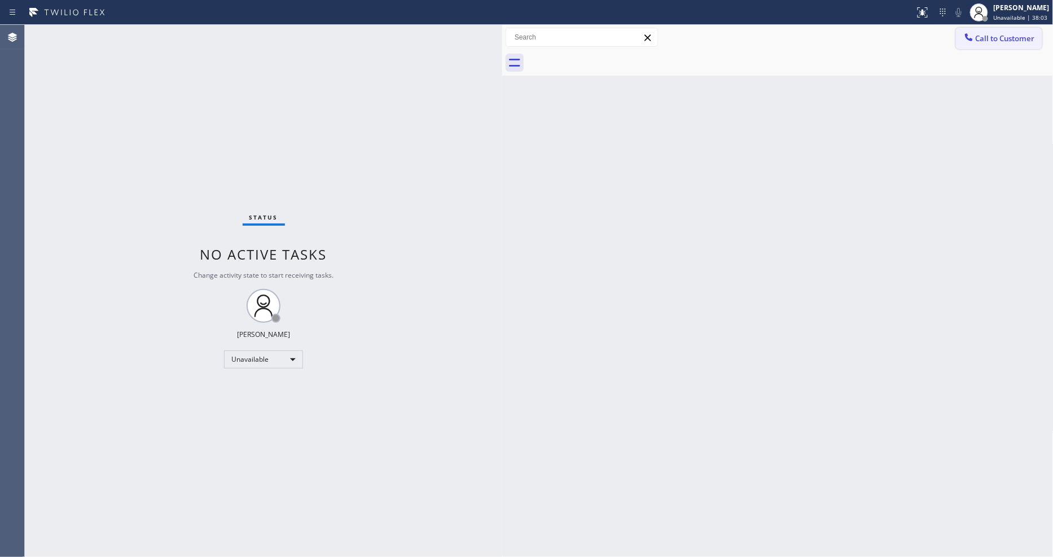
click at [1014, 36] on span "Call to Customer" at bounding box center [1005, 38] width 59 height 10
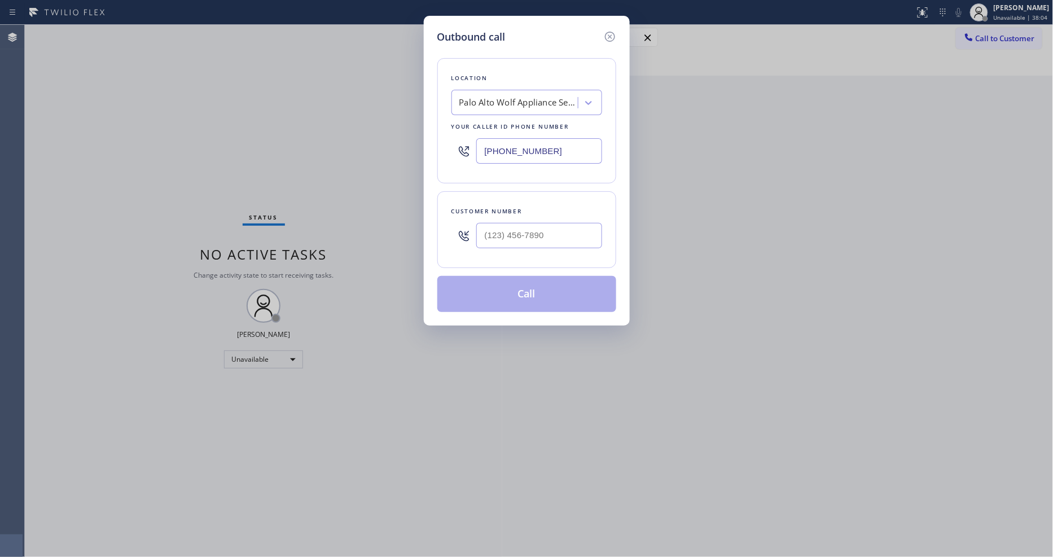
click at [493, 99] on div "Palo Alto Wolf Appliance Service" at bounding box center [518, 103] width 119 height 13
paste input "5 Star Appliance Repair Emails"
type input "5 Star Appliance Repair Emails"
click at [489, 126] on div "[DOMAIN_NAME] 5 Star Appliance Repair Emails" at bounding box center [527, 132] width 151 height 32
type input "[PHONE_NUMBER]"
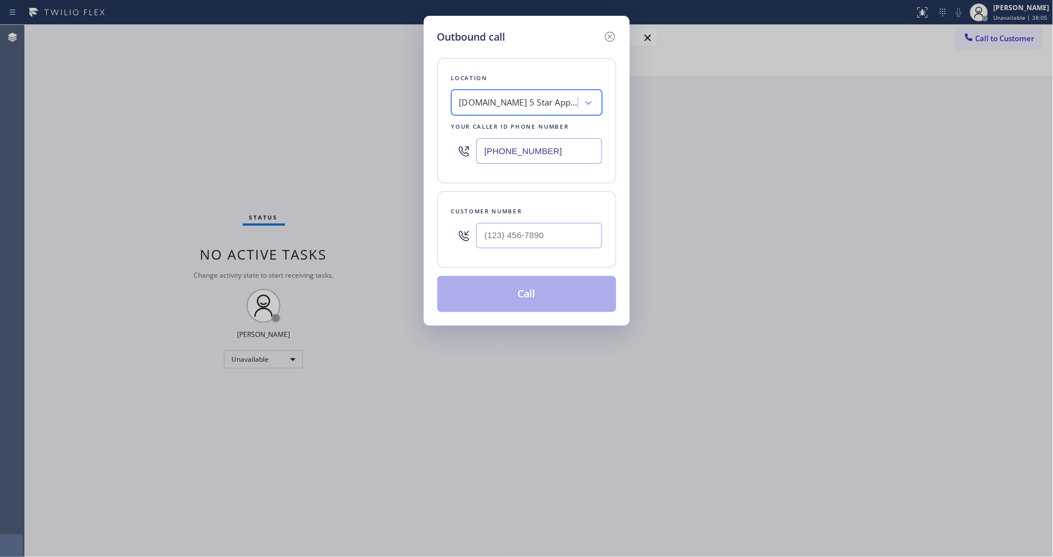
scroll to position [0, 1]
click at [477, 230] on div at bounding box center [527, 235] width 151 height 37
click at [490, 232] on input "(___) ___-____" at bounding box center [539, 235] width 126 height 25
paste input "561) 351-7273"
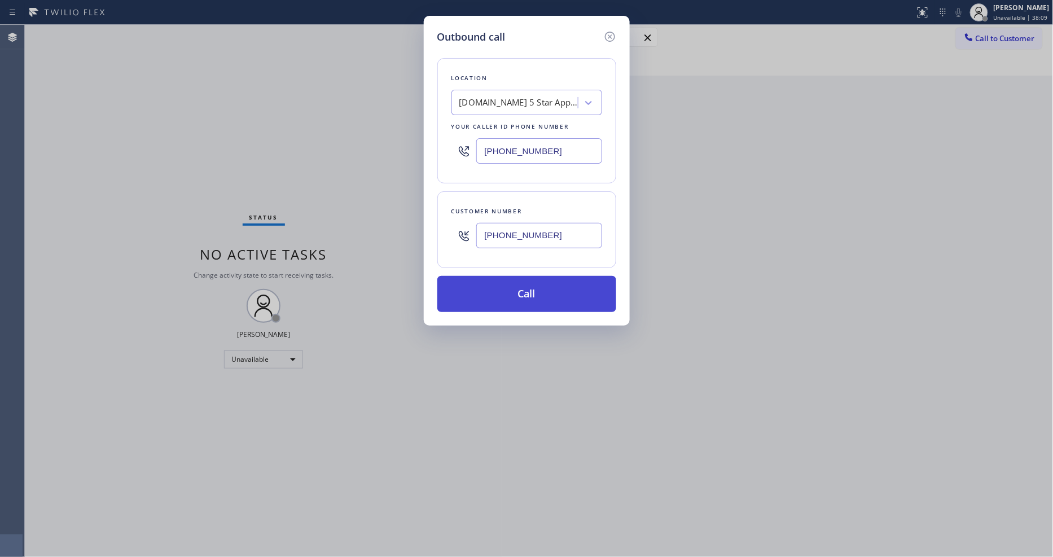
type input "[PHONE_NUMBER]"
click at [493, 288] on button "Call" at bounding box center [526, 294] width 179 height 36
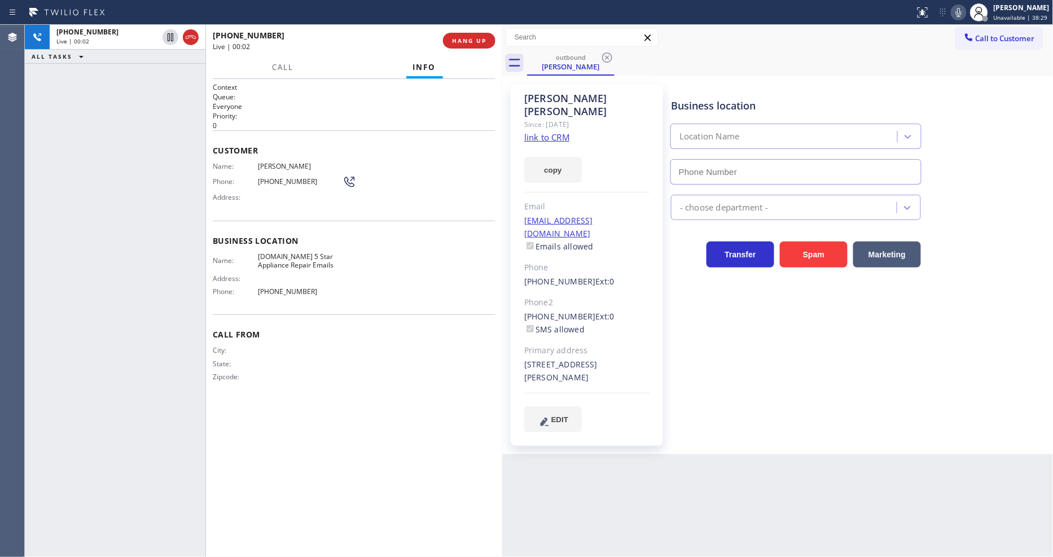
type input "[PHONE_NUMBER]"
click at [471, 42] on span "HANG UP" at bounding box center [469, 41] width 34 height 8
click at [470, 42] on span "HANG UP" at bounding box center [469, 41] width 34 height 8
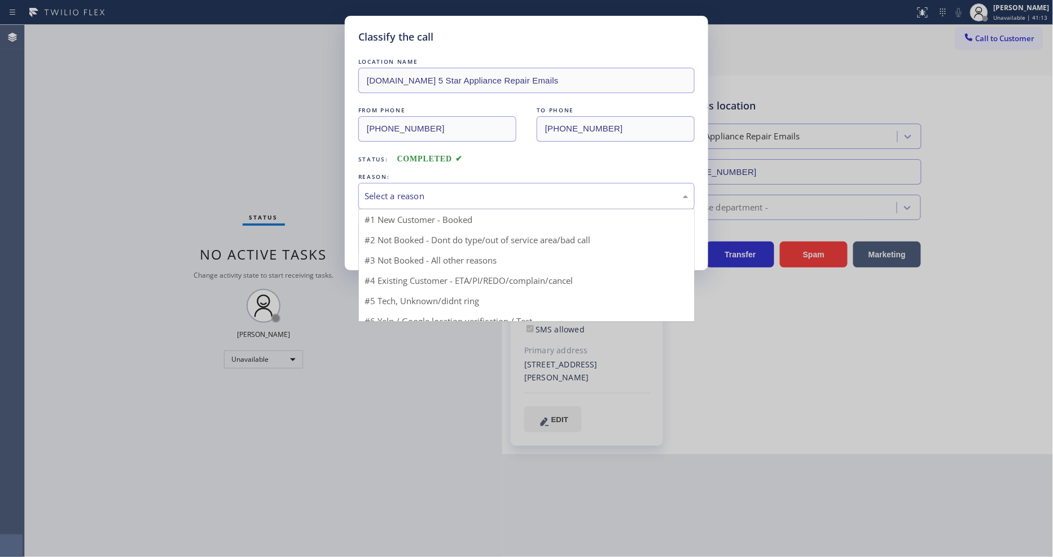
click at [459, 192] on div "Select a reason" at bounding box center [527, 196] width 324 height 13
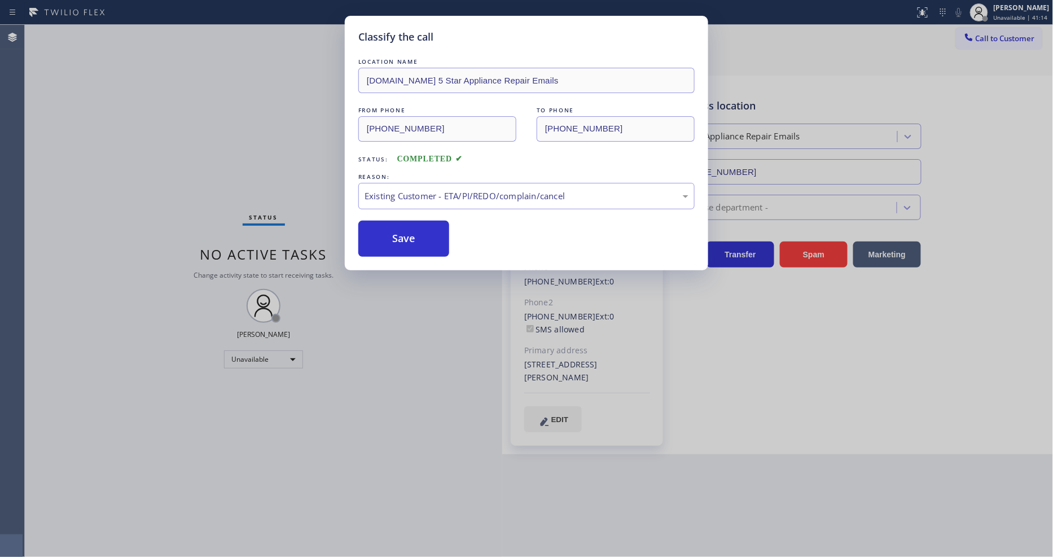
drag, startPoint x: 398, startPoint y: 258, endPoint x: 400, endPoint y: 234, distance: 24.9
click at [400, 234] on button "Save" at bounding box center [403, 239] width 91 height 36
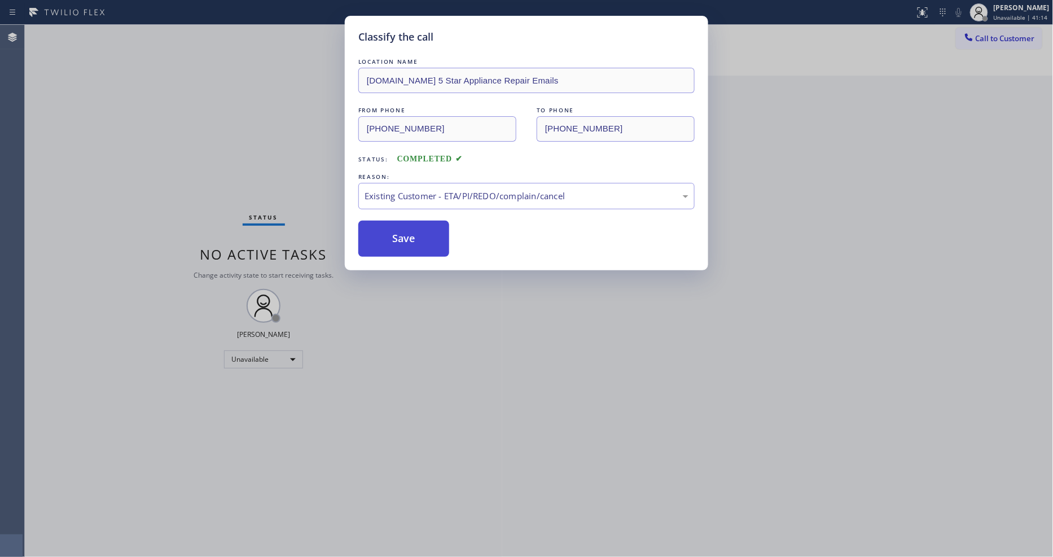
click at [400, 234] on button "Save" at bounding box center [403, 239] width 91 height 36
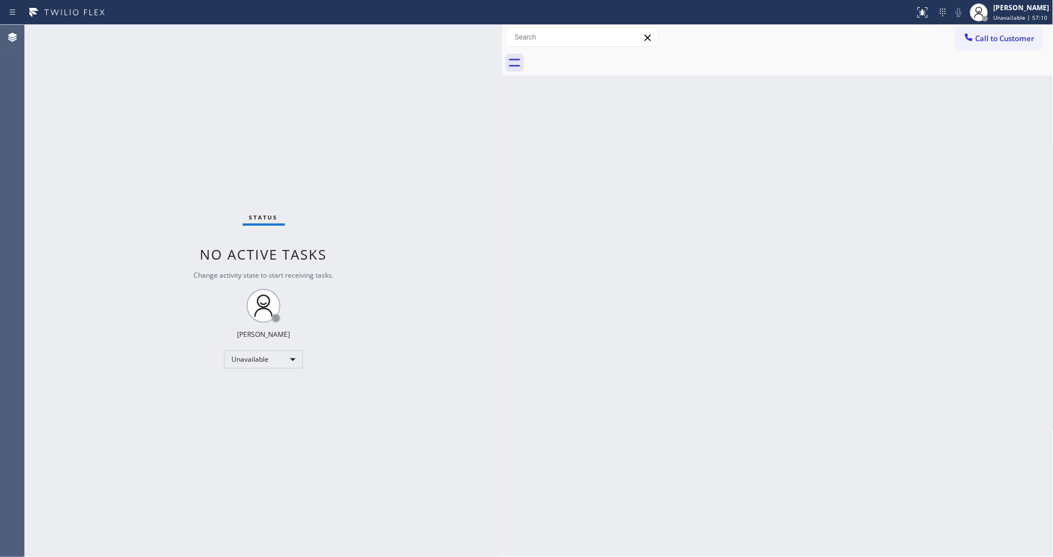
click at [147, 49] on div "Status No active tasks Change activity state to start receiving tasks. [PERSON_…" at bounding box center [263, 291] width 477 height 532
click at [870, 397] on div "Back to Dashboard Change Sender ID Customers Technicians Select a contact Outbo…" at bounding box center [777, 291] width 551 height 532
click at [1003, 17] on span "Unavailable | 1h 14min" at bounding box center [1017, 18] width 64 height 8
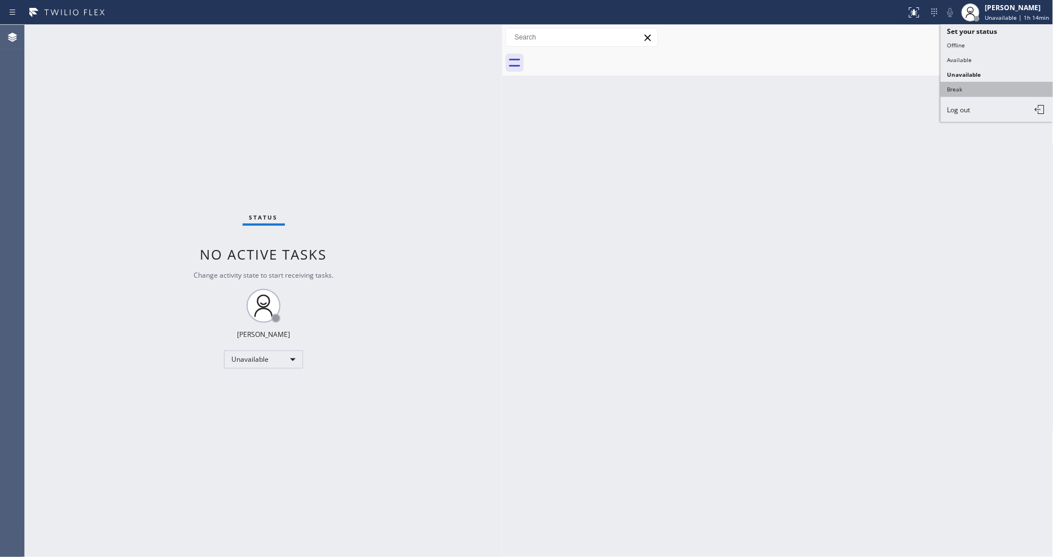
click at [972, 94] on button "Break" at bounding box center [997, 89] width 113 height 15
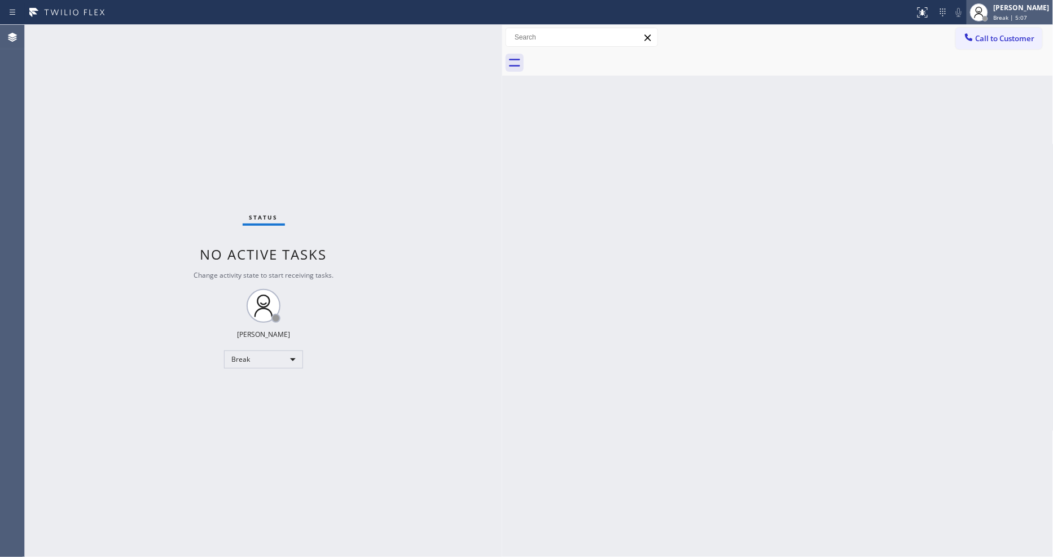
click at [1029, 8] on div "[PERSON_NAME]" at bounding box center [1022, 8] width 56 height 10
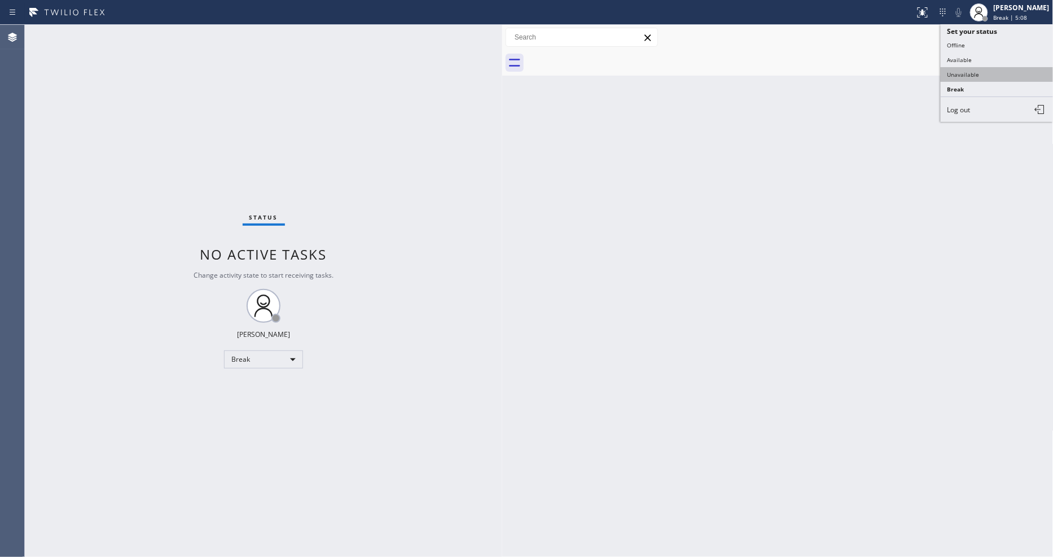
click at [984, 74] on button "Unavailable" at bounding box center [997, 74] width 113 height 15
drag, startPoint x: 195, startPoint y: 148, endPoint x: 230, endPoint y: 3, distance: 149.3
click at [195, 147] on div "Status No active tasks Change activity state to start receiving tasks. [PERSON_…" at bounding box center [263, 291] width 477 height 532
click at [971, 40] on icon at bounding box center [968, 36] width 7 height 7
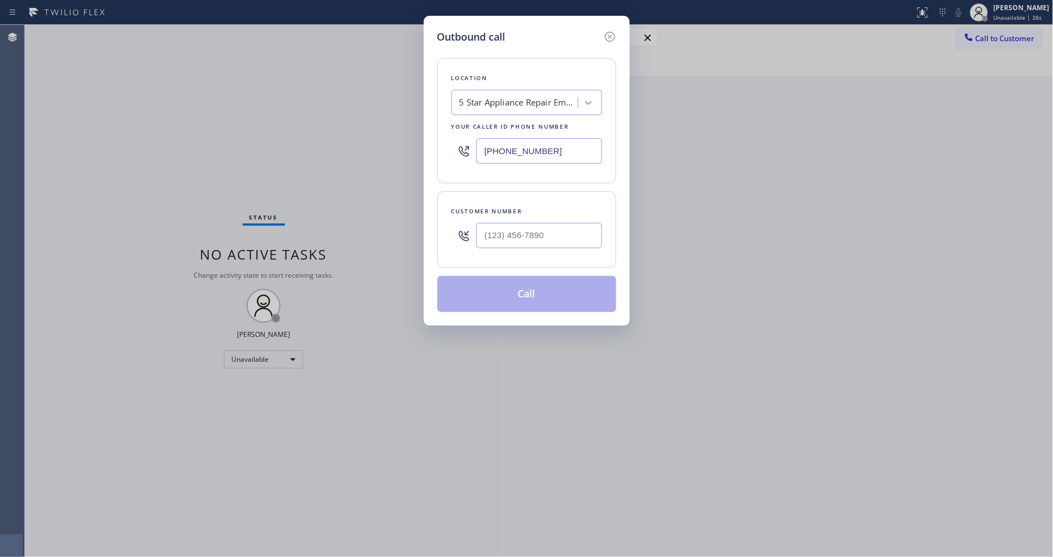
click at [463, 105] on div "5 Star Appliance Repair Emails" at bounding box center [516, 103] width 123 height 20
paste input "Zoom Electricians [GEOGRAPHIC_DATA][PERSON_NAME]"
type input "Zoom Electricians [GEOGRAPHIC_DATA][PERSON_NAME]"
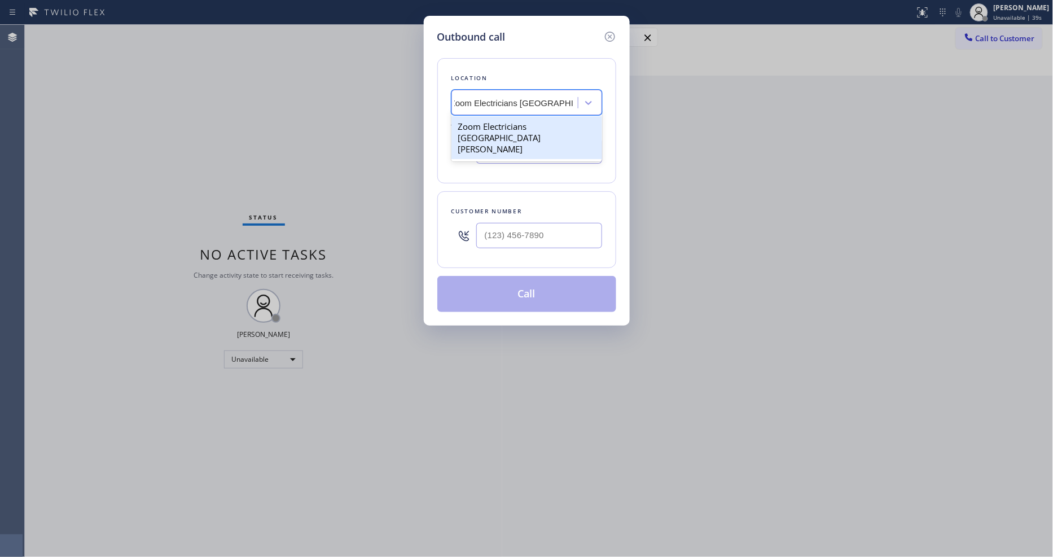
click at [466, 125] on div "Zoom Electricians [GEOGRAPHIC_DATA][PERSON_NAME]" at bounding box center [527, 137] width 151 height 43
type input "[PHONE_NUMBER]"
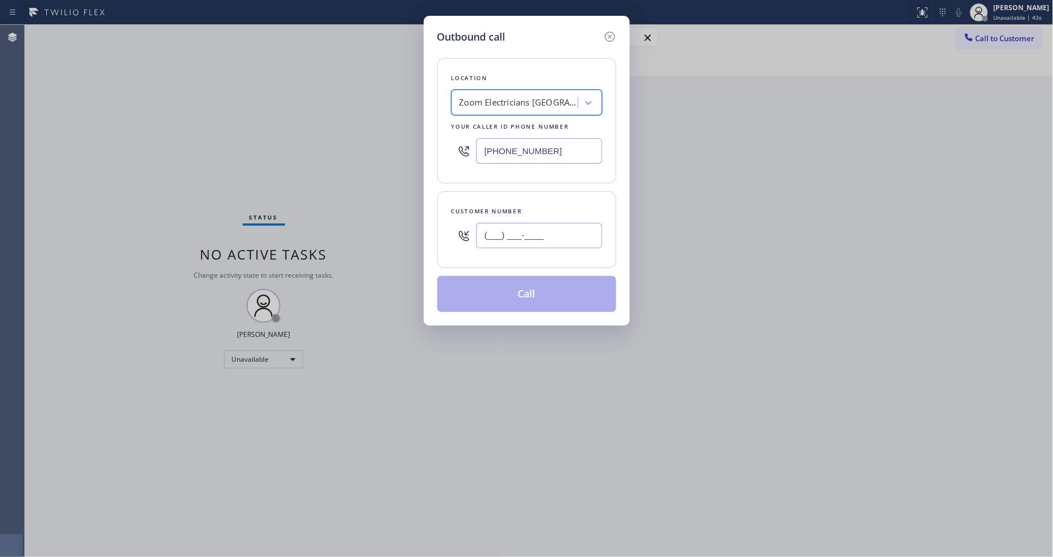
click at [527, 230] on input "(___) ___-____" at bounding box center [539, 235] width 126 height 25
paste input "201) 264-7703"
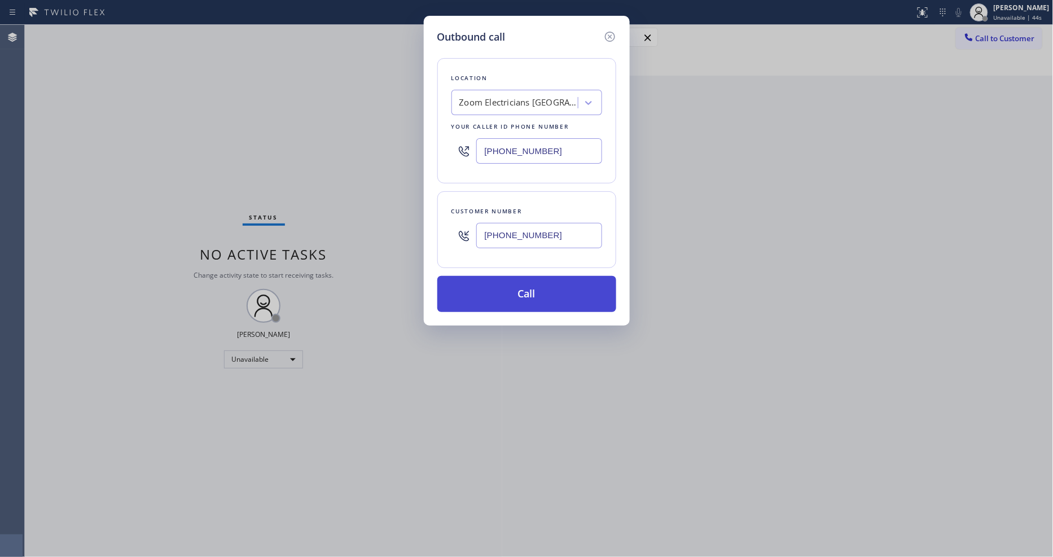
type input "[PHONE_NUMBER]"
click at [509, 296] on button "Call" at bounding box center [526, 294] width 179 height 36
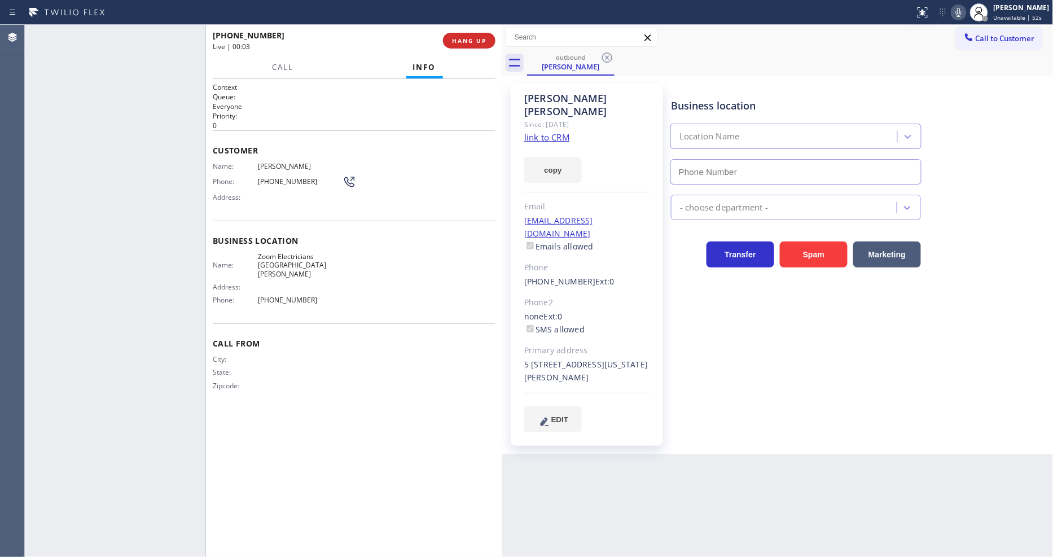
type input "[PHONE_NUMBER]"
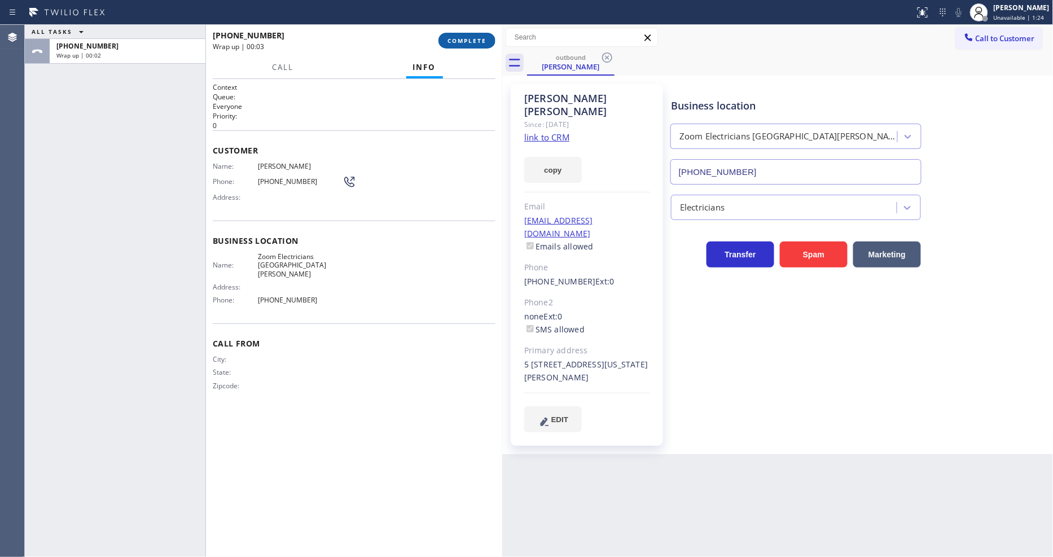
click at [467, 41] on span "COMPLETE" at bounding box center [467, 41] width 39 height 8
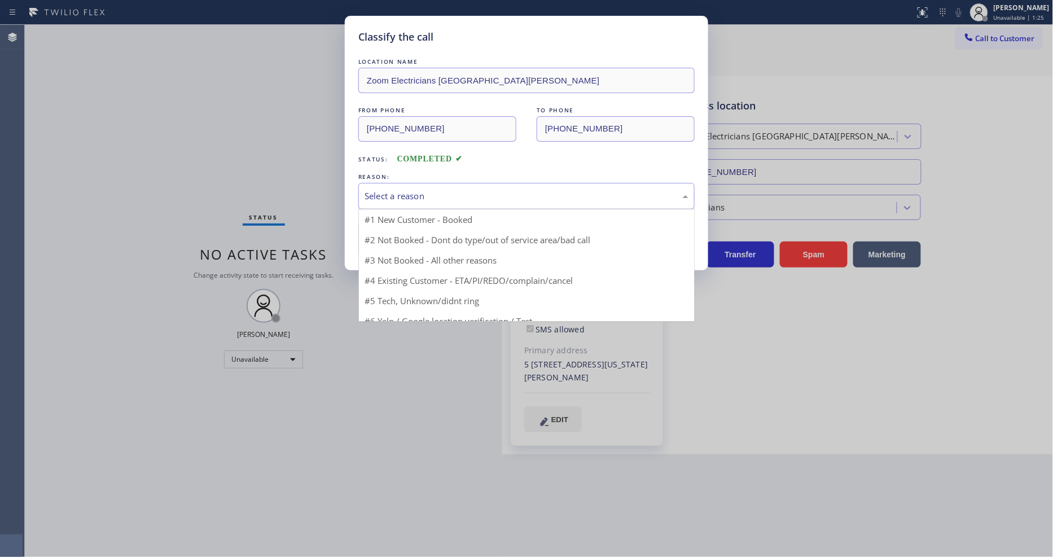
click at [408, 195] on div "Select a reason" at bounding box center [527, 196] width 324 height 13
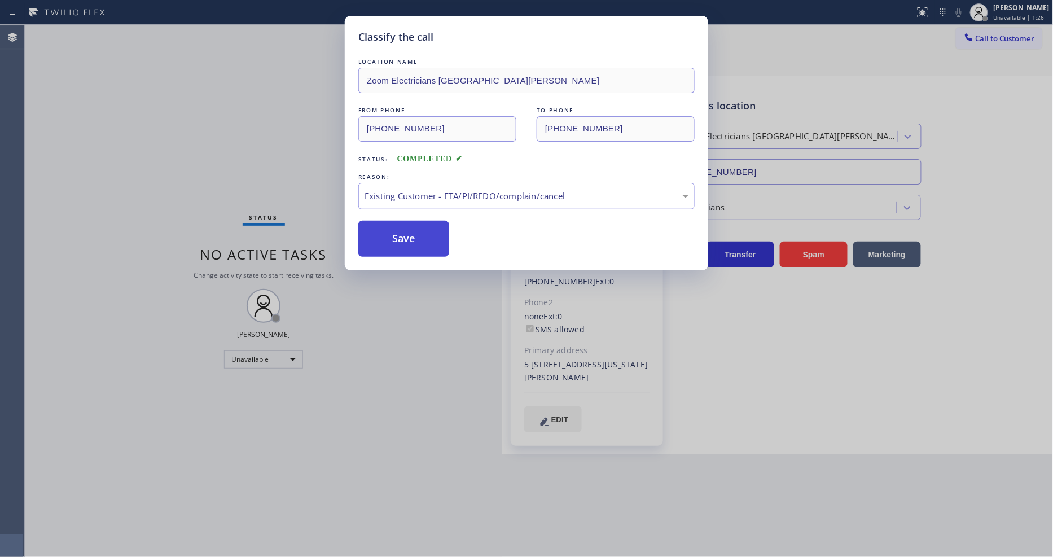
click at [404, 244] on button "Save" at bounding box center [403, 239] width 91 height 36
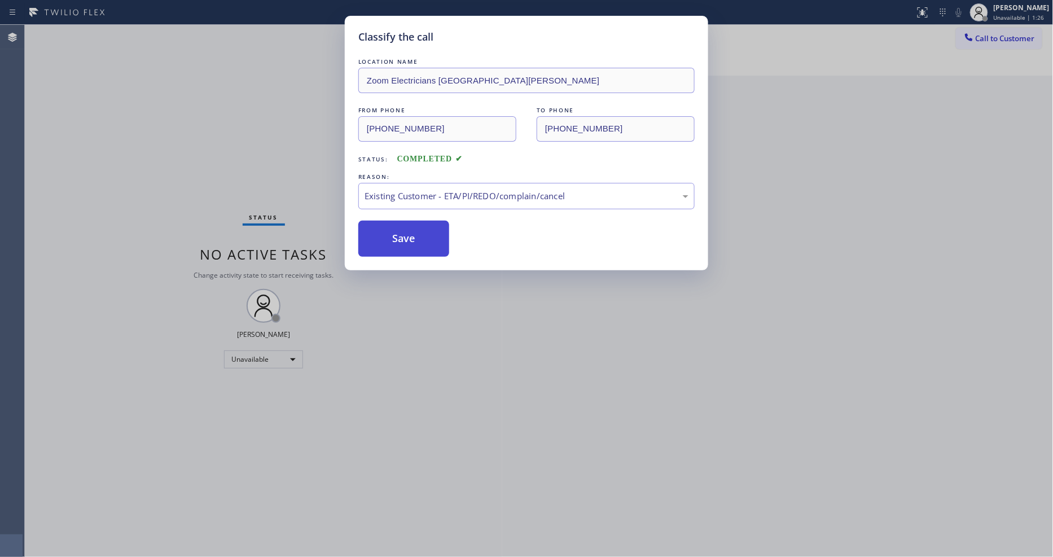
click at [404, 244] on button "Save" at bounding box center [403, 239] width 91 height 36
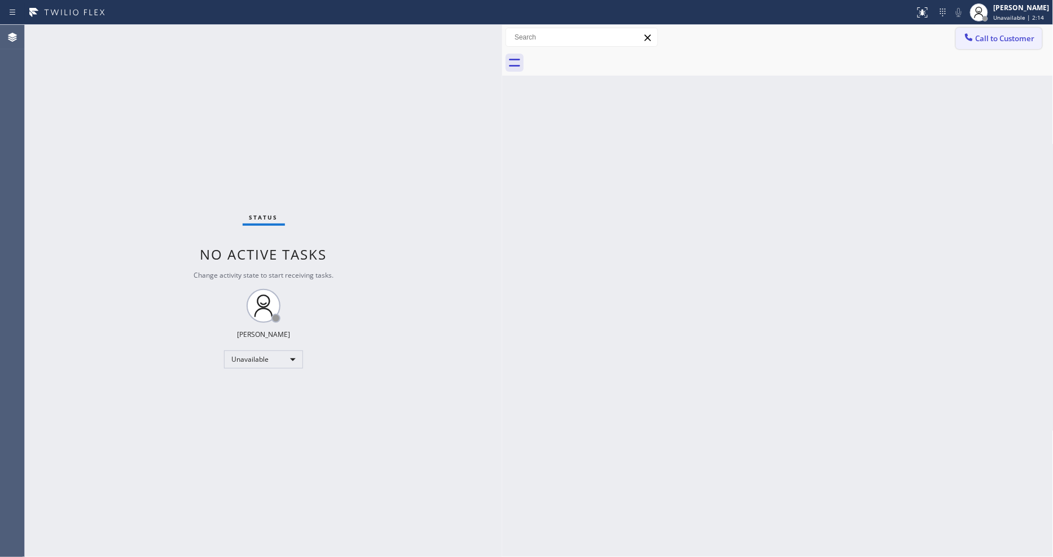
click at [1006, 44] on button "Call to Customer" at bounding box center [999, 38] width 86 height 21
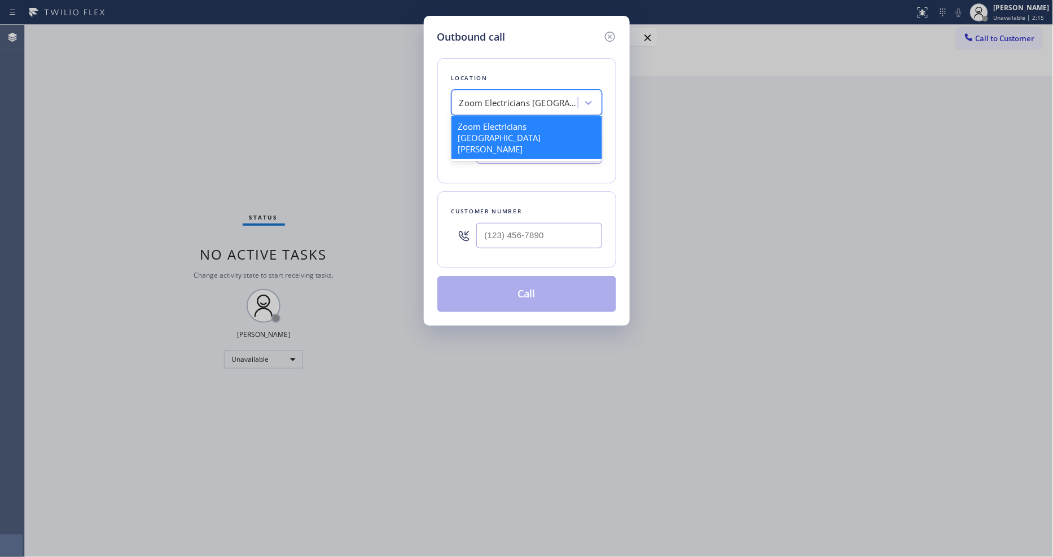
click at [497, 97] on div "Zoom Electricians [GEOGRAPHIC_DATA][PERSON_NAME]" at bounding box center [518, 103] width 119 height 13
paste input "Blue Moon Electrical [PERSON_NAME][GEOGRAPHIC_DATA]"
type input "Blue Moon Electrical [PERSON_NAME][GEOGRAPHIC_DATA]"
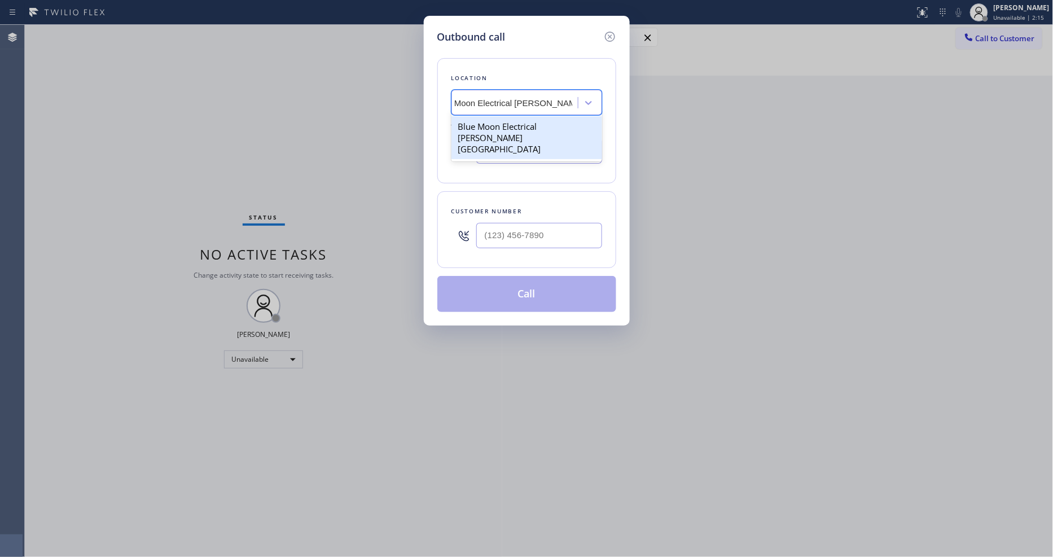
click at [490, 121] on div "Blue Moon Electrical [PERSON_NAME][GEOGRAPHIC_DATA]" at bounding box center [527, 137] width 151 height 43
type input "[PHONE_NUMBER]"
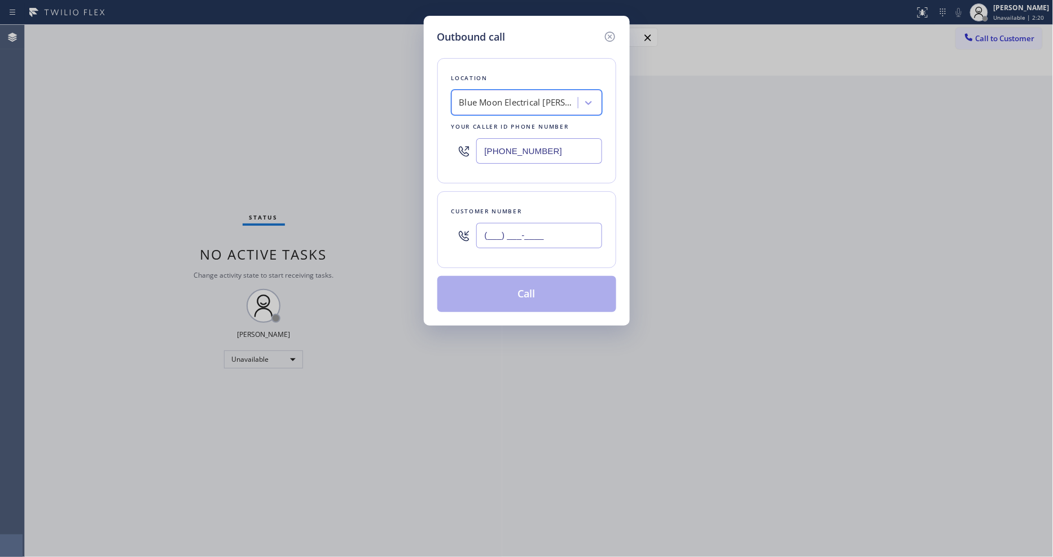
click at [489, 233] on input "(___) ___-____" at bounding box center [539, 235] width 126 height 25
paste input "206) 660-6357"
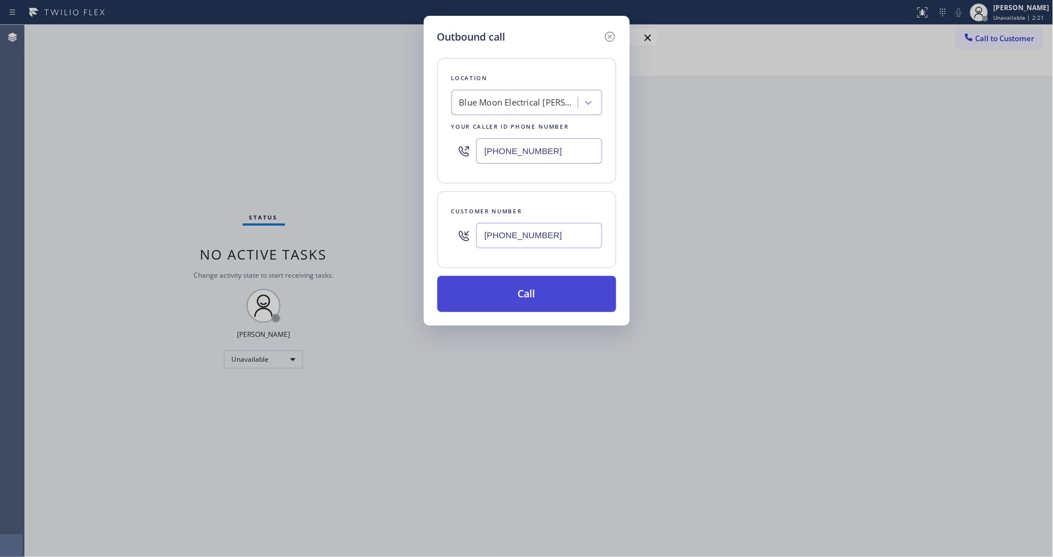
type input "[PHONE_NUMBER]"
click at [476, 299] on button "Call" at bounding box center [526, 294] width 179 height 36
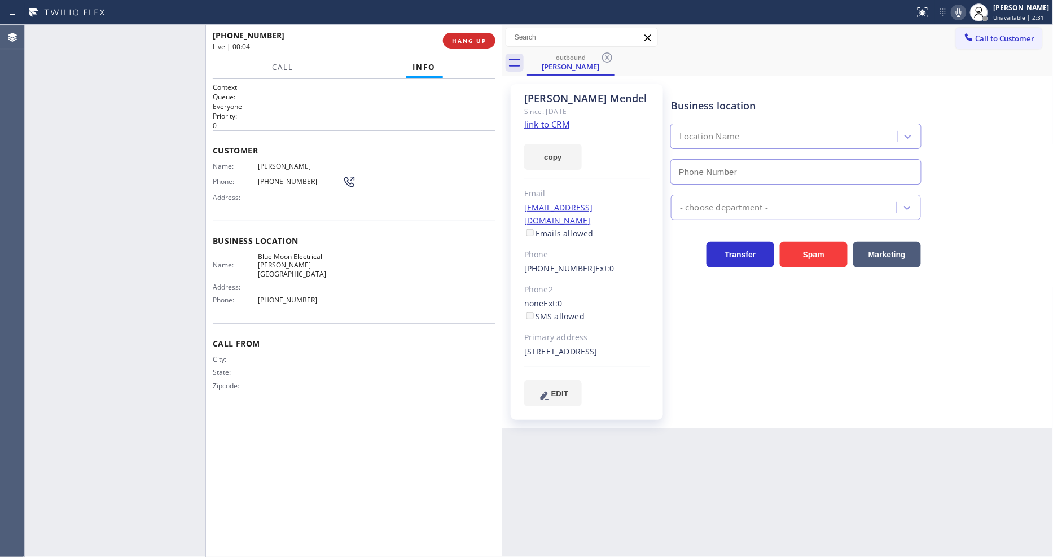
type input "[PHONE_NUMBER]"
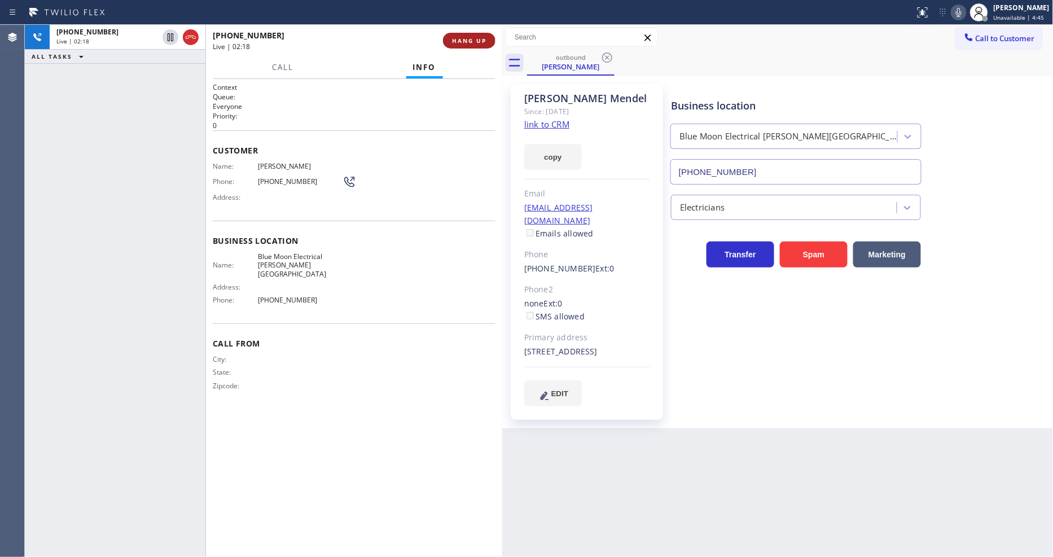
click at [472, 41] on span "HANG UP" at bounding box center [469, 41] width 34 height 8
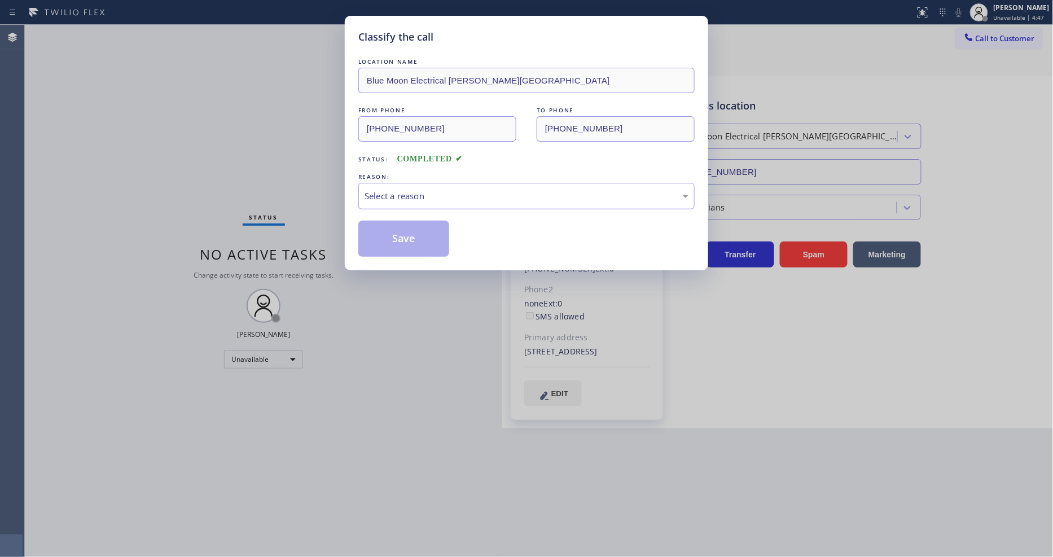
click at [402, 192] on div "Select a reason" at bounding box center [527, 196] width 324 height 13
click at [406, 242] on button "Save" at bounding box center [403, 239] width 91 height 36
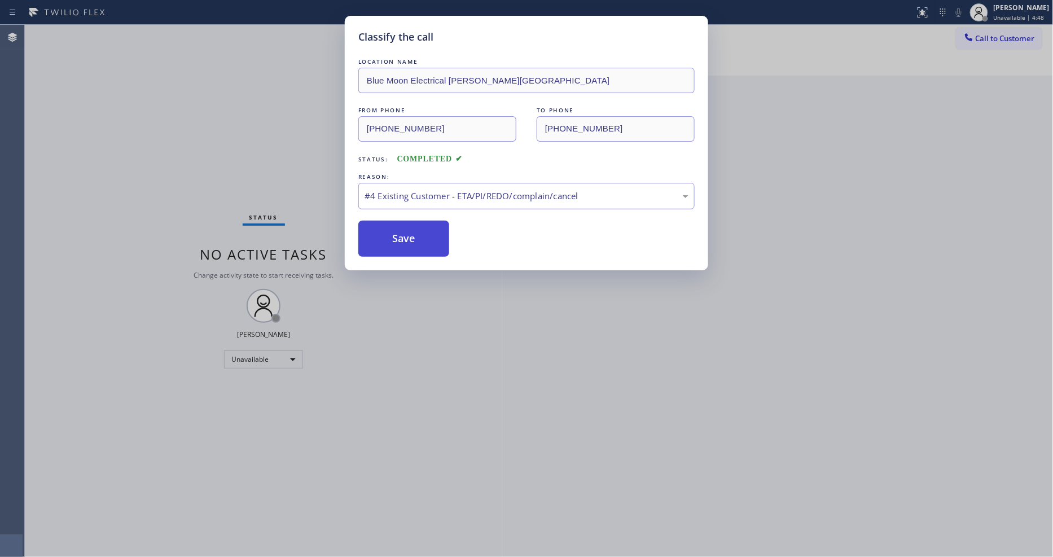
click at [406, 242] on button "Save" at bounding box center [403, 239] width 91 height 36
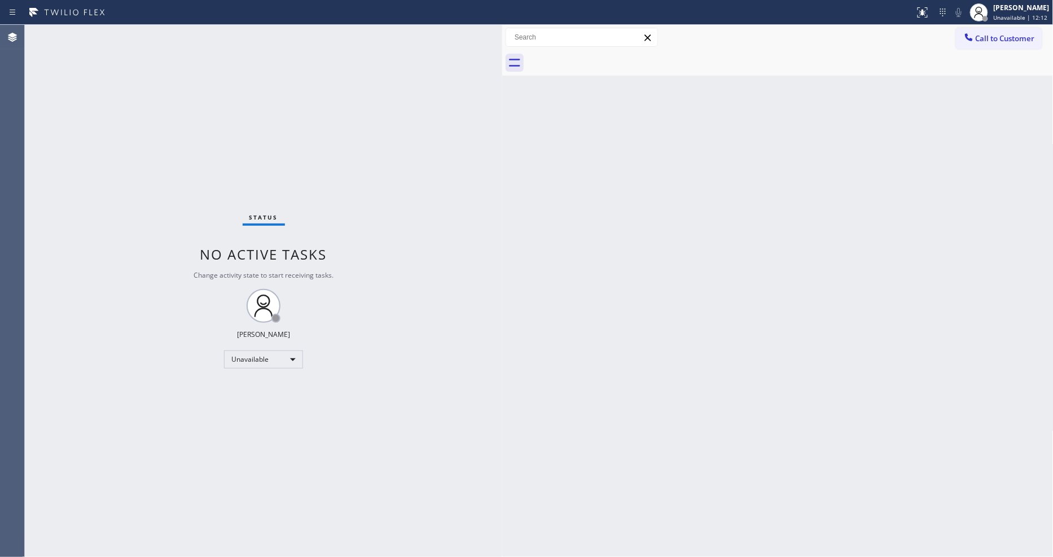
click at [166, 38] on div "Status No active tasks Change activity state to start receiving tasks. [PERSON_…" at bounding box center [263, 291] width 477 height 532
click at [154, 35] on div "Status No active tasks Change activity state to start receiving tasks. [PERSON_…" at bounding box center [263, 291] width 477 height 532
click at [155, 31] on div "Status No active tasks Change activity state to start receiving tasks. [PERSON_…" at bounding box center [263, 291] width 477 height 532
click at [1048, 19] on span "Unavailable | 41:14" at bounding box center [1021, 18] width 54 height 8
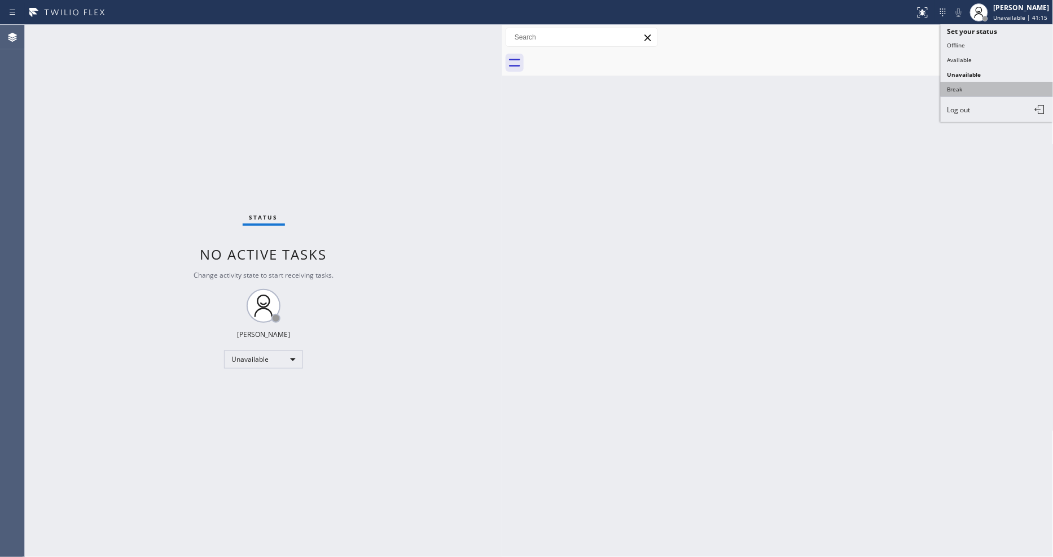
click at [998, 95] on button "Break" at bounding box center [997, 89] width 113 height 15
